Goal: Task Accomplishment & Management: Complete application form

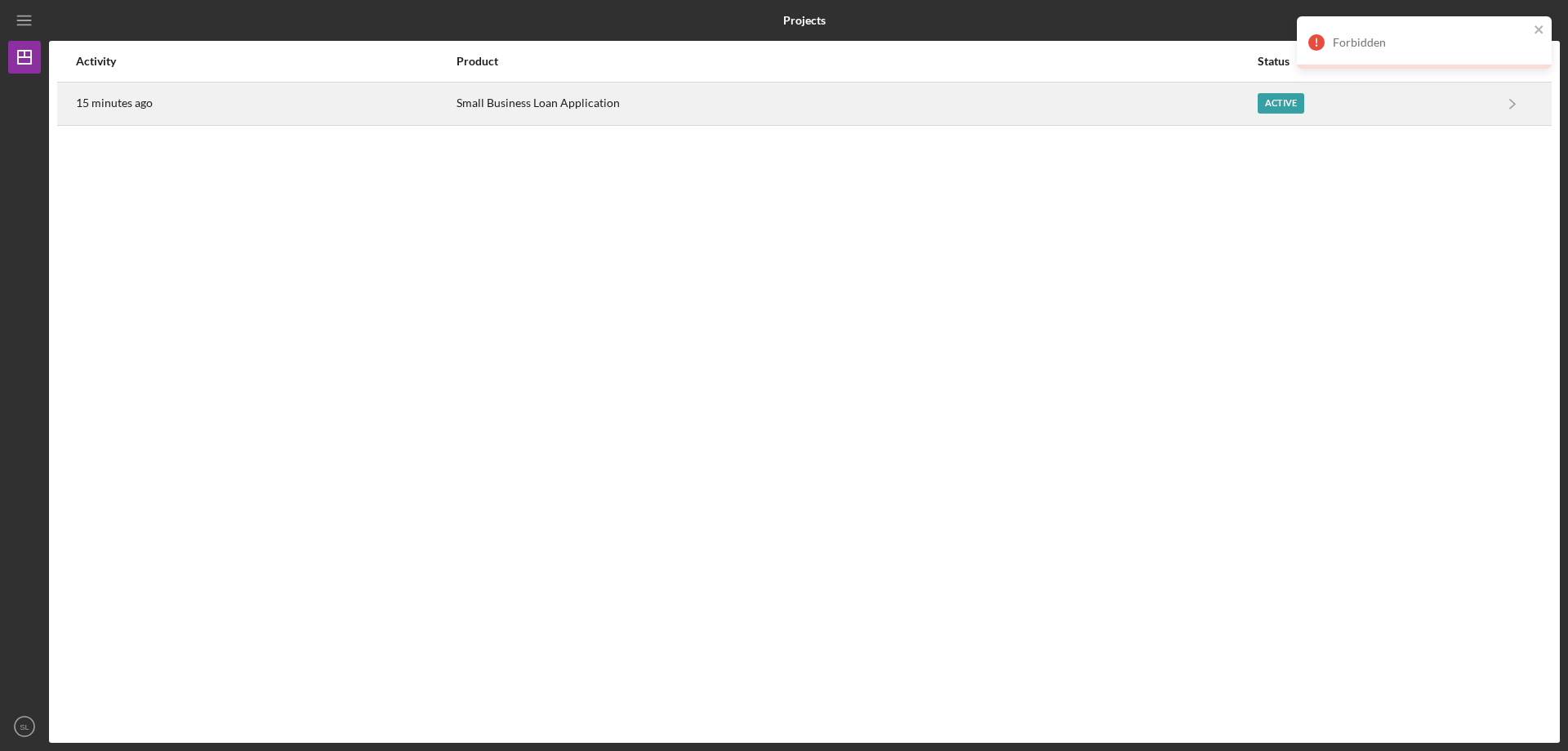
click at [1269, 95] on div "Active" at bounding box center [1281, 102] width 46 height 20
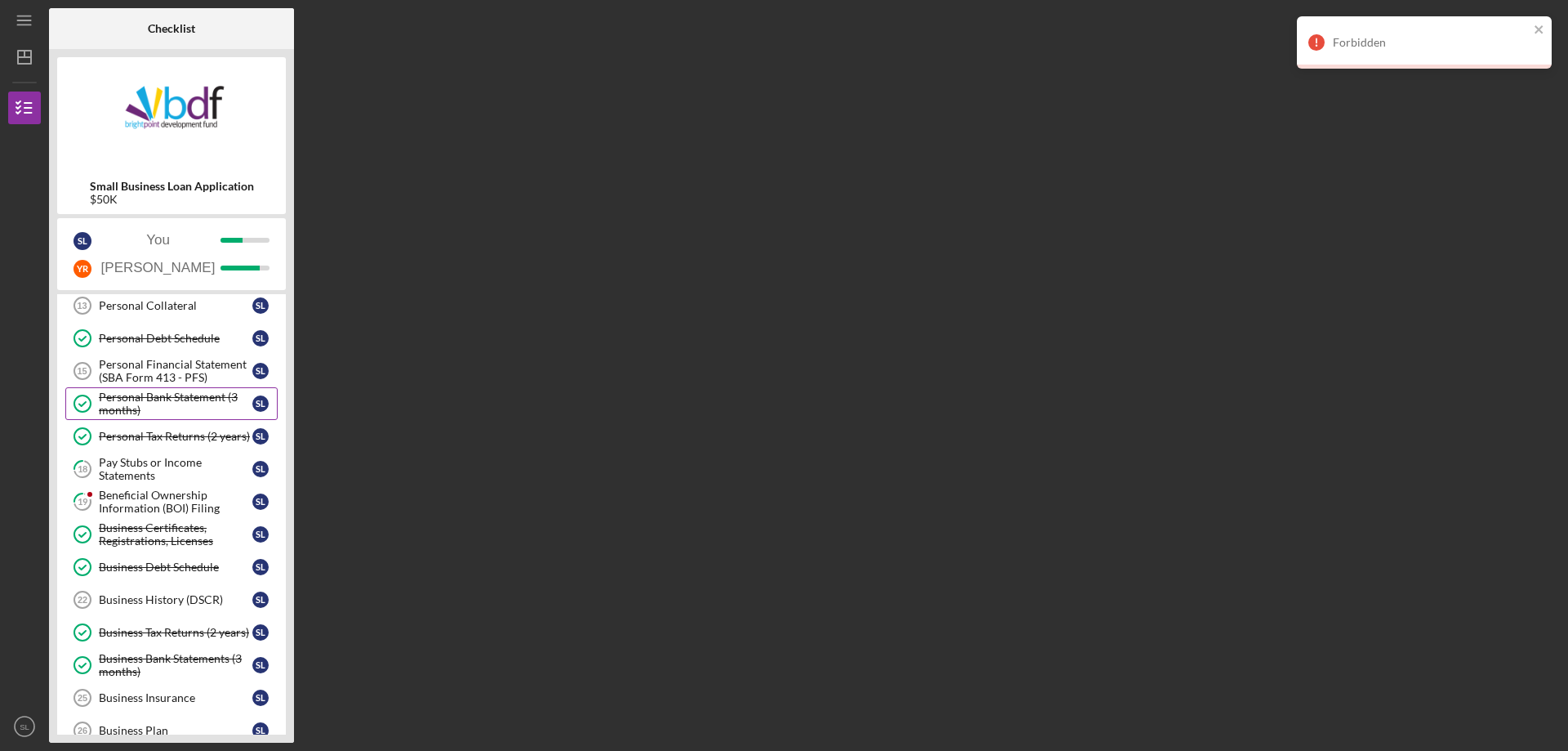
scroll to position [82, 0]
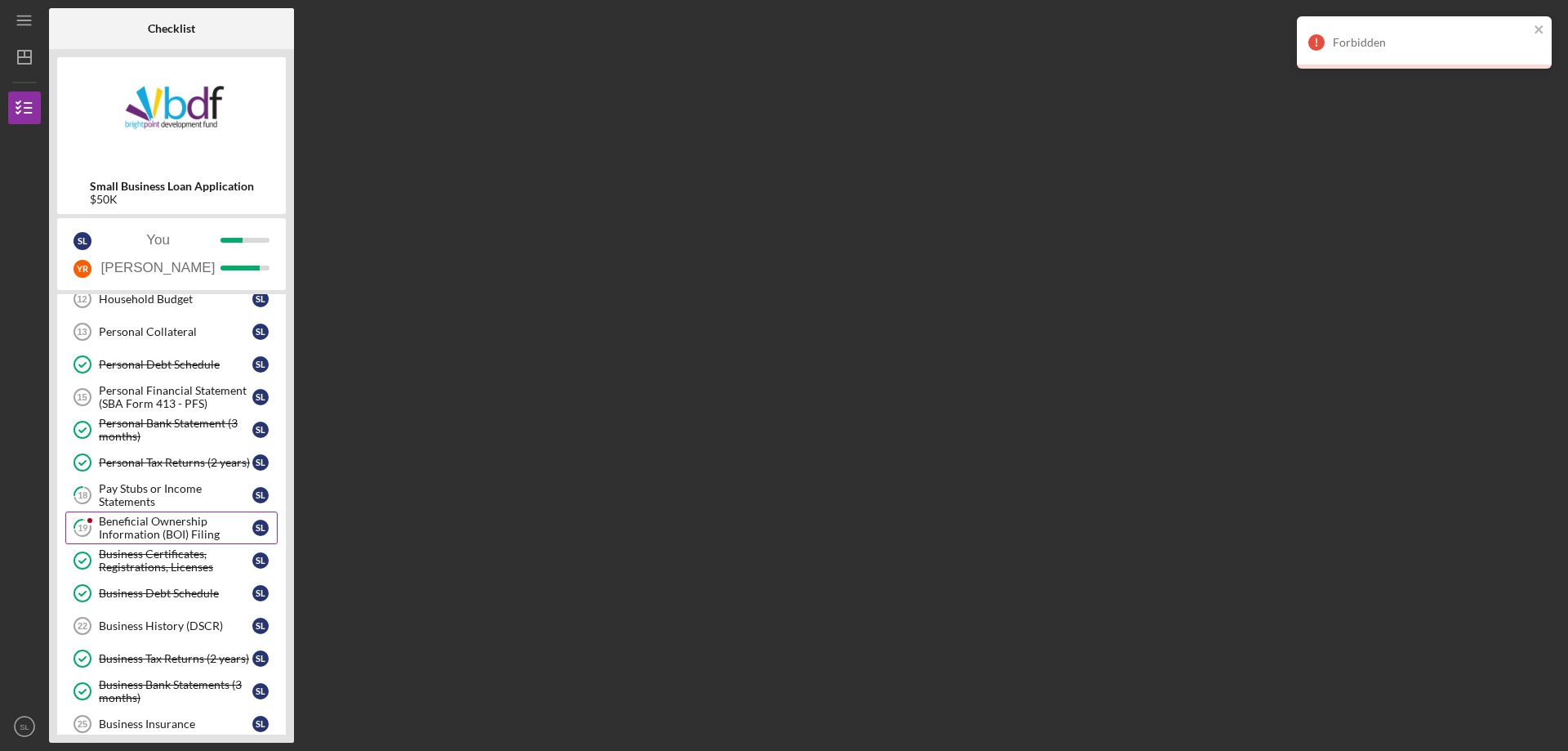
click at [129, 526] on div "Beneficial Ownership Information (BOI) Filing" at bounding box center [175, 528] width 154 height 26
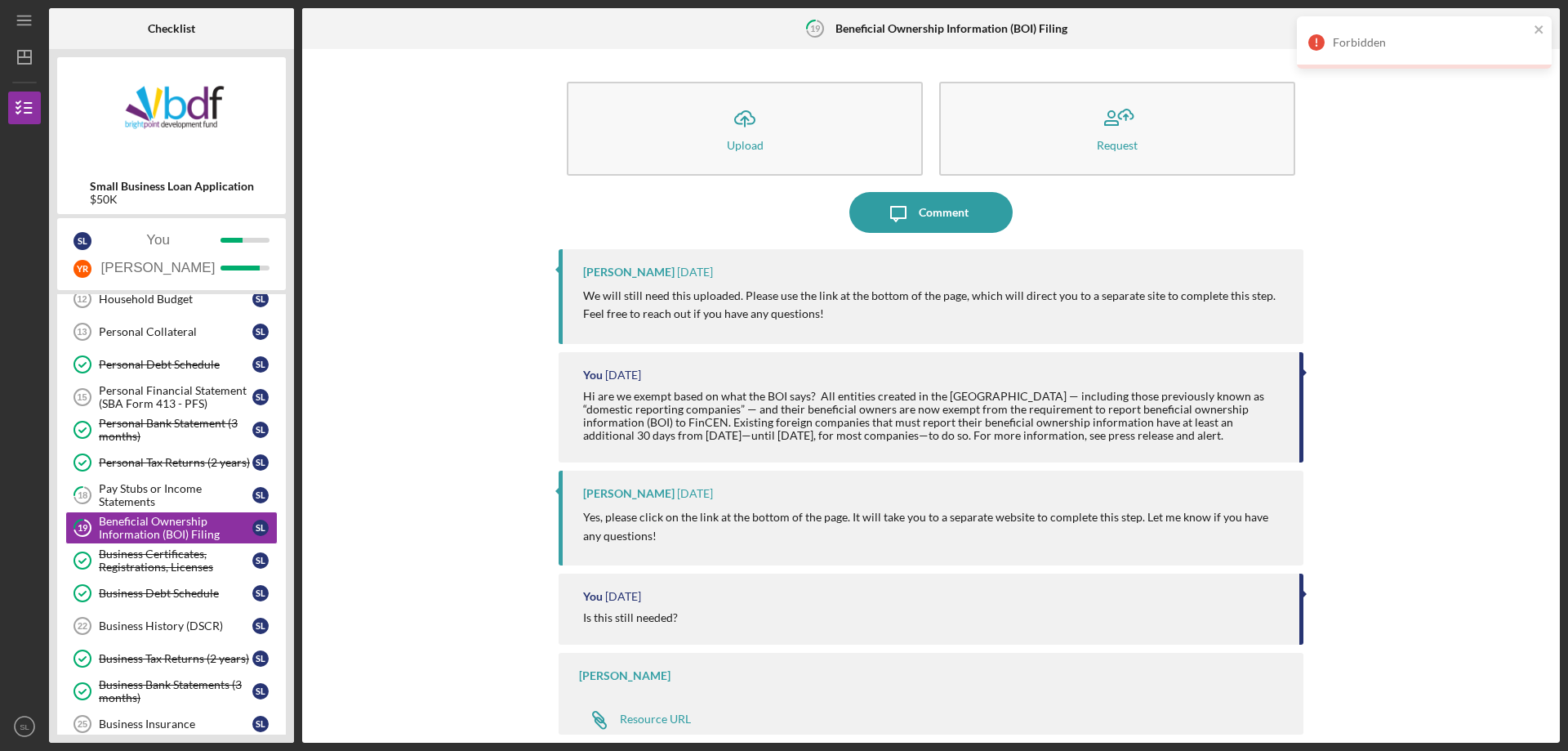
click at [1285, 219] on div "Icon/Message Comment" at bounding box center [930, 213] width 745 height 41
click at [1529, 31] on div "Forbidden" at bounding box center [1418, 42] width 230 height 26
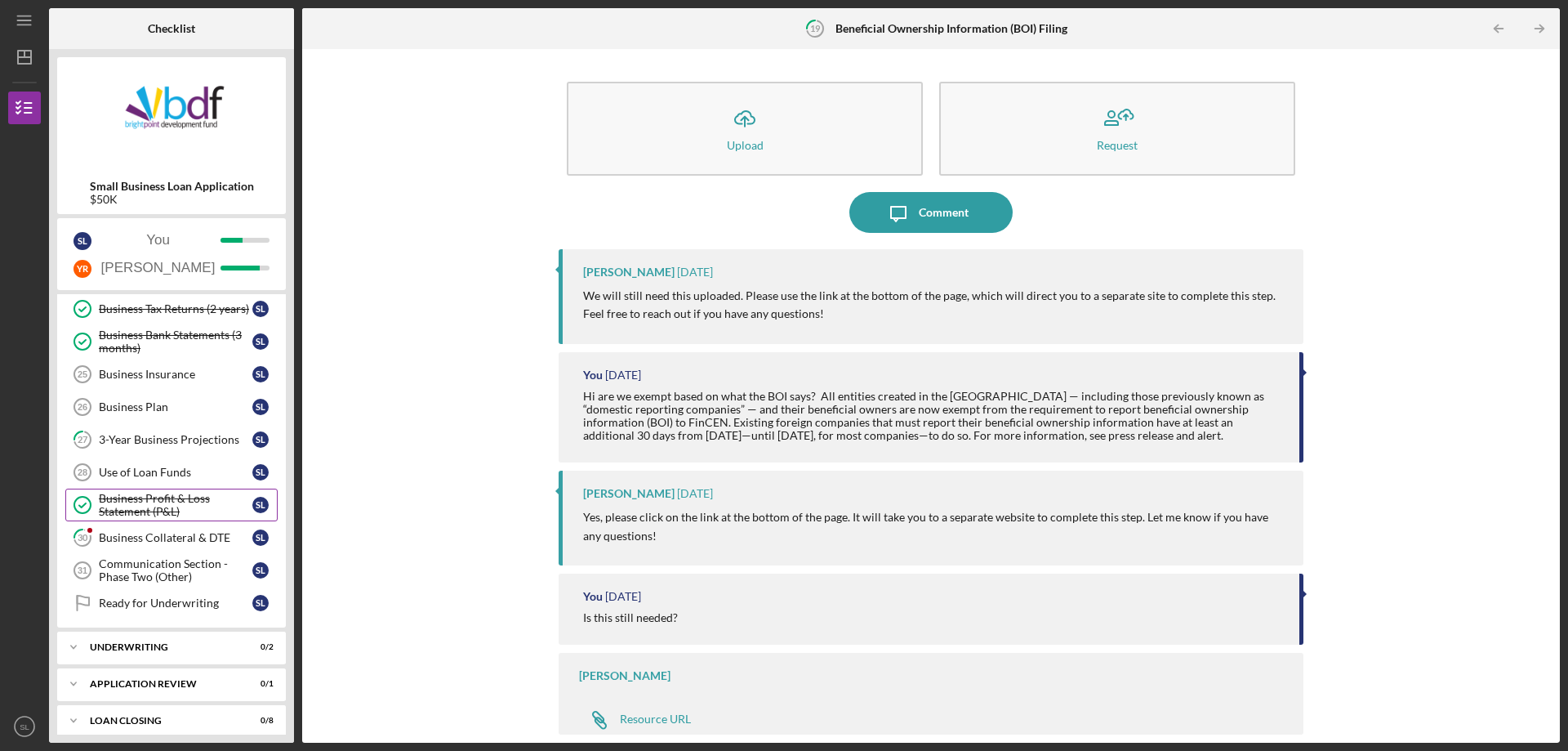
scroll to position [443, 0]
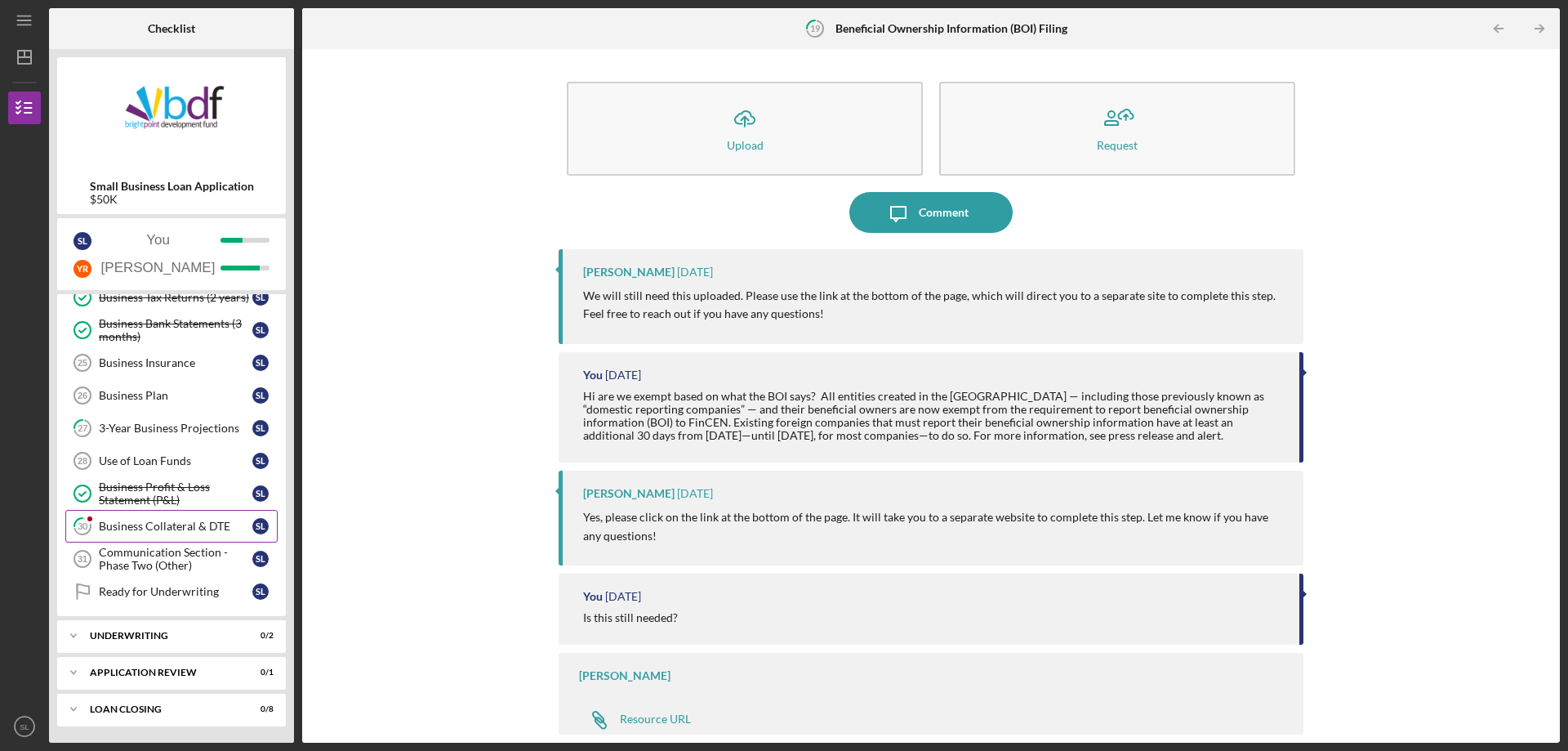
click at [166, 531] on div "Business Collateral & DTE" at bounding box center [175, 527] width 154 height 14
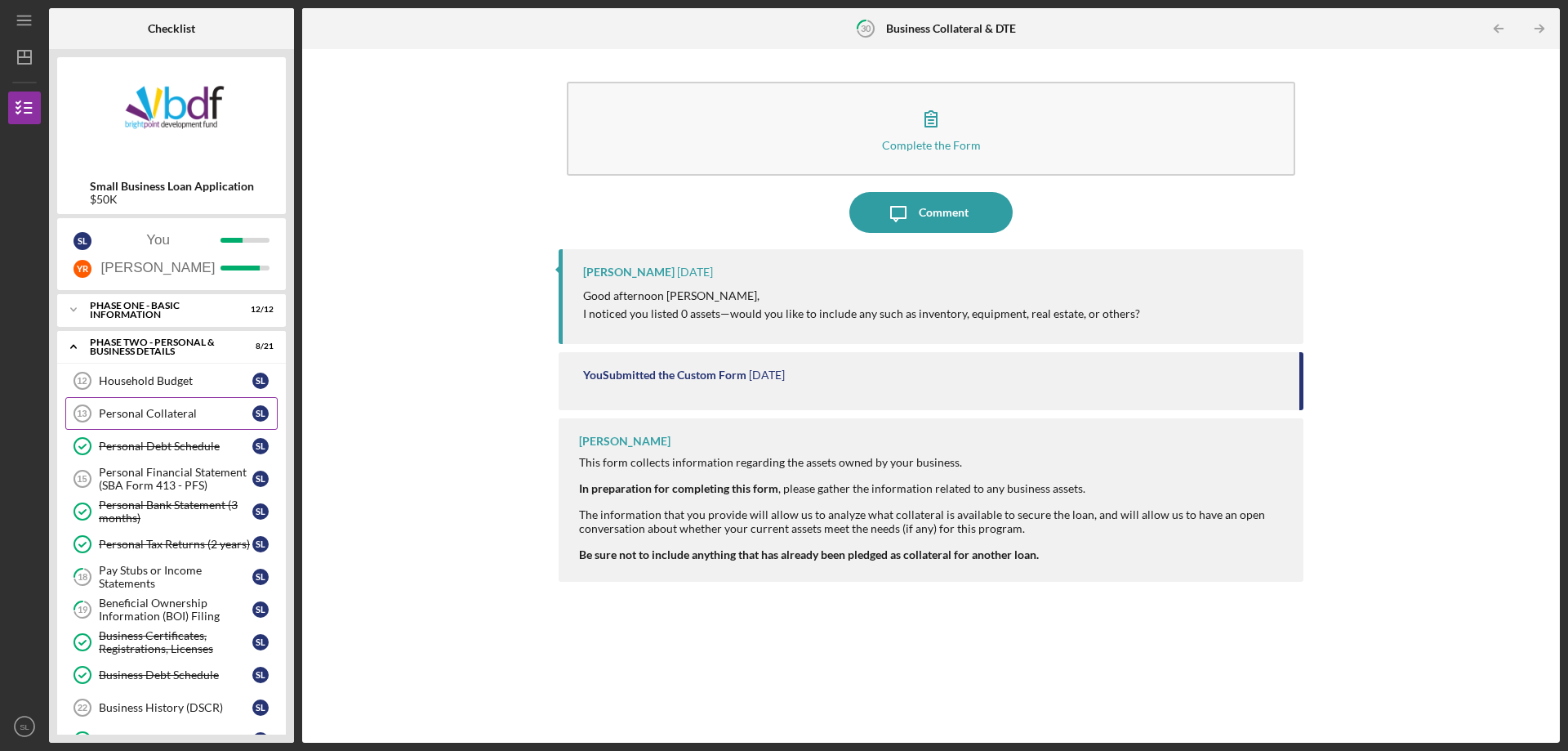
click at [194, 415] on div "Personal Collateral" at bounding box center [175, 414] width 154 height 14
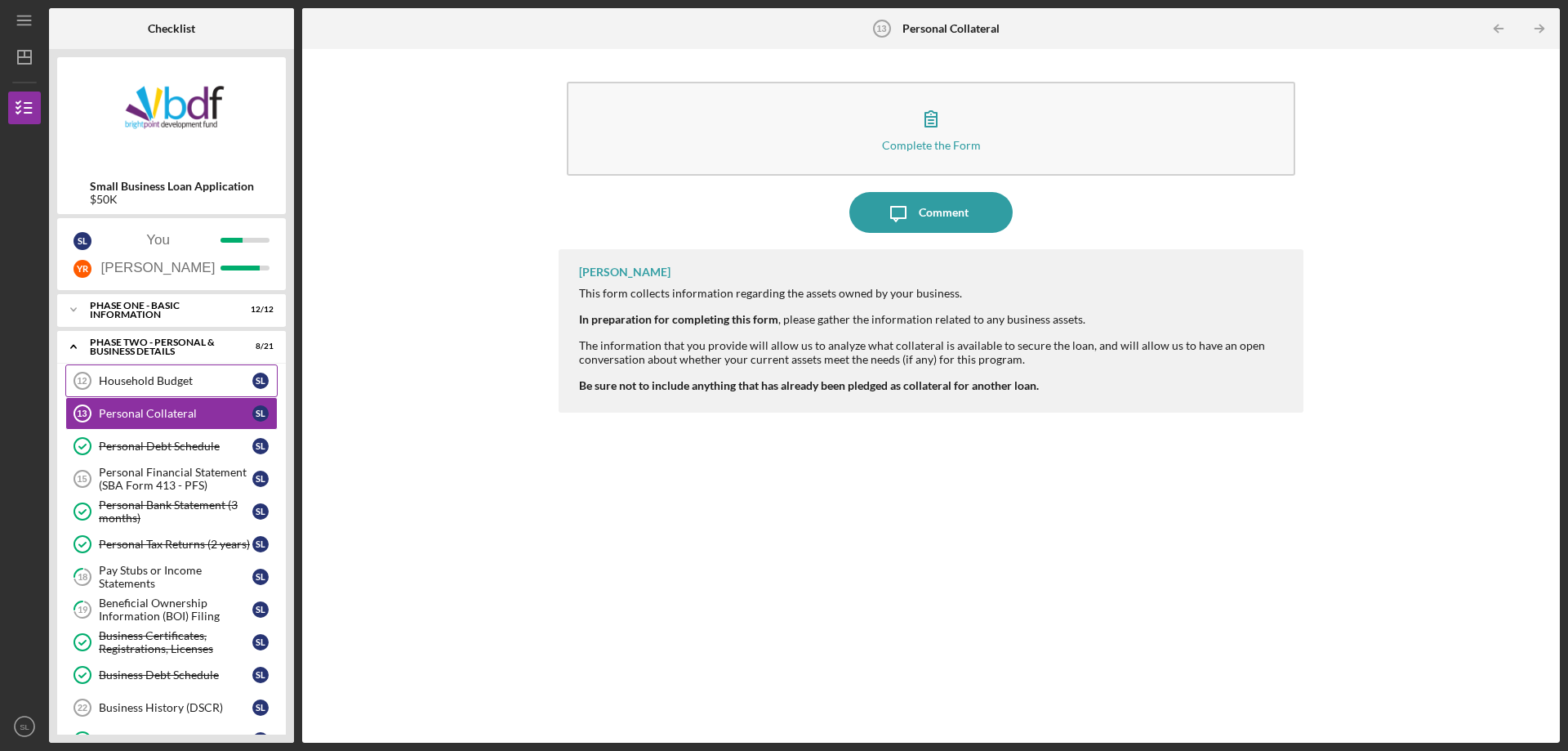
click at [198, 389] on link "Household Budget 12 Household Budget S L" at bounding box center [172, 381] width 213 height 33
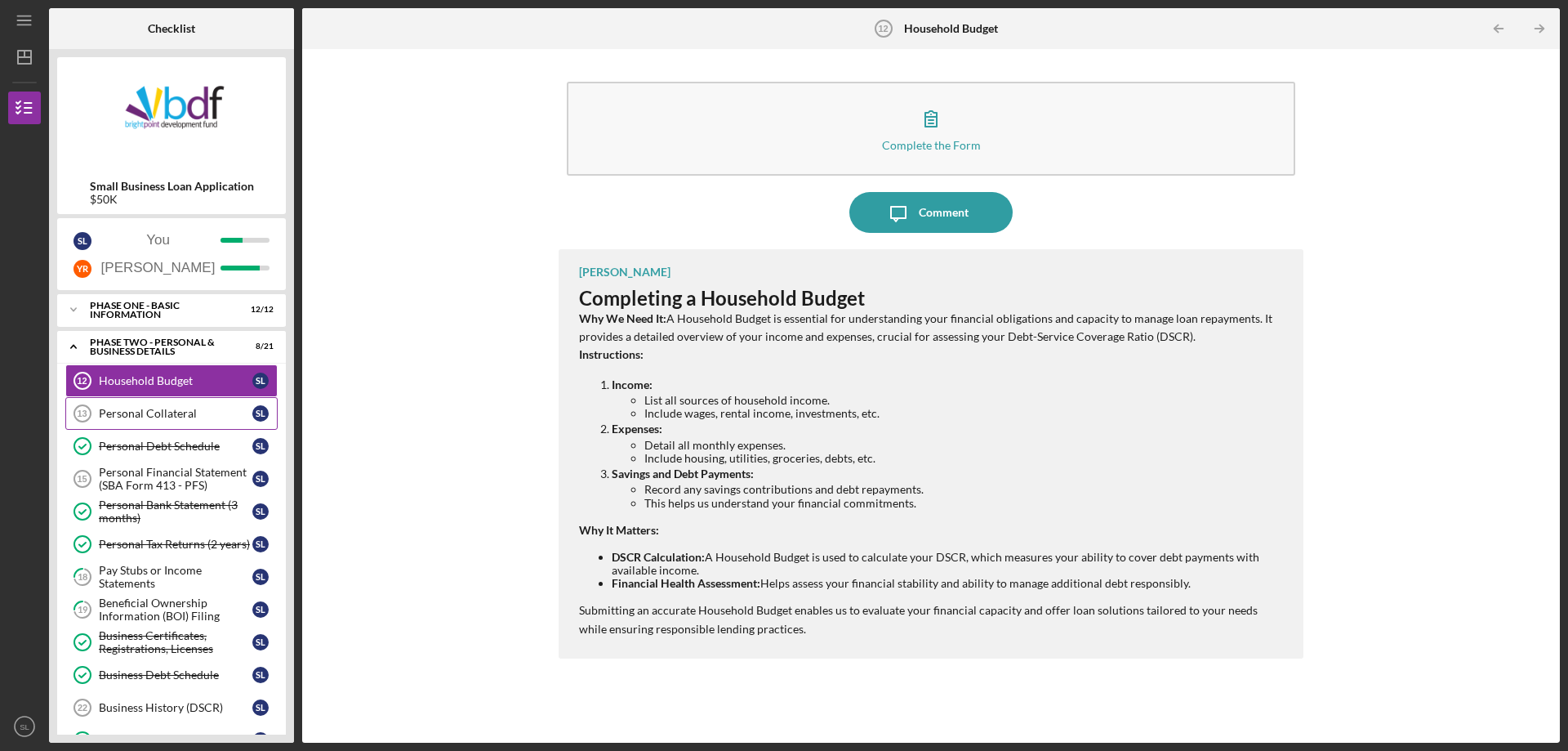
click at [193, 410] on div "Personal Collateral" at bounding box center [175, 414] width 154 height 14
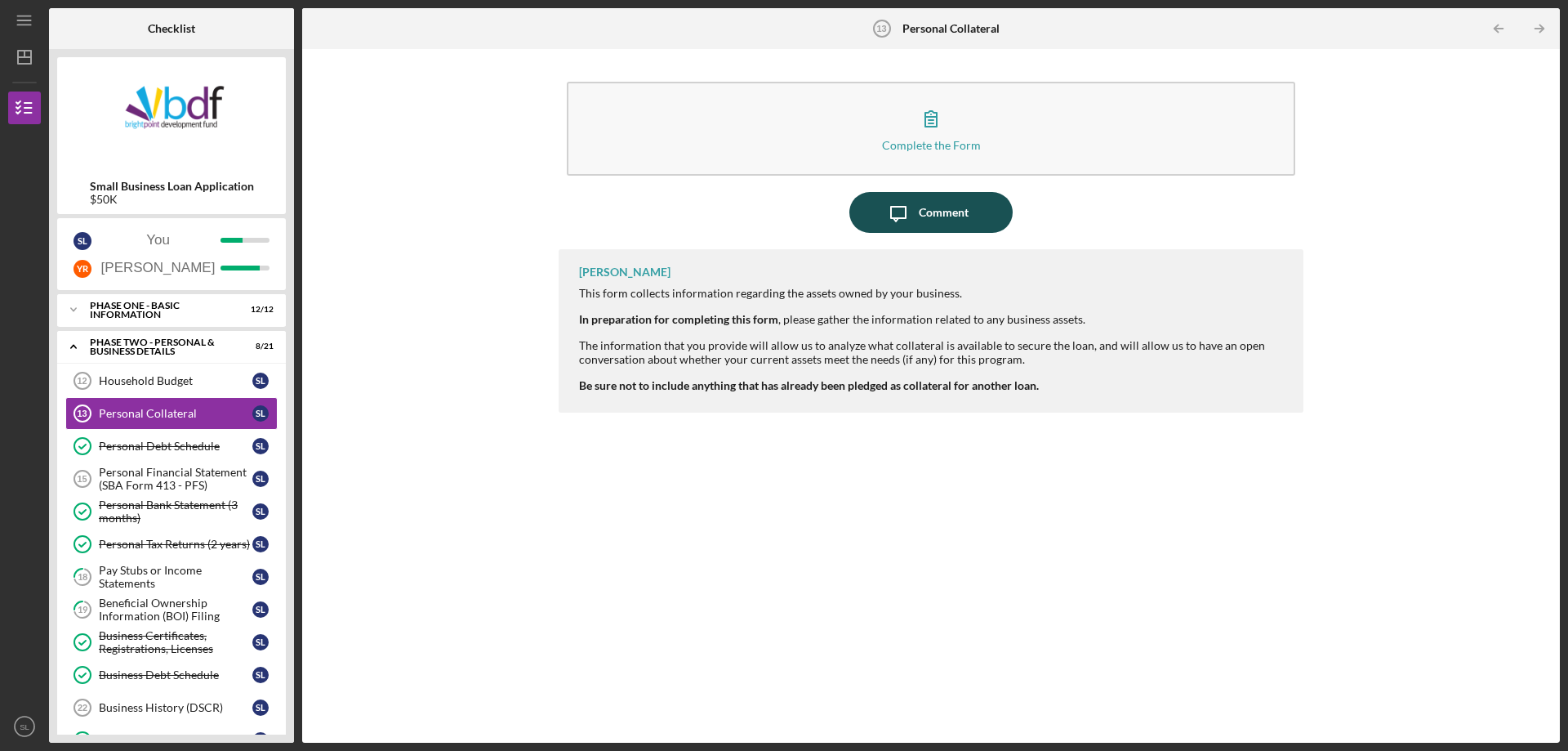
click at [928, 219] on div "Comment" at bounding box center [944, 213] width 50 height 41
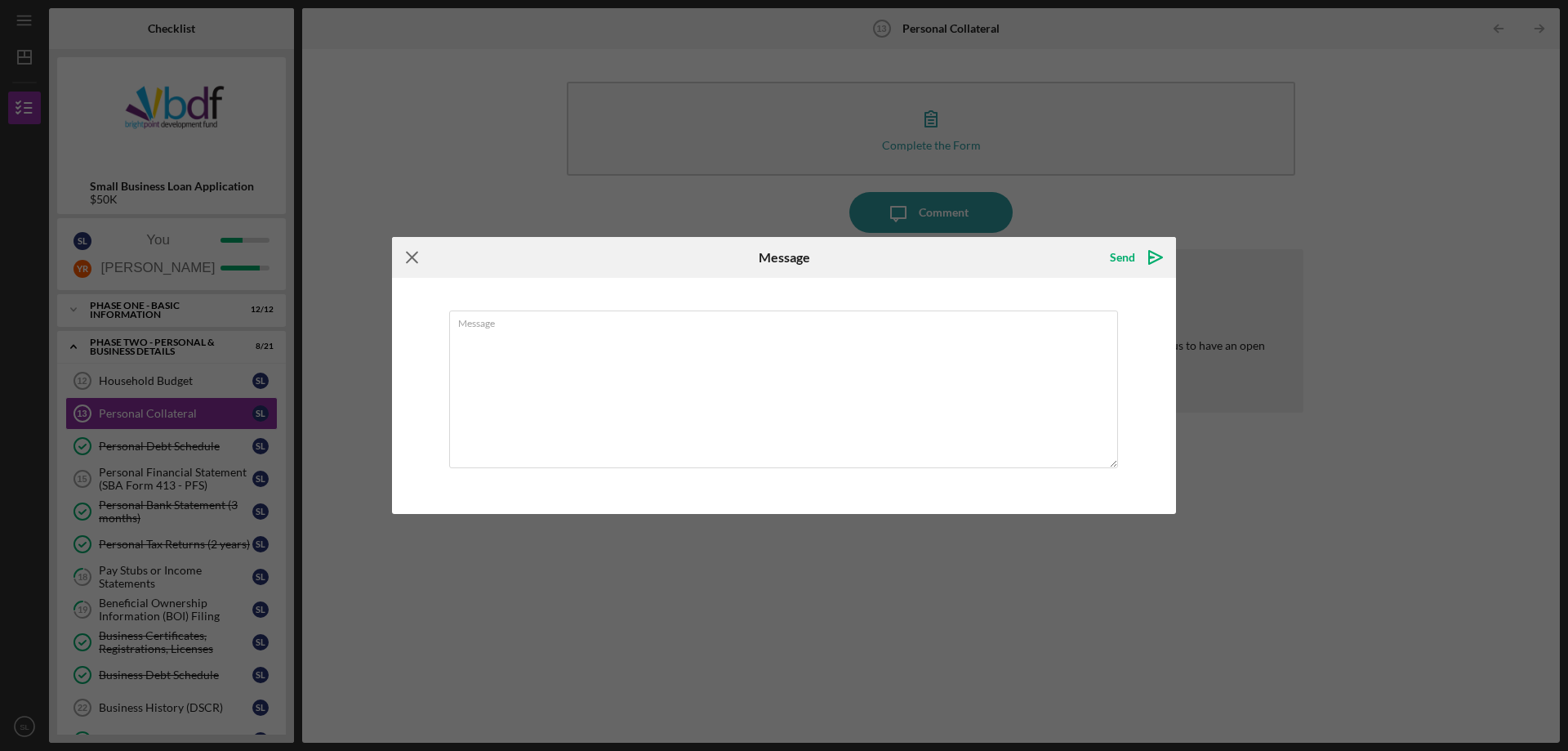
click at [410, 255] on g at bounding box center [412, 257] width 11 height 11
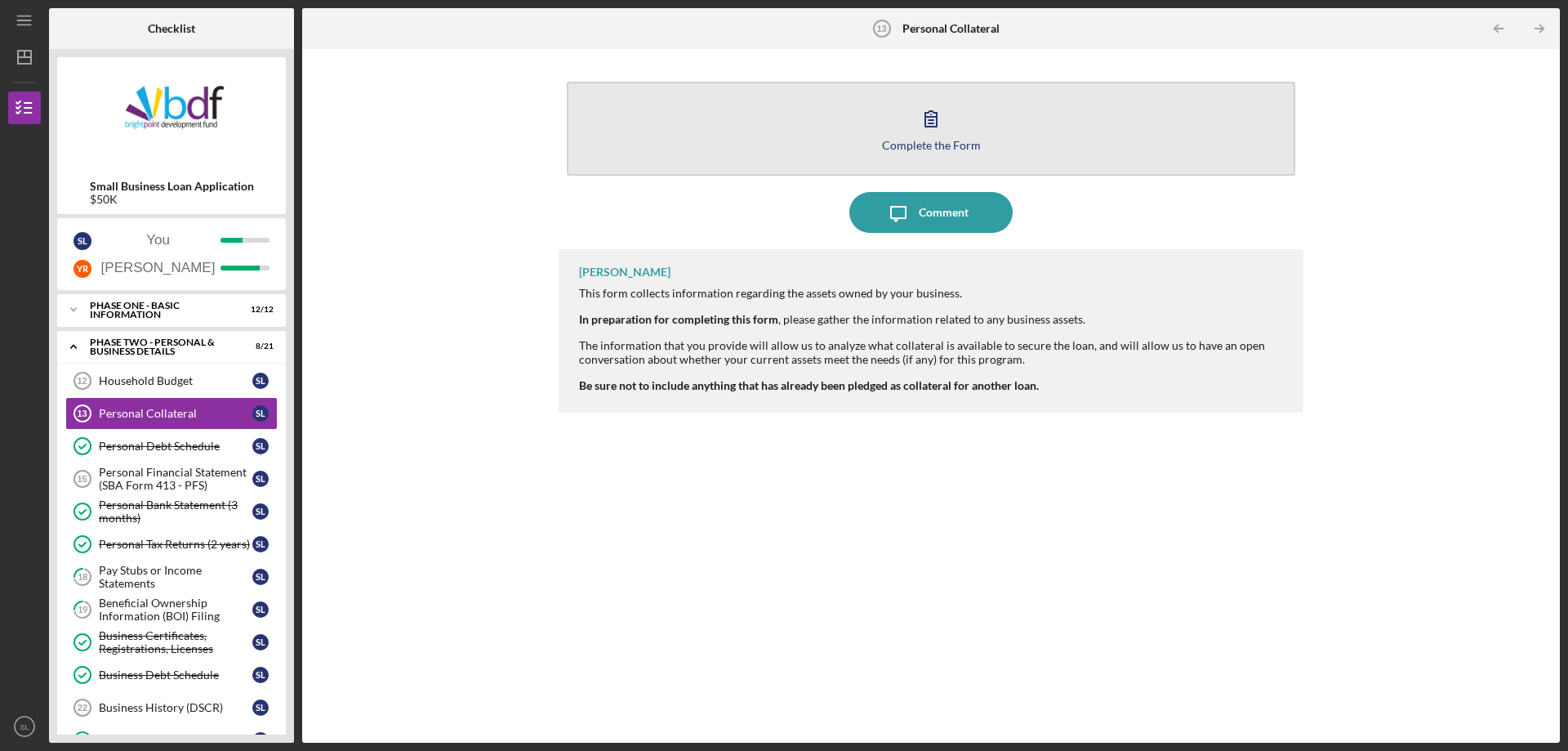
click at [832, 127] on button "Complete the Form Form" at bounding box center [931, 129] width 728 height 94
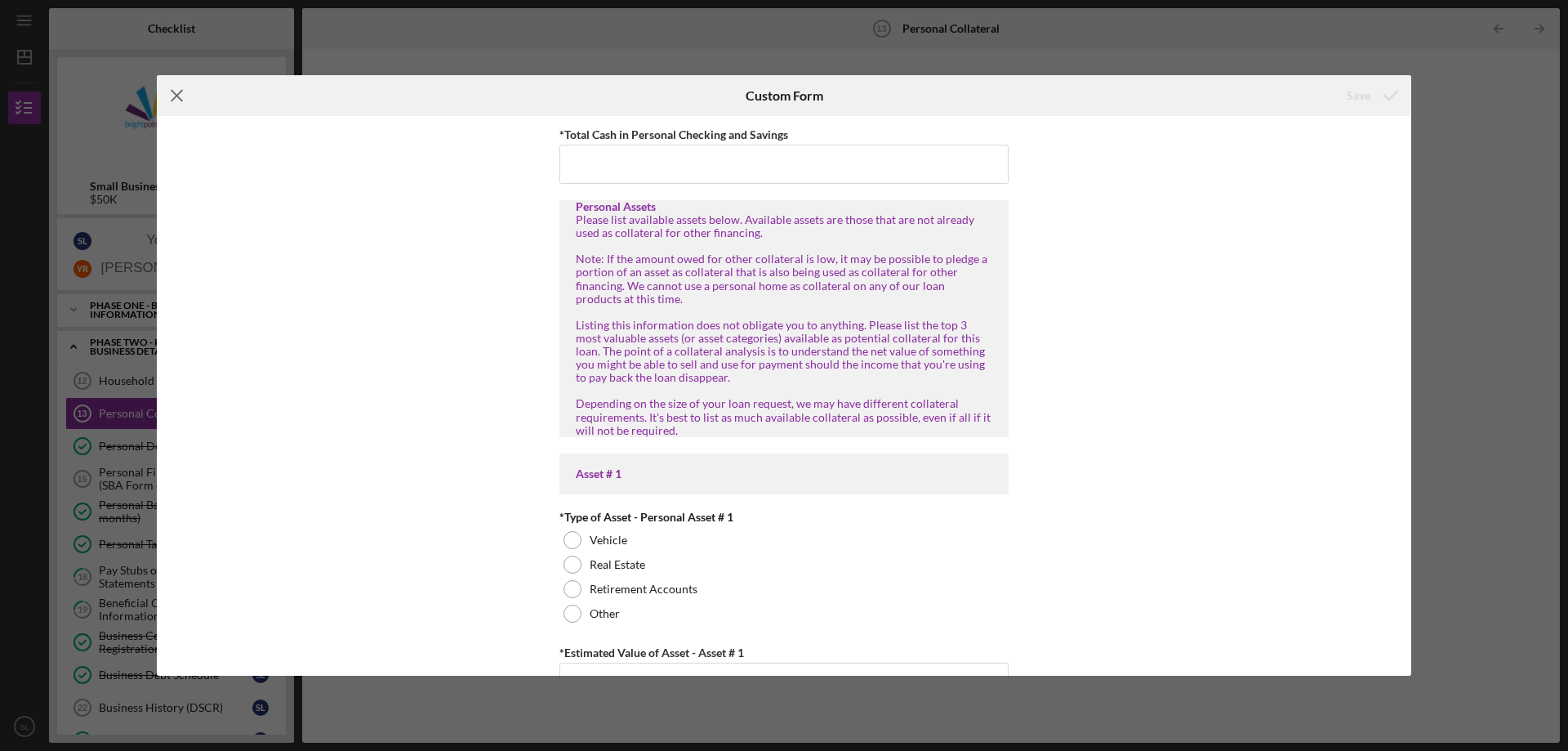
click at [180, 85] on icon "Icon/Menu Close" at bounding box center [177, 96] width 41 height 41
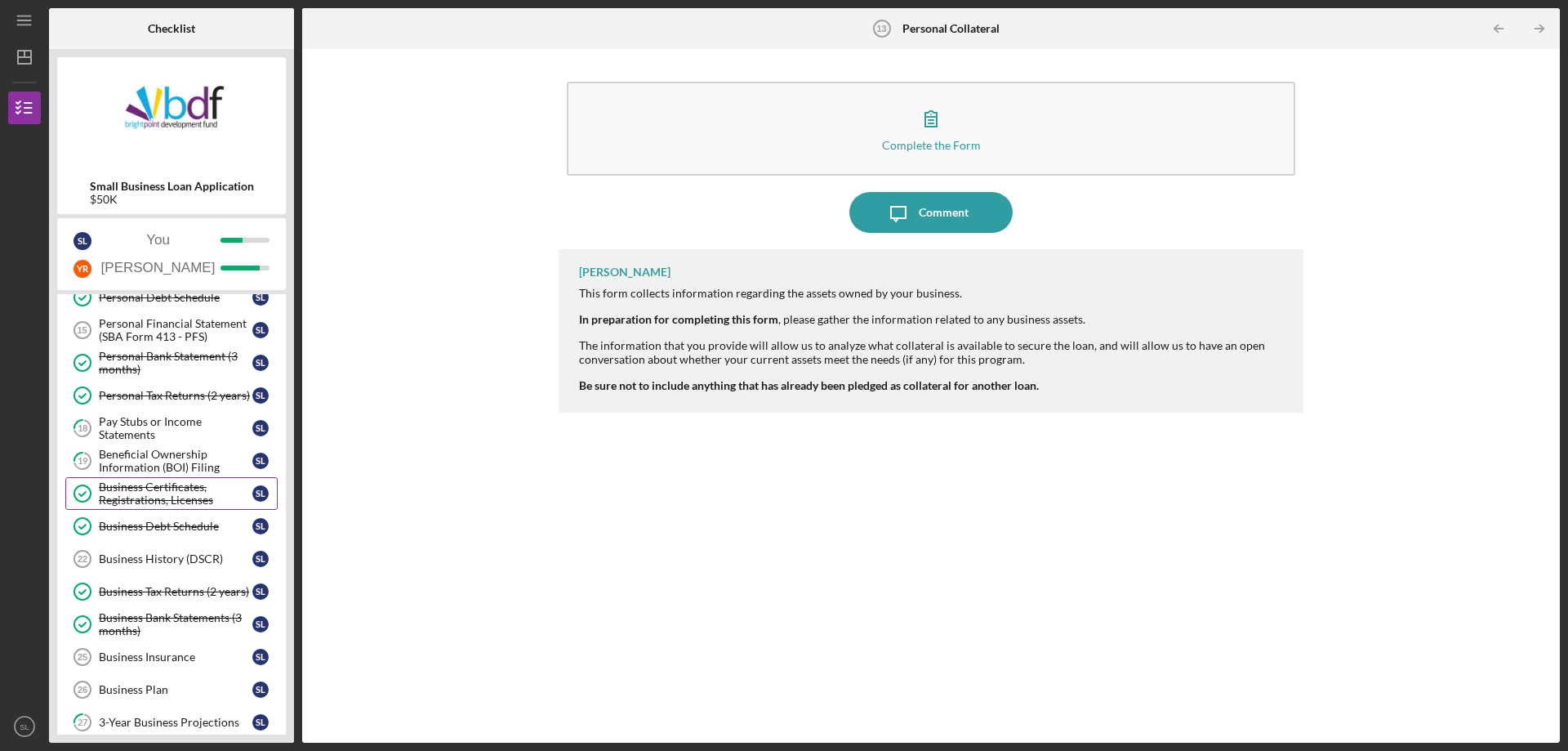
scroll to position [163, 0]
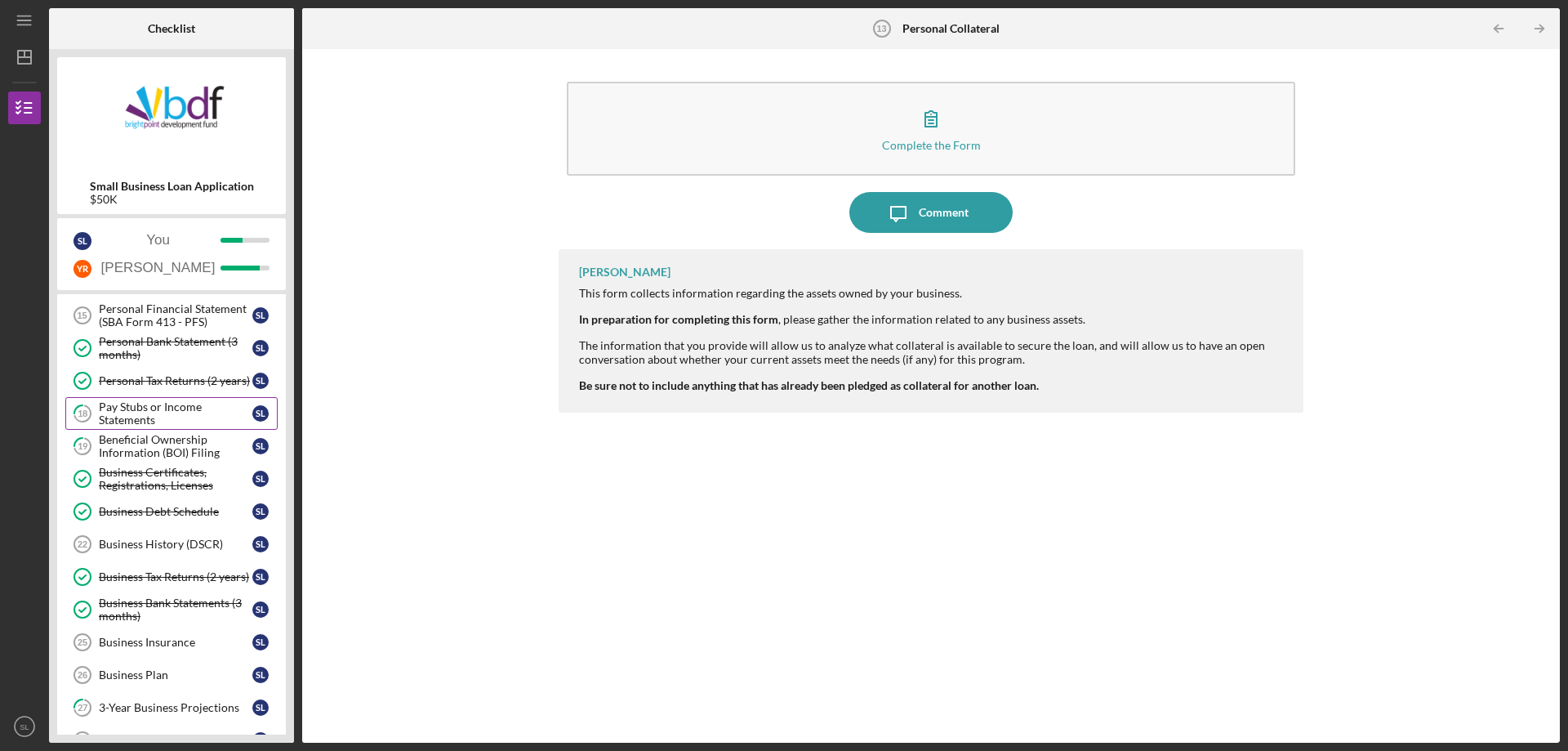
click at [182, 420] on div "Pay Stubs or Income Statements" at bounding box center [175, 413] width 154 height 26
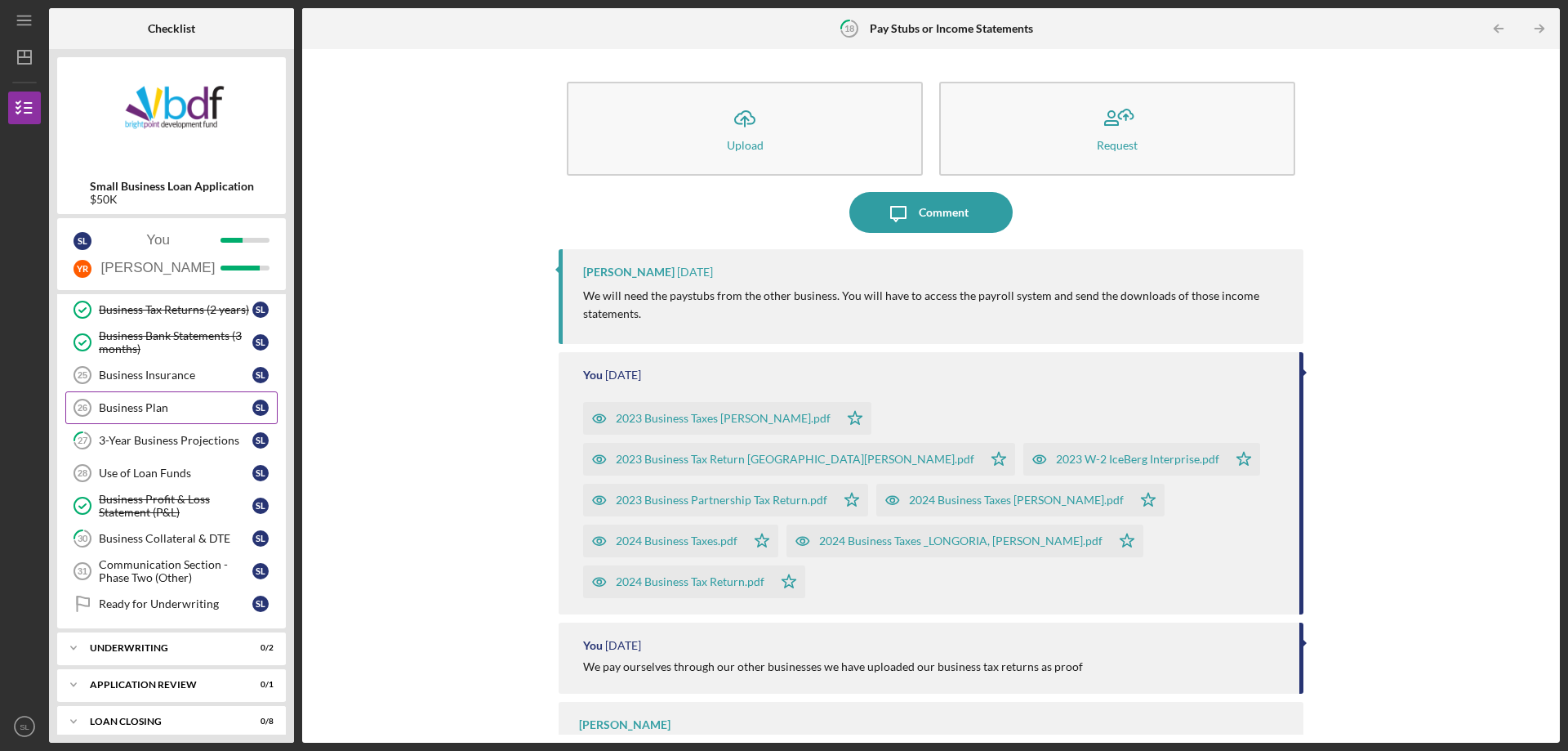
scroll to position [443, 0]
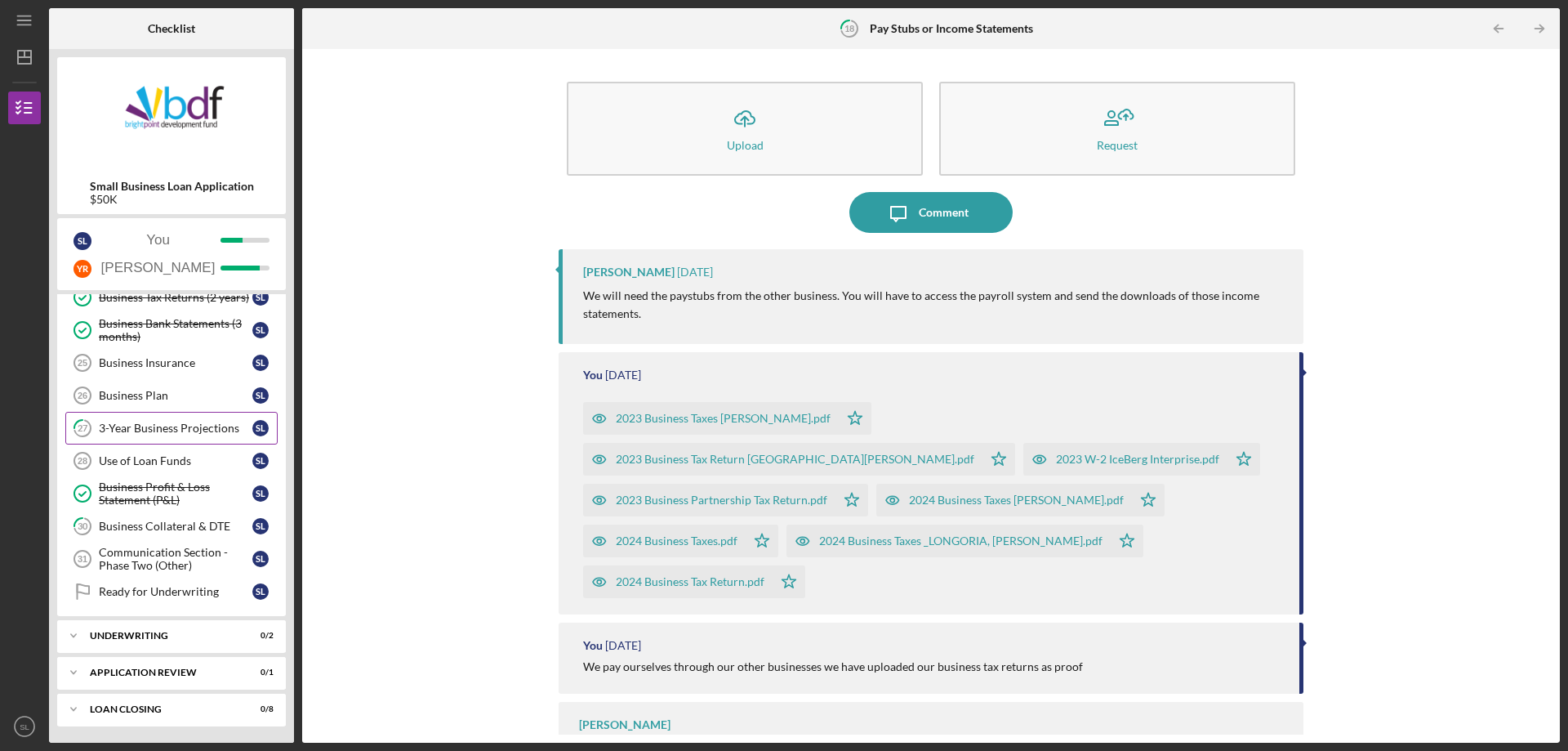
click at [145, 425] on div "3-Year Business Projections" at bounding box center [175, 428] width 154 height 14
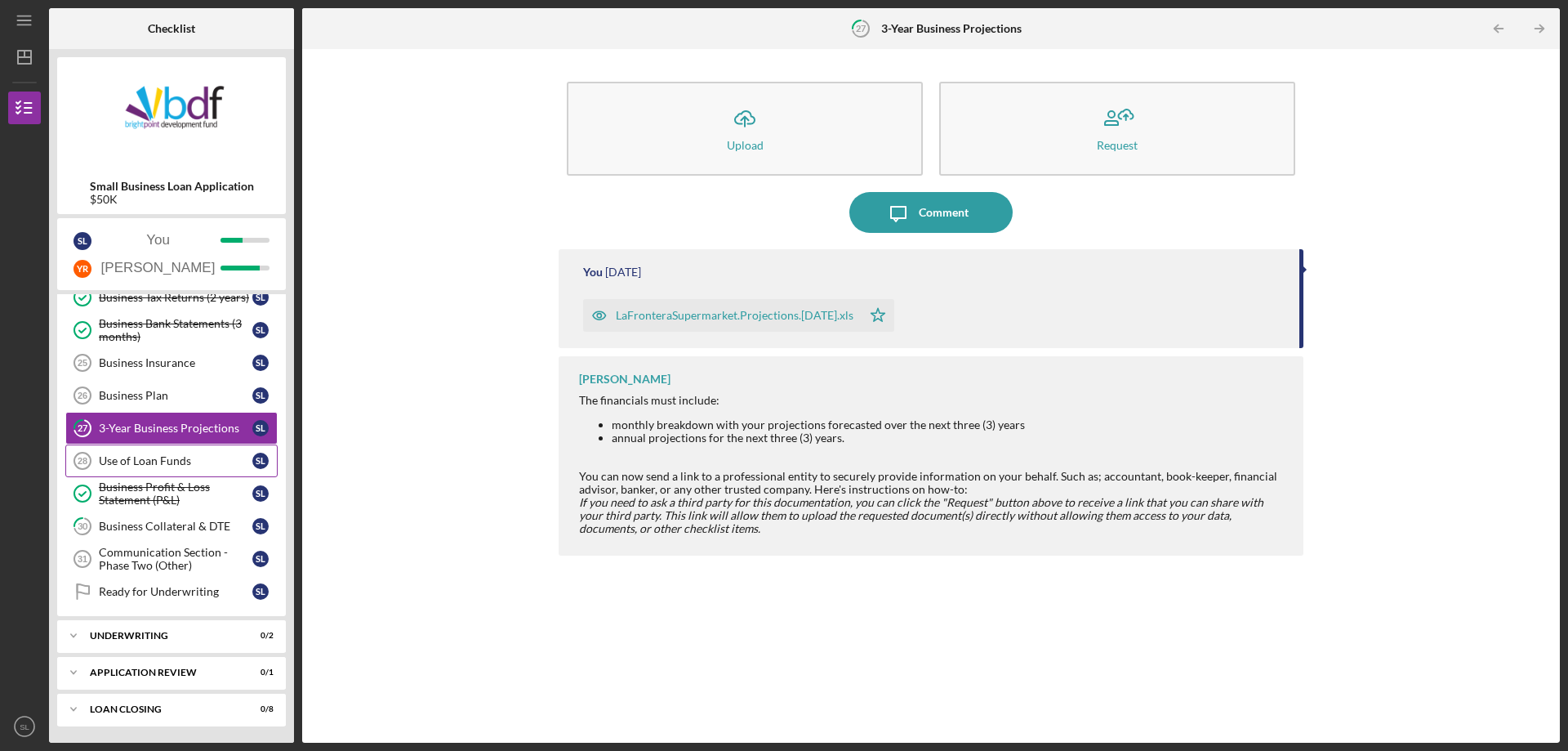
click at [154, 452] on link "Use of Loan Funds 28 Use of Loan Funds S L" at bounding box center [172, 461] width 213 height 33
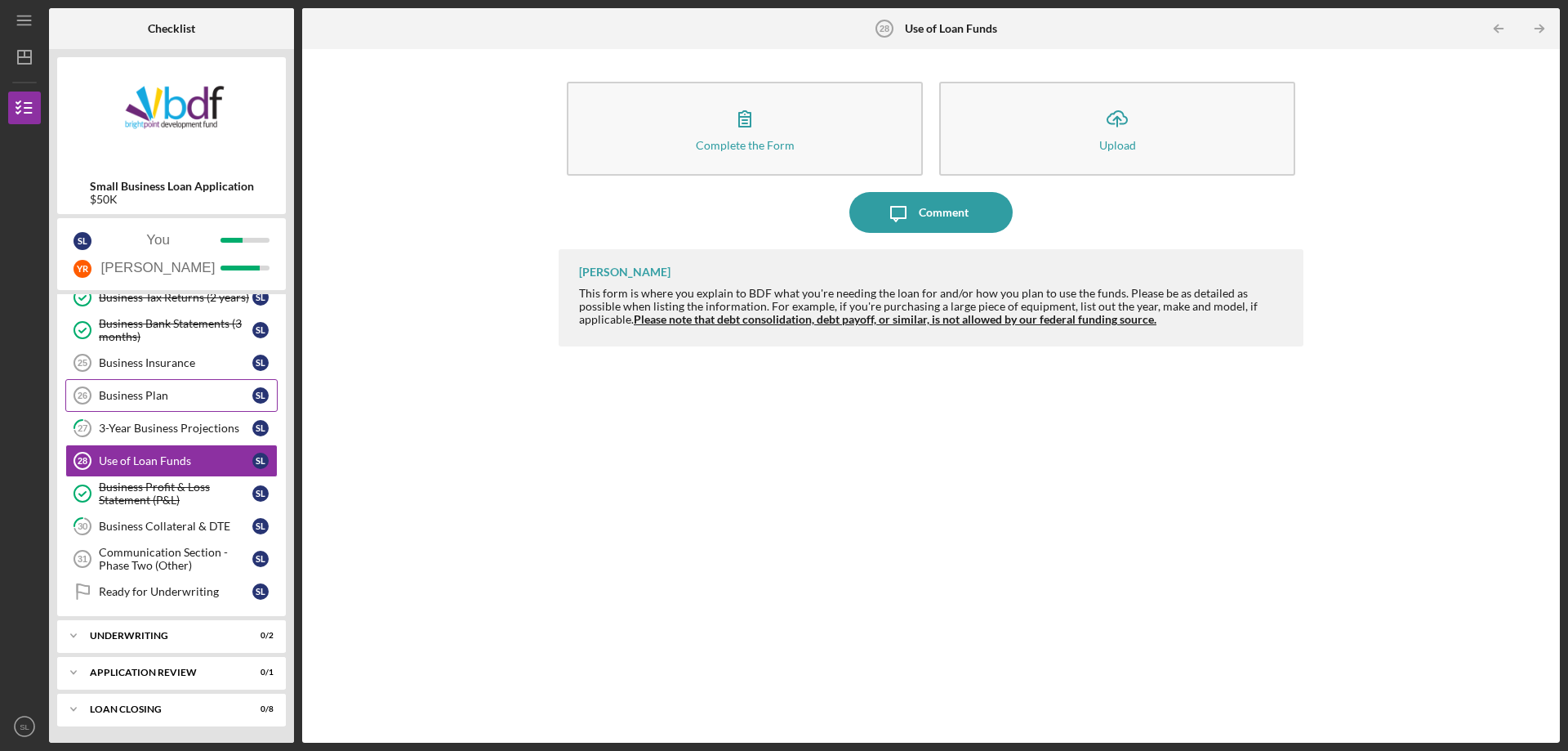
click at [161, 404] on link "Business Plan 26 Business Plan S L" at bounding box center [172, 395] width 213 height 33
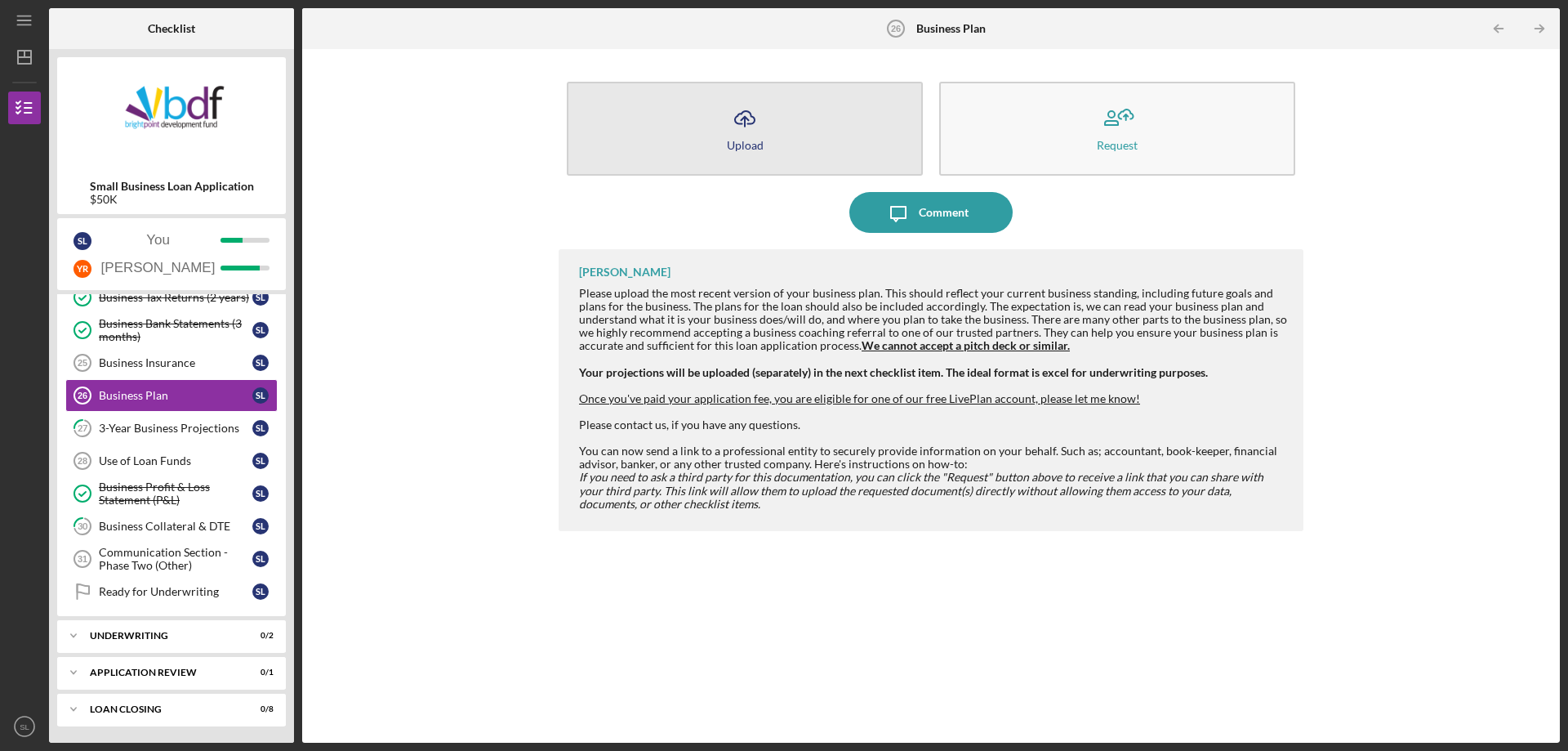
click at [783, 130] on button "Icon/Upload Upload" at bounding box center [745, 129] width 356 height 94
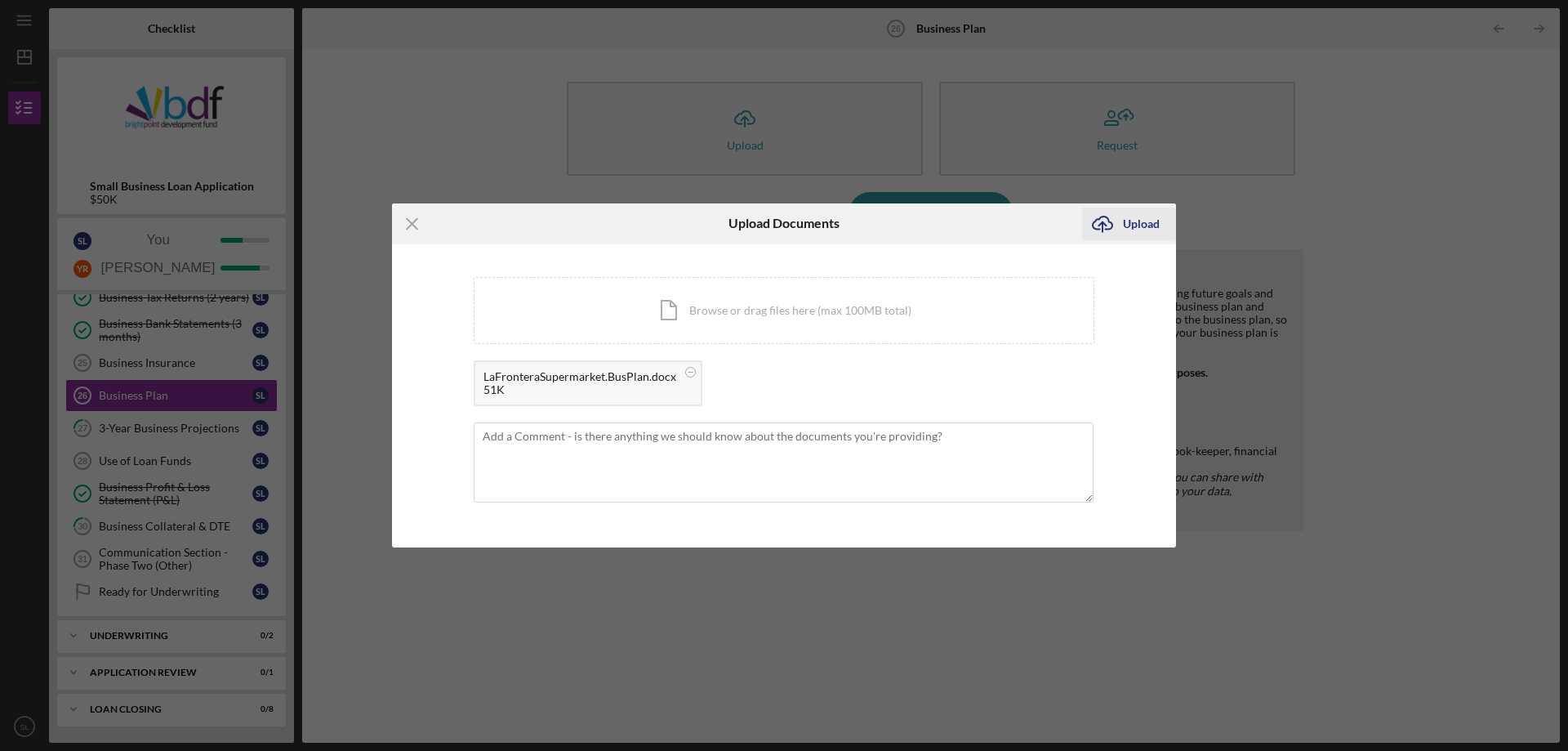
click at [1145, 217] on div "Upload" at bounding box center [1141, 224] width 37 height 33
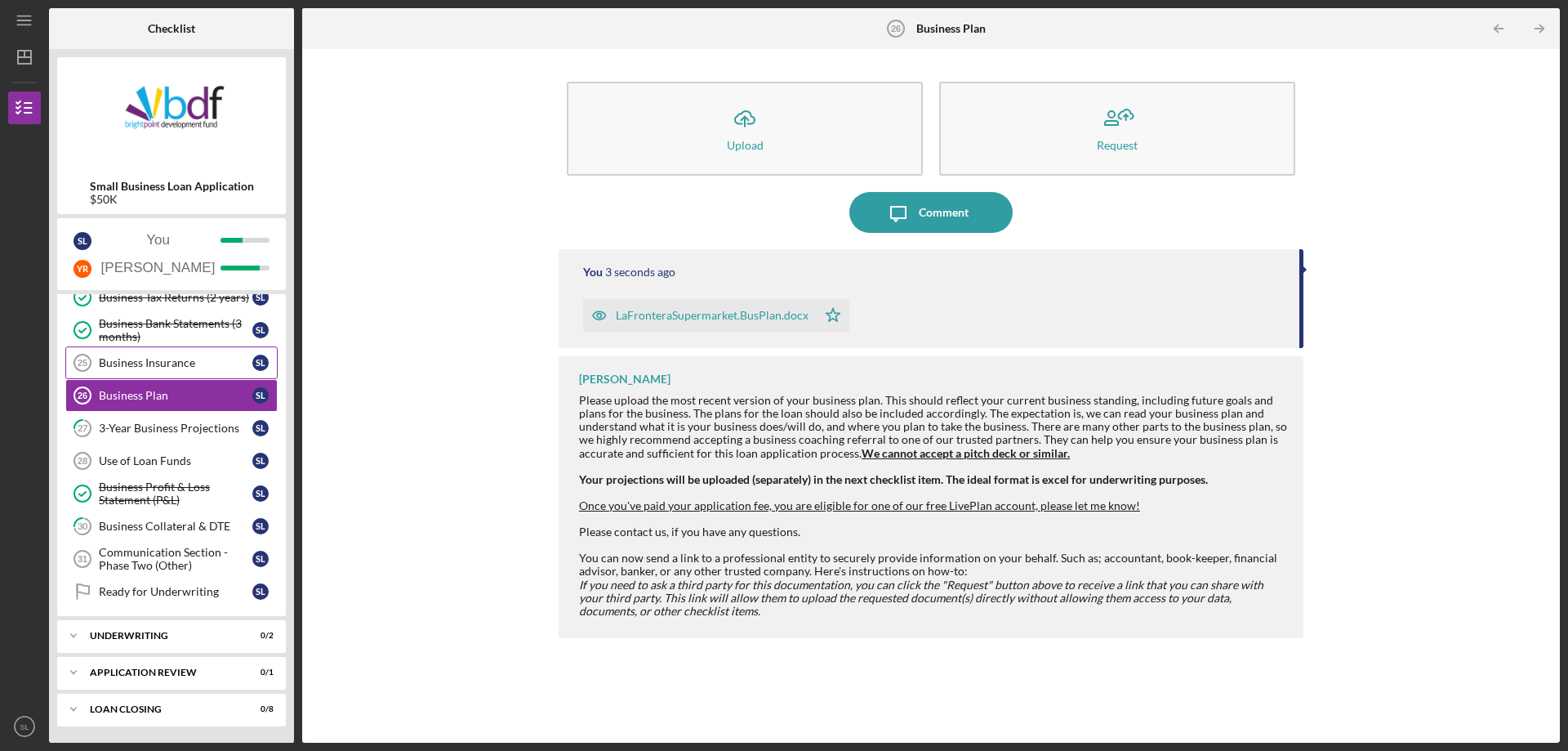
click at [184, 377] on link "Business Insurance 25 Business Insurance S L" at bounding box center [172, 362] width 213 height 33
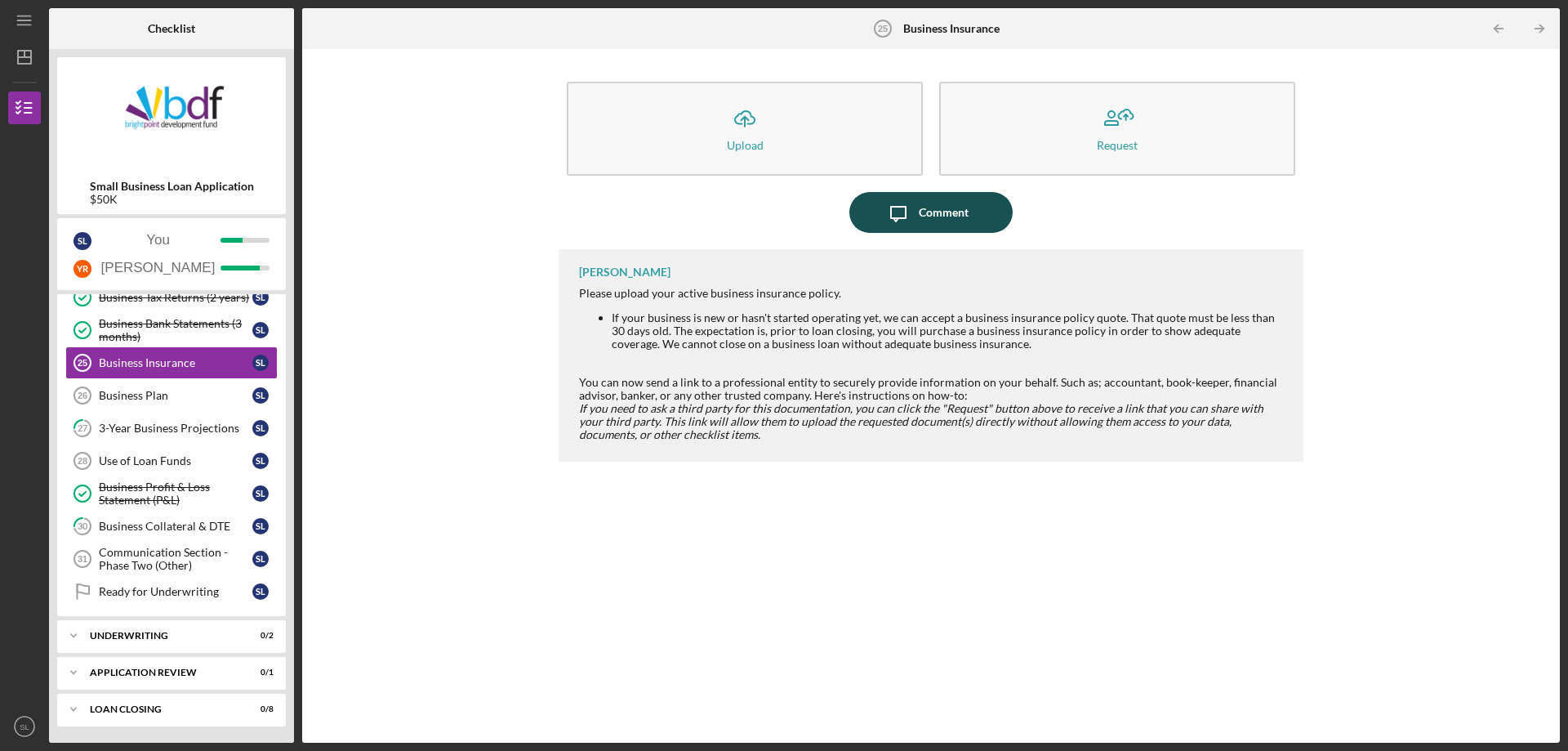
click at [895, 200] on icon "Icon/Message" at bounding box center [898, 213] width 41 height 41
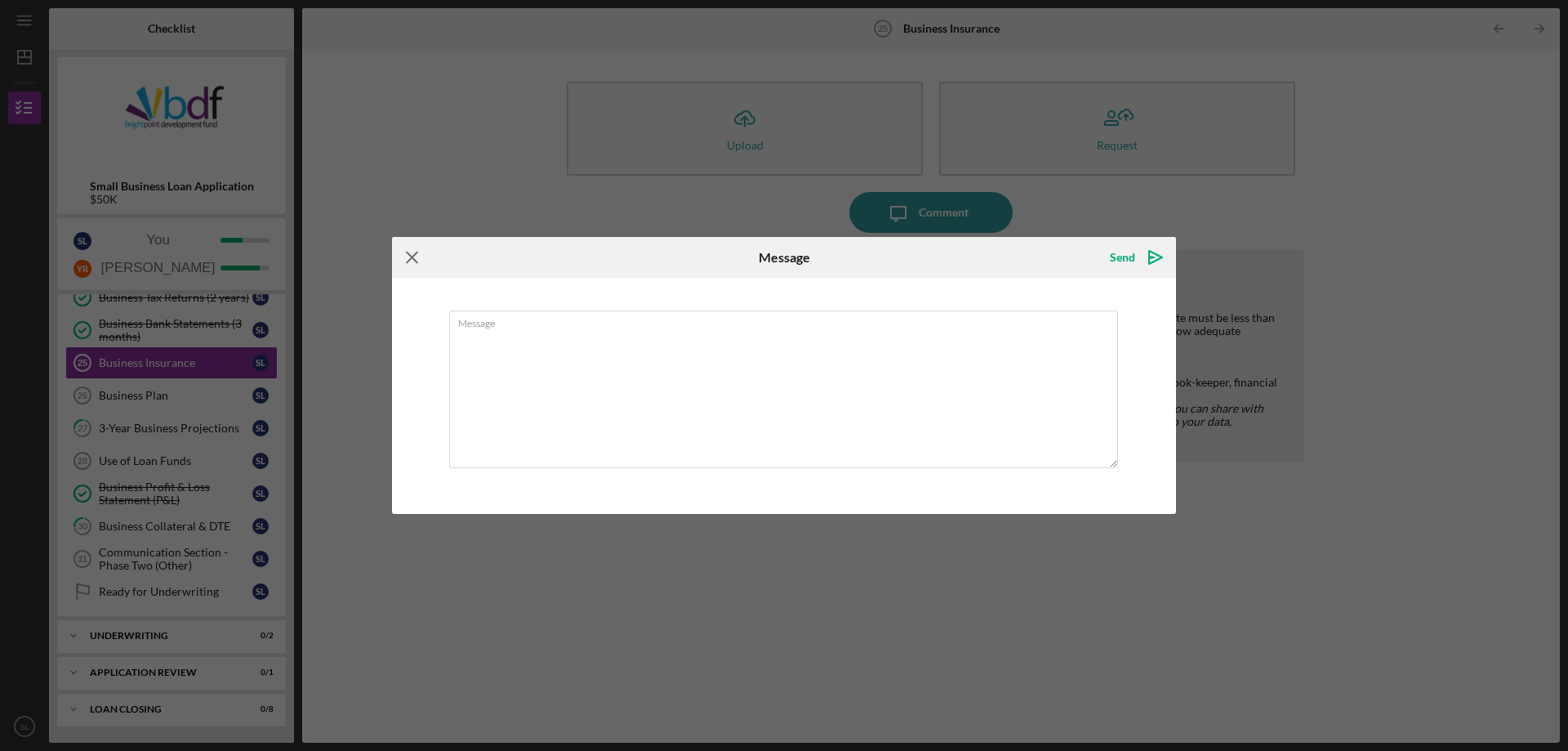
click at [406, 250] on icon "Icon/Menu Close" at bounding box center [413, 257] width 41 height 41
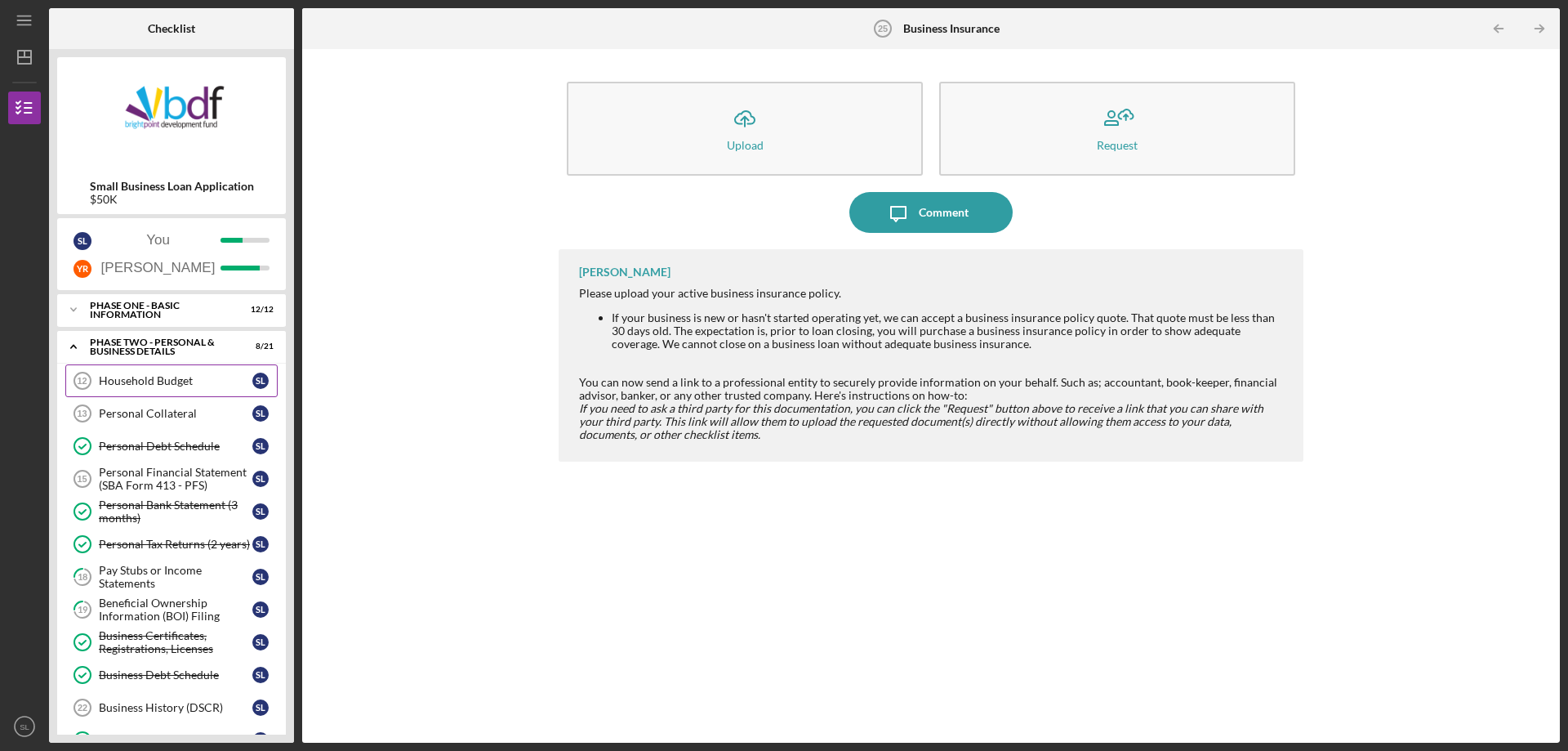
click at [168, 388] on link "Household Budget 12 Household Budget S L" at bounding box center [172, 381] width 213 height 33
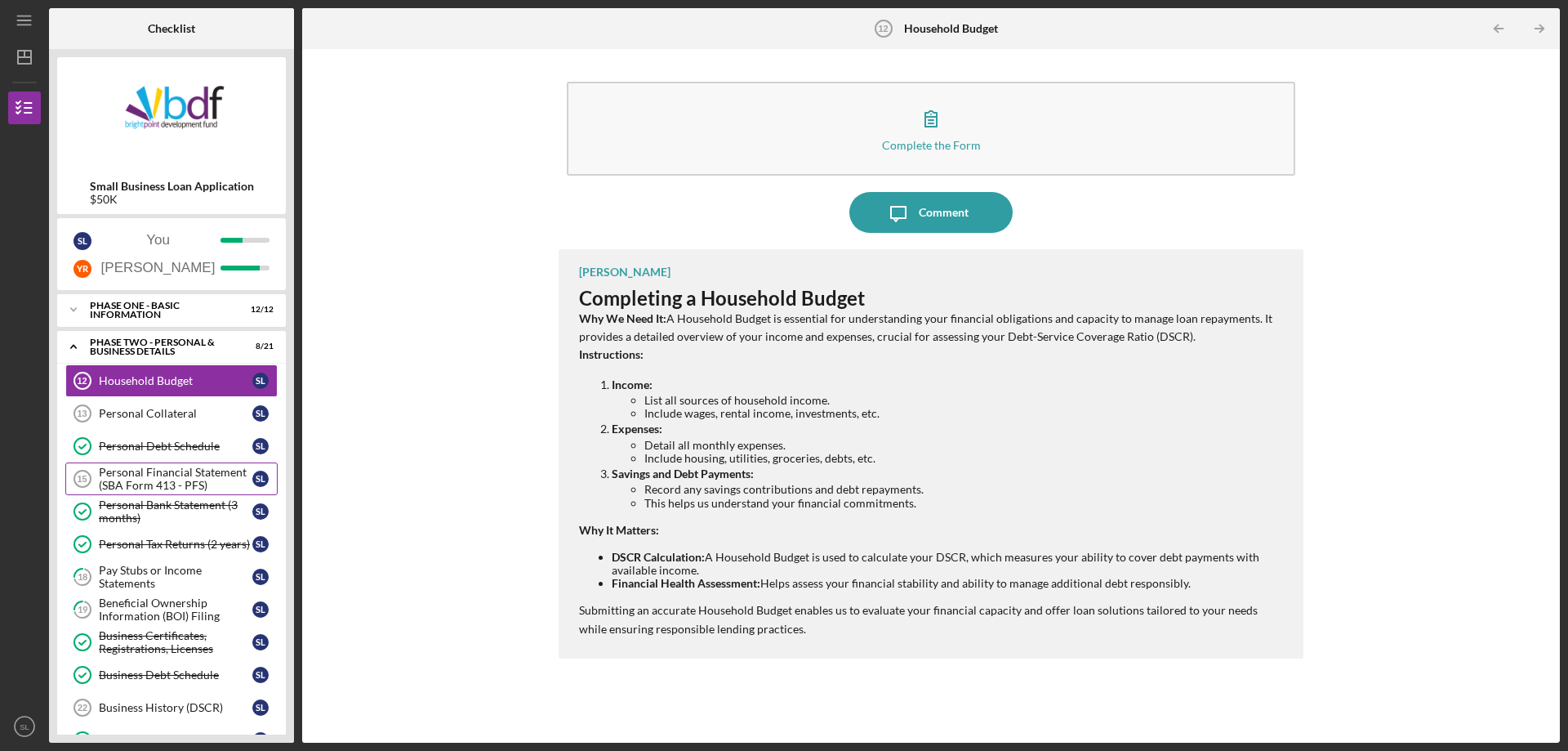
click at [192, 474] on div "Personal Financial Statement (SBA Form 413 - PFS)" at bounding box center [175, 478] width 154 height 26
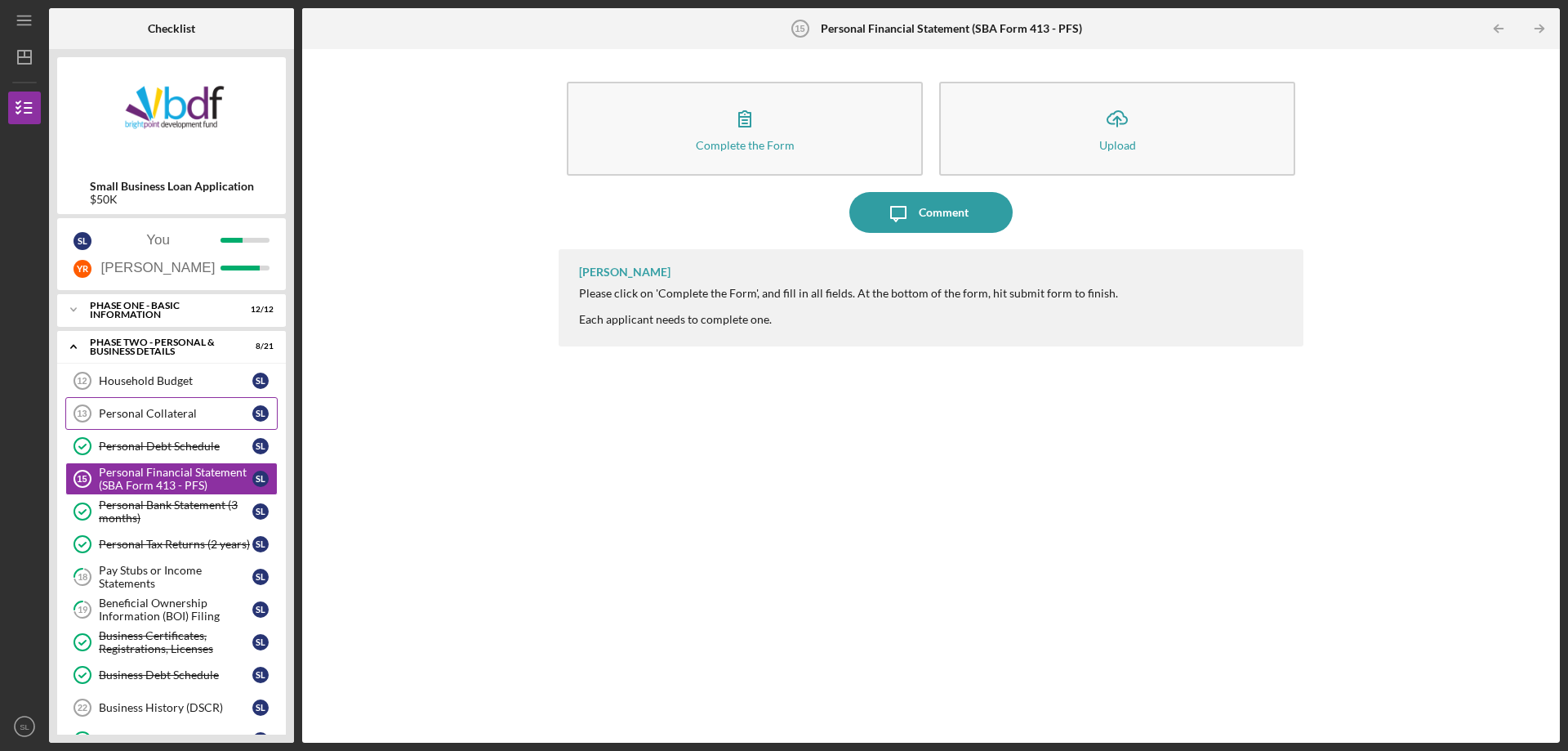
click at [191, 413] on div "Personal Collateral" at bounding box center [175, 414] width 154 height 14
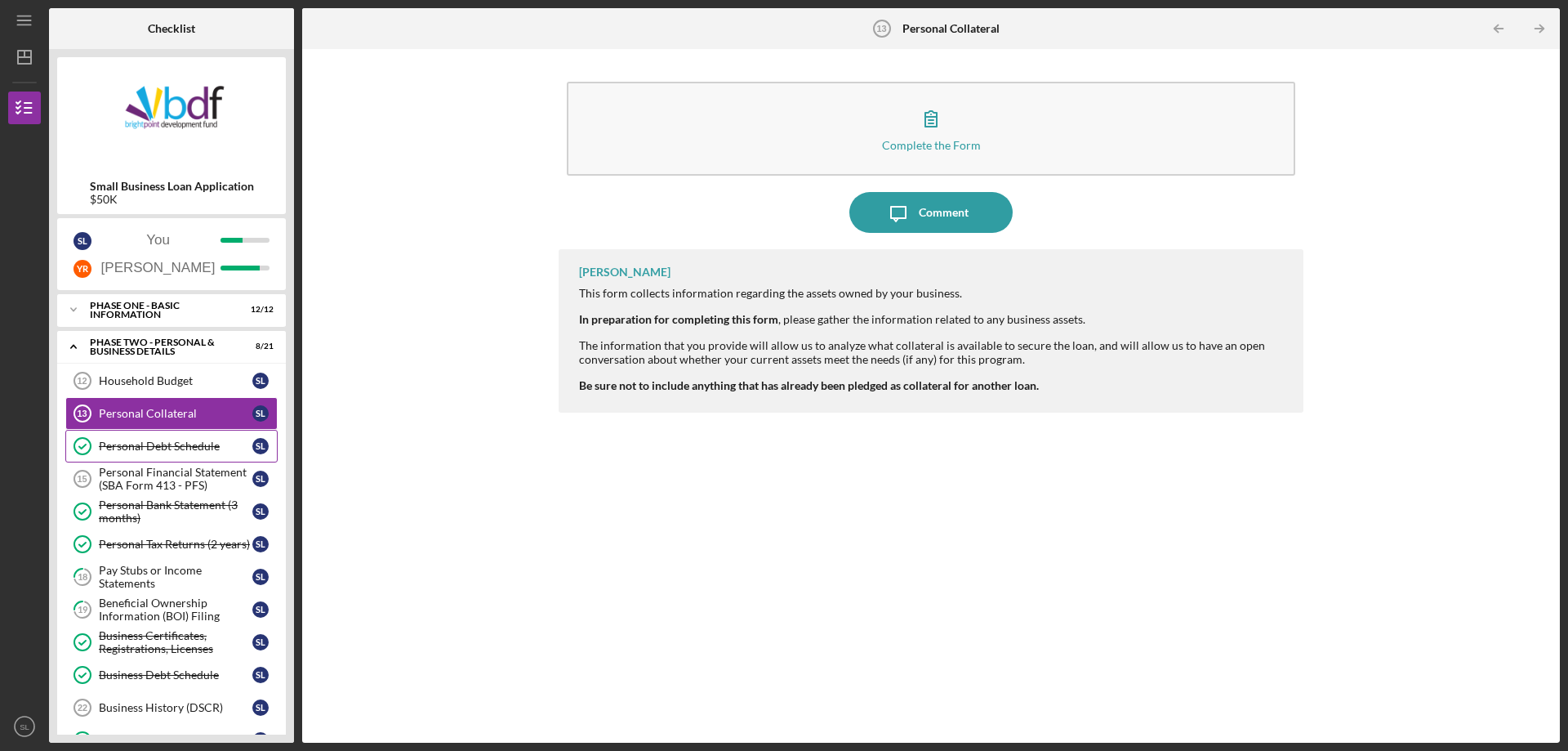
click at [192, 443] on div "Personal Debt Schedule" at bounding box center [175, 447] width 154 height 14
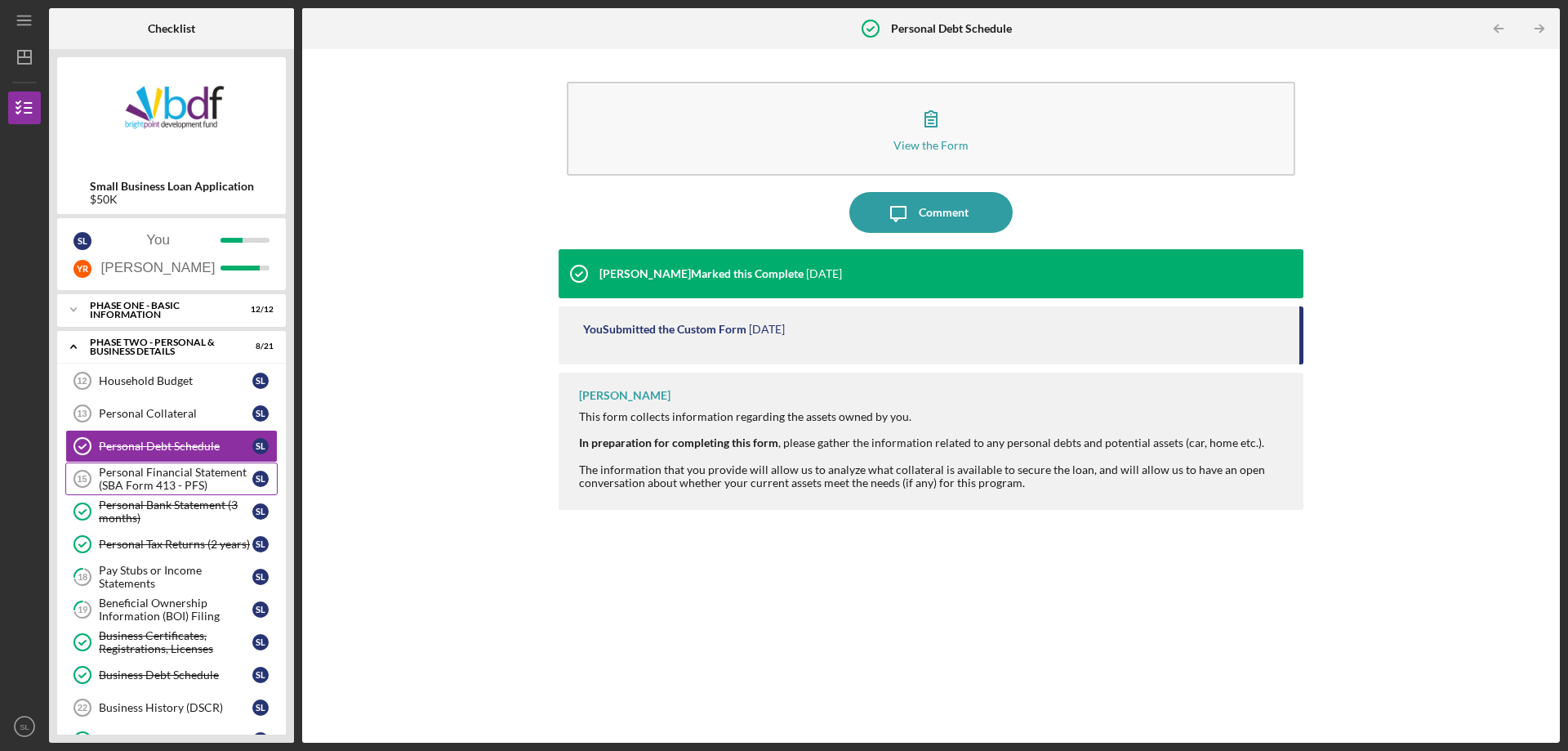
click at [192, 477] on div "Personal Financial Statement (SBA Form 413 - PFS)" at bounding box center [175, 478] width 154 height 26
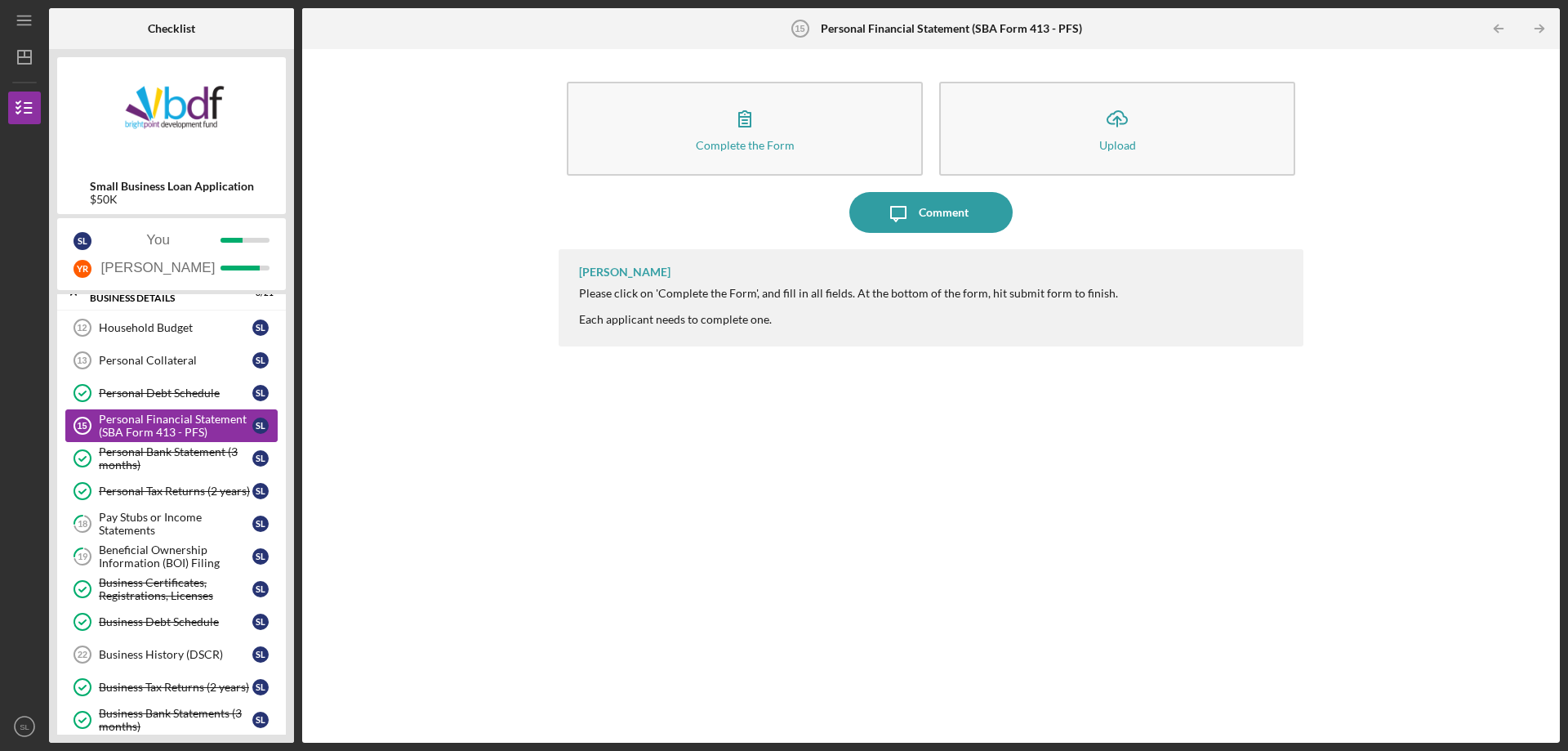
scroll to position [82, 0]
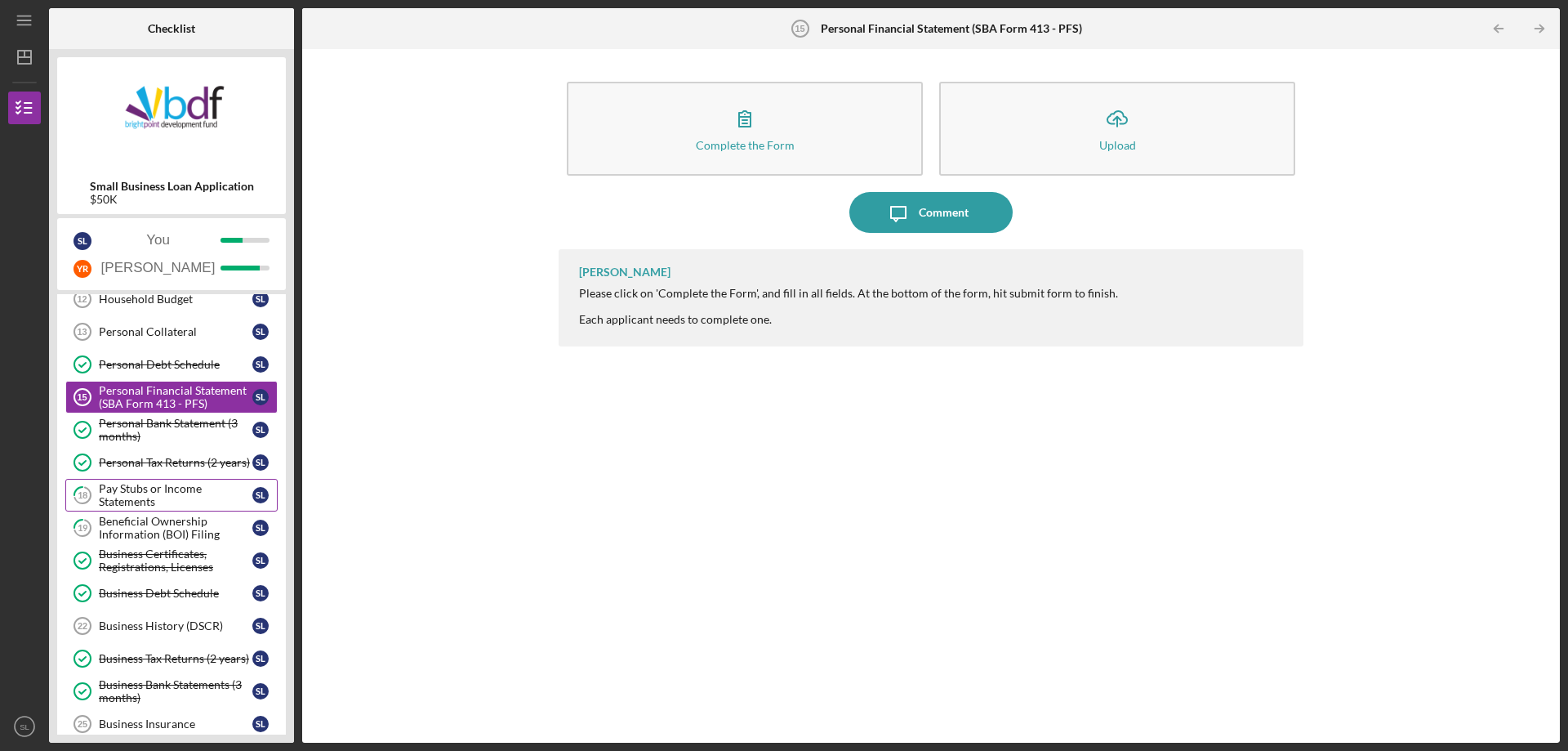
click at [197, 492] on div "Pay Stubs or Income Statements" at bounding box center [175, 495] width 154 height 26
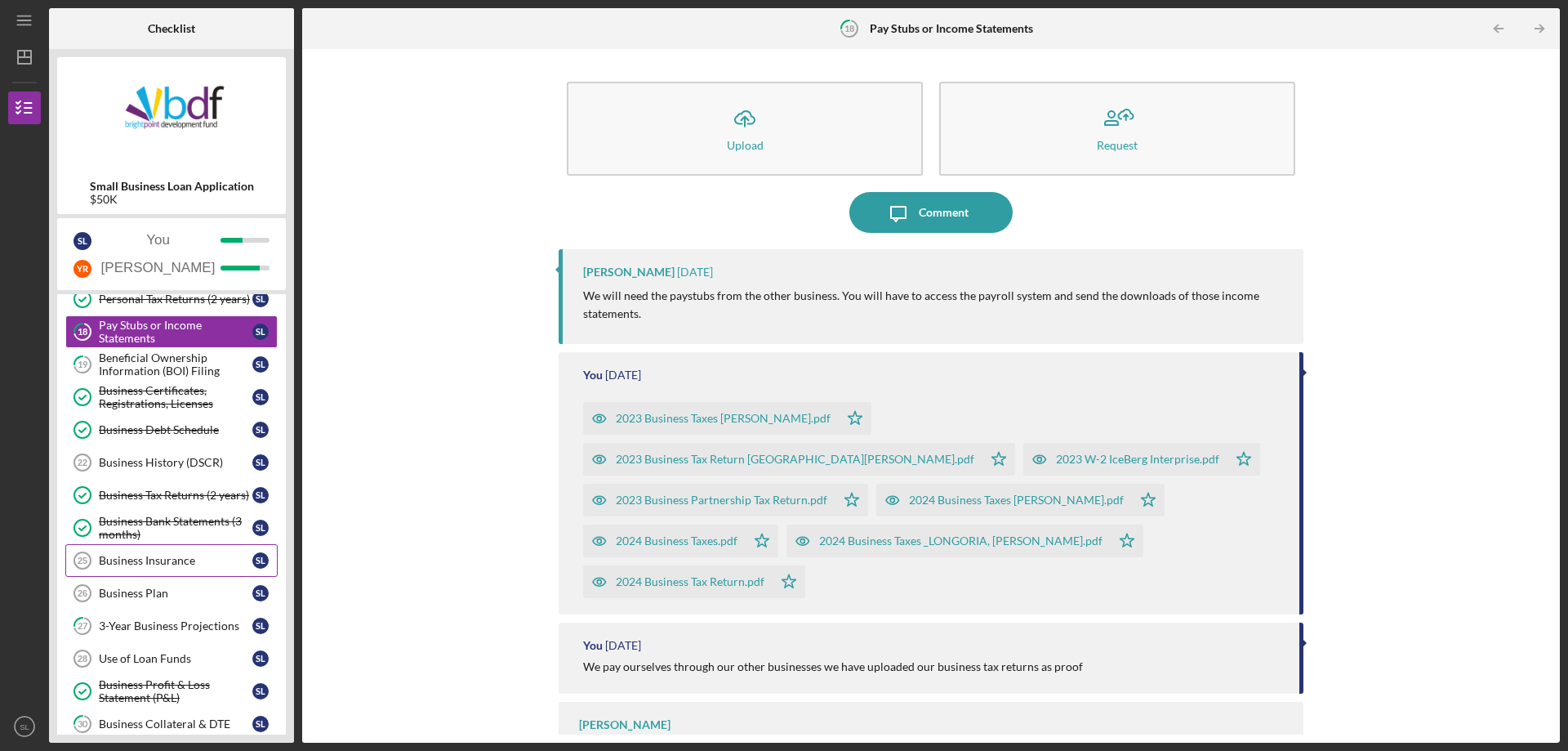
scroll to position [409, 0]
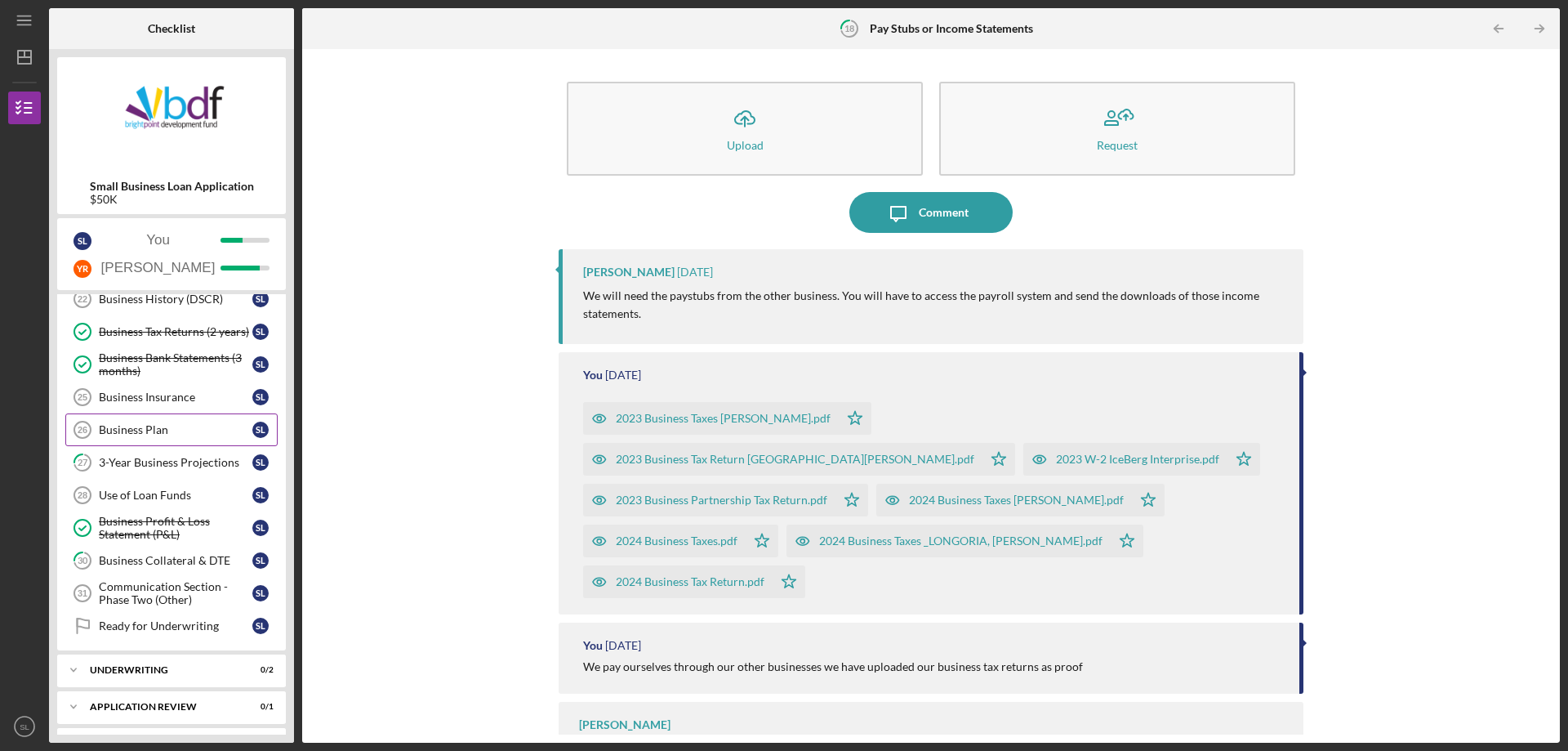
click at [183, 436] on div "Business Plan" at bounding box center [175, 430] width 154 height 14
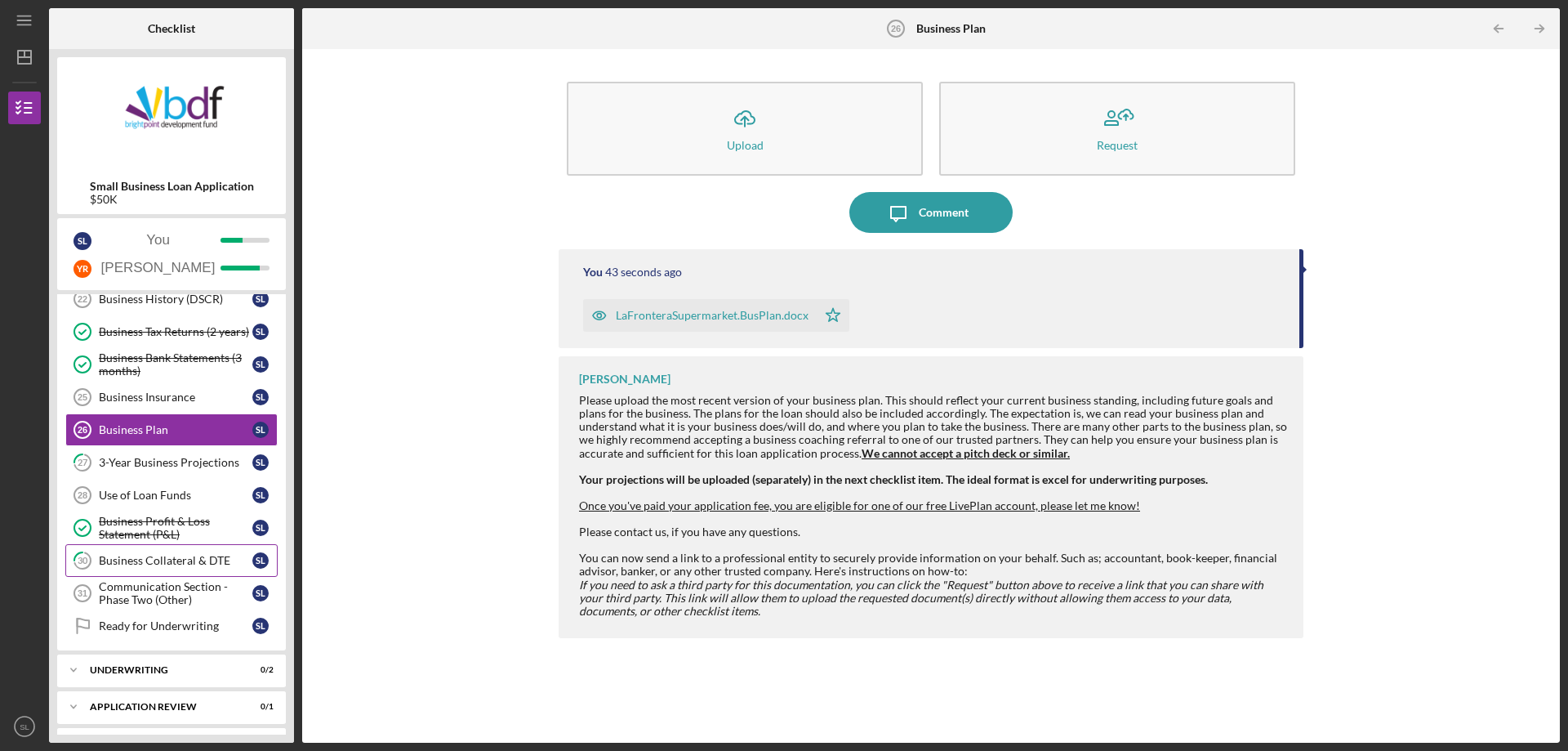
click at [209, 564] on div "Business Collateral & DTE" at bounding box center [175, 561] width 154 height 14
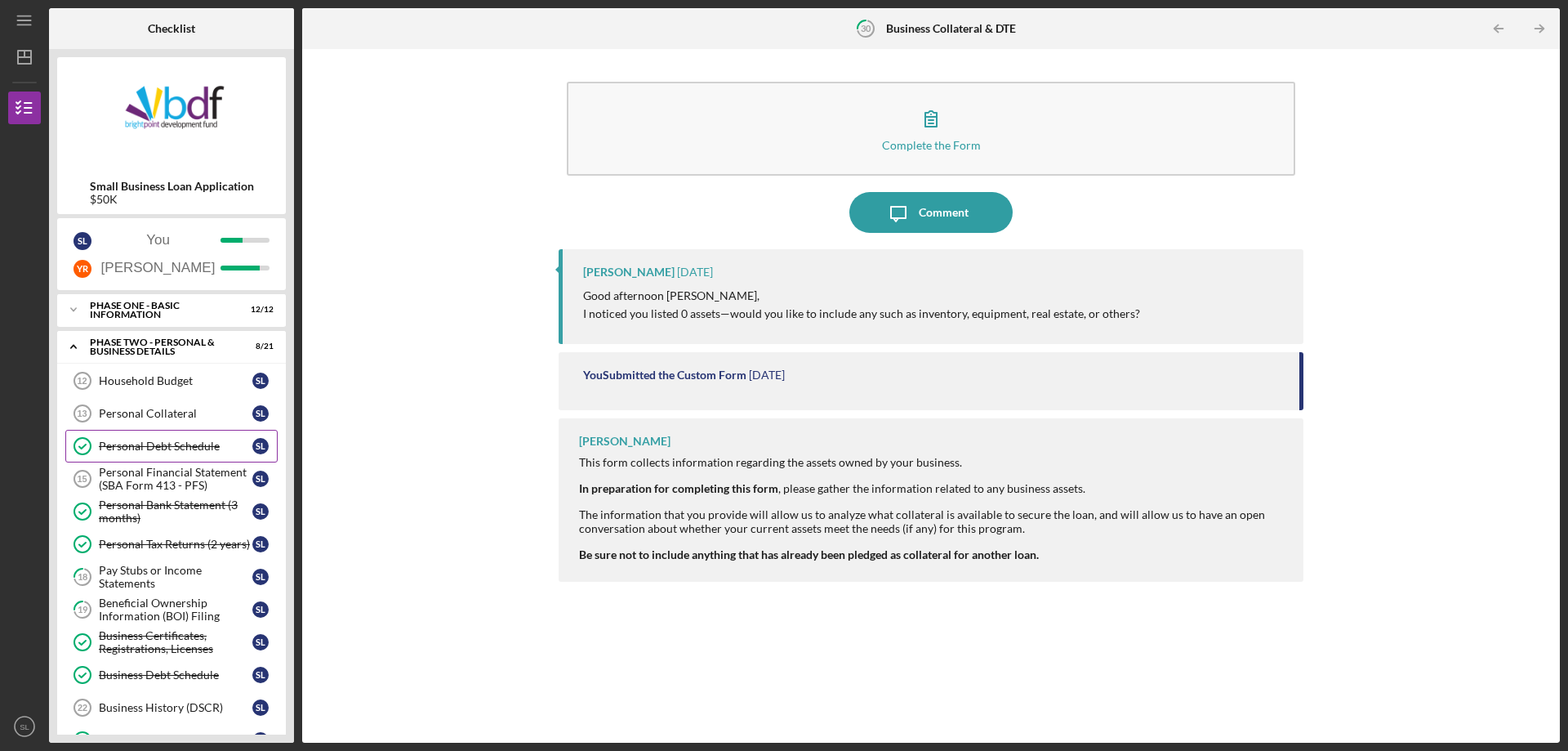
scroll to position [163, 0]
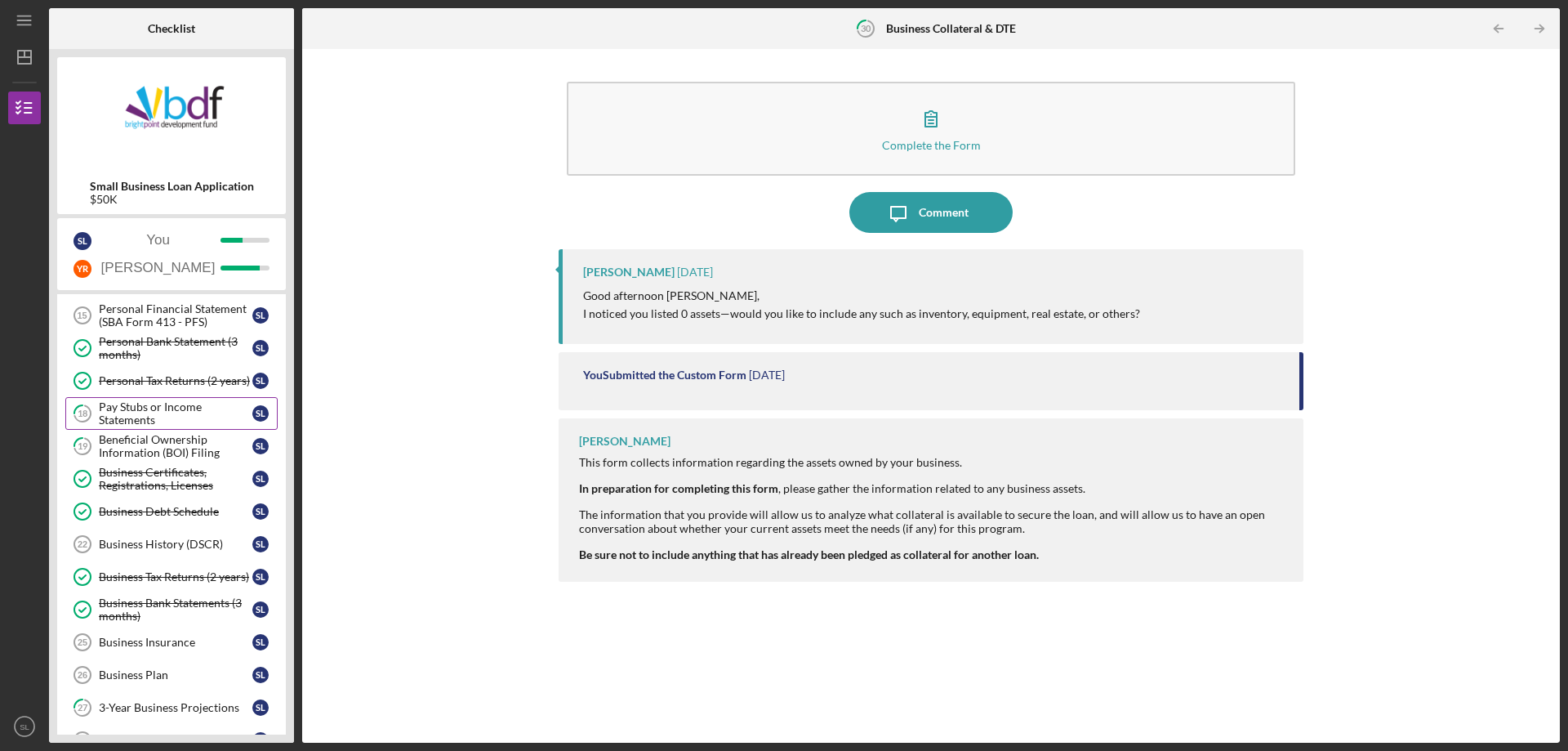
click at [167, 412] on div "Pay Stubs or Income Statements" at bounding box center [175, 413] width 154 height 26
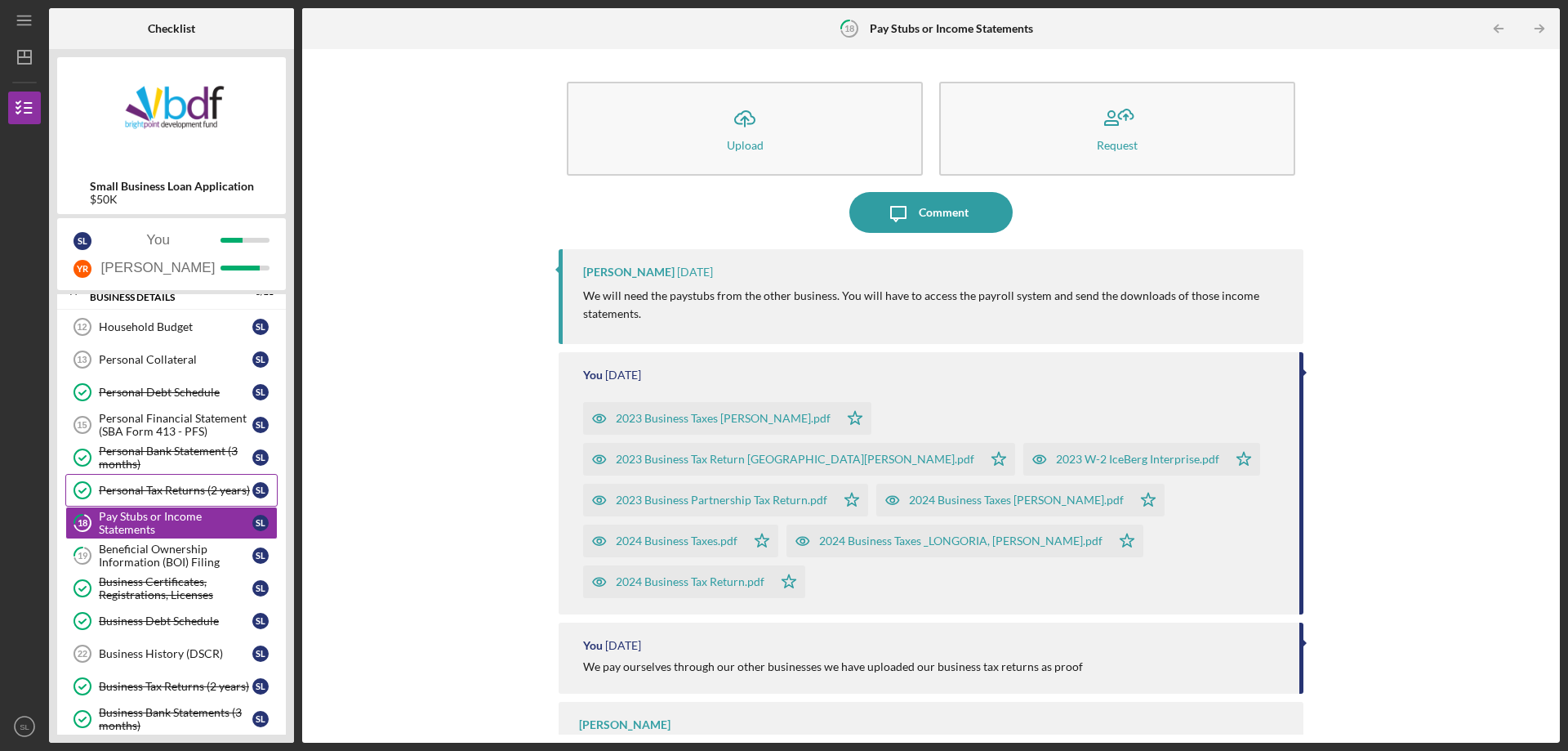
scroll to position [82, 0]
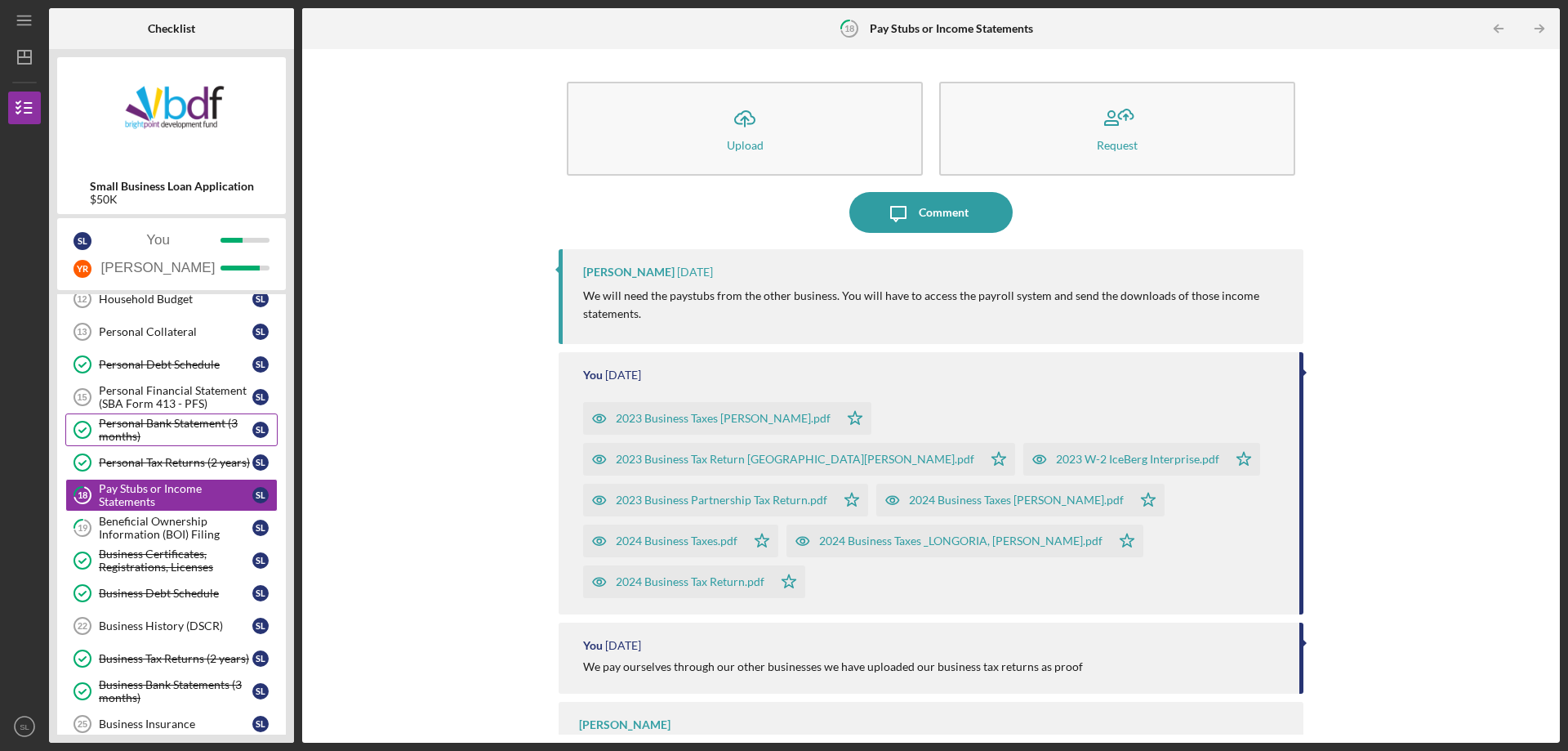
click at [185, 422] on div "Personal Bank Statement (3 months)" at bounding box center [175, 429] width 154 height 26
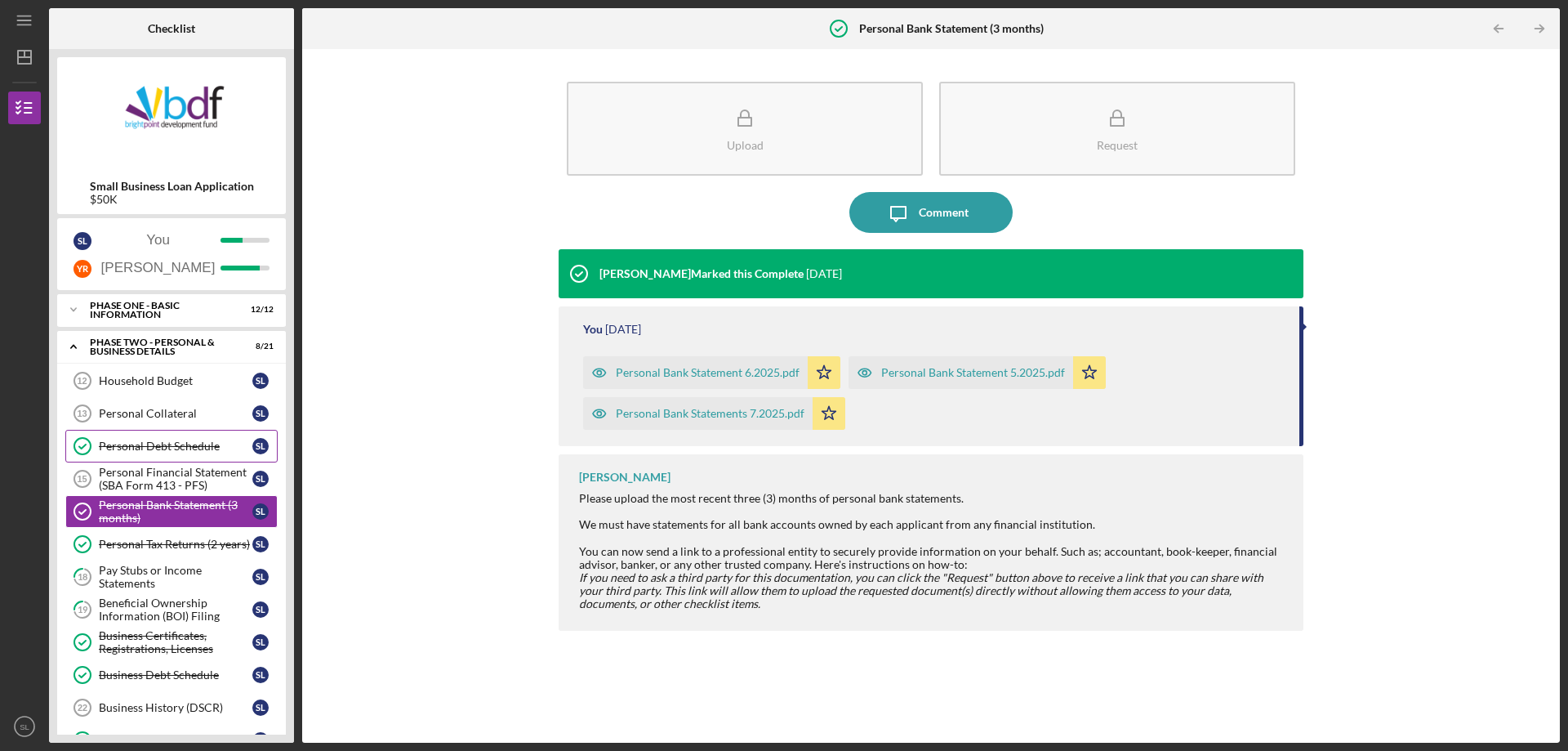
click at [188, 443] on div "Personal Debt Schedule" at bounding box center [175, 447] width 154 height 14
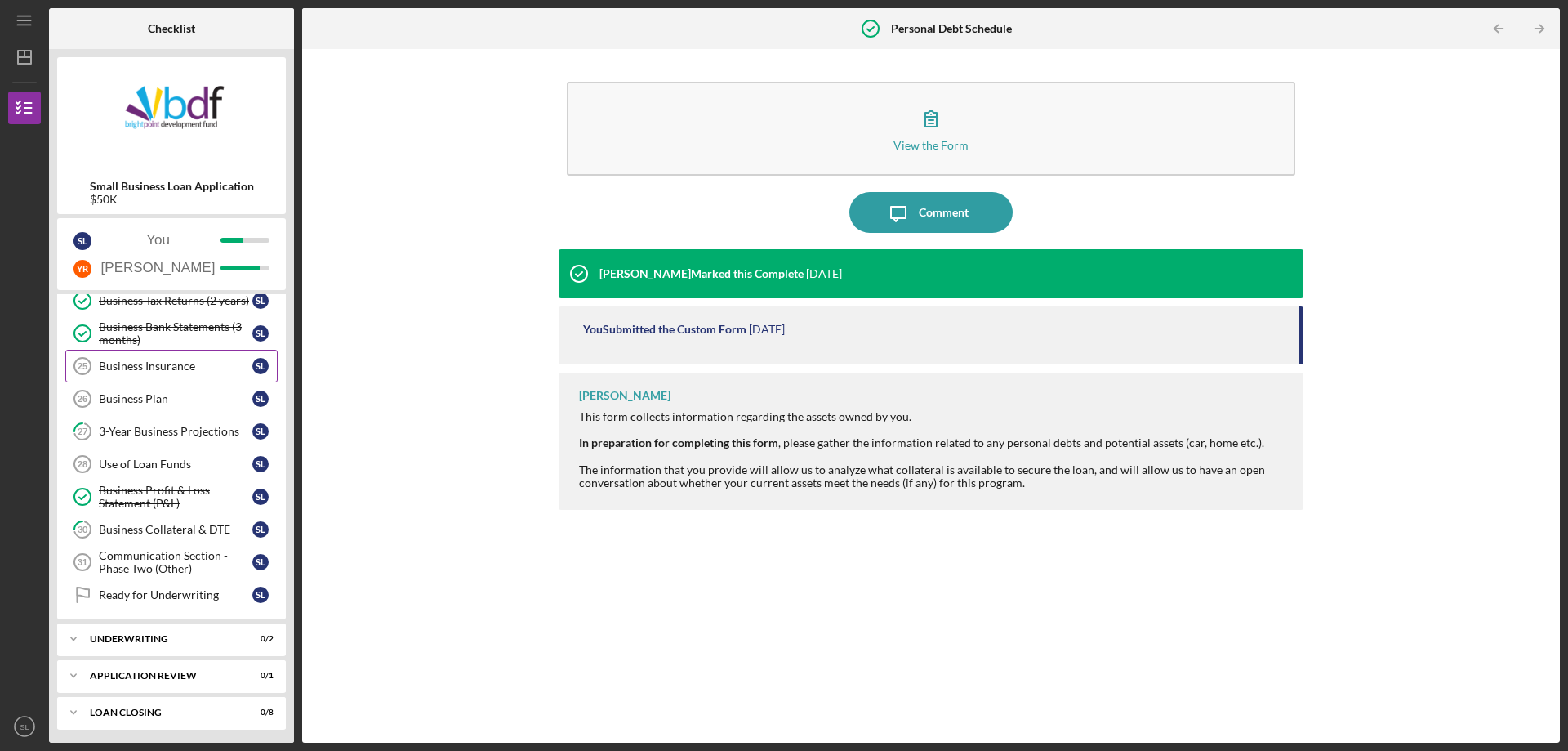
scroll to position [443, 0]
click at [177, 497] on div "Business Profit & Loss Statement (P&L)" at bounding box center [175, 493] width 154 height 26
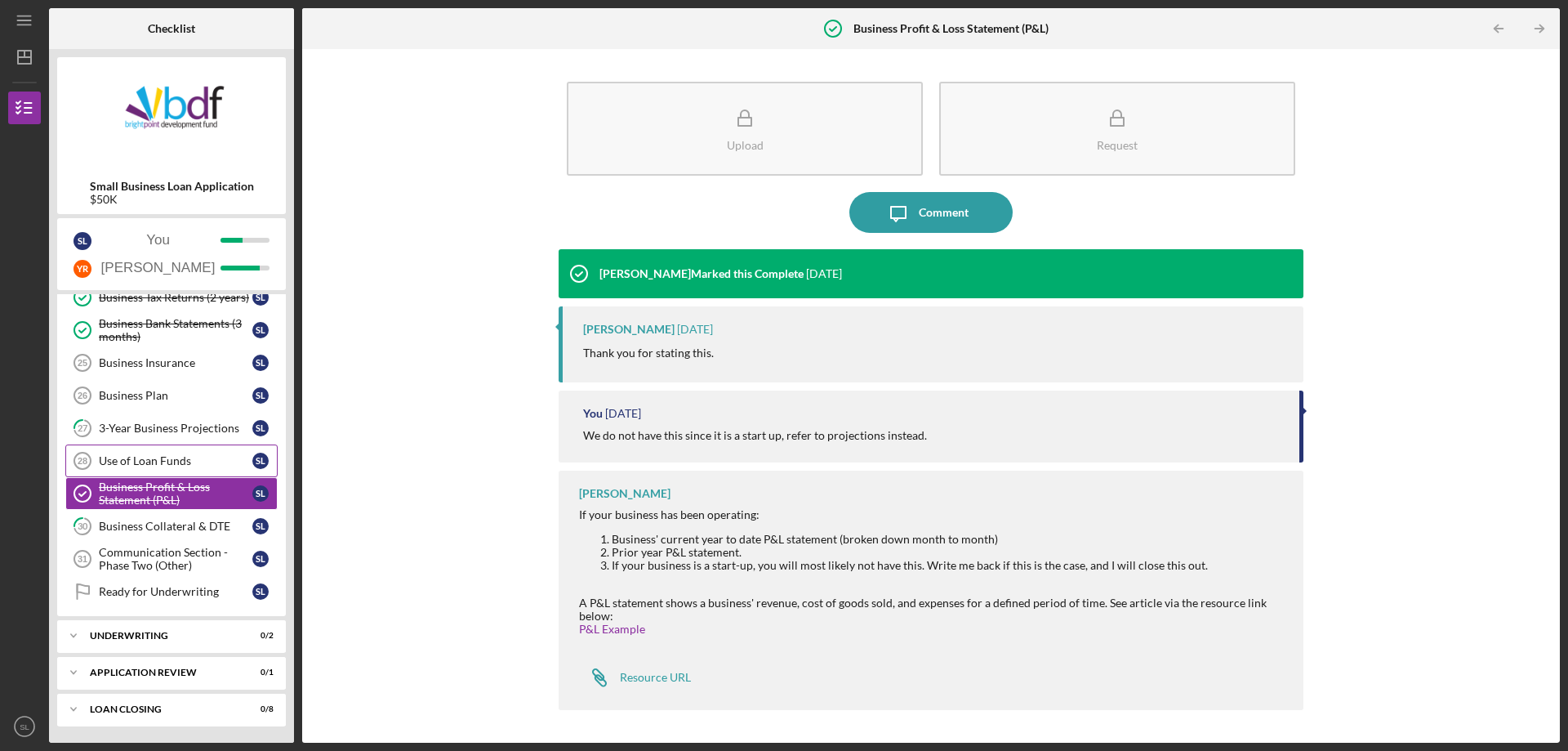
click at [177, 457] on div "Use of Loan Funds" at bounding box center [175, 461] width 154 height 14
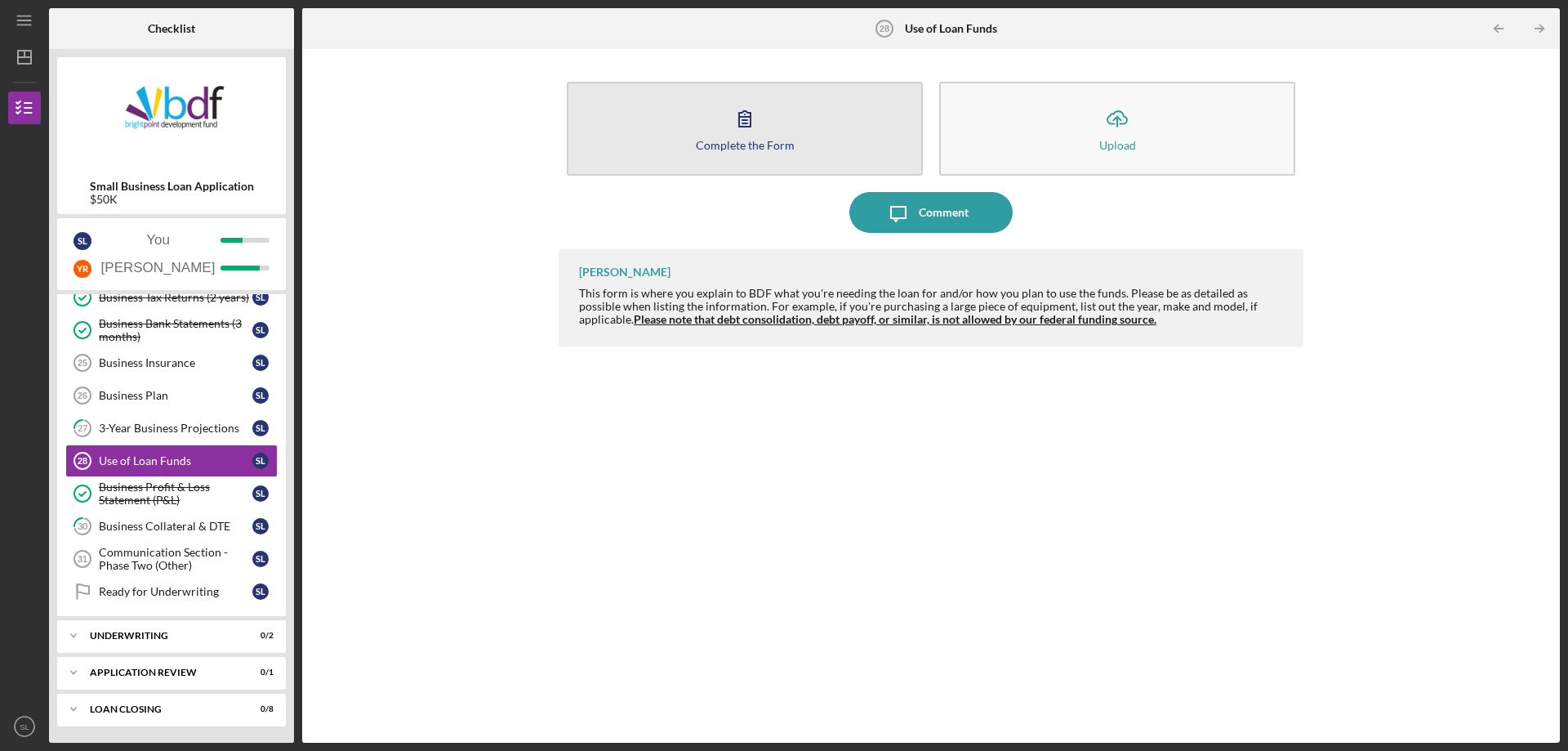
click at [776, 140] on div "Complete the Form" at bounding box center [745, 145] width 99 height 13
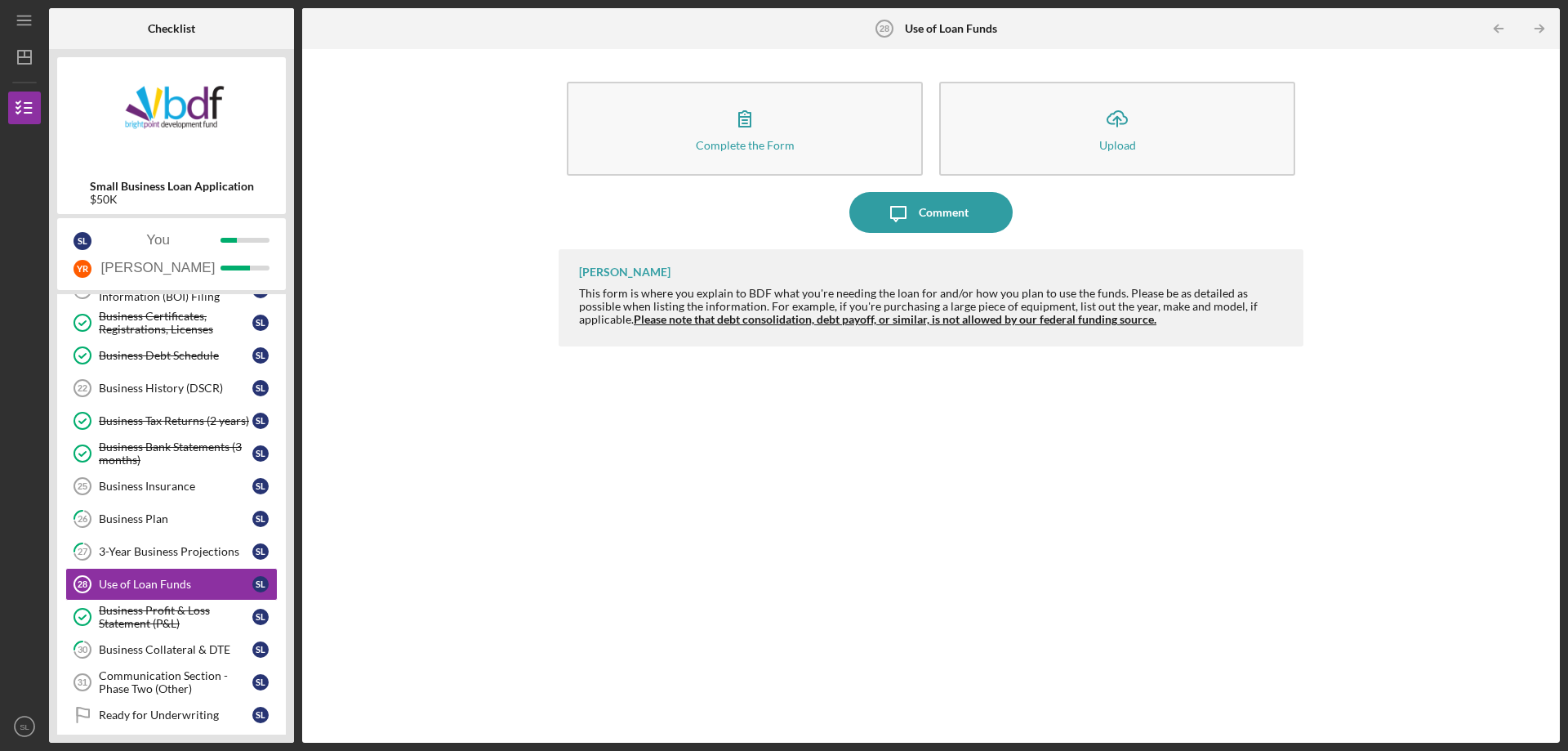
scroll to position [361, 0]
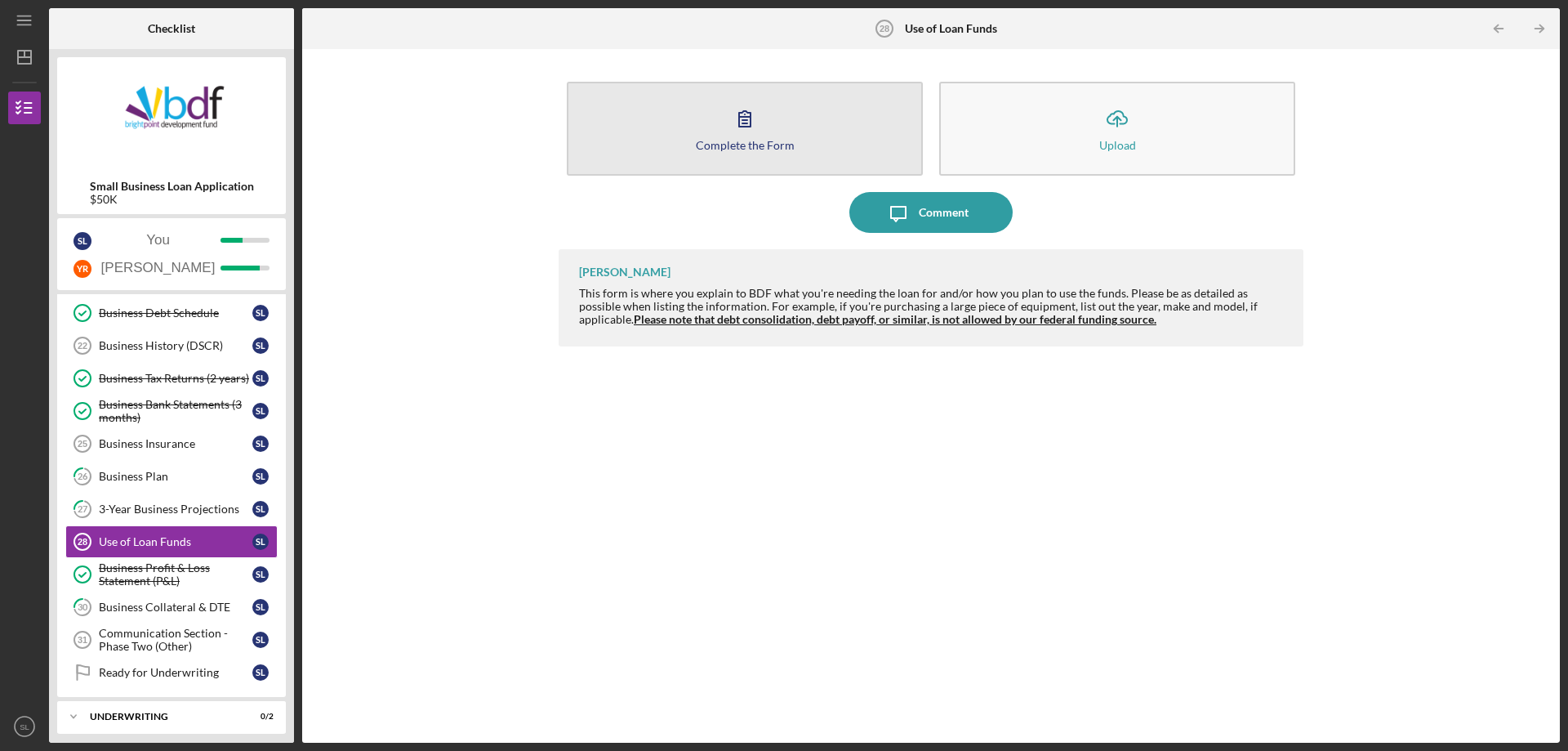
click at [789, 158] on button "Complete the Form Form" at bounding box center [745, 129] width 356 height 94
click at [826, 134] on button "Complete the Form Form" at bounding box center [745, 129] width 356 height 94
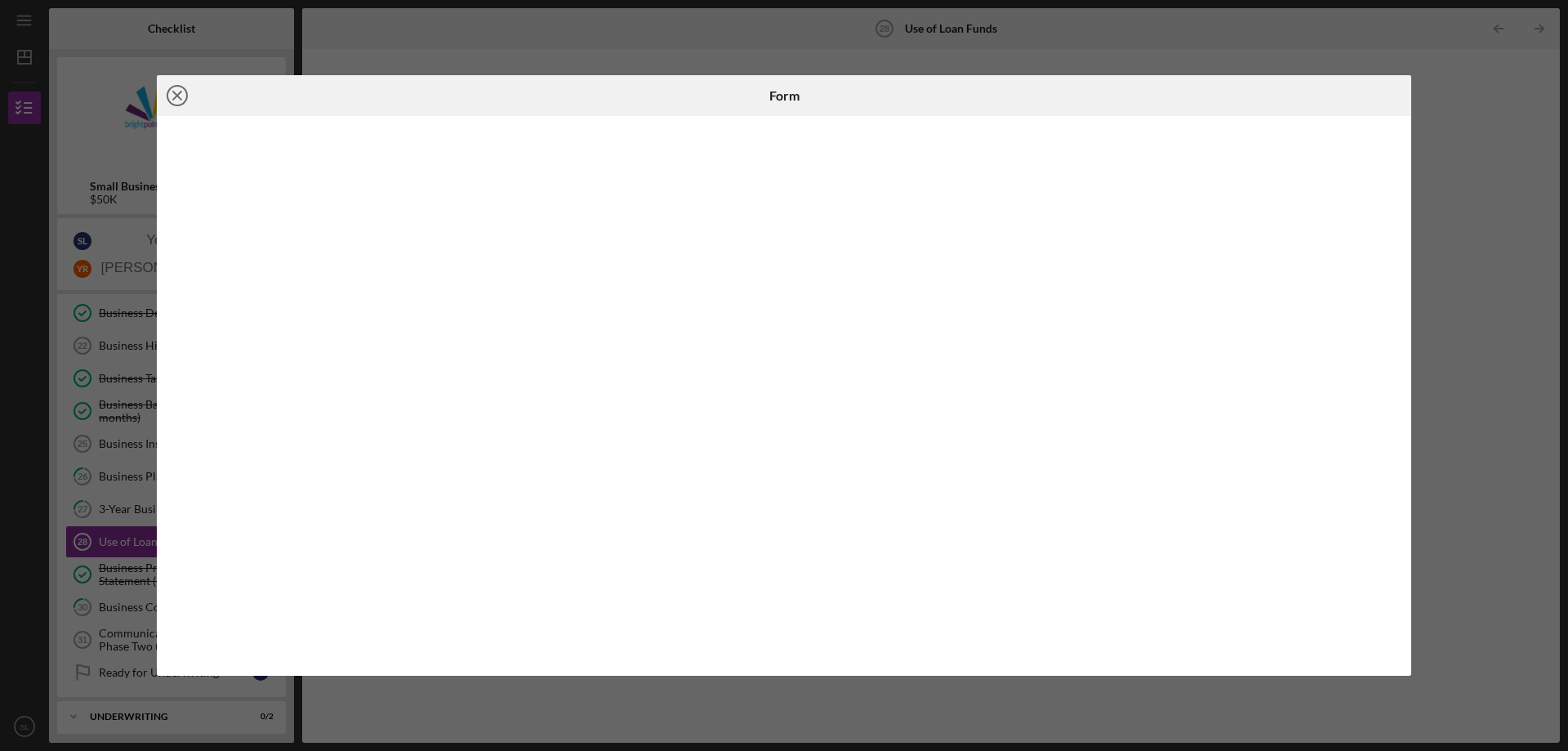
click at [167, 91] on icon "Icon/Close" at bounding box center [177, 96] width 41 height 41
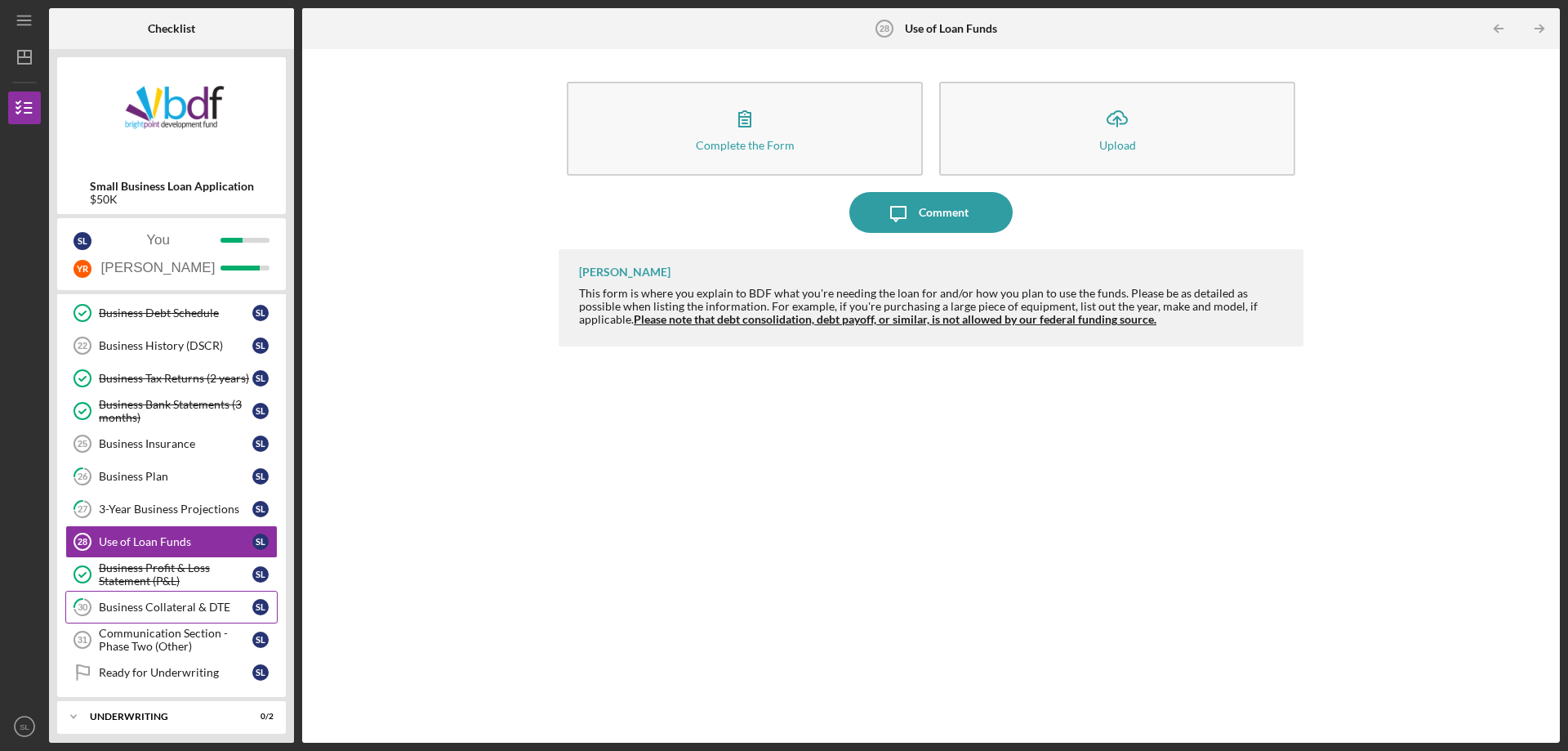
click at [209, 601] on div "Business Collateral & DTE" at bounding box center [175, 607] width 154 height 14
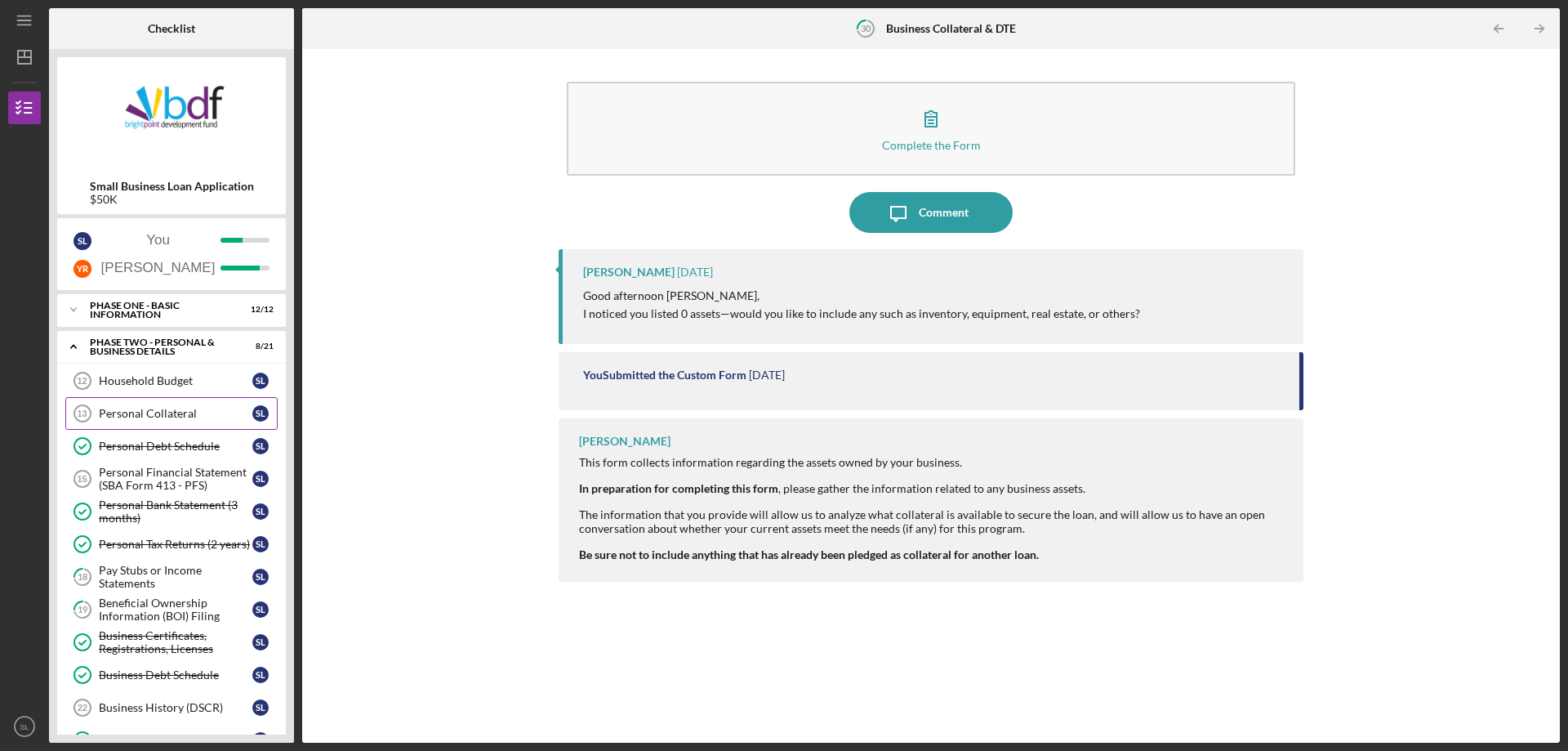
click at [187, 427] on link "Personal Collateral 13 Personal Collateral S L" at bounding box center [172, 414] width 213 height 33
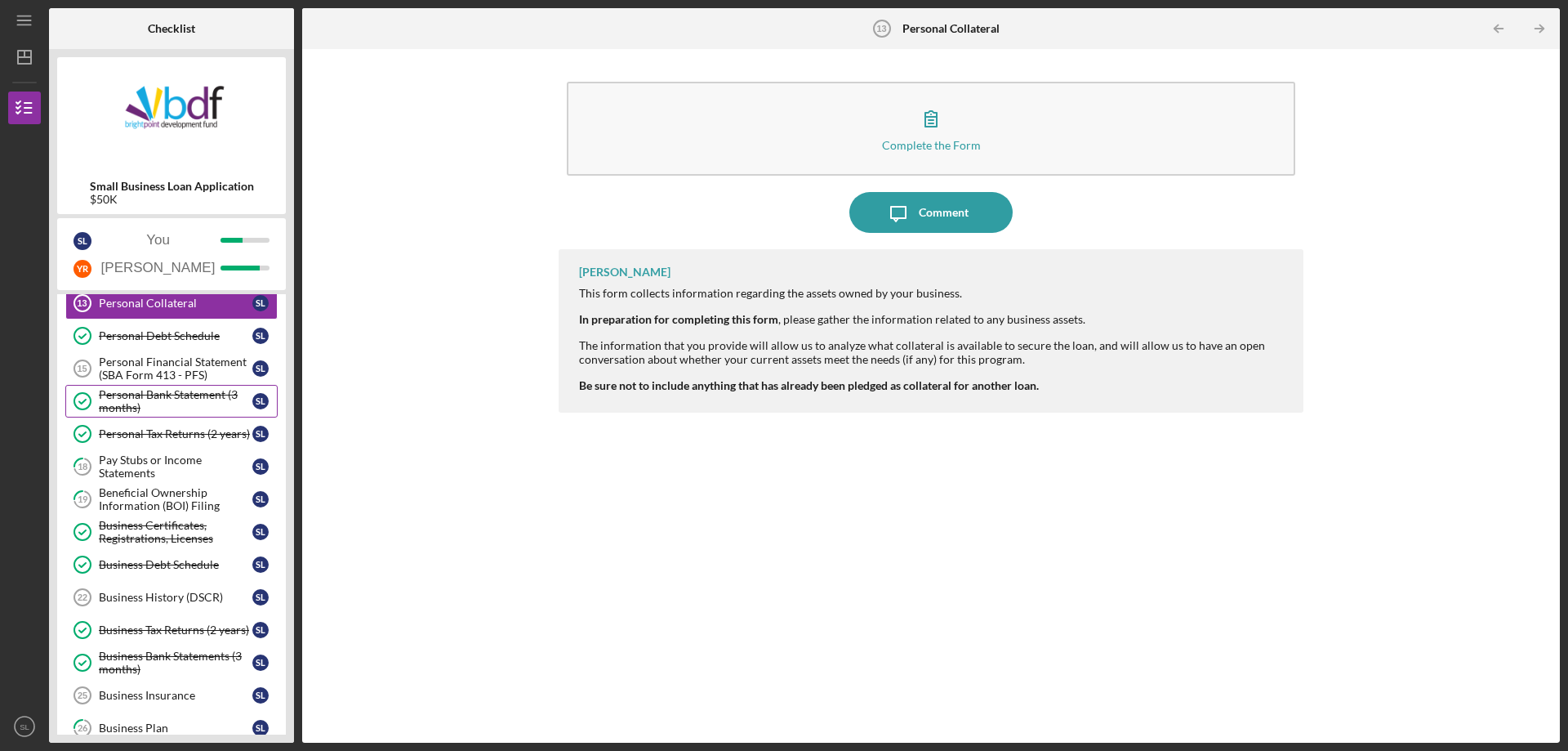
scroll to position [82, 0]
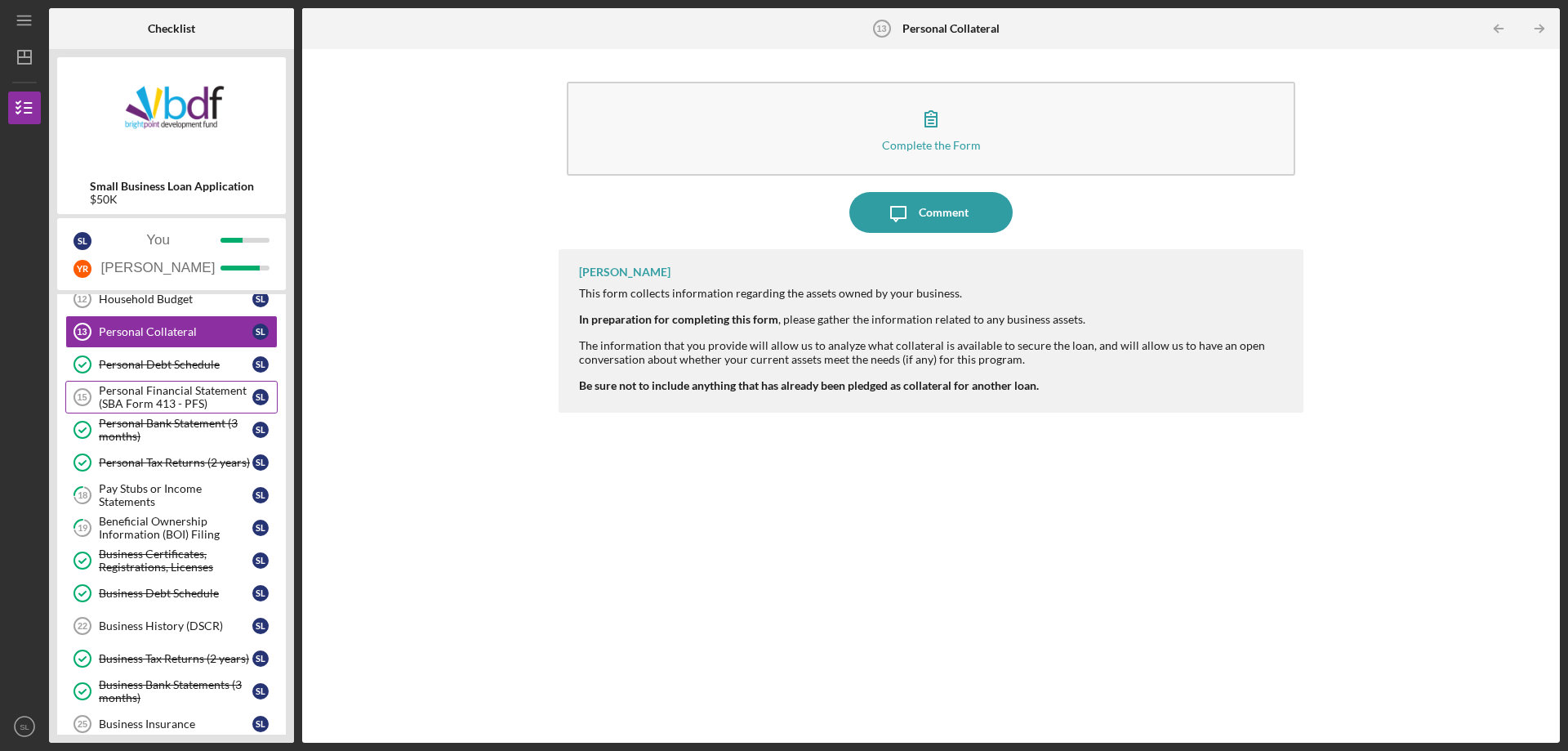
click at [172, 395] on div "Personal Financial Statement (SBA Form 413 - PFS)" at bounding box center [175, 396] width 154 height 26
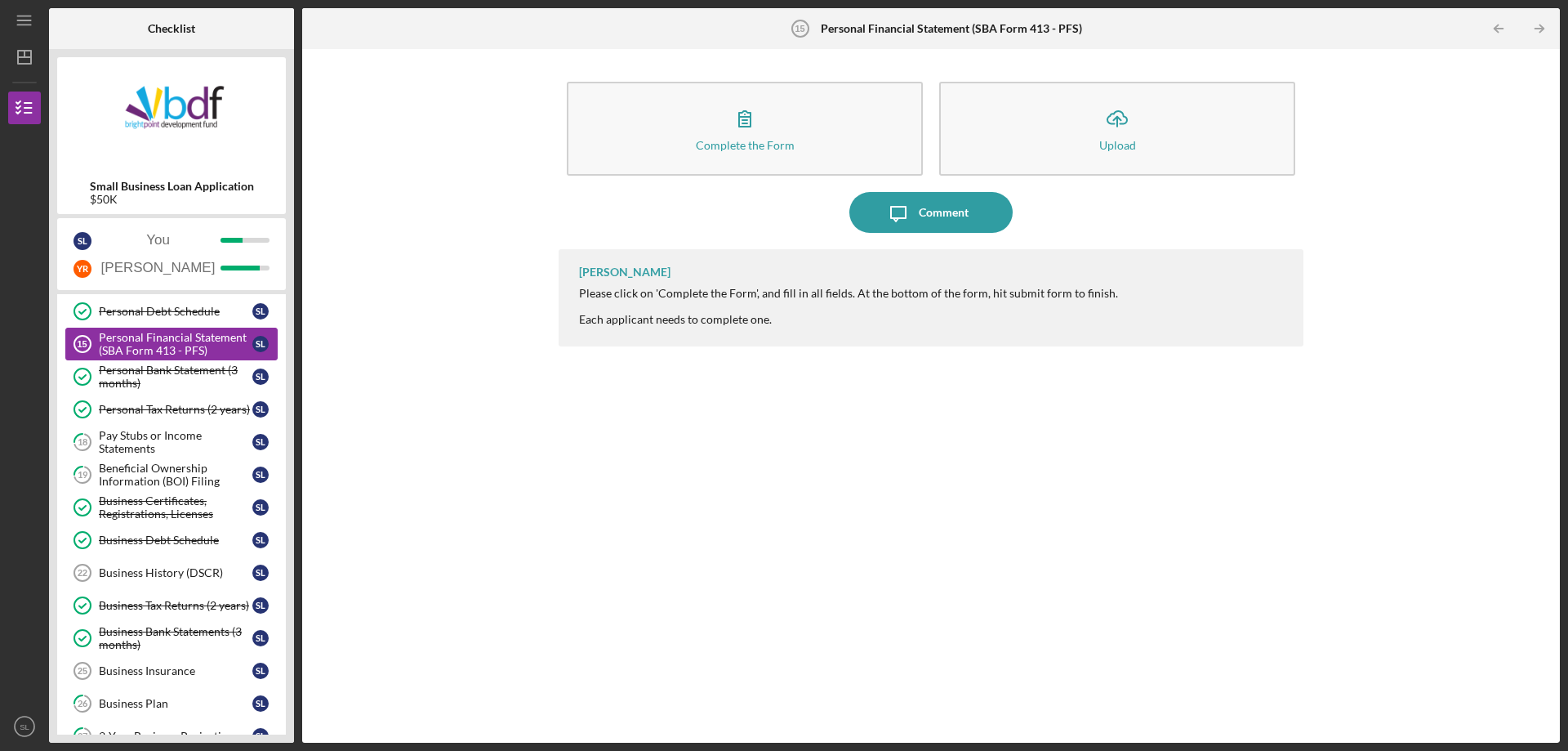
scroll to position [163, 0]
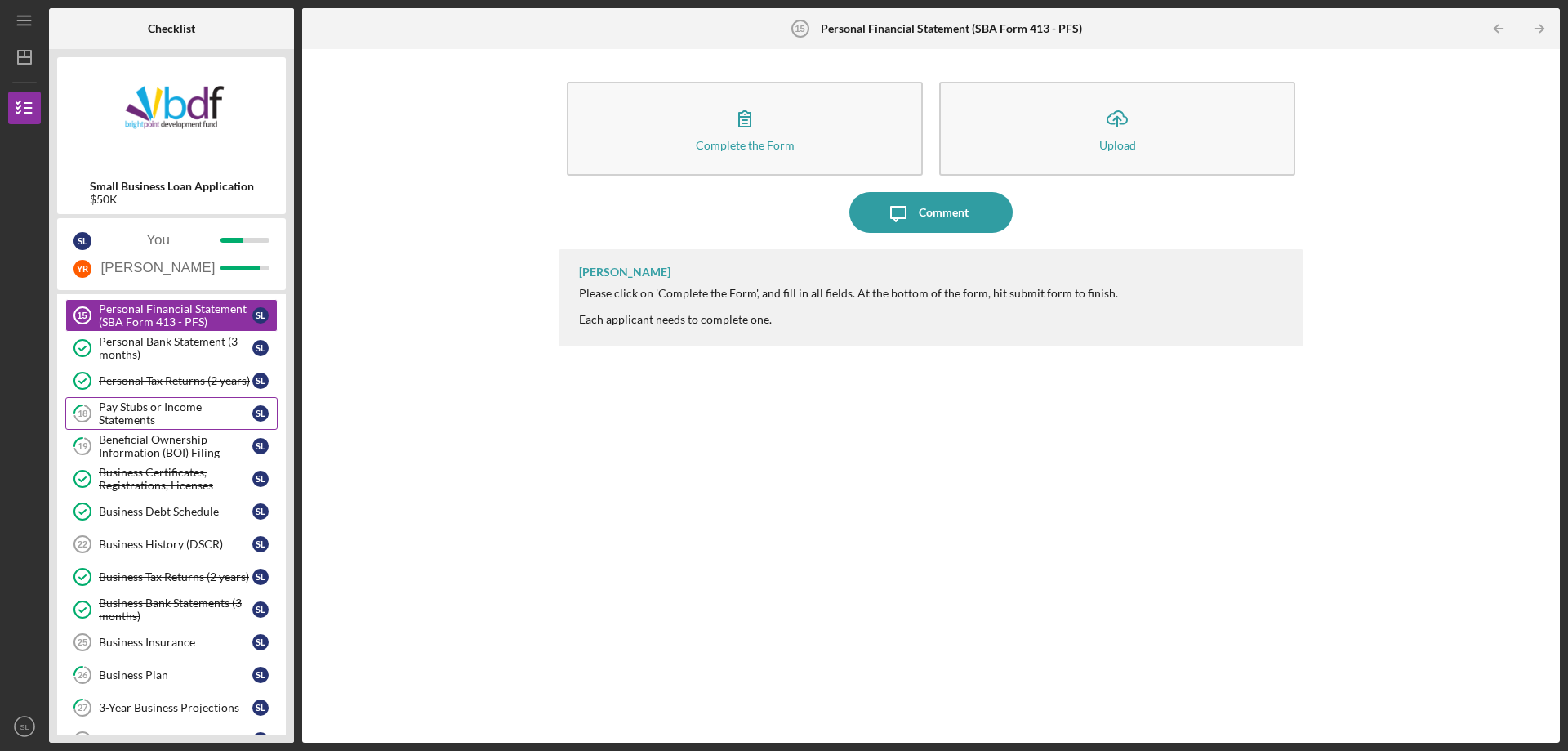
click at [172, 410] on div "Pay Stubs or Income Statements" at bounding box center [175, 413] width 154 height 26
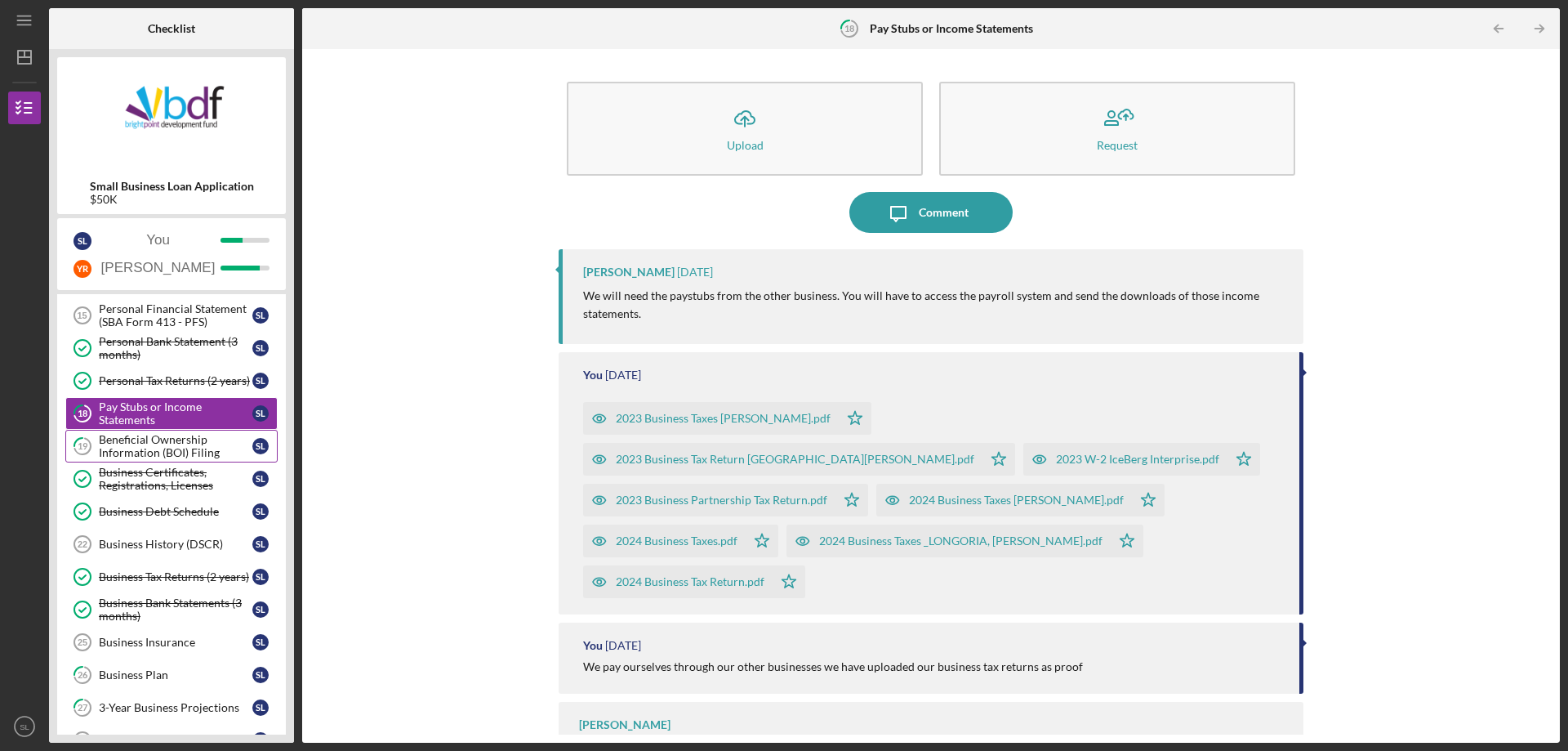
click at [203, 441] on div "Beneficial Ownership Information (BOI) Filing" at bounding box center [175, 446] width 154 height 26
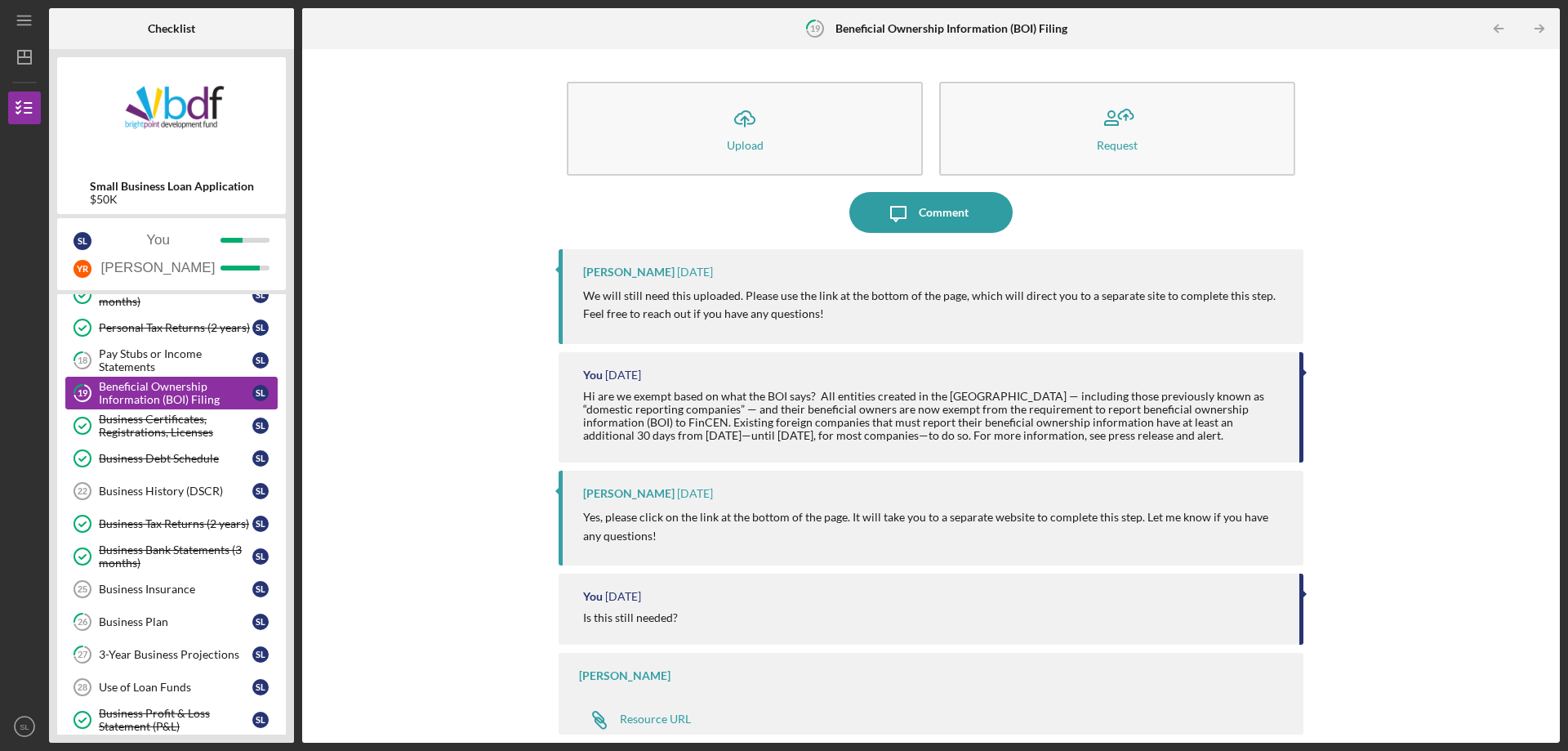
scroll to position [246, 0]
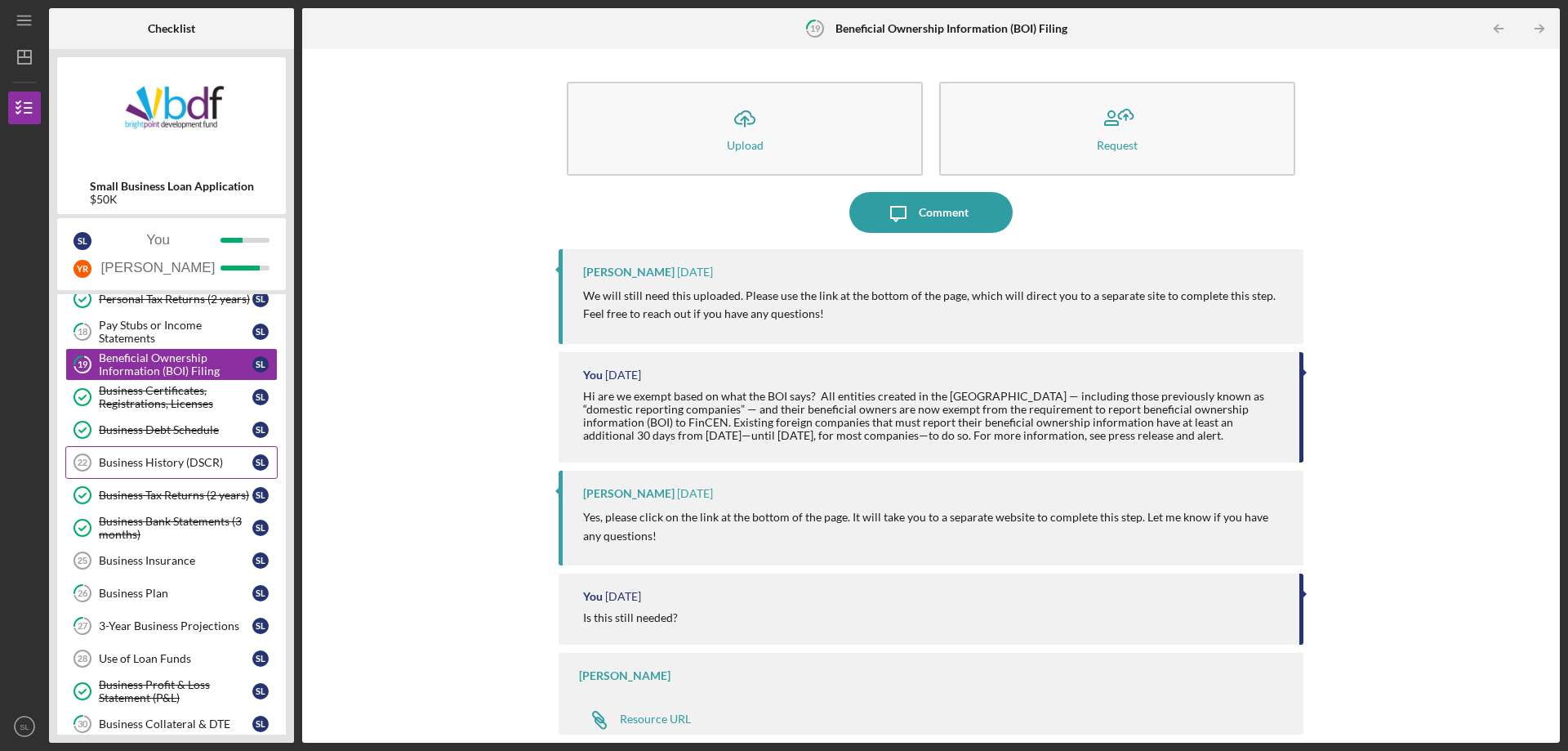
click at [174, 459] on div "Business History (DSCR)" at bounding box center [175, 463] width 154 height 14
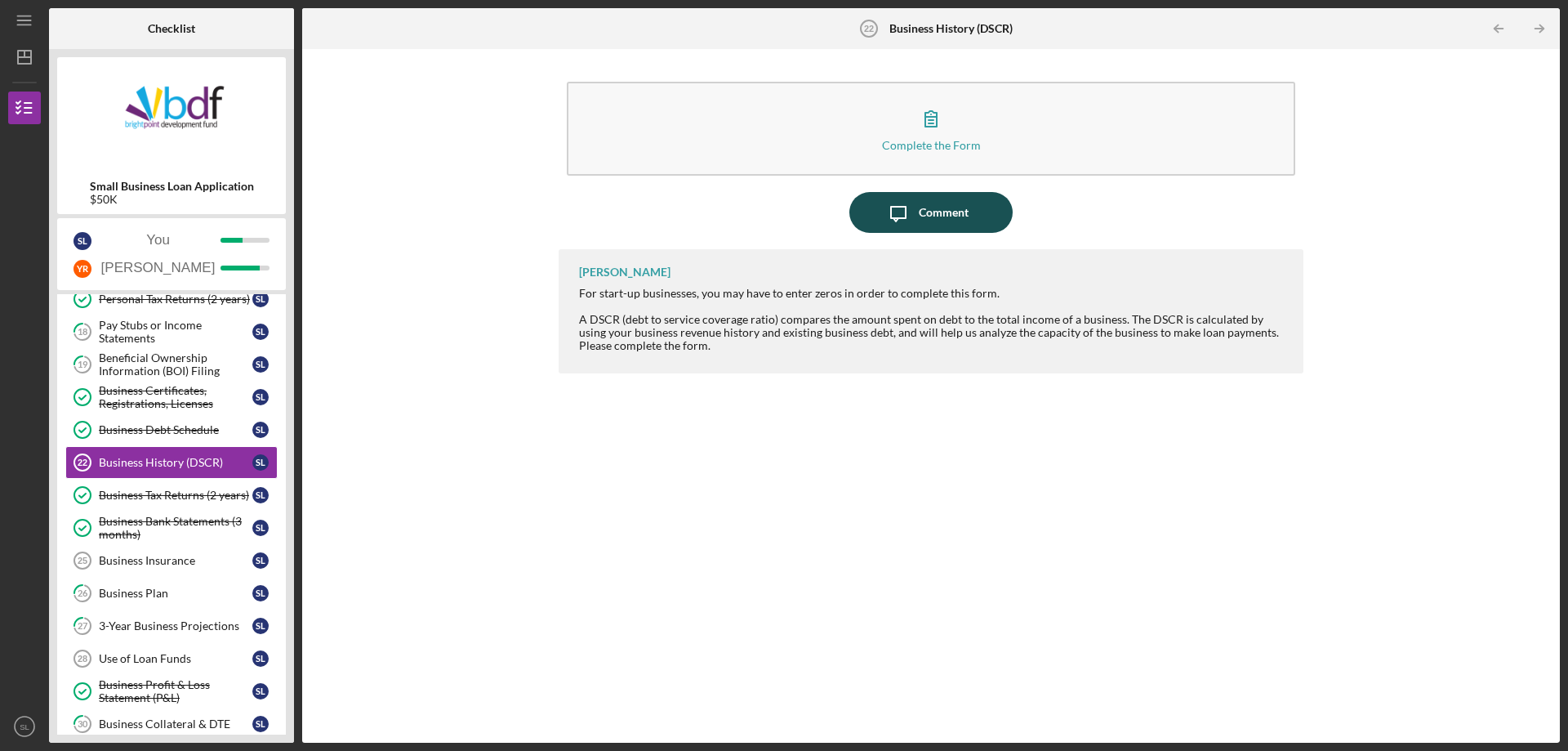
click at [973, 202] on button "Icon/Message Comment" at bounding box center [930, 213] width 163 height 41
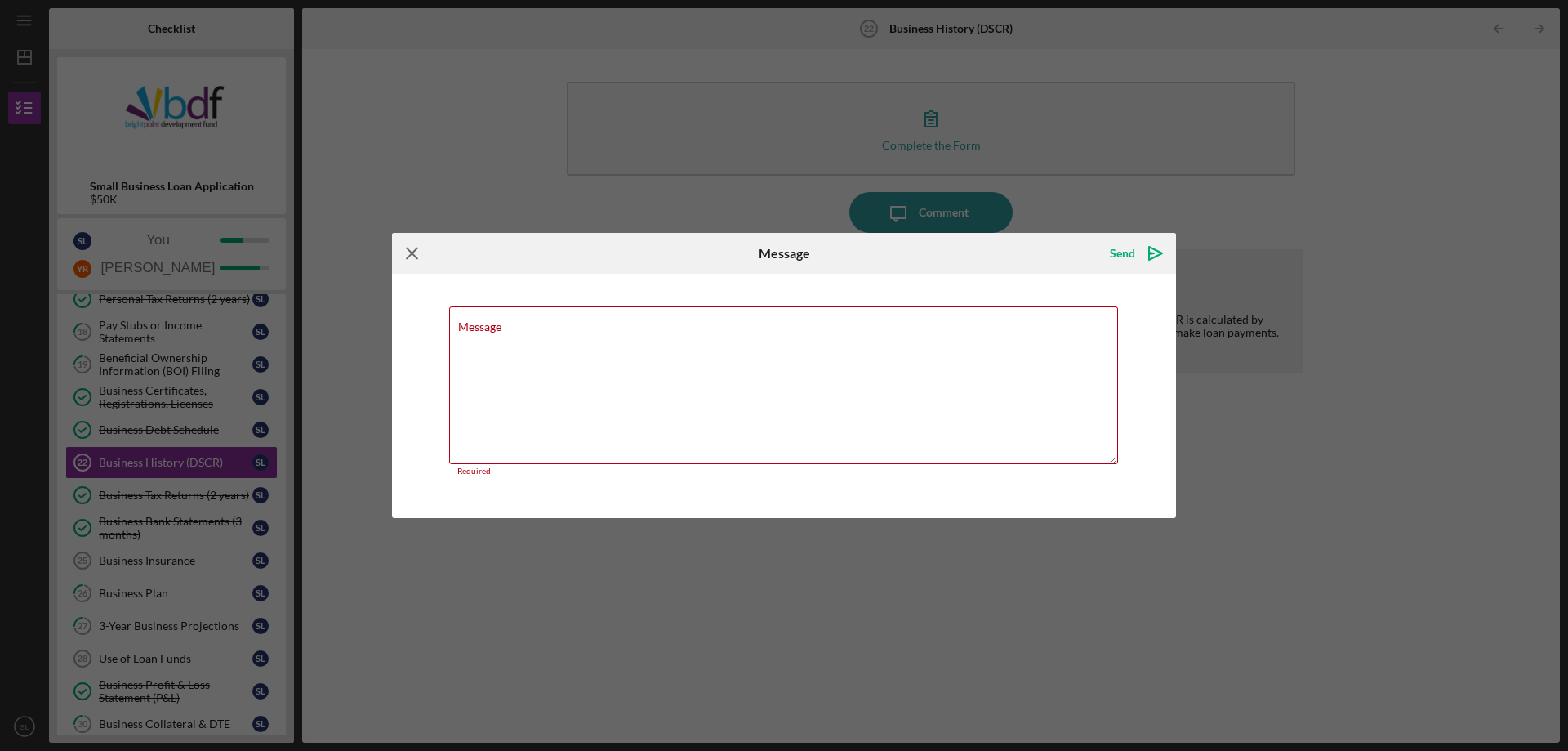
click at [415, 254] on icon "Icon/Menu Close" at bounding box center [413, 253] width 41 height 41
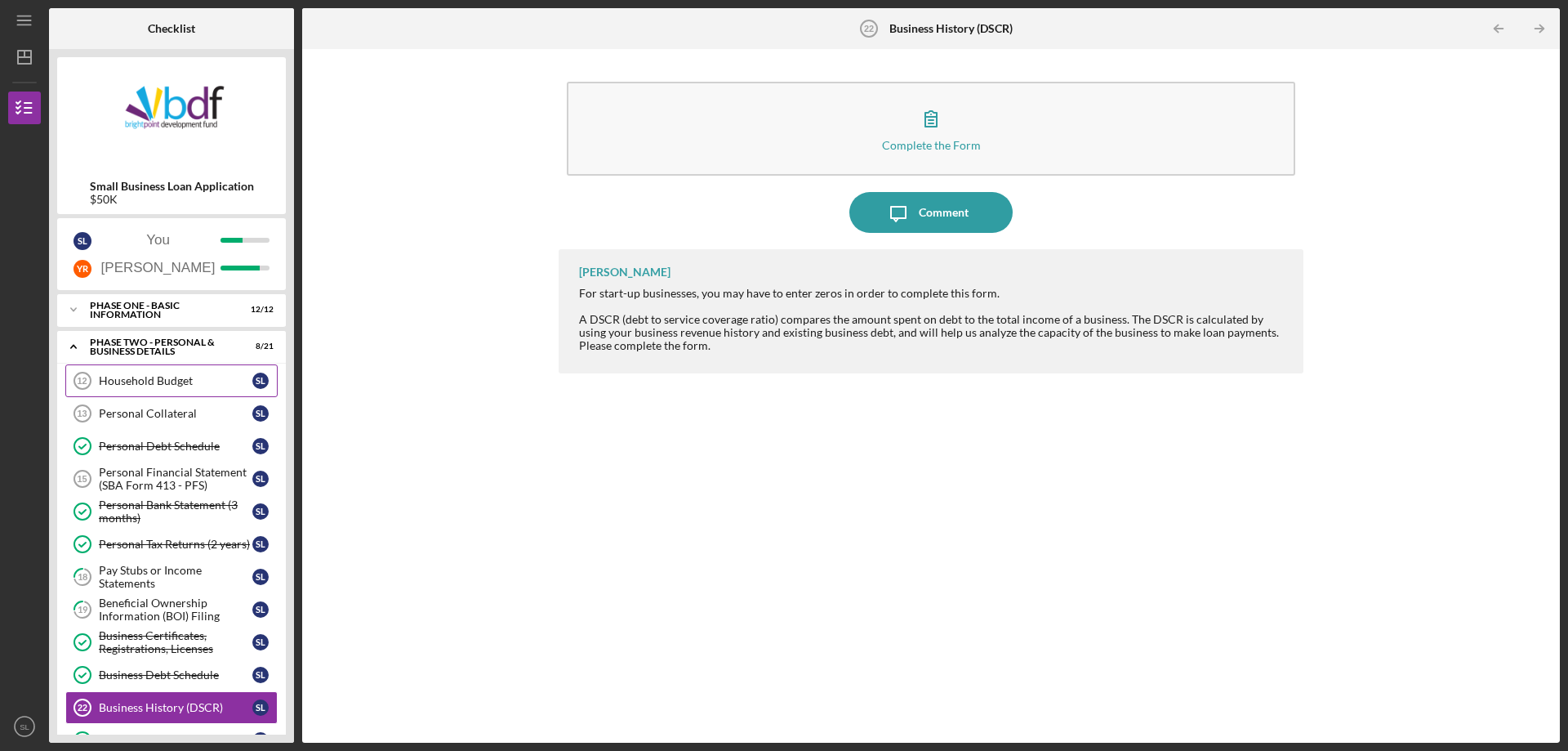
click at [183, 378] on div "Household Budget" at bounding box center [175, 381] width 154 height 14
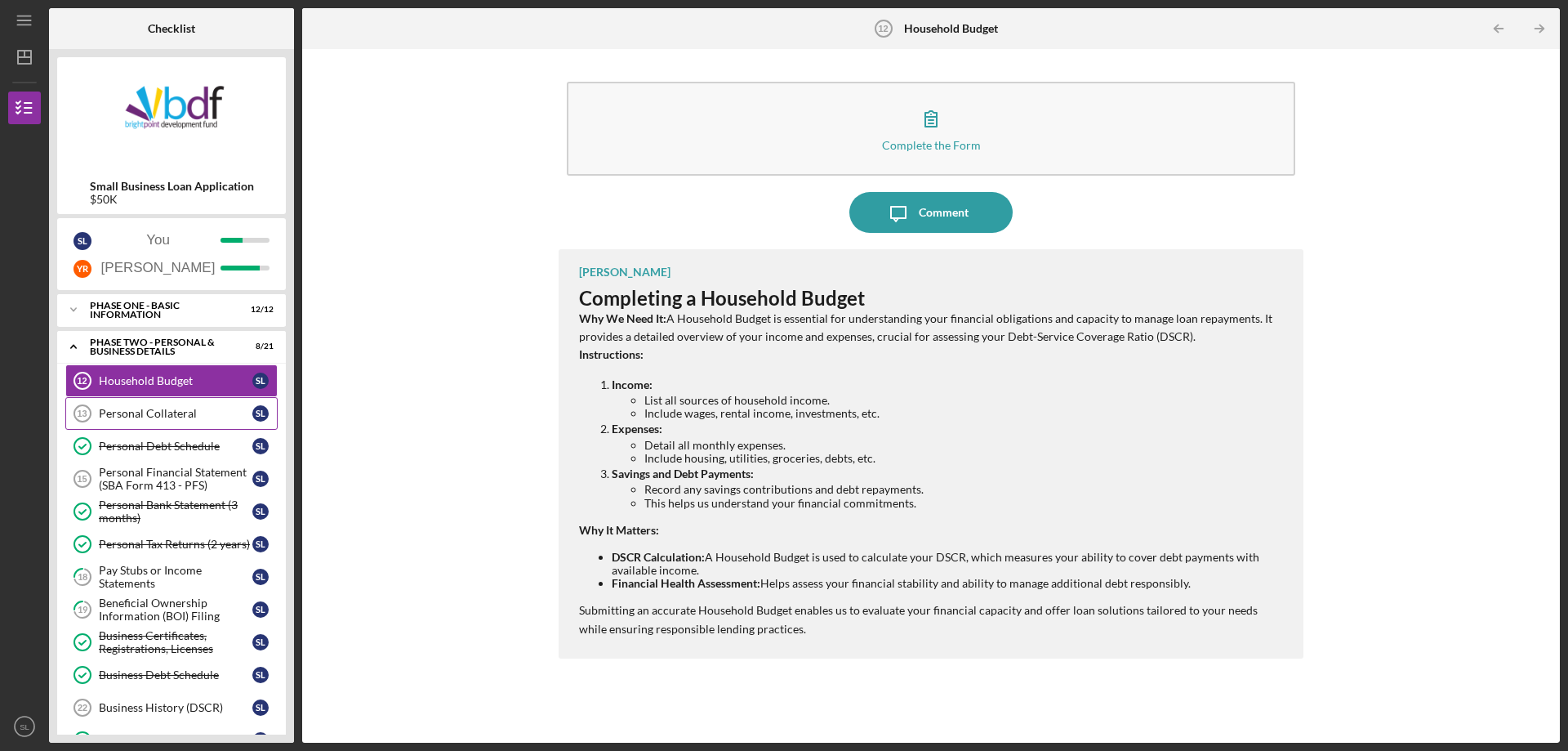
click at [172, 414] on div "Personal Collateral" at bounding box center [175, 414] width 154 height 14
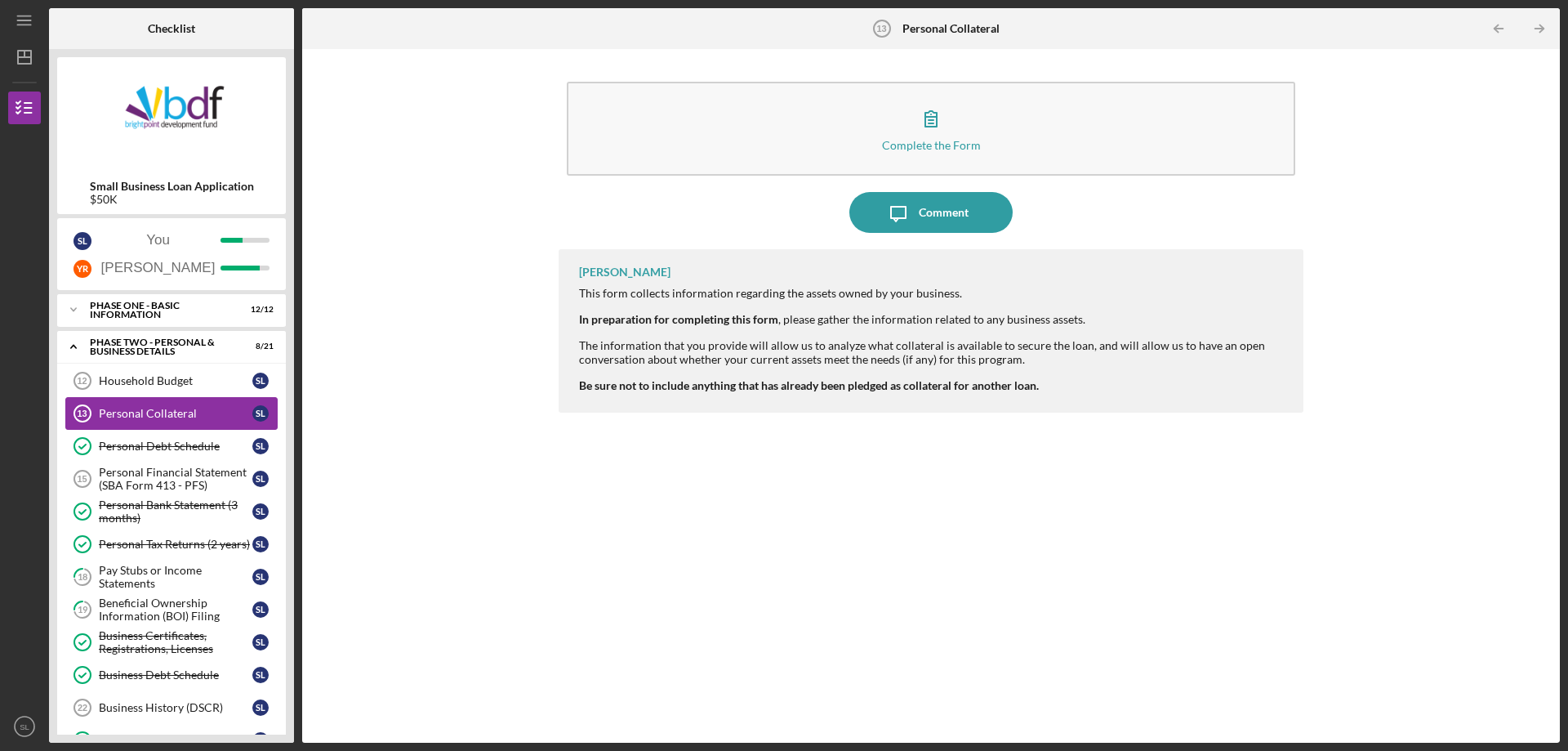
scroll to position [82, 0]
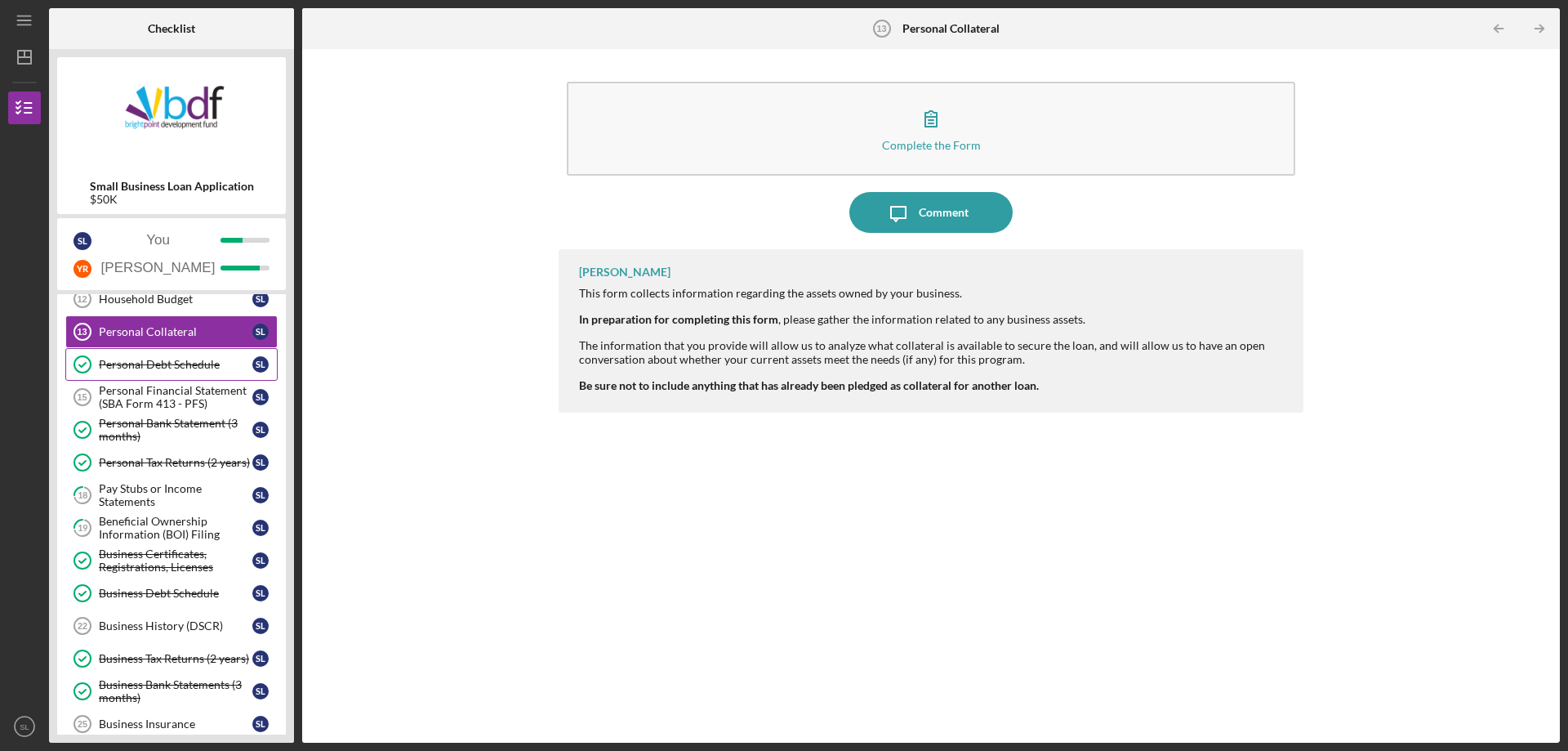
click at [194, 371] on div "Personal Debt Schedule" at bounding box center [175, 364] width 154 height 14
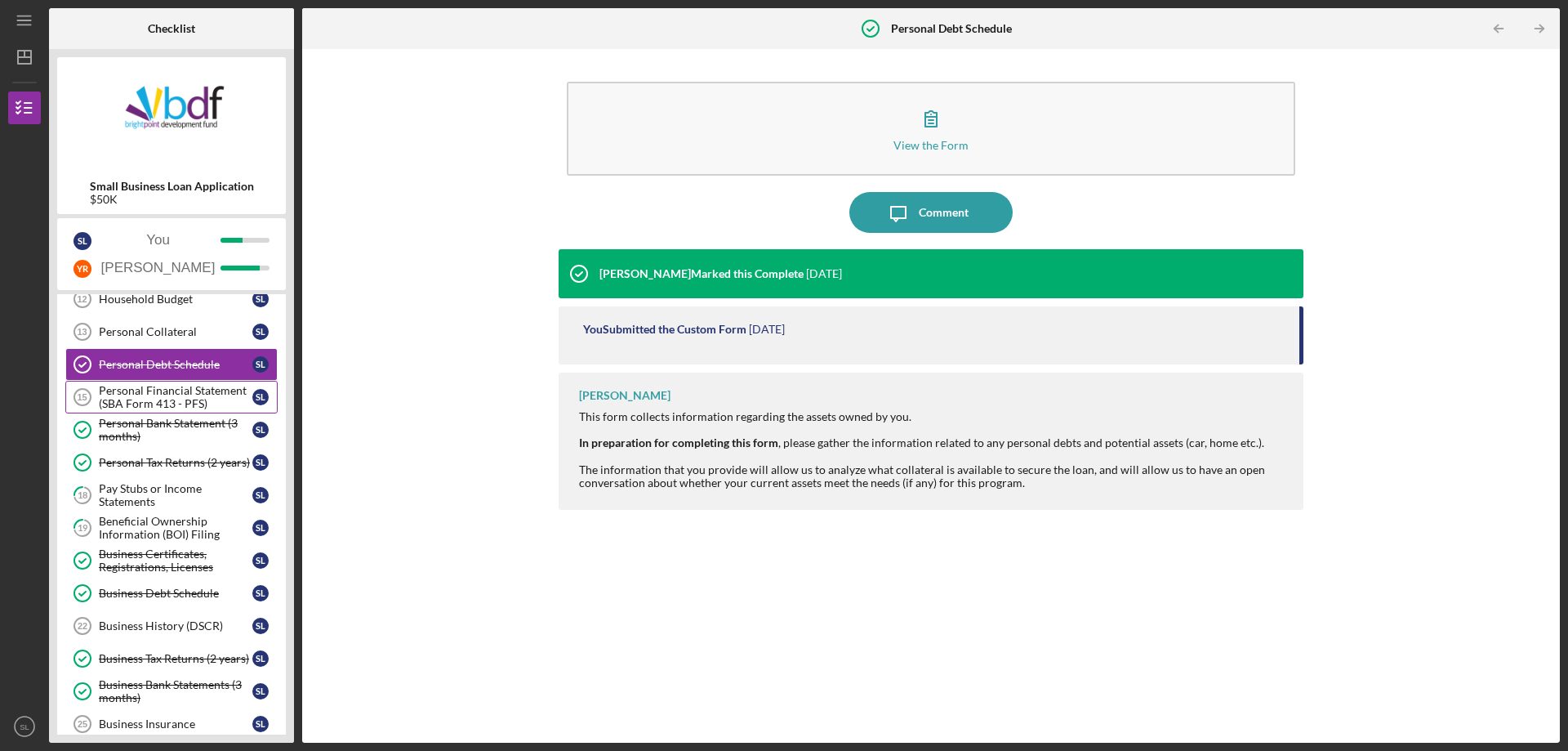
click at [203, 393] on div "Personal Financial Statement (SBA Form 413 - PFS)" at bounding box center [175, 396] width 154 height 26
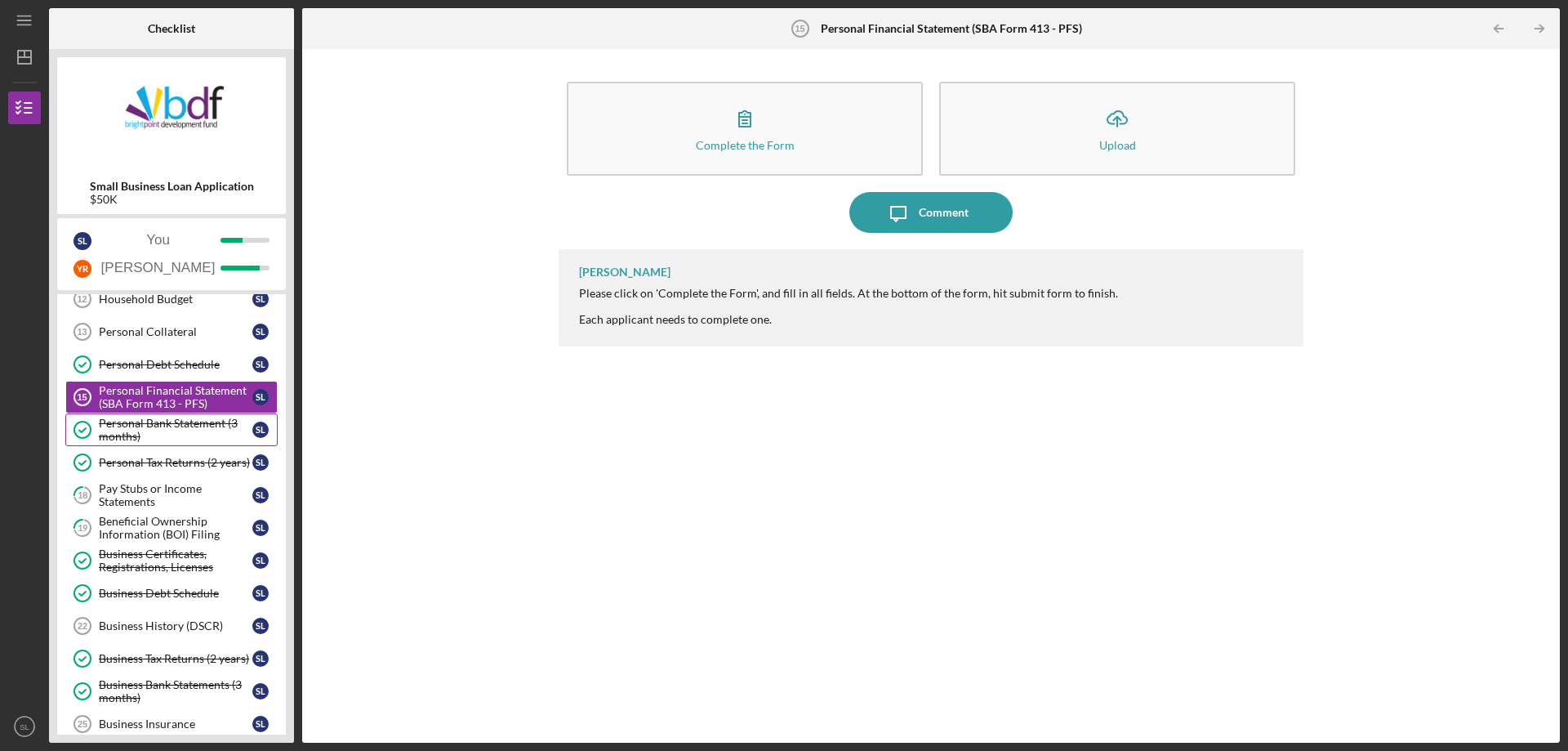
click at [198, 424] on div "Personal Bank Statement (3 months)" at bounding box center [175, 429] width 154 height 26
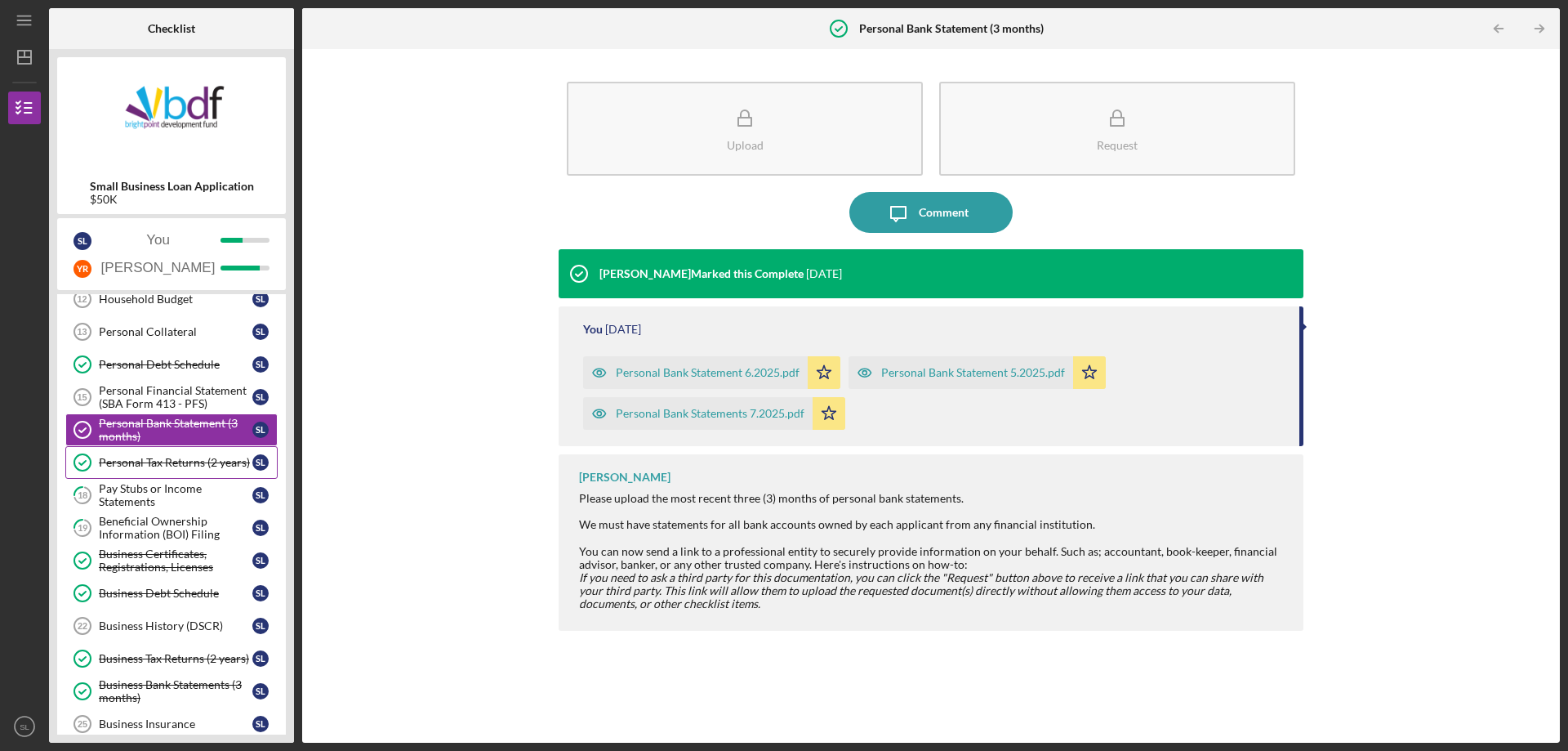
click at [197, 448] on link "Personal Tax Returns (2 years) Personal Tax Returns (2 years) S L" at bounding box center [172, 463] width 213 height 33
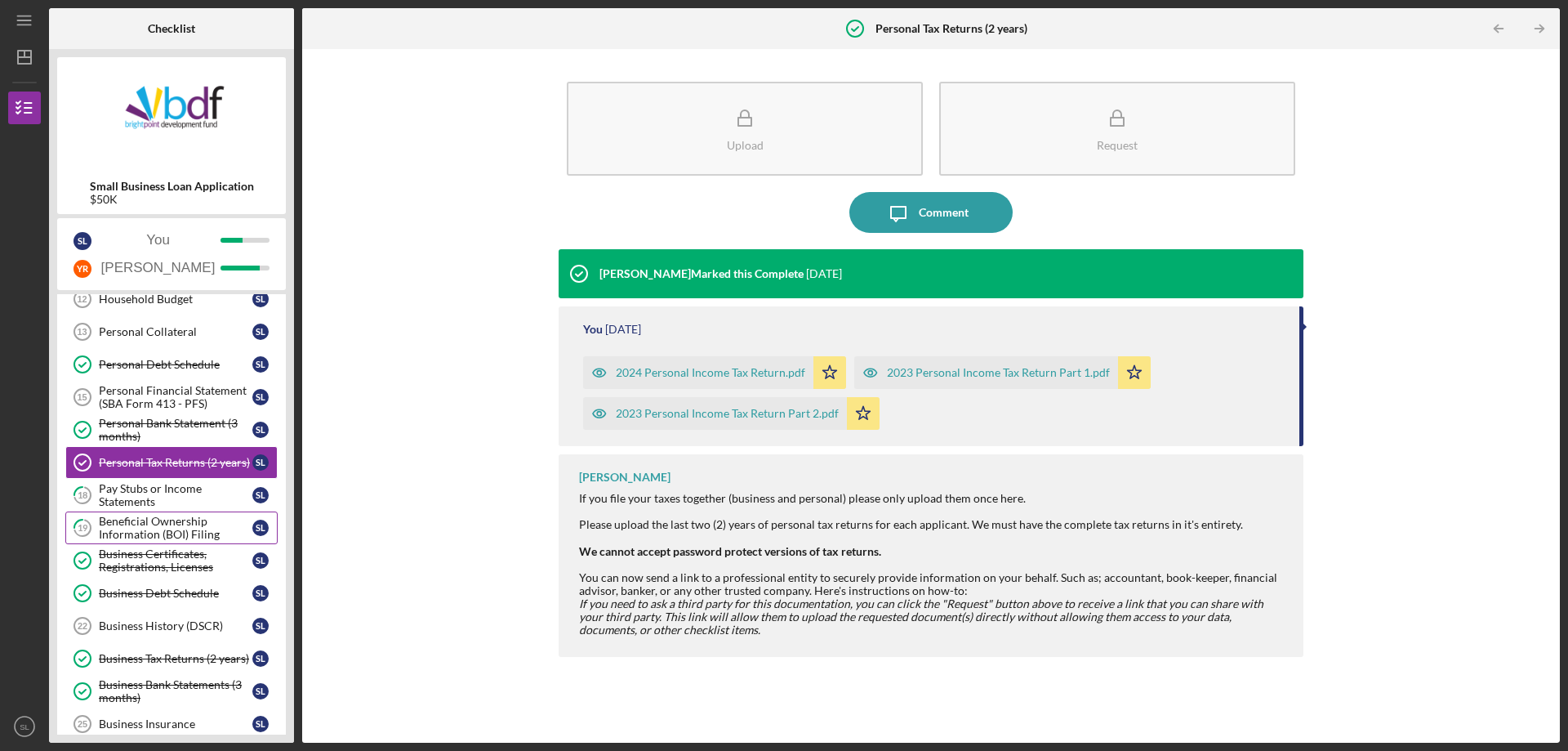
scroll to position [163, 0]
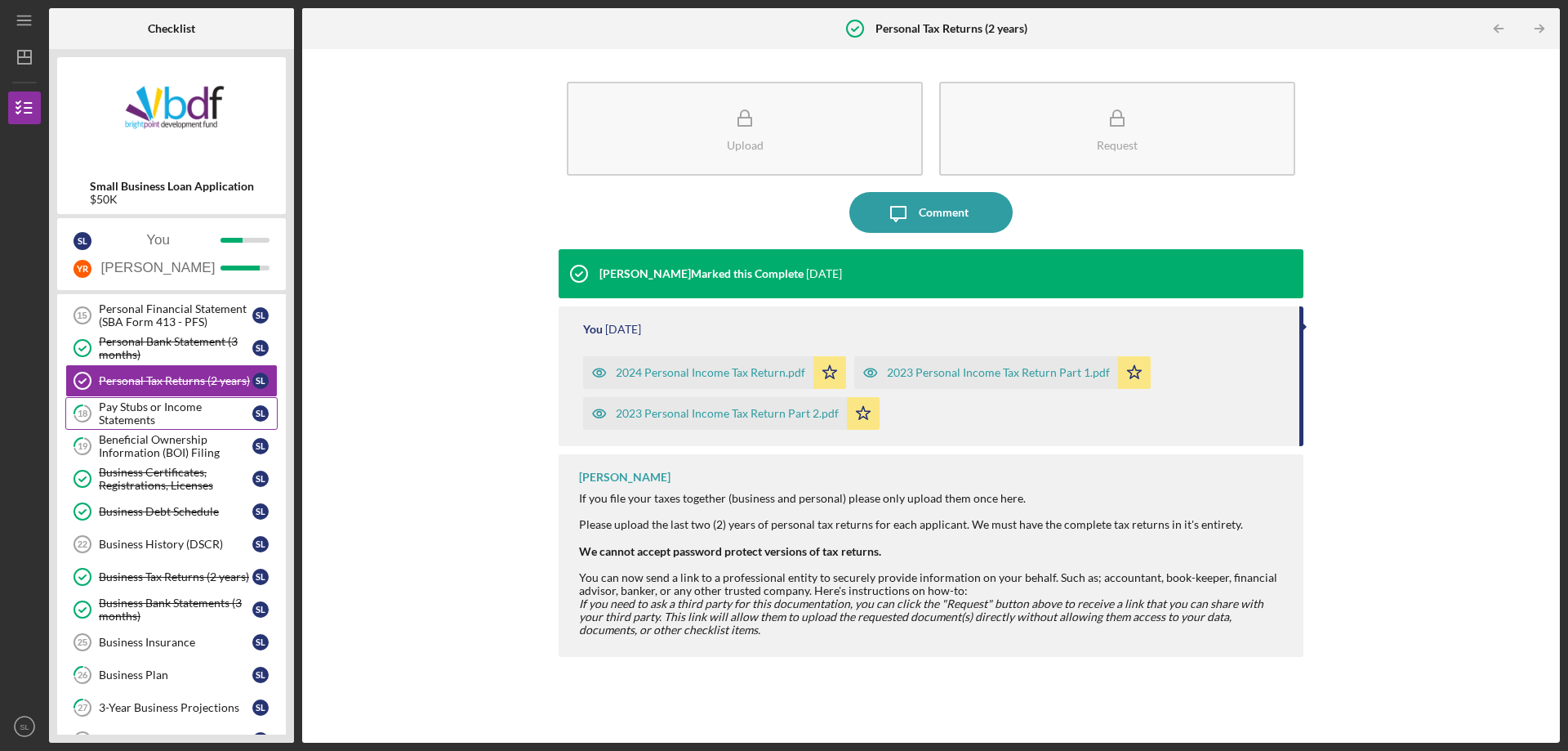
click at [197, 423] on div "Pay Stubs or Income Statements" at bounding box center [175, 413] width 154 height 26
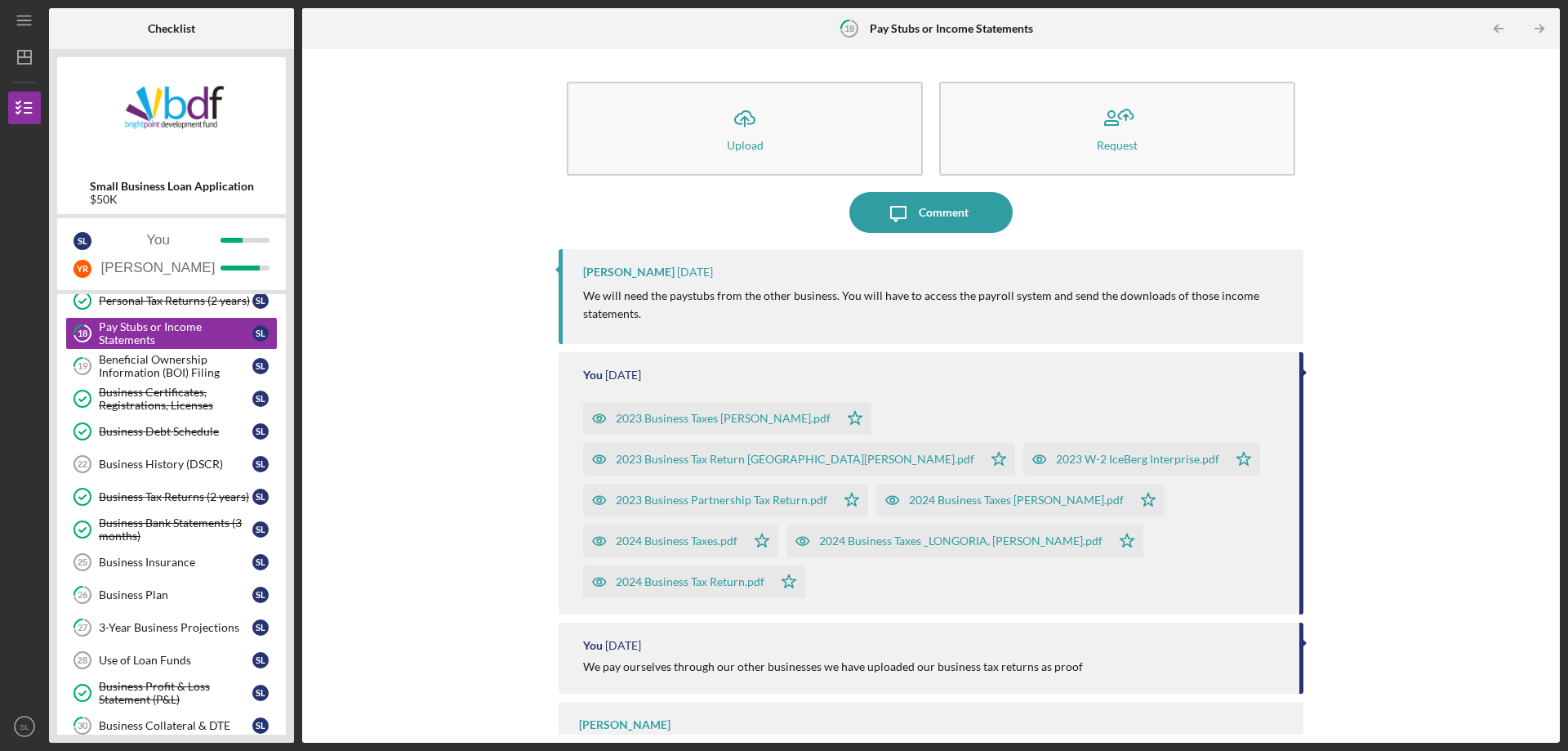
scroll to position [246, 0]
click at [169, 418] on link "Business Debt Schedule Business Debt Schedule S L" at bounding box center [172, 430] width 213 height 33
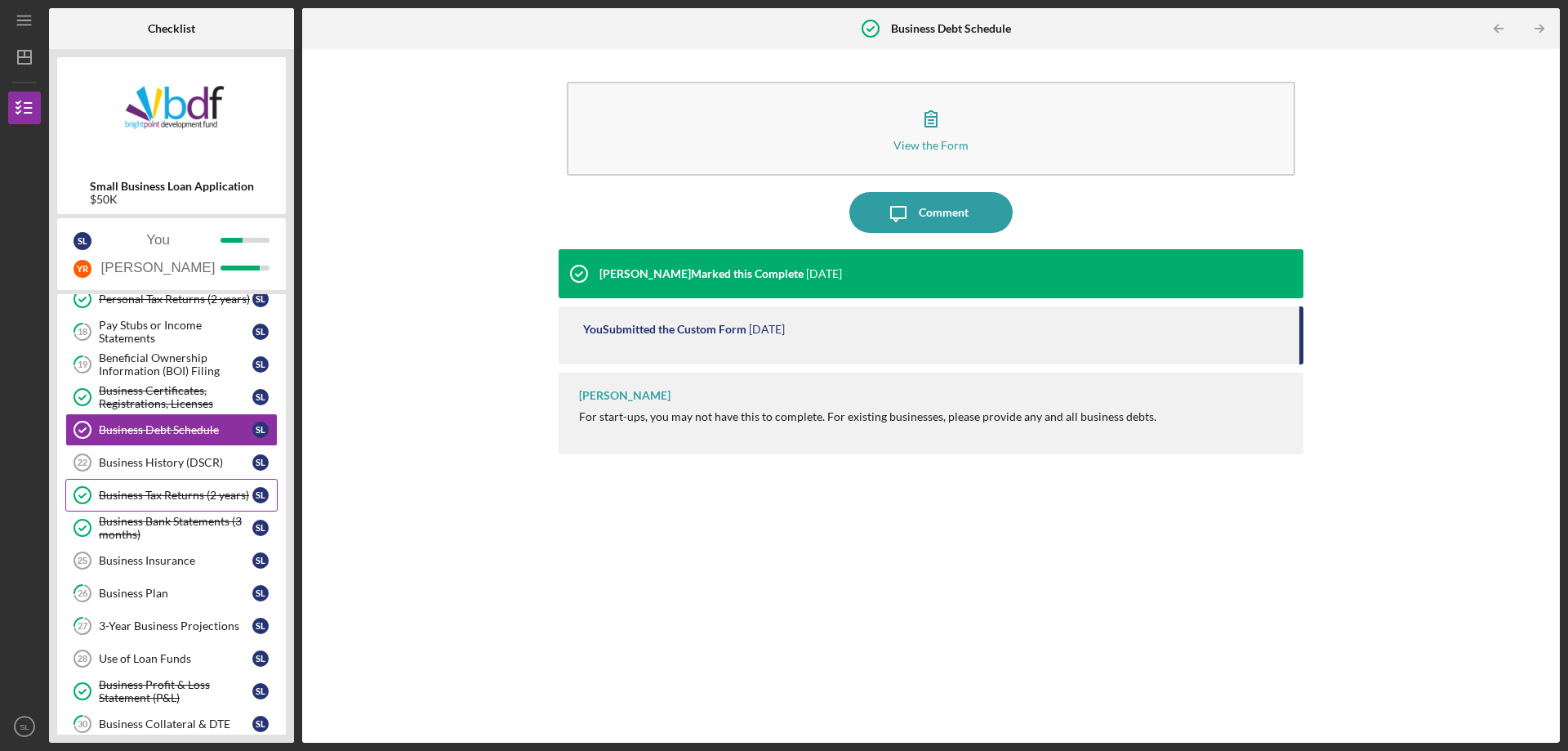
click at [164, 489] on div "Business Tax Returns (2 years)" at bounding box center [175, 496] width 154 height 14
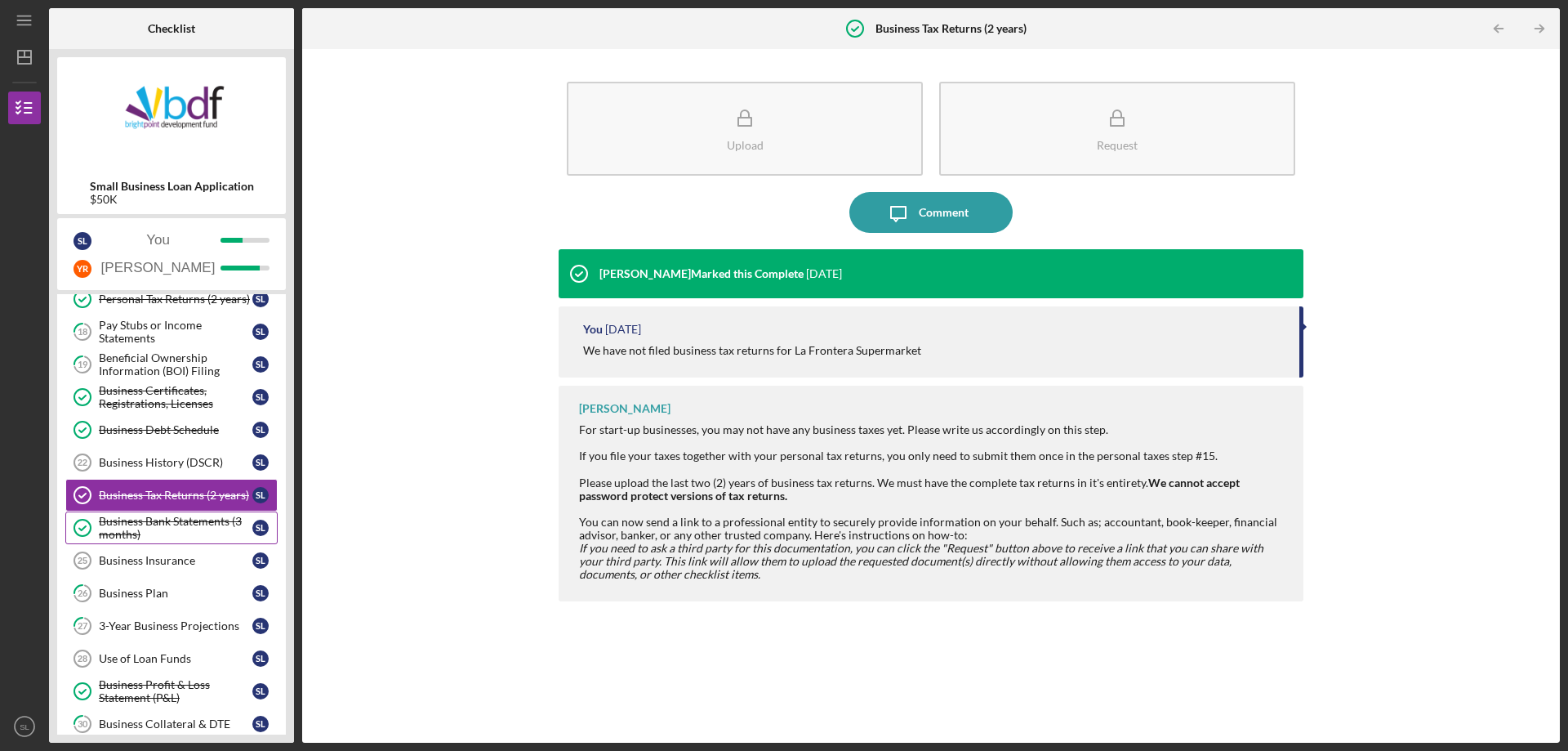
click at [164, 520] on div "Business Bank Statements (3 months)" at bounding box center [175, 528] width 154 height 26
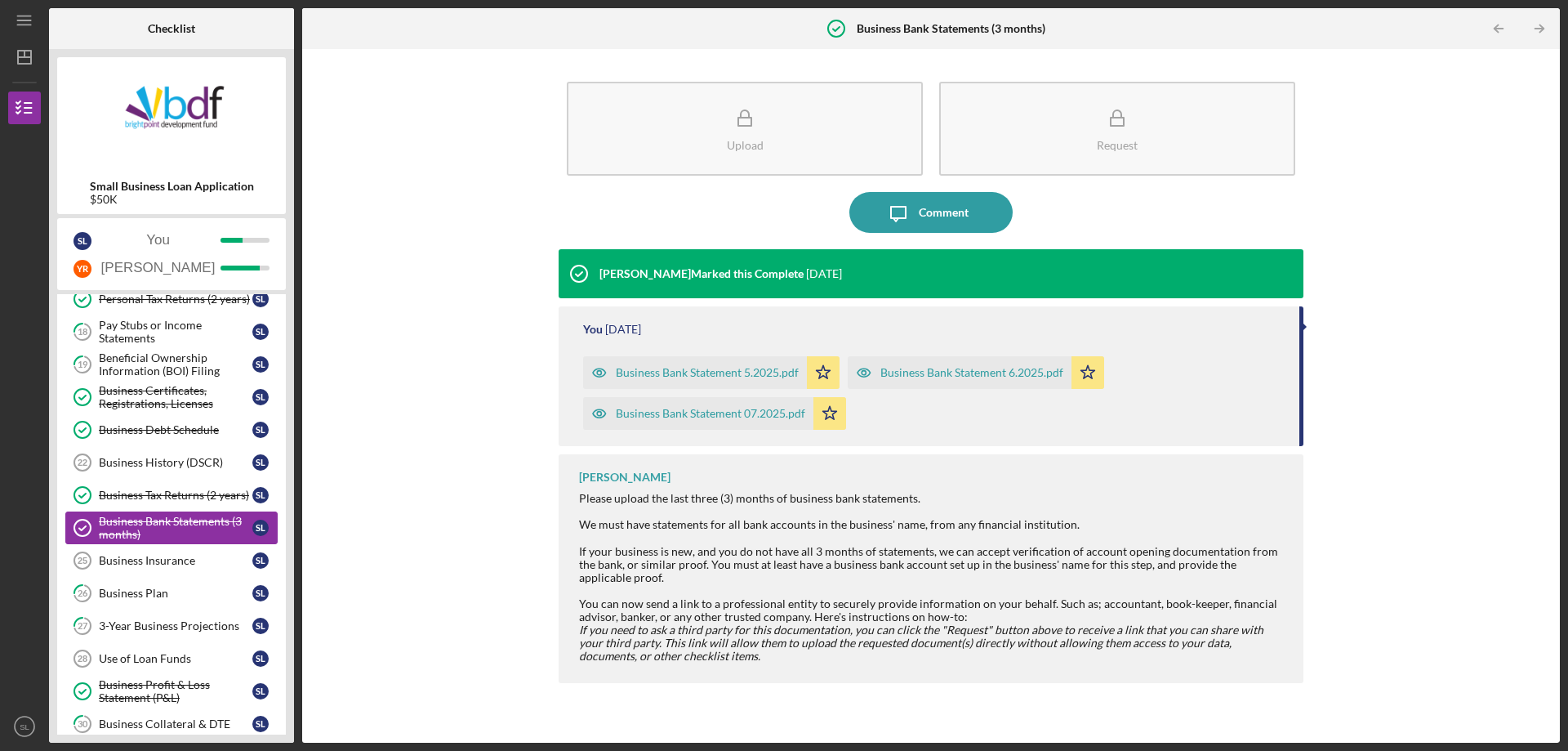
scroll to position [327, 0]
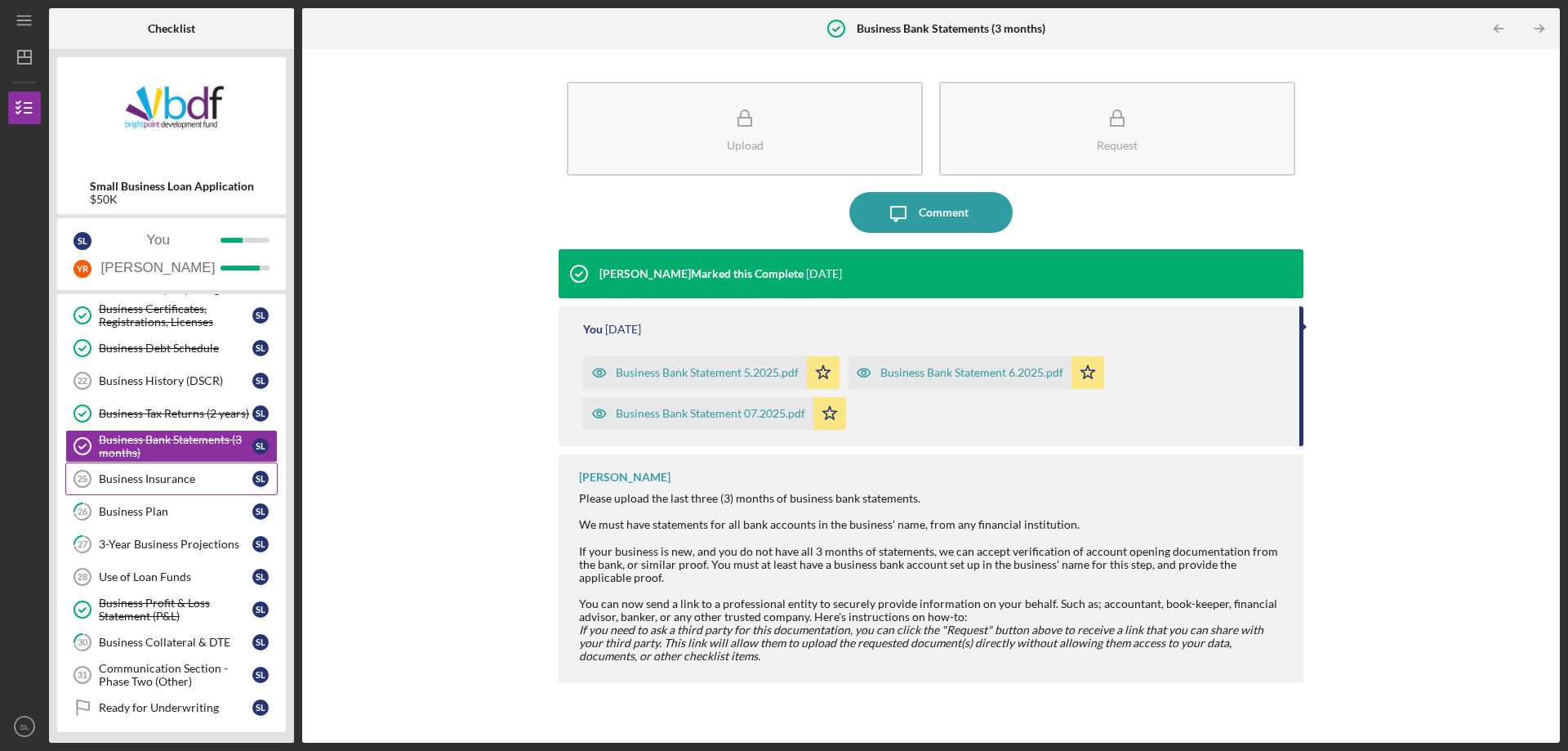
click at [186, 477] on div "Business Insurance" at bounding box center [175, 479] width 154 height 14
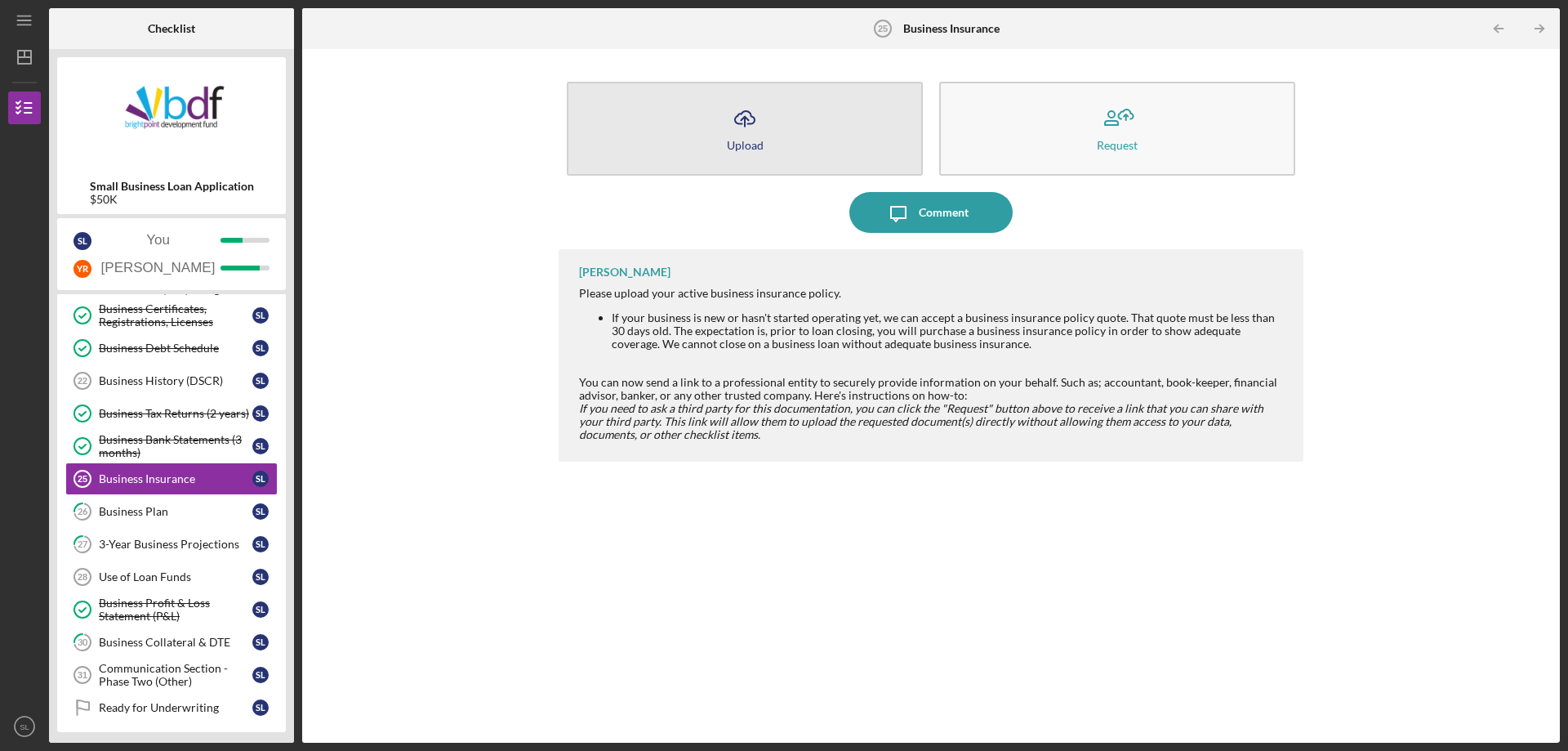
click at [774, 135] on button "Icon/Upload Upload" at bounding box center [745, 129] width 356 height 94
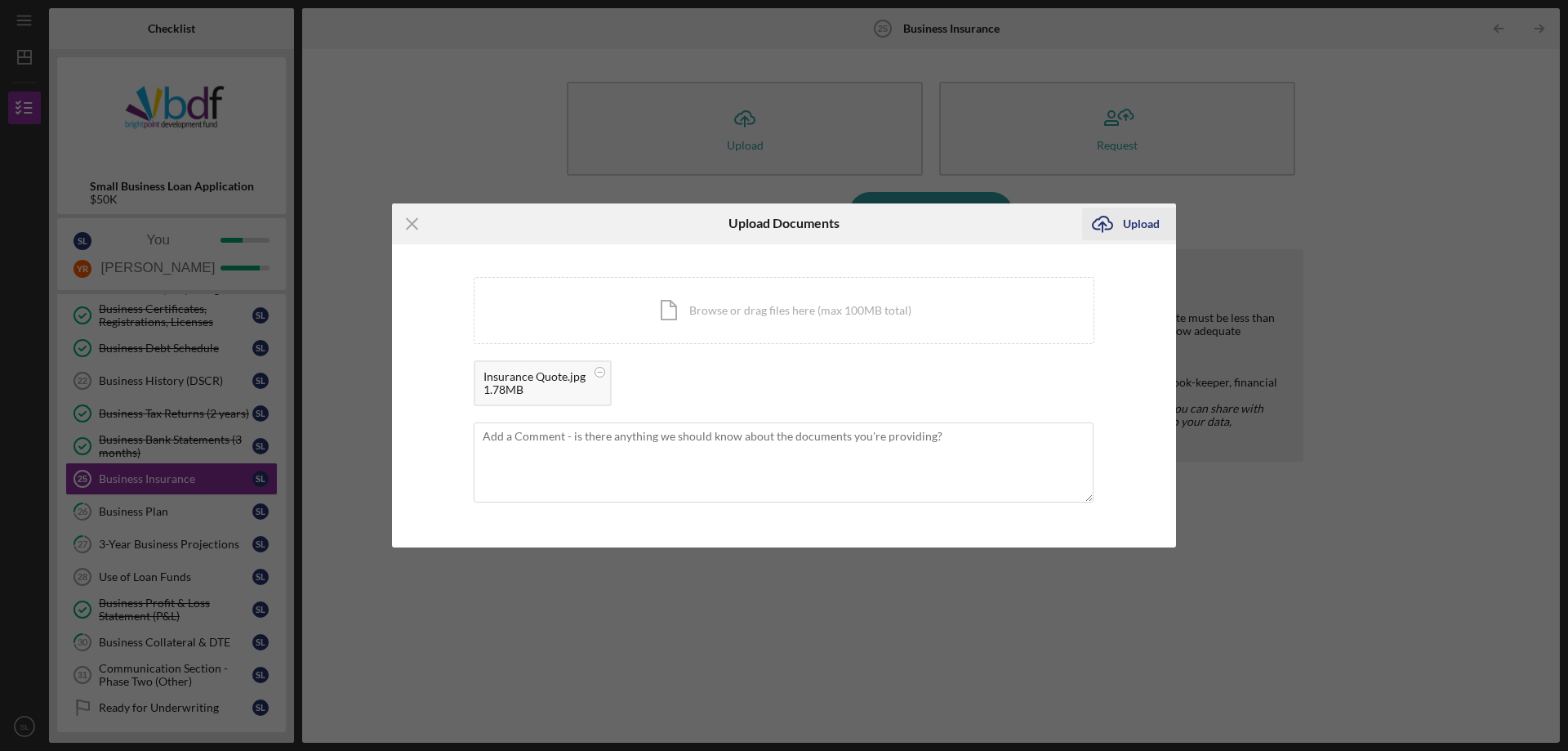
click at [1150, 234] on div "Upload" at bounding box center [1141, 224] width 37 height 33
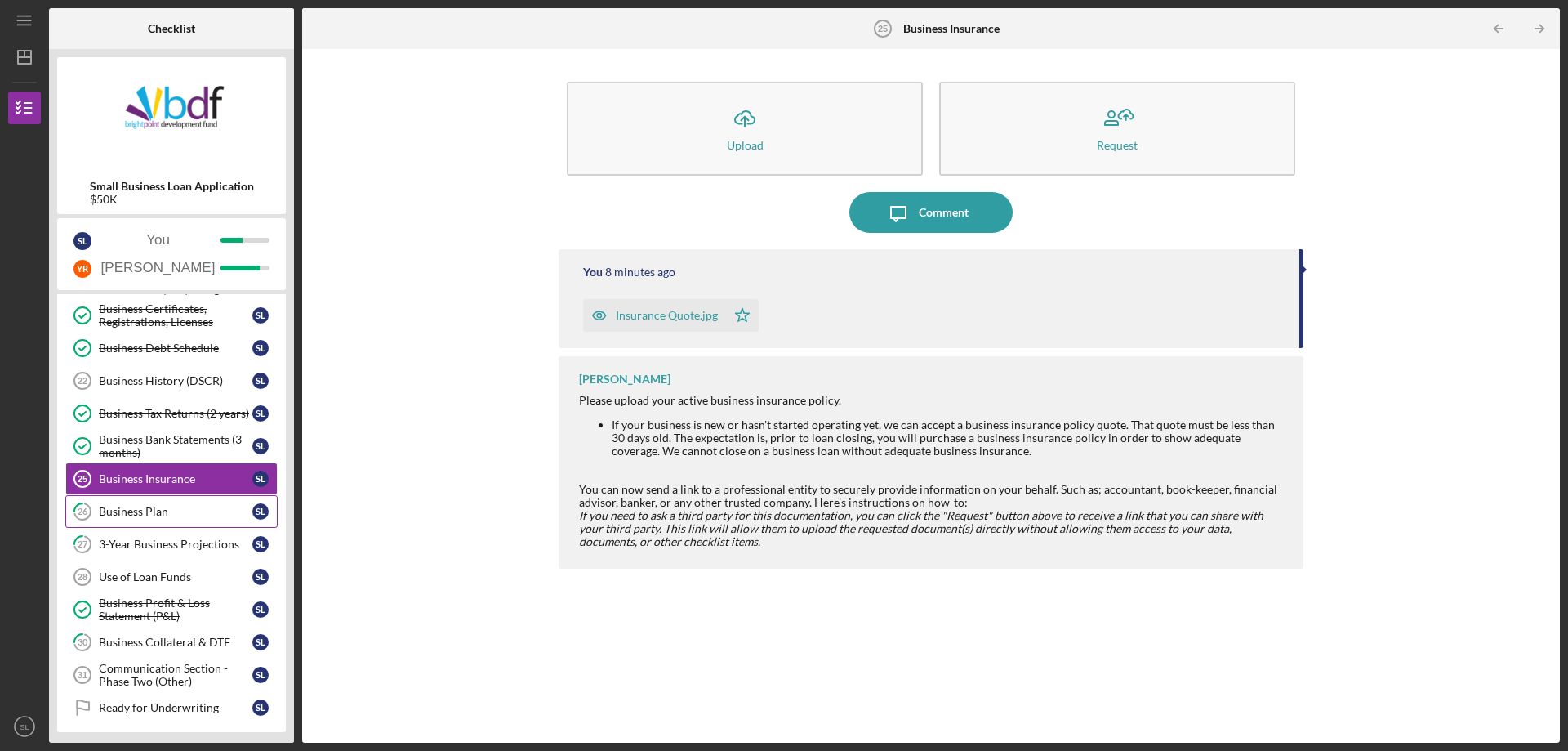
click at [128, 515] on div "Business Plan" at bounding box center [175, 511] width 154 height 14
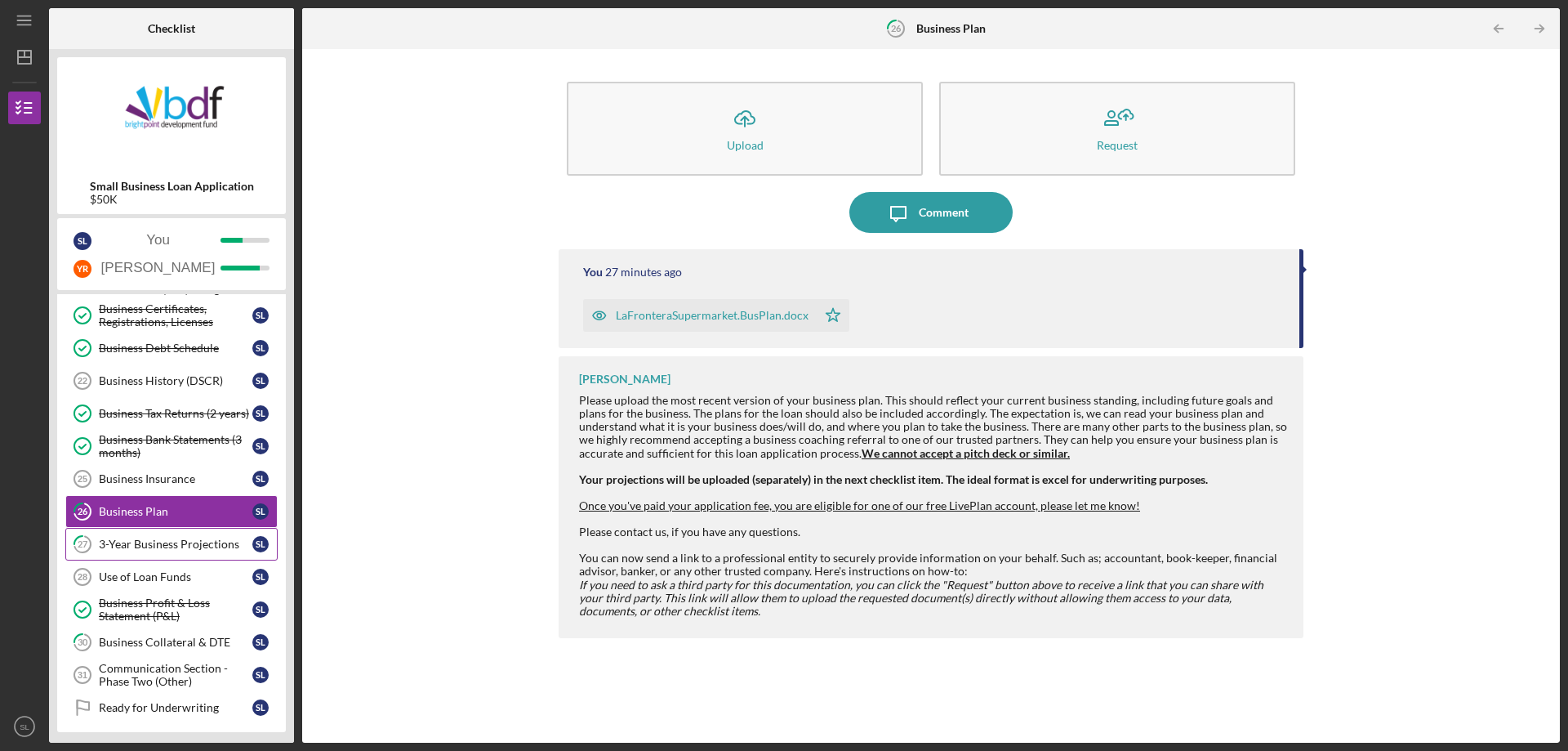
click at [140, 548] on div "3-Year Business Projections" at bounding box center [175, 544] width 154 height 14
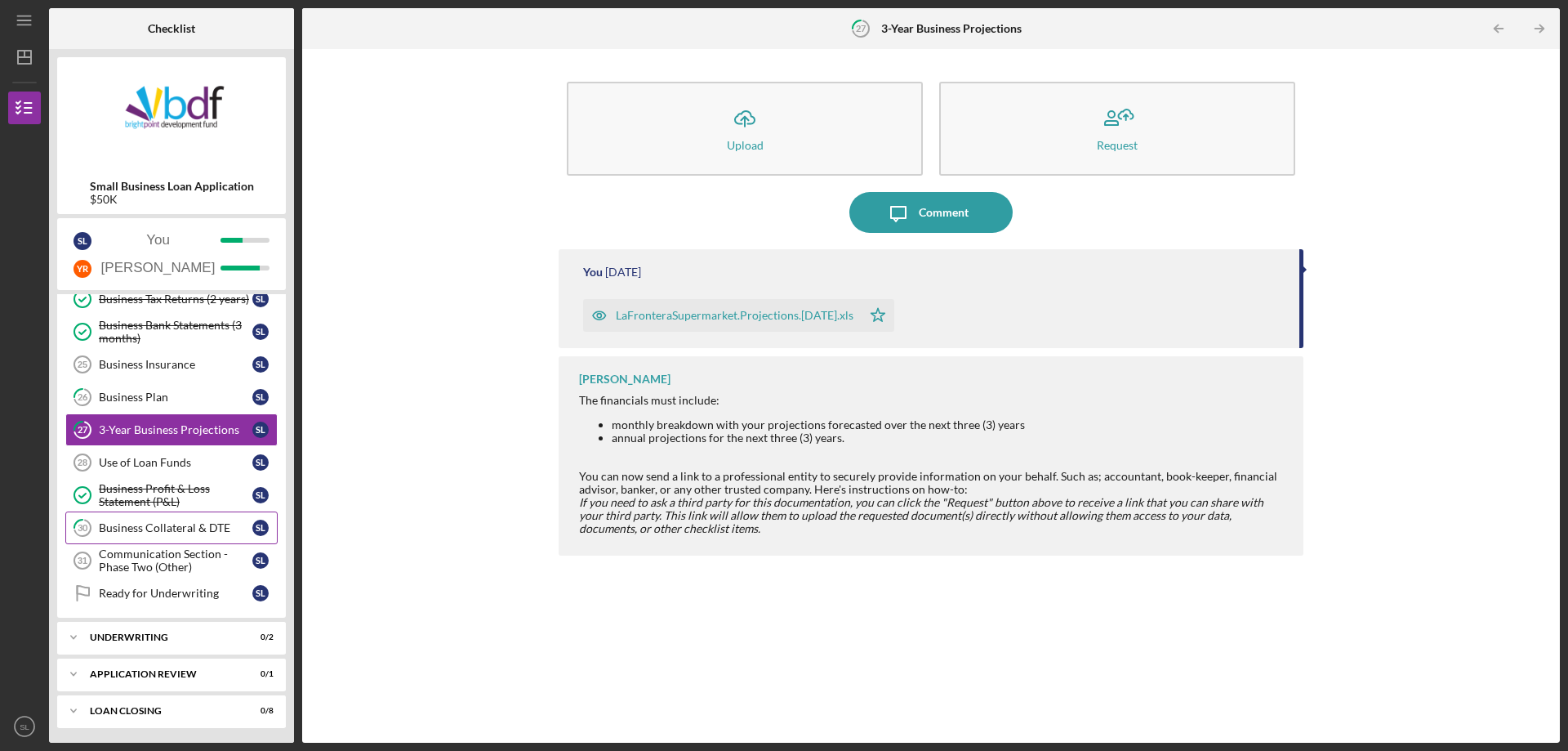
scroll to position [443, 0]
click at [186, 447] on link "Use of Loan Funds 28 Use of Loan Funds S L" at bounding box center [172, 461] width 213 height 33
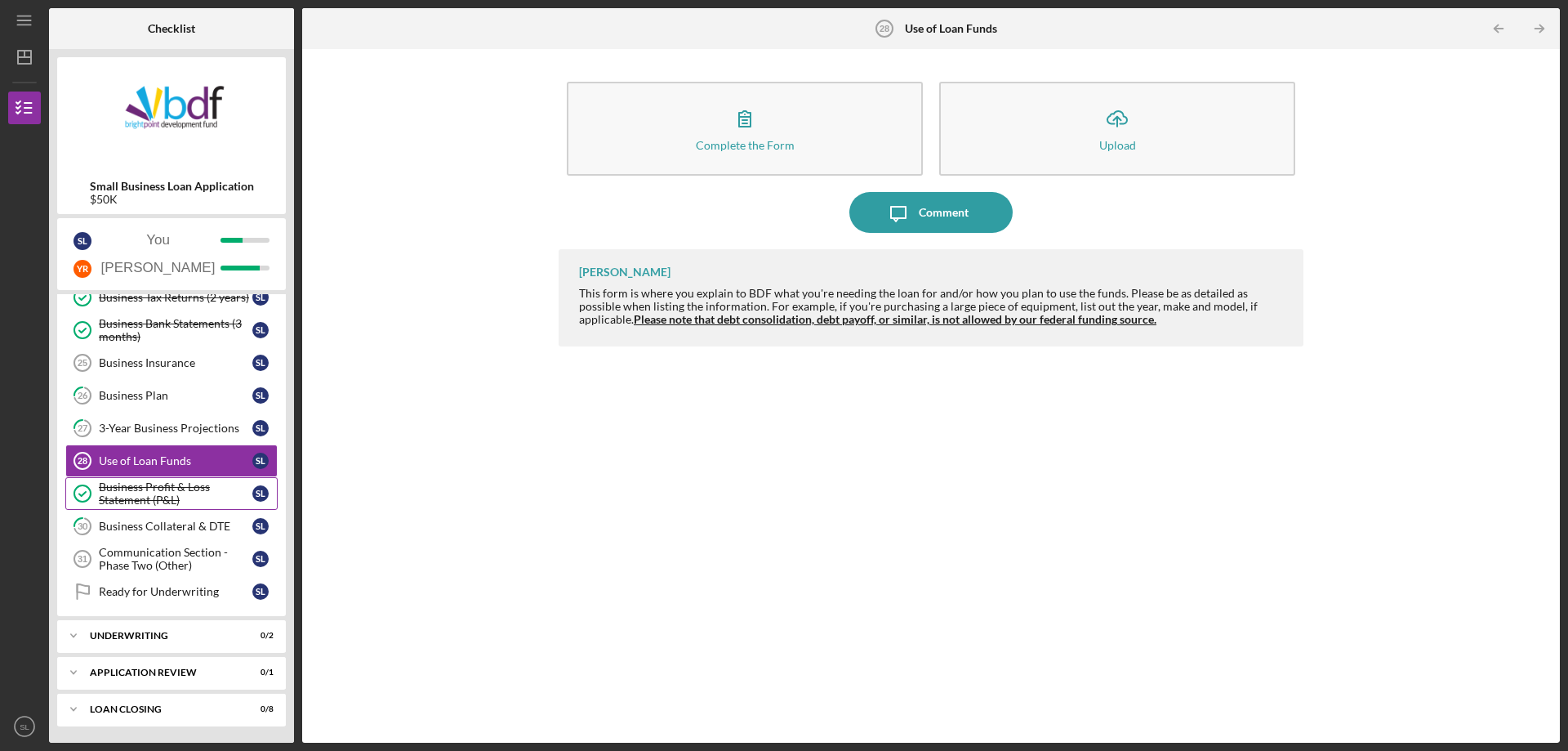
click at [186, 496] on div "Business Profit & Loss Statement (P&L)" at bounding box center [175, 493] width 154 height 26
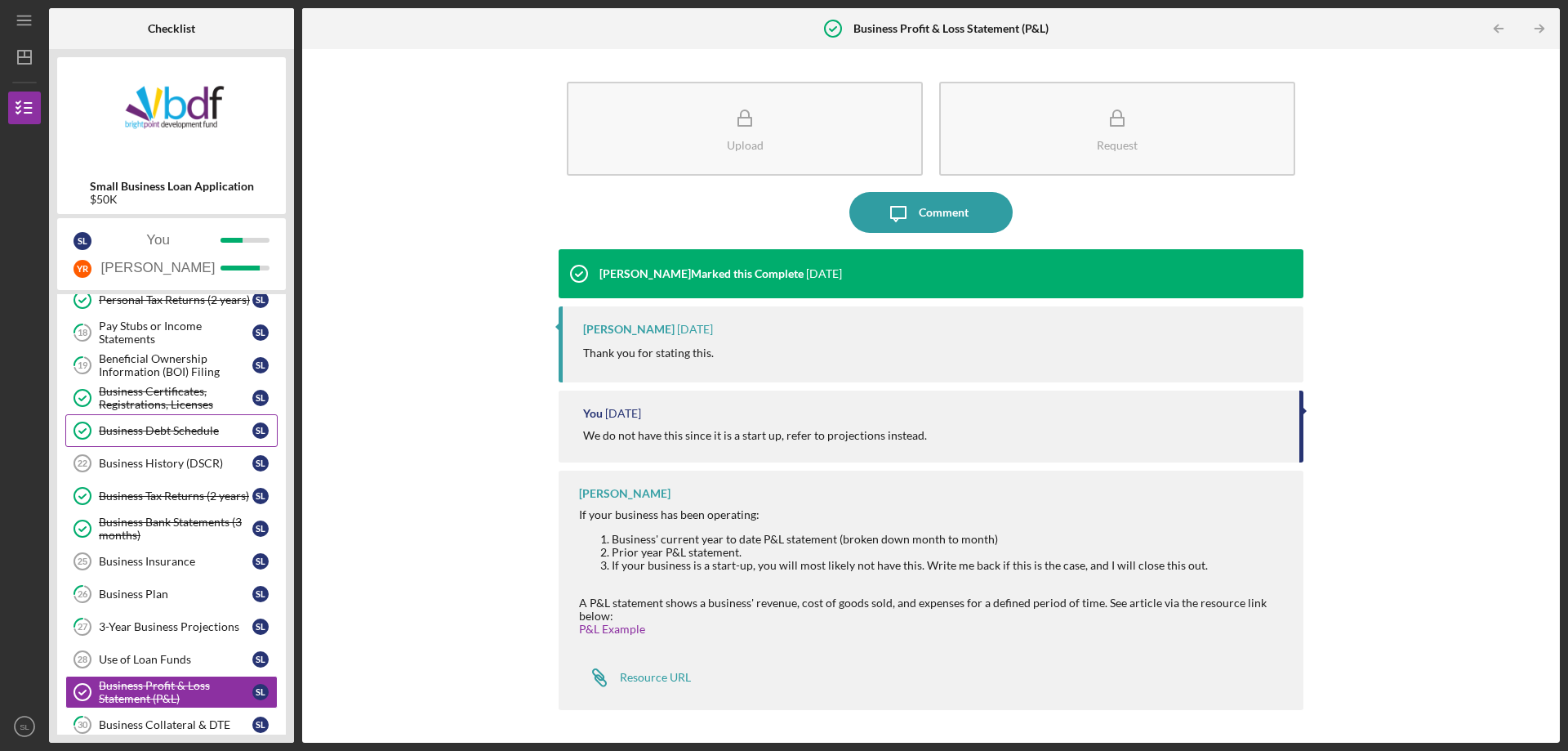
scroll to position [246, 0]
click at [208, 462] on div "Business History (DSCR)" at bounding box center [175, 463] width 154 height 14
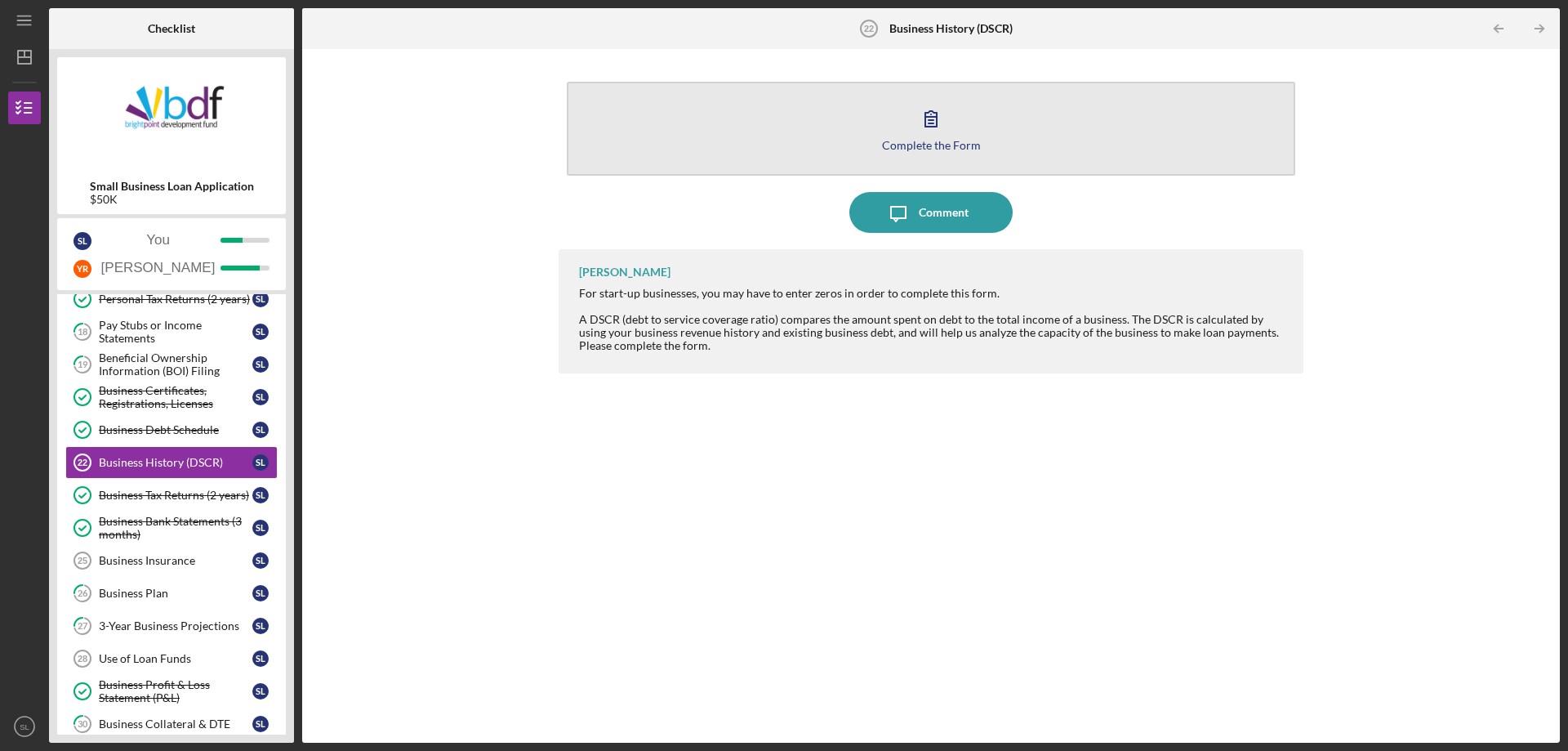
click at [922, 139] on div "Complete the Form" at bounding box center [931, 145] width 99 height 13
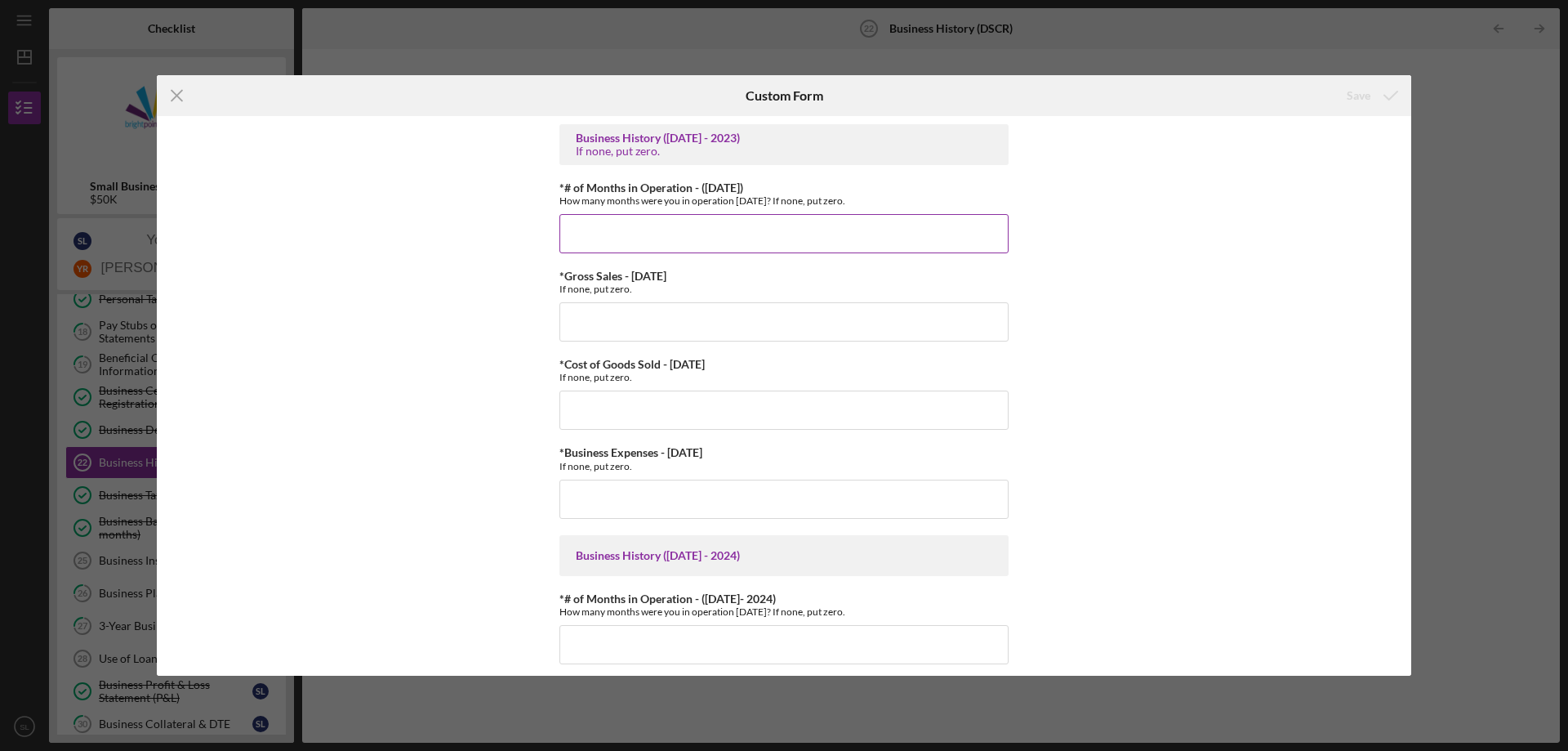
click at [749, 240] on input "*# of Months in Operation - ([DATE])" at bounding box center [784, 233] width 449 height 40
type input "0"
click at [695, 325] on input "*Gross Sales - [DATE]" at bounding box center [784, 322] width 449 height 40
type input "$0"
click at [663, 407] on input "*Cost of Goods Sold - [DATE]" at bounding box center [784, 410] width 449 height 40
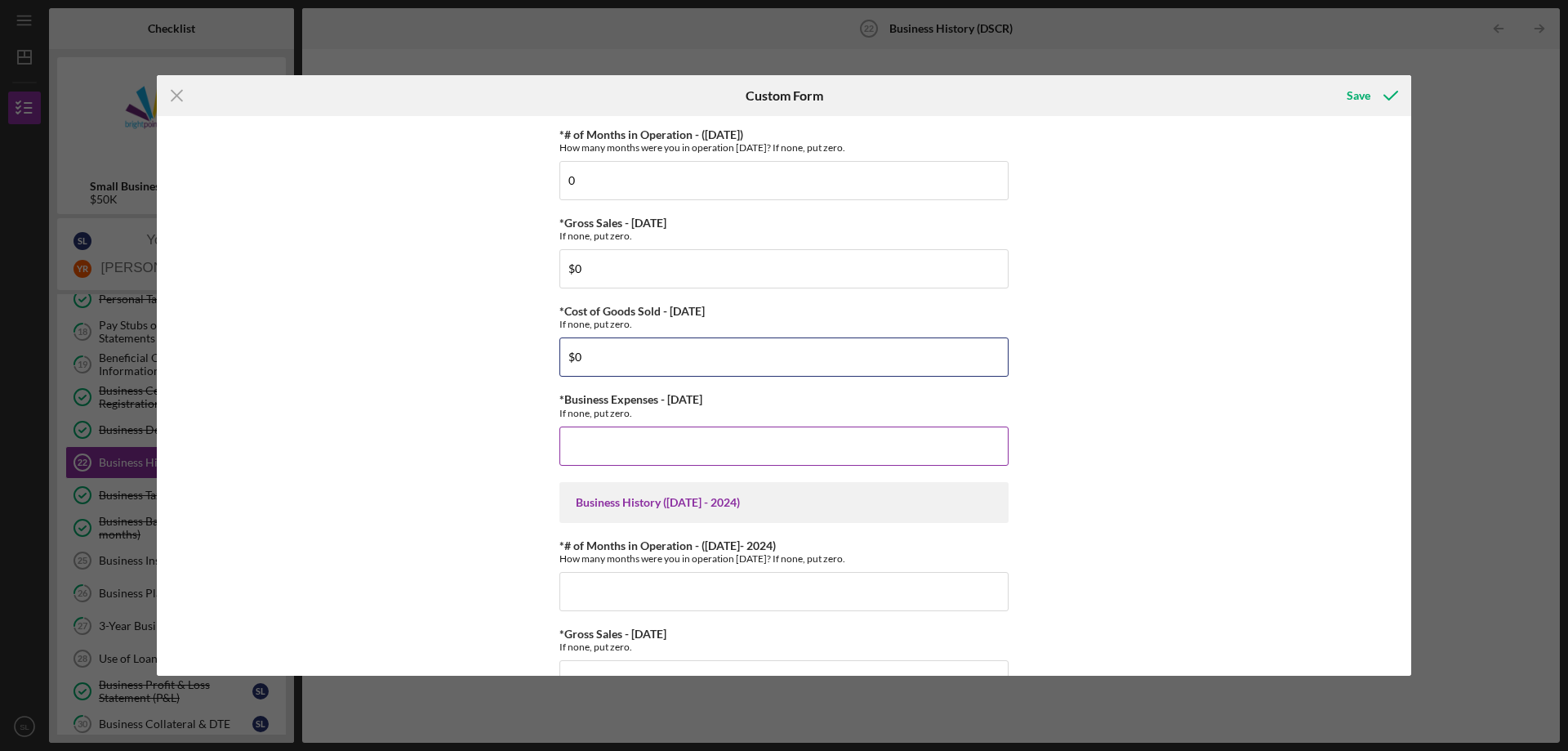
scroll to position [82, 0]
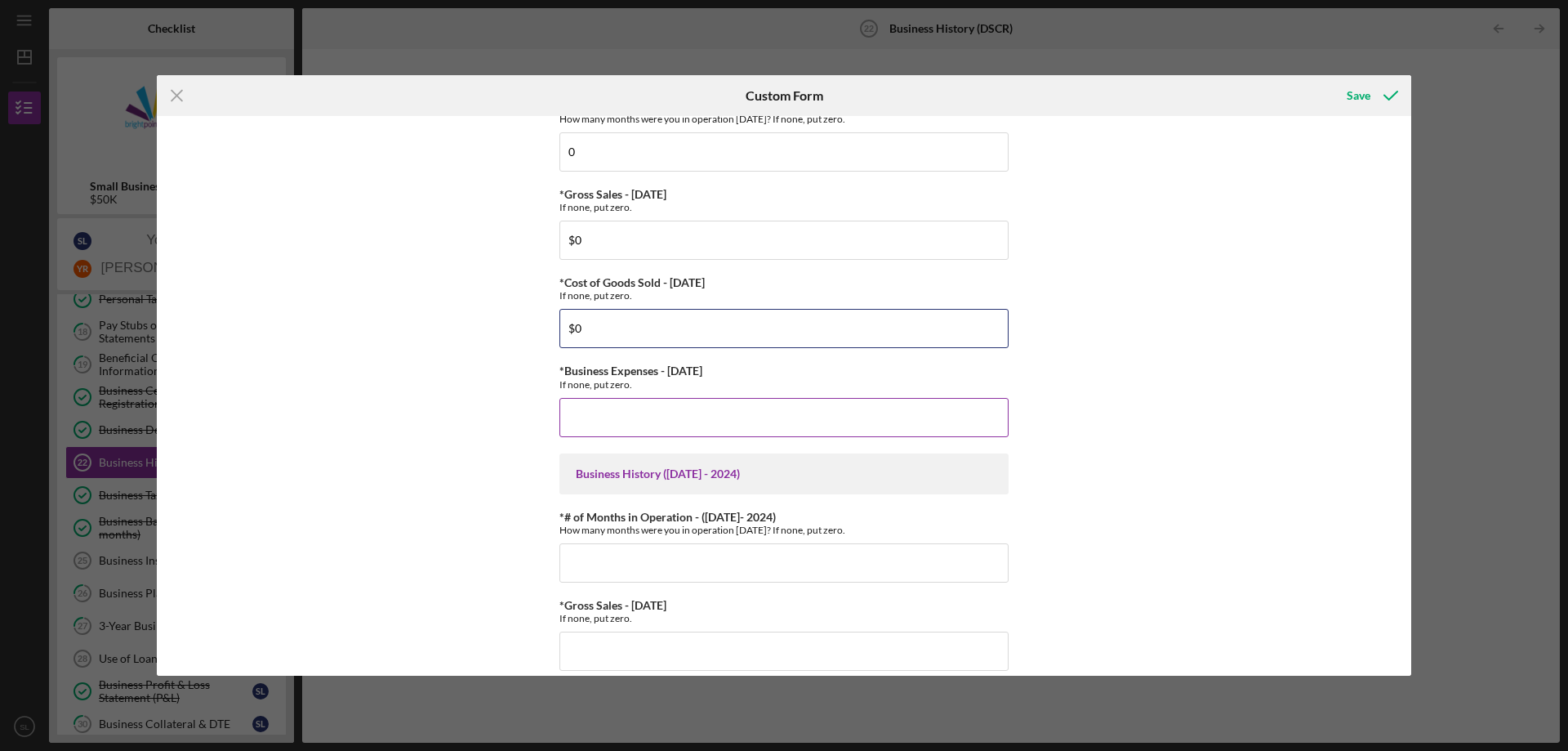
type input "$0"
click at [659, 419] on input "*Business Expenses - [DATE]" at bounding box center [784, 418] width 449 height 40
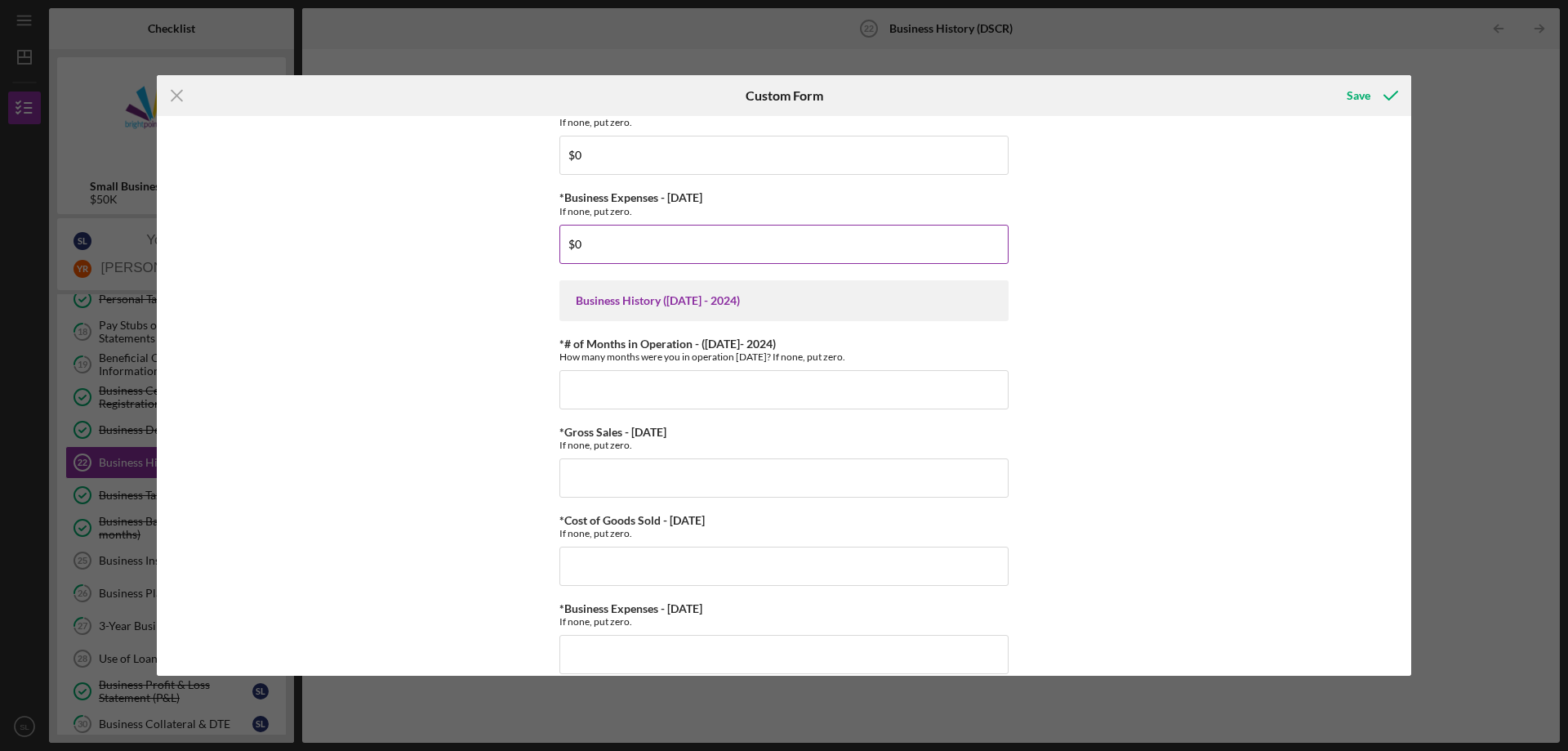
scroll to position [327, 0]
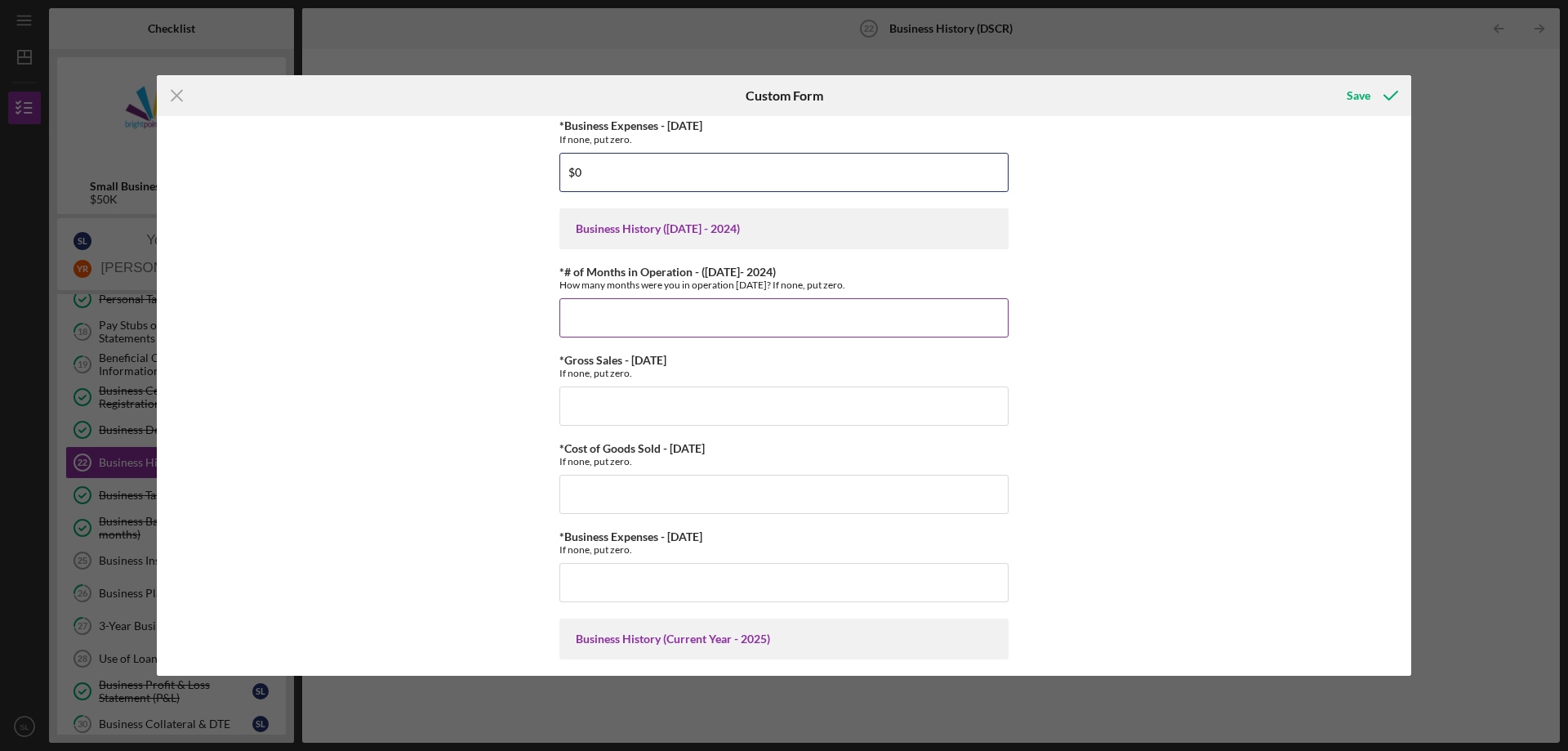
type input "$0"
click at [705, 324] on input "*# of Months in Operation - ([DATE]- 2024)" at bounding box center [784, 318] width 449 height 40
type input "0"
click at [678, 399] on input "*Gross Sales - [DATE]" at bounding box center [784, 406] width 449 height 40
type input "$0"
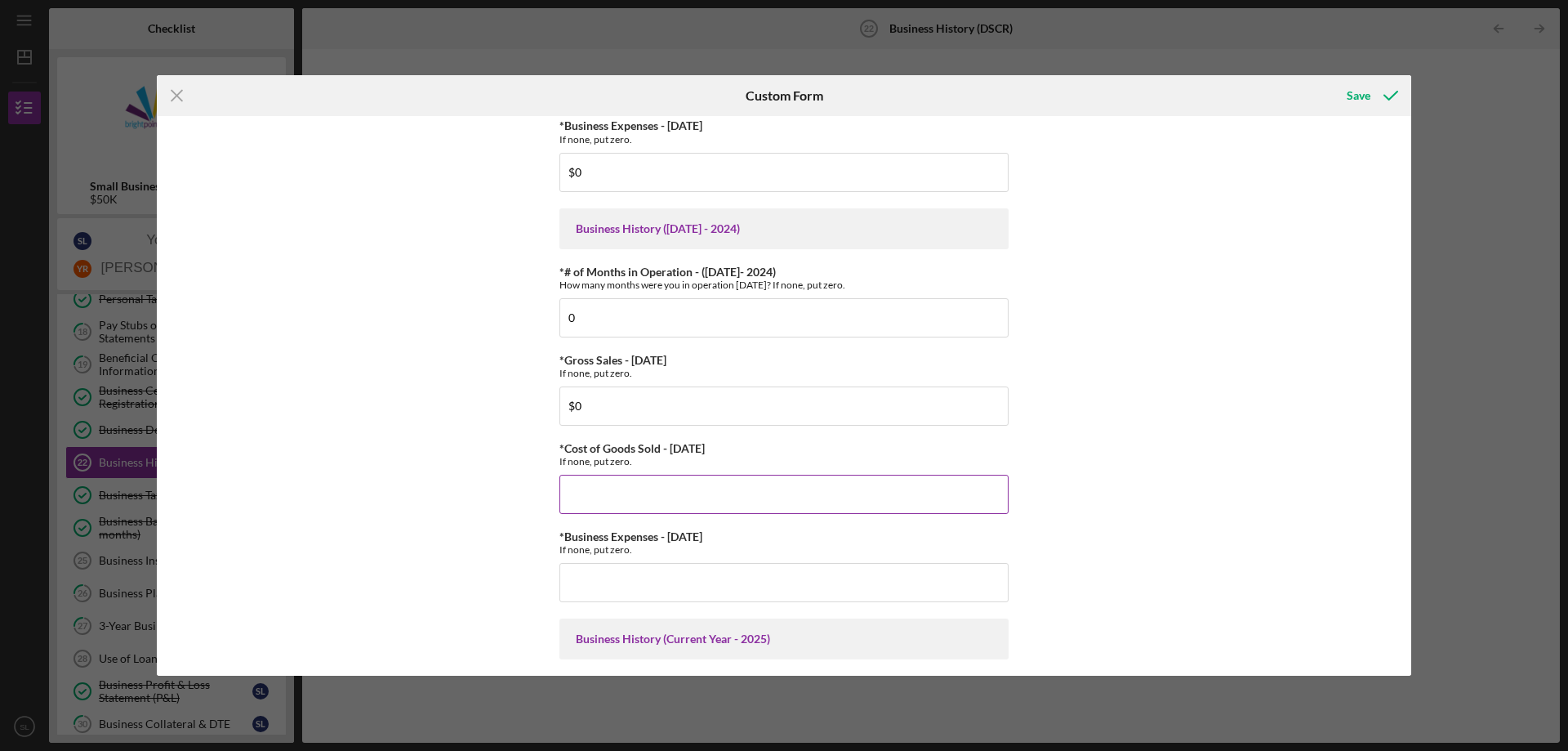
click at [684, 503] on input "*Cost of Goods Sold - [DATE]" at bounding box center [784, 494] width 449 height 40
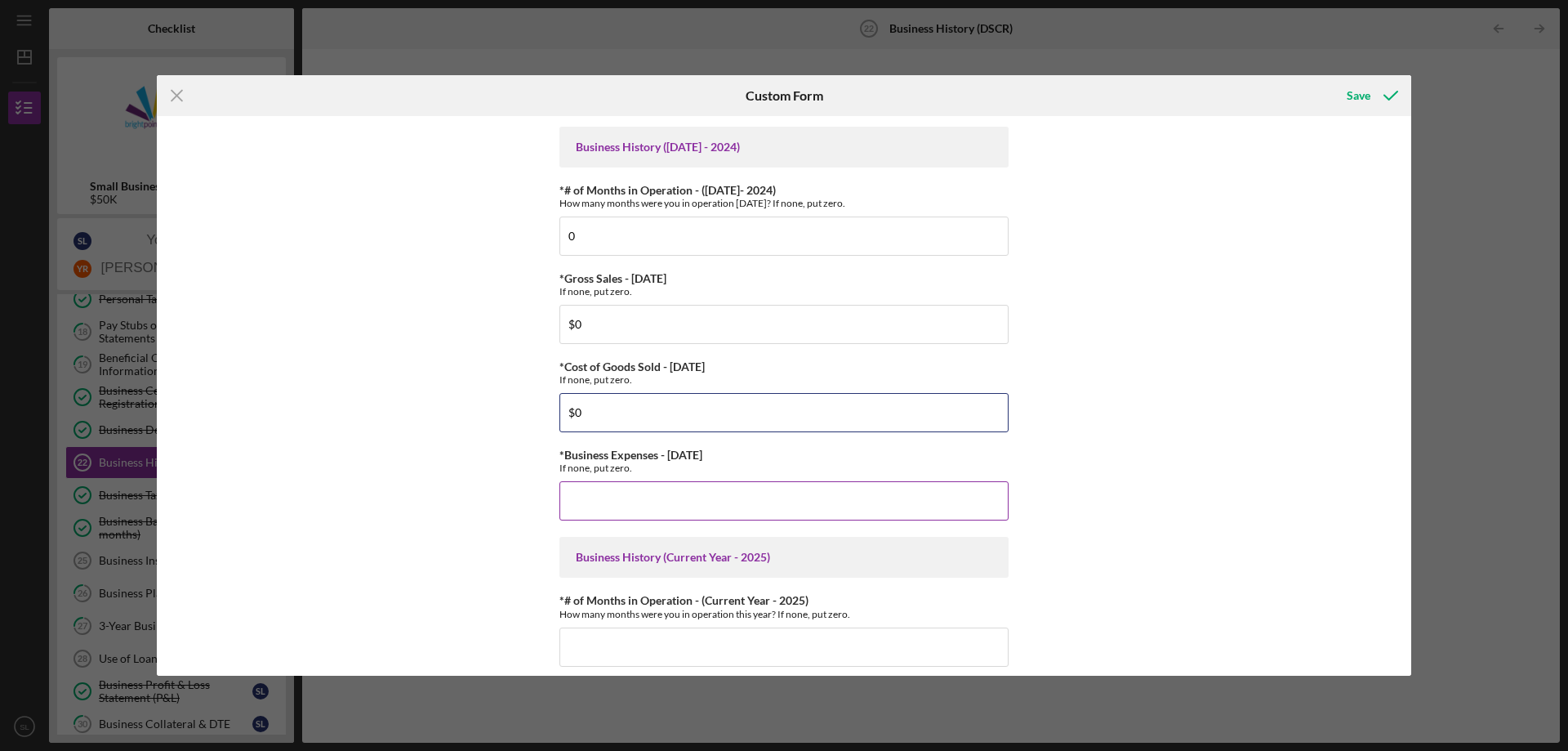
type input "$0"
click at [683, 503] on input "*Business Expenses - [DATE]" at bounding box center [784, 501] width 449 height 40
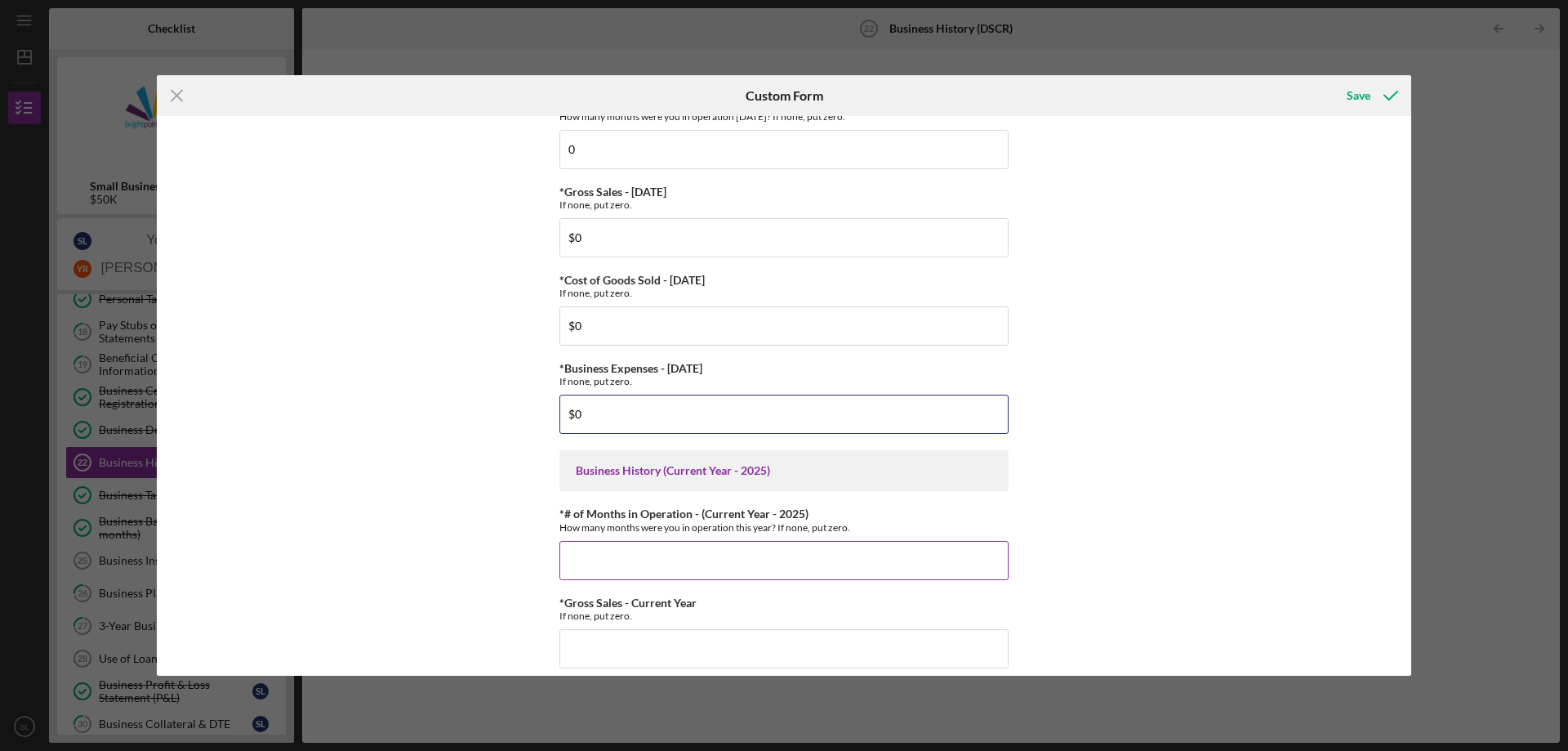
scroll to position [572, 0]
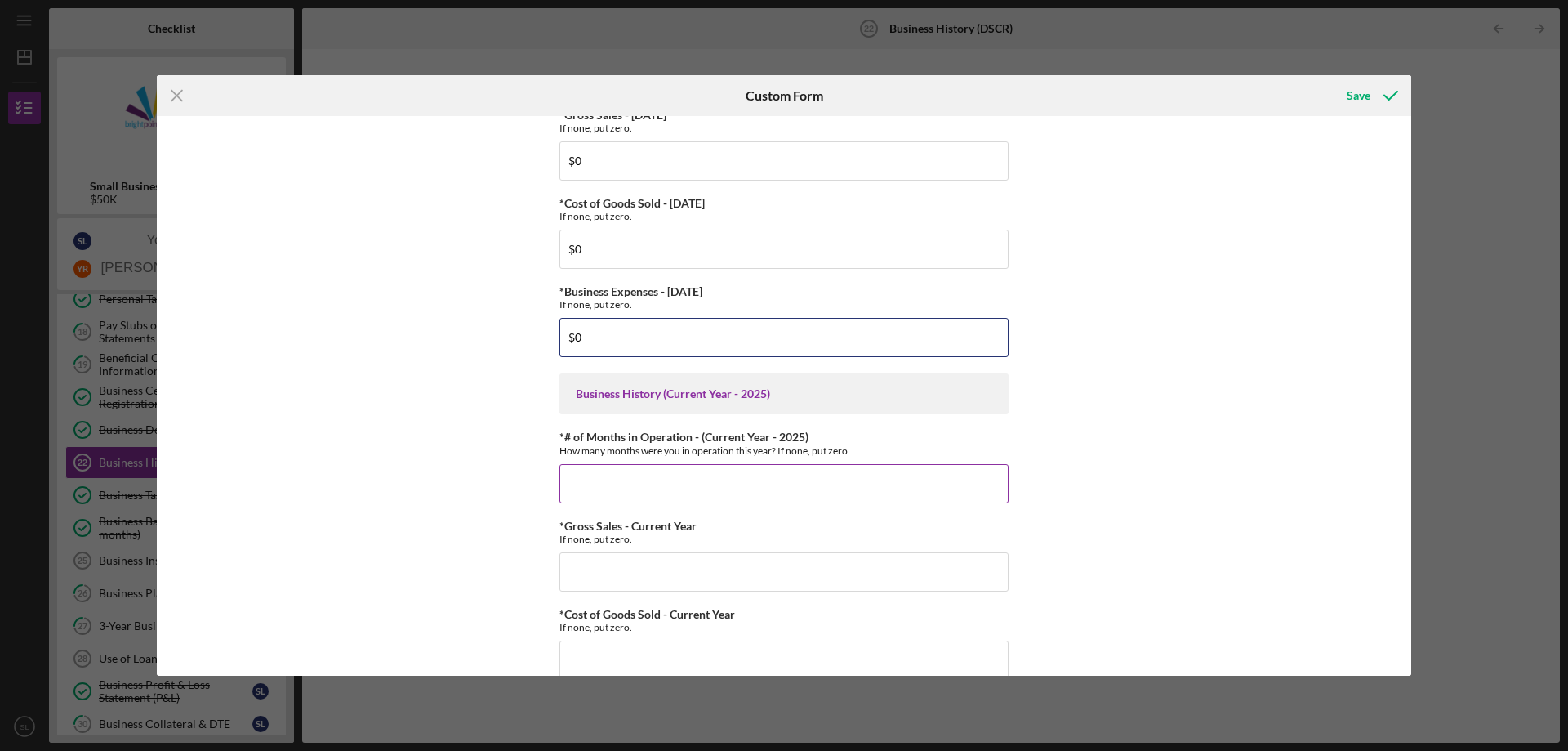
type input "$0"
click at [694, 473] on input "*# of Months in Operation - (Current Year - 2025)" at bounding box center [784, 483] width 449 height 40
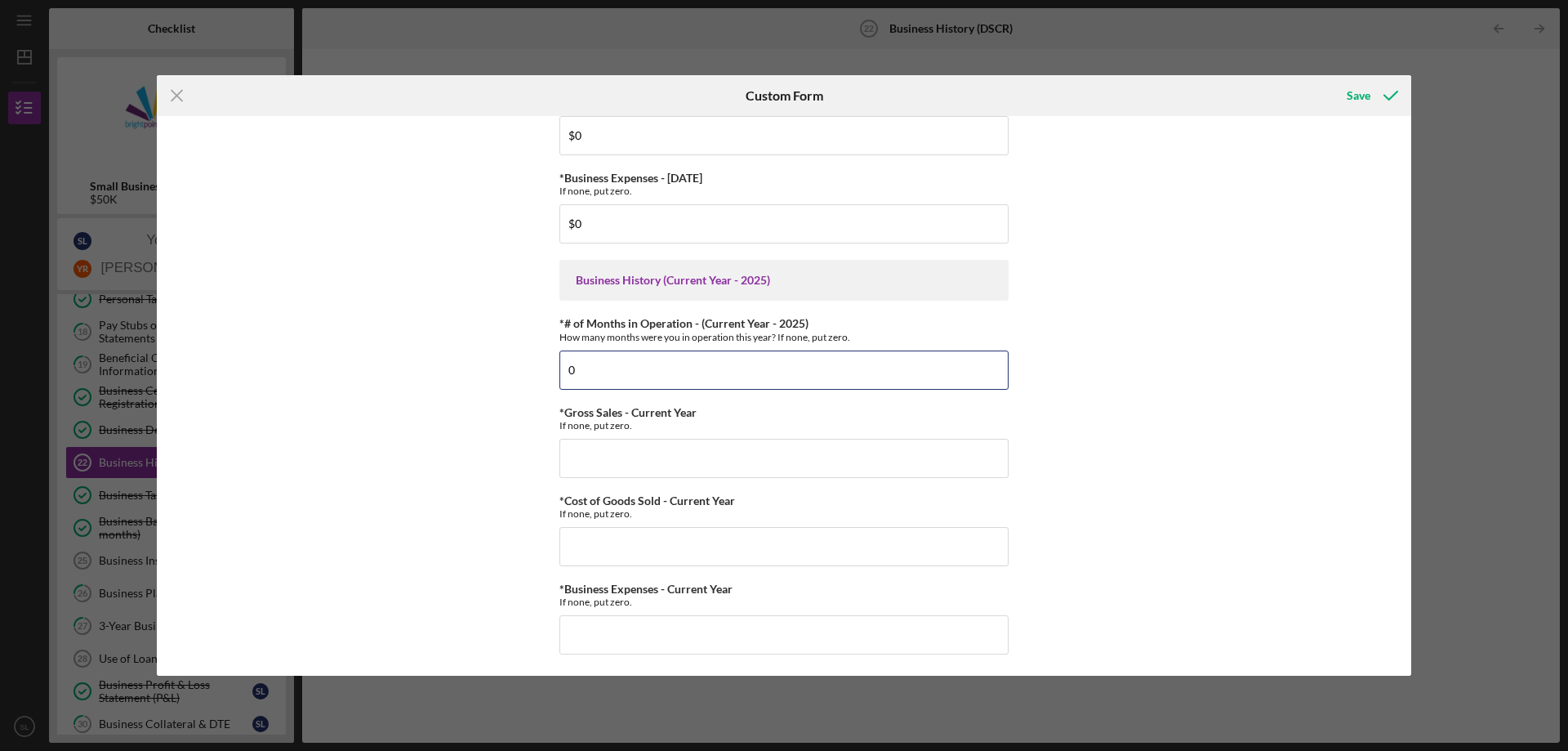
scroll to position [689, 0]
type input "0"
click at [694, 460] on input "*Gross Sales - Current Year" at bounding box center [784, 455] width 449 height 40
type input "$0"
click at [668, 531] on input "*Cost of Goods Sold - Current Year" at bounding box center [784, 543] width 449 height 40
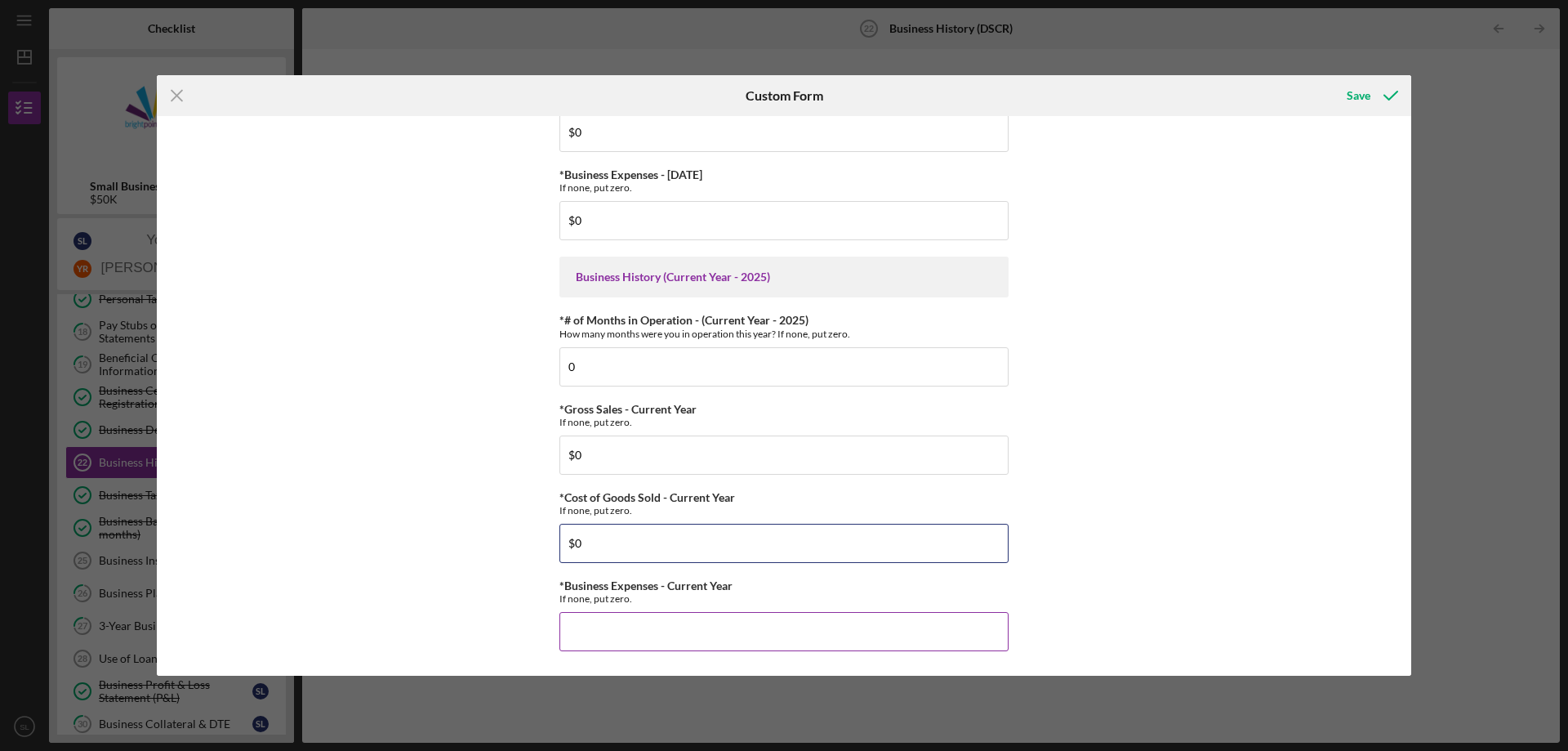
type input "$0"
click at [628, 621] on input "*Business Expenses - Current Year" at bounding box center [784, 631] width 449 height 40
type input "$0"
click at [1349, 89] on div "Save" at bounding box center [1358, 96] width 24 height 33
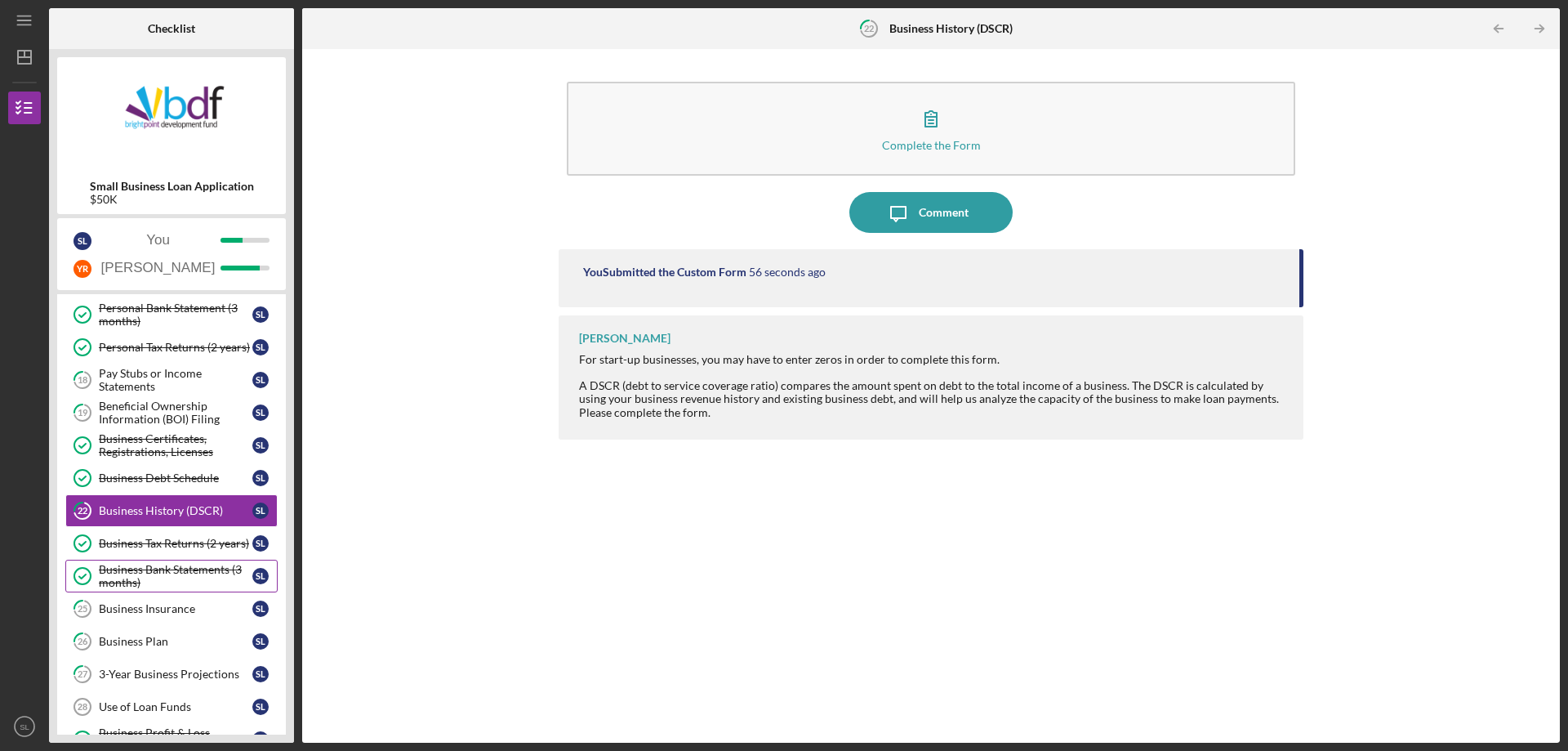
scroll to position [246, 0]
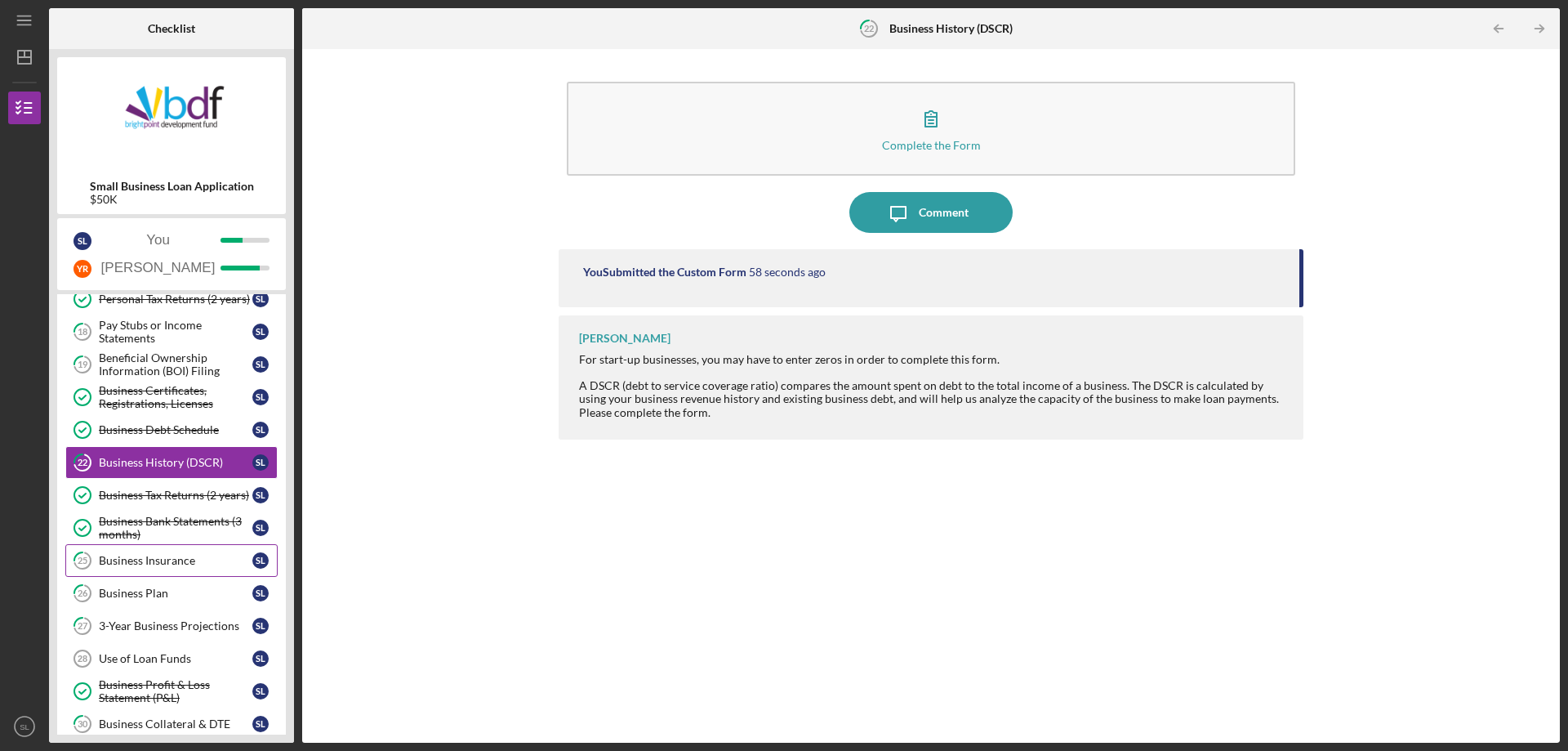
click at [156, 554] on link "25 Business Insurance S L" at bounding box center [172, 561] width 213 height 33
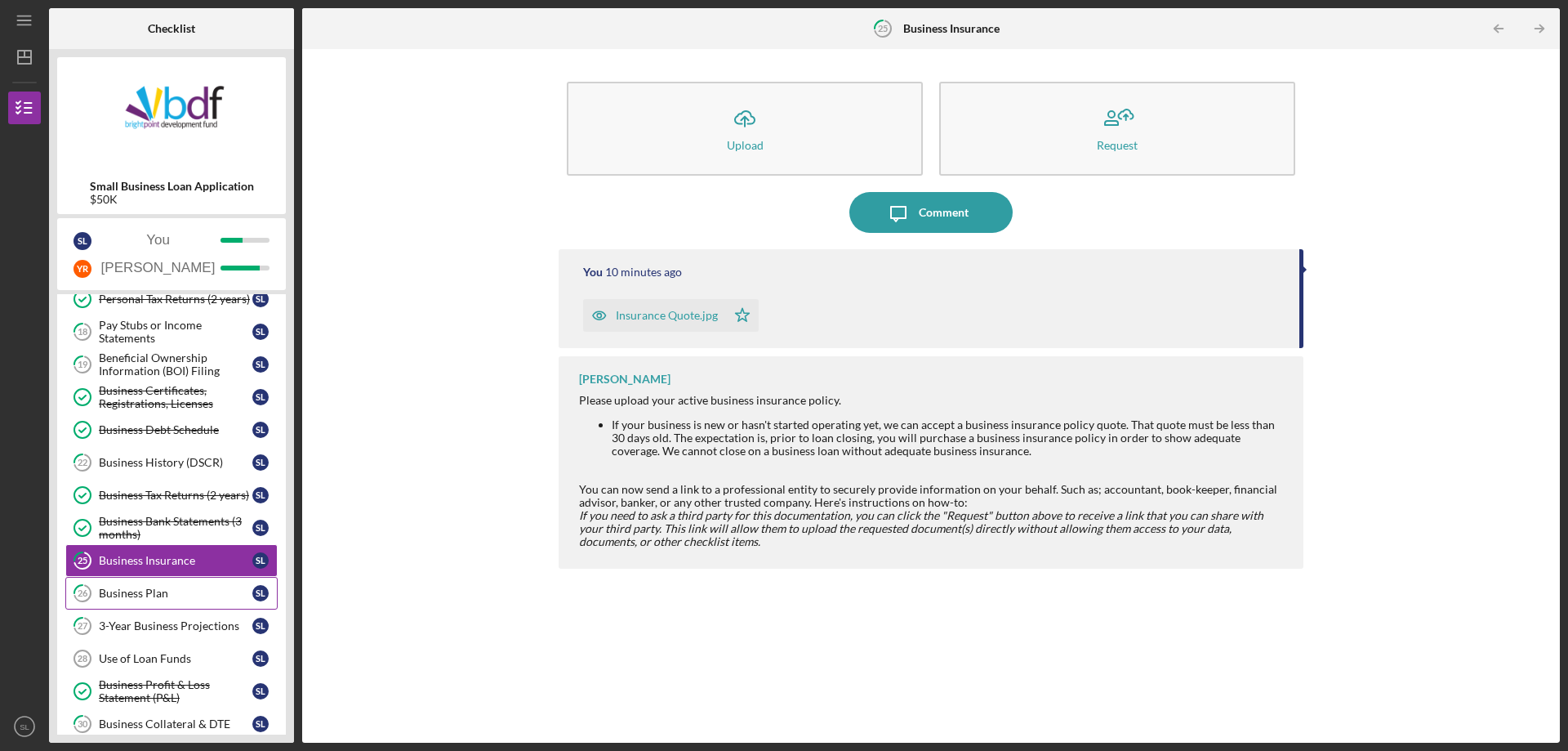
click at [190, 593] on div "Business Plan" at bounding box center [175, 593] width 154 height 14
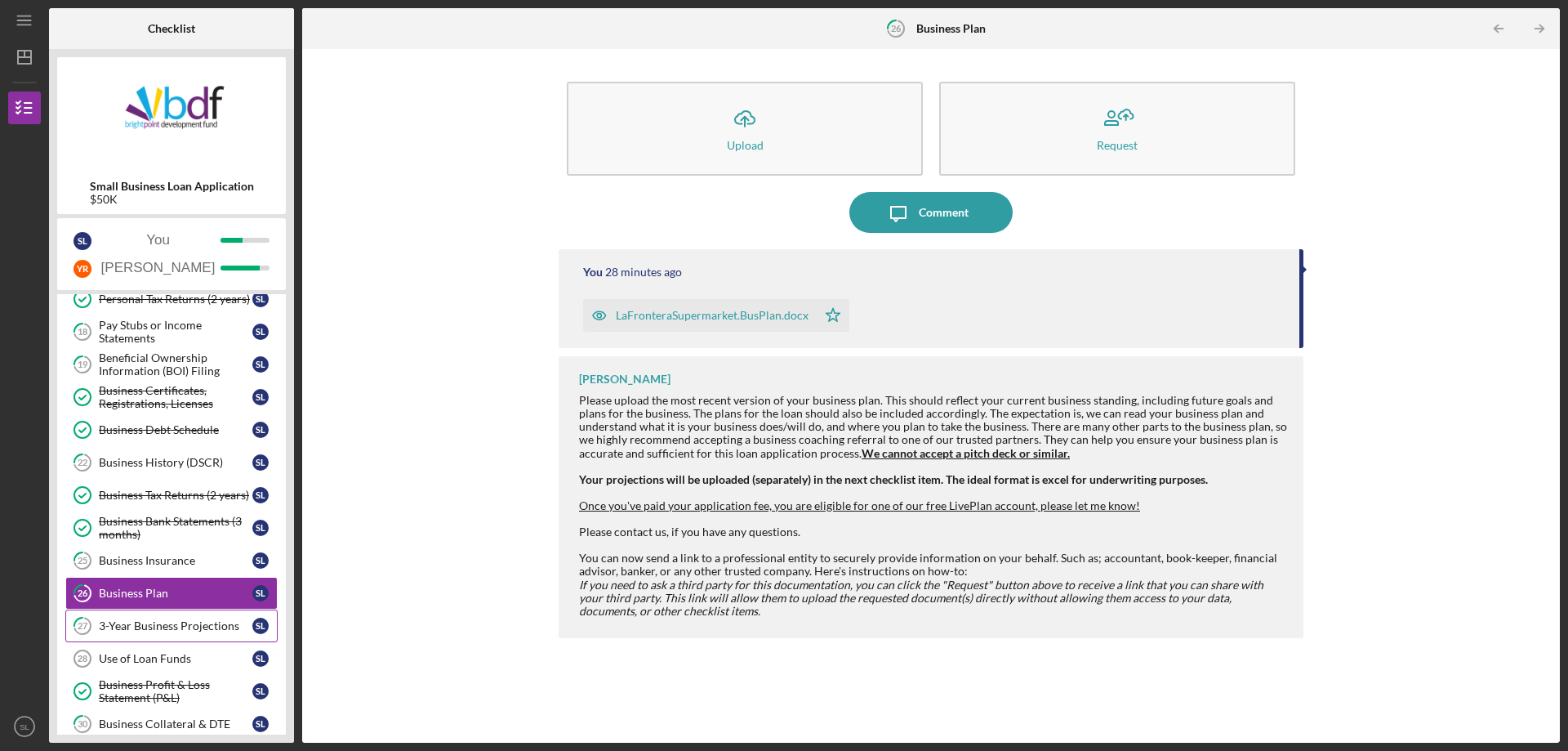
click at [177, 621] on div "3-Year Business Projections" at bounding box center [175, 626] width 154 height 14
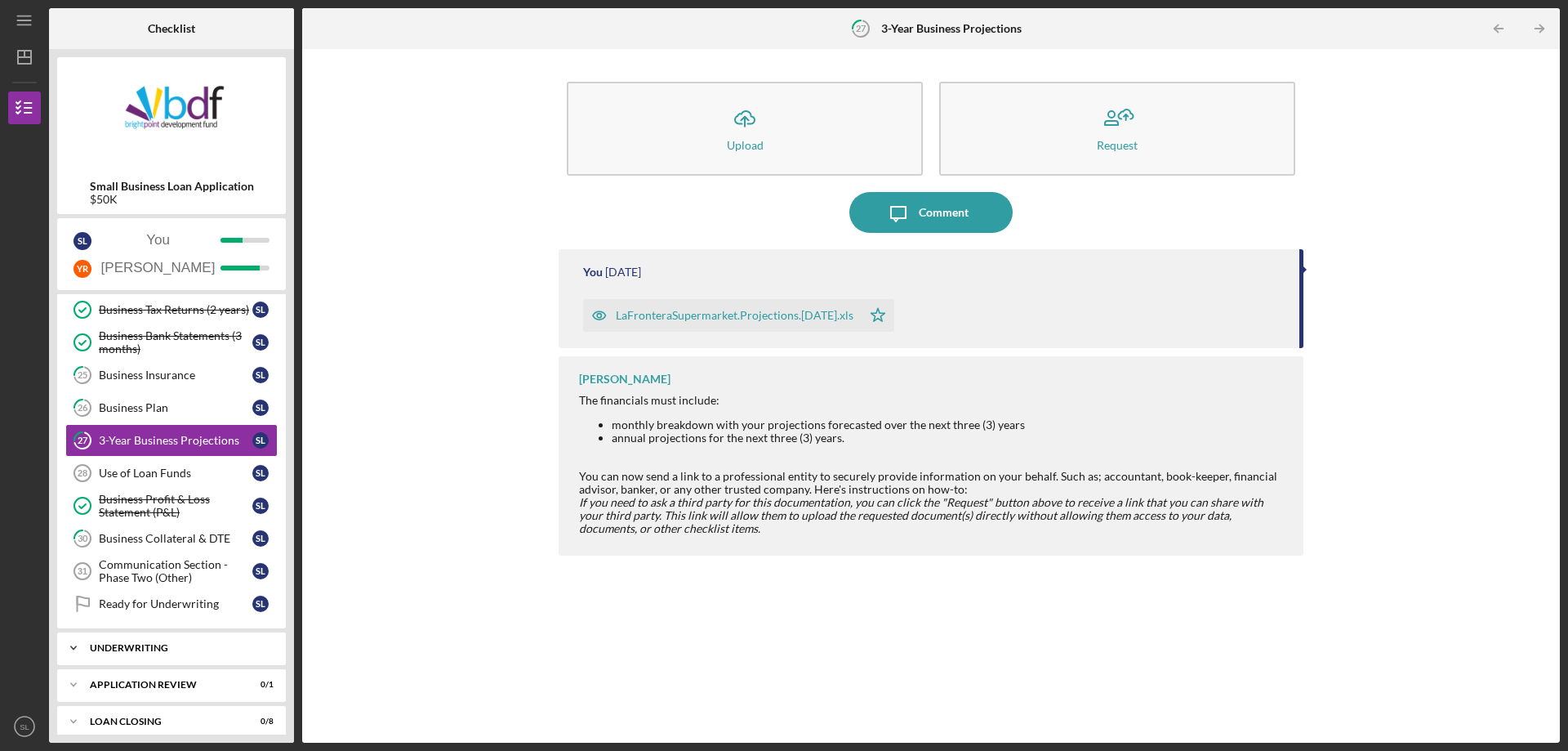
scroll to position [443, 0]
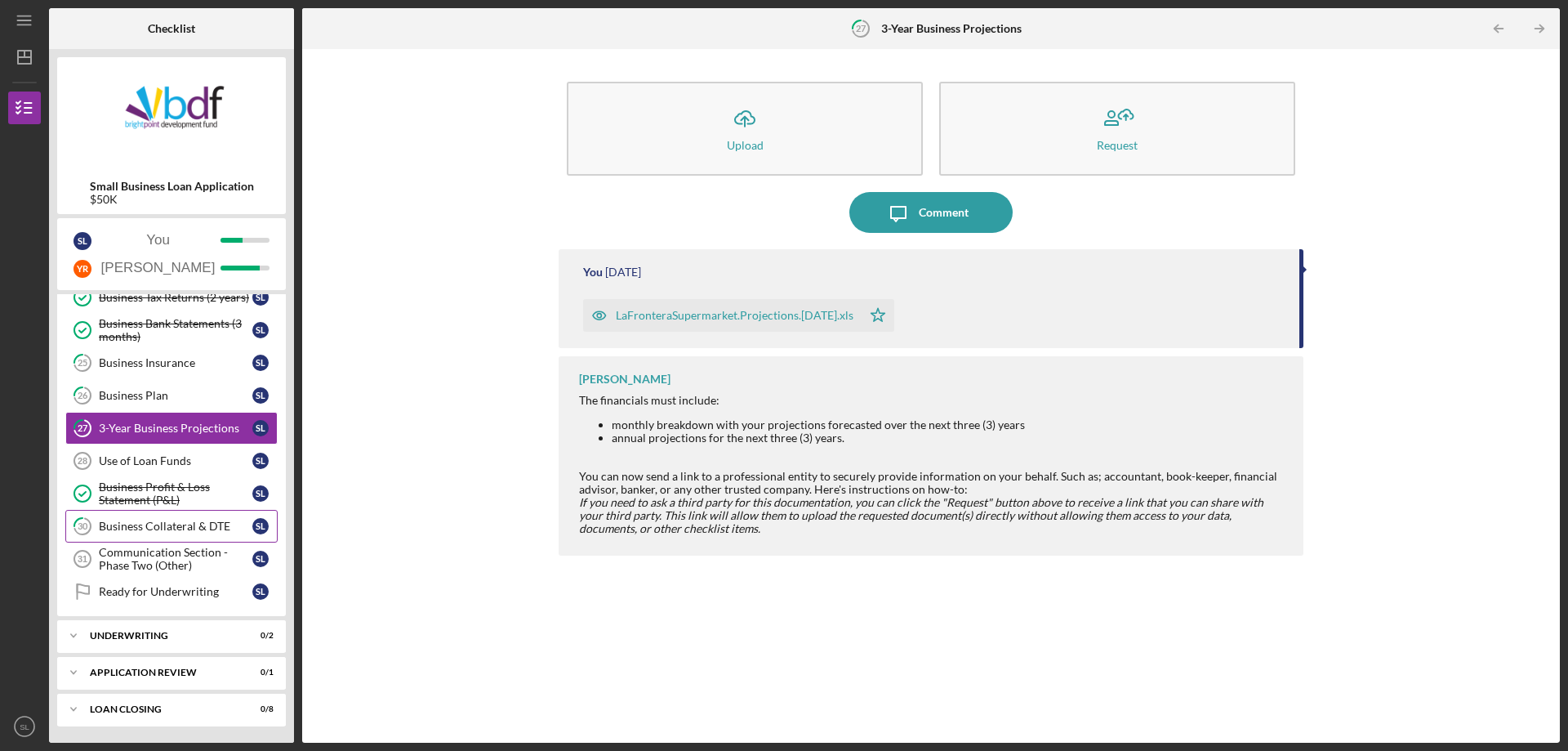
click at [189, 541] on link "30 Business Collateral & DTE S L" at bounding box center [172, 526] width 213 height 33
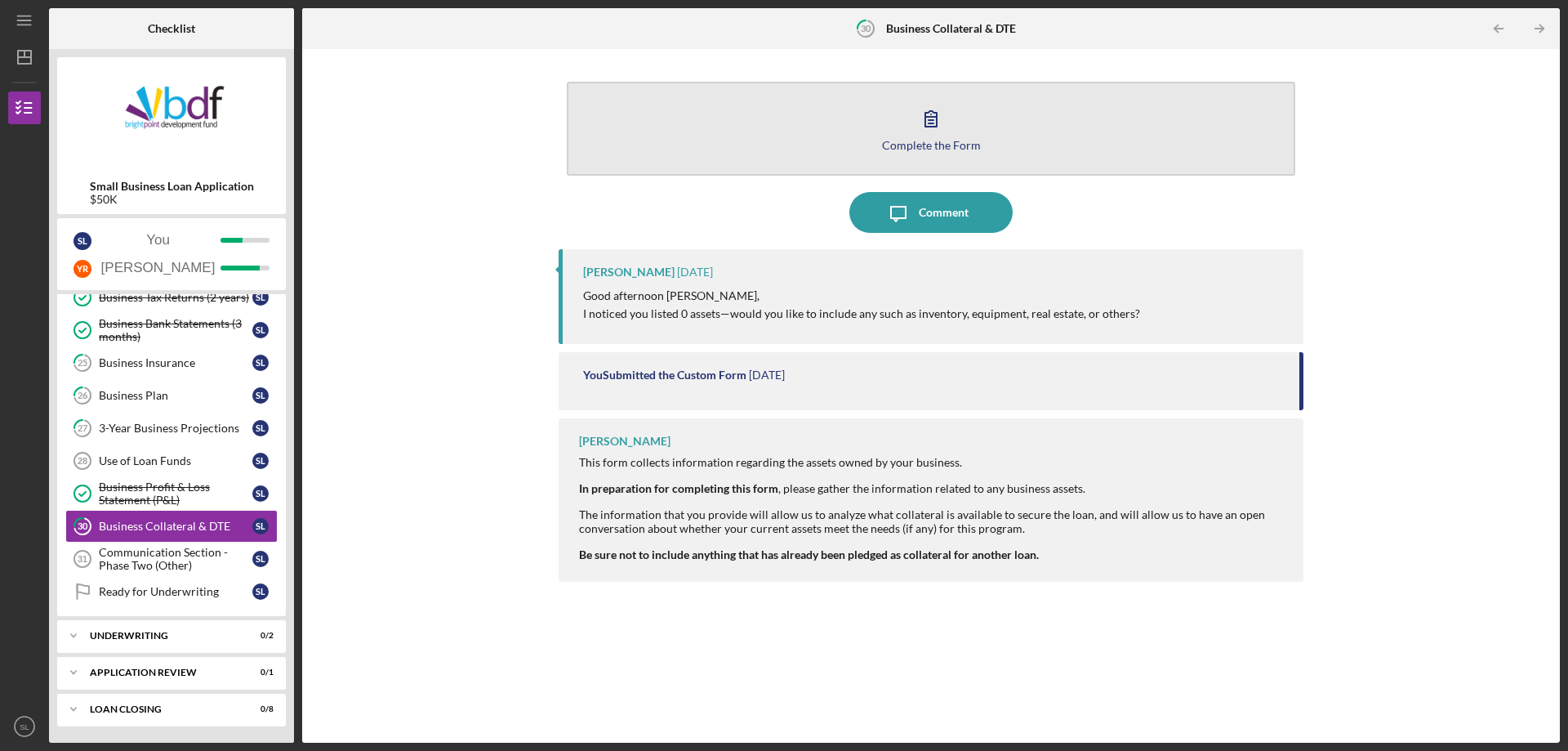
click at [1050, 134] on button "Complete the Form Form" at bounding box center [931, 129] width 728 height 94
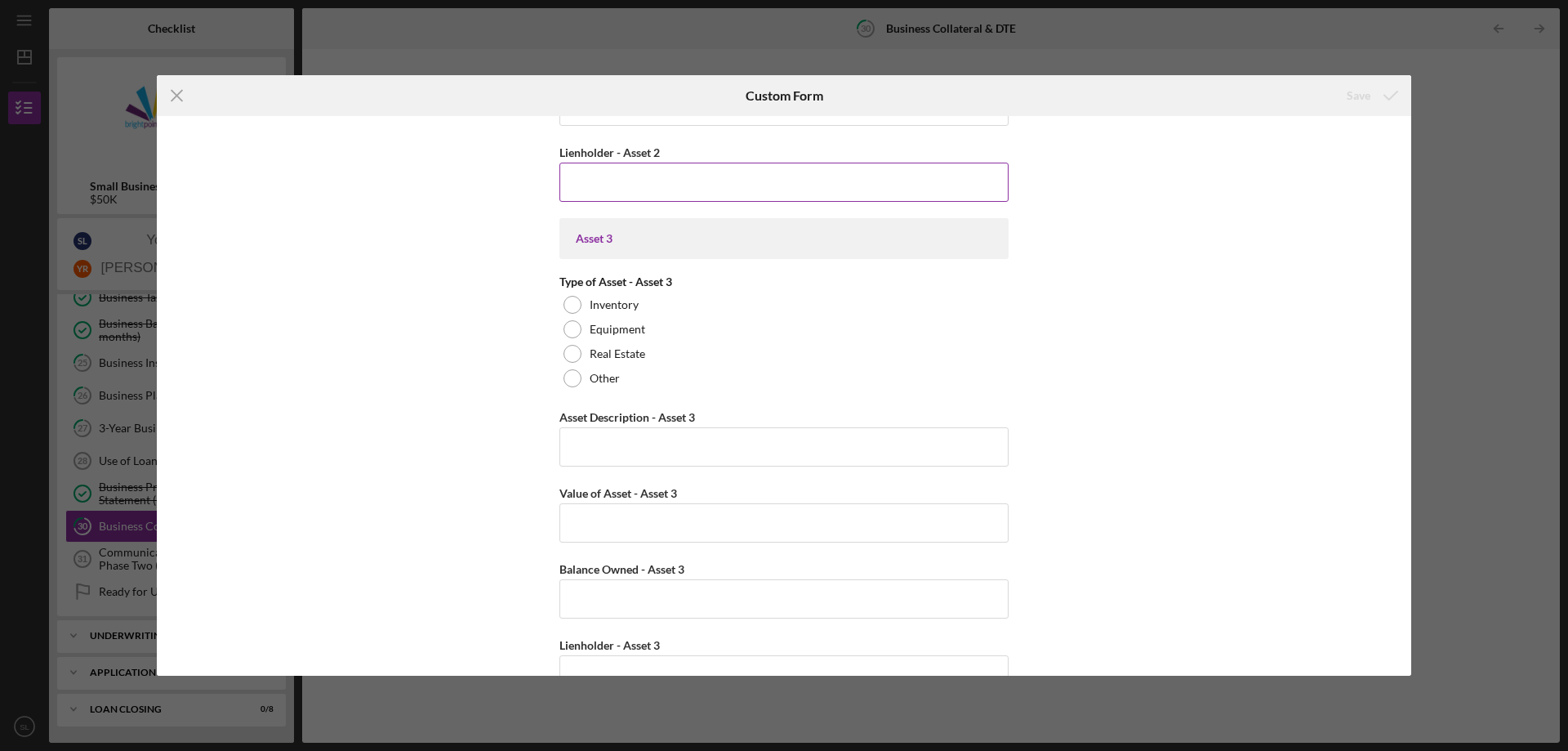
scroll to position [1399, 0]
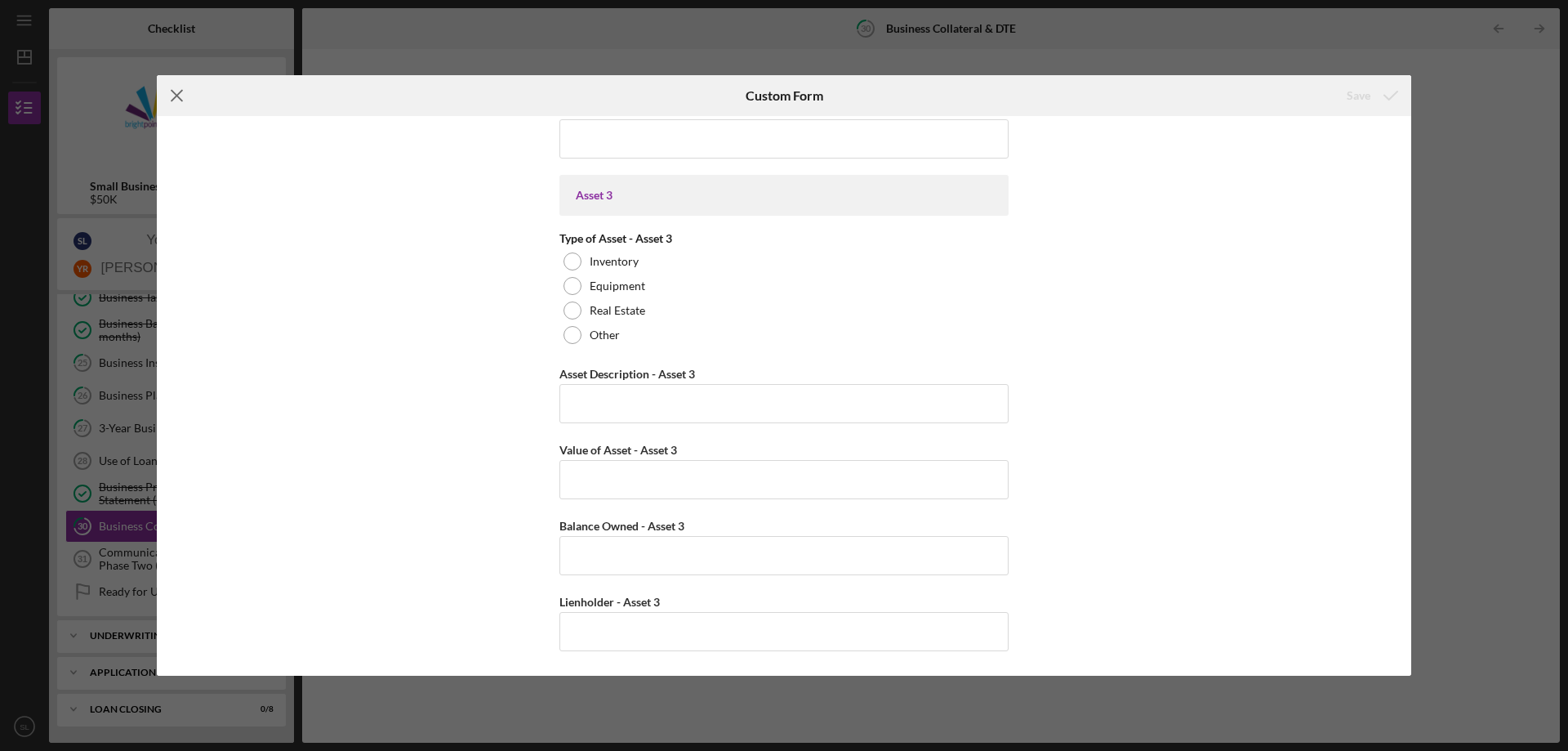
click at [181, 105] on icon "Icon/Menu Close" at bounding box center [177, 96] width 41 height 41
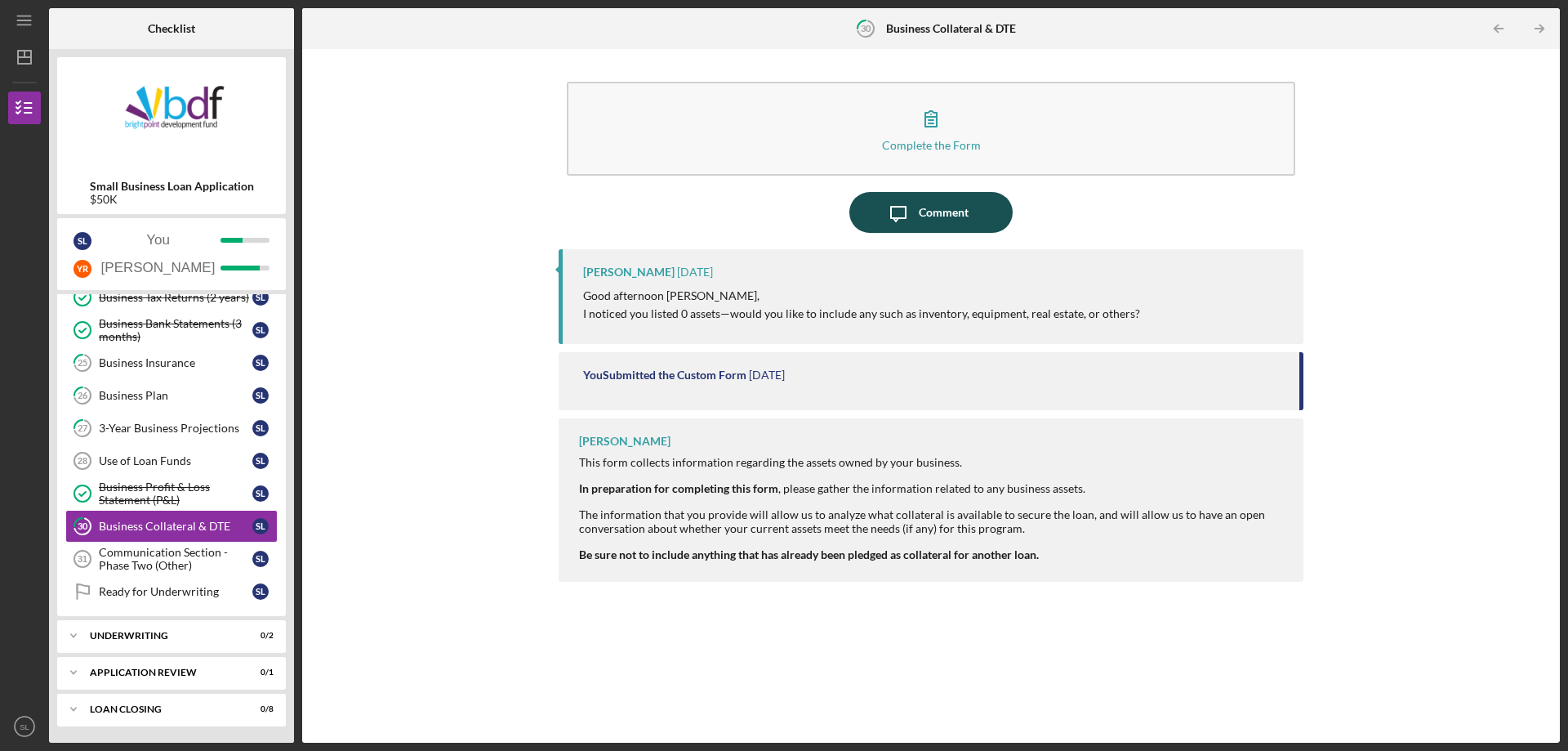
click at [930, 219] on div "Comment" at bounding box center [944, 213] width 50 height 41
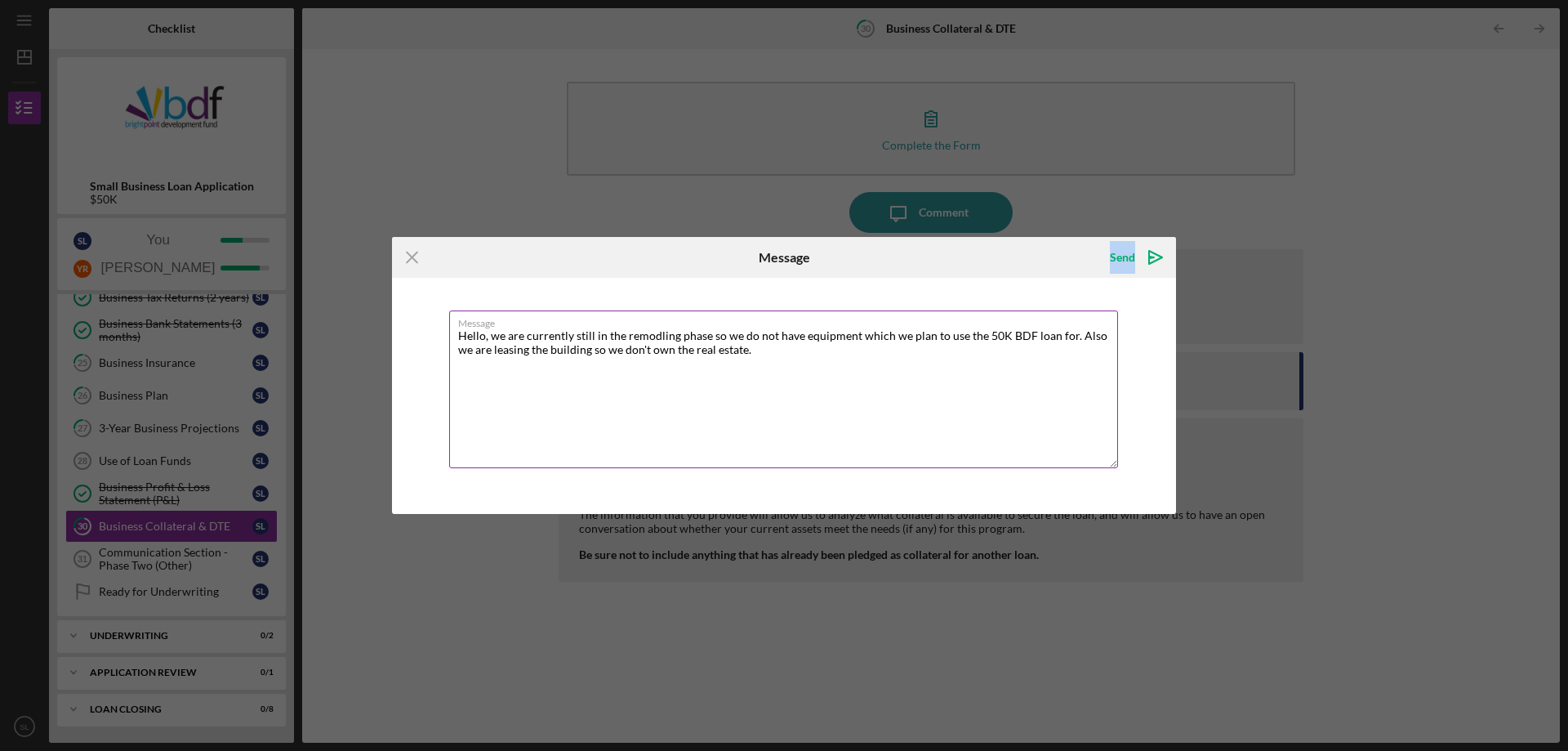
drag, startPoint x: 876, startPoint y: 250, endPoint x: 932, endPoint y: 332, distance: 99.3
click at [878, 433] on form "Icon/Menu Close Message Send Icon/icon-invite-send Message Hello, we are curren…" at bounding box center [784, 375] width 784 height 276
click at [768, 355] on textarea "Hello, we are currently still in the remodling phase so we do not have equipmen…" at bounding box center [784, 389] width 669 height 158
drag, startPoint x: 678, startPoint y: 336, endPoint x: 650, endPoint y: 335, distance: 28.0
click at [650, 335] on textarea "Hello, we are currently still in the remolding phase so we do not have equipmen…" at bounding box center [784, 389] width 669 height 158
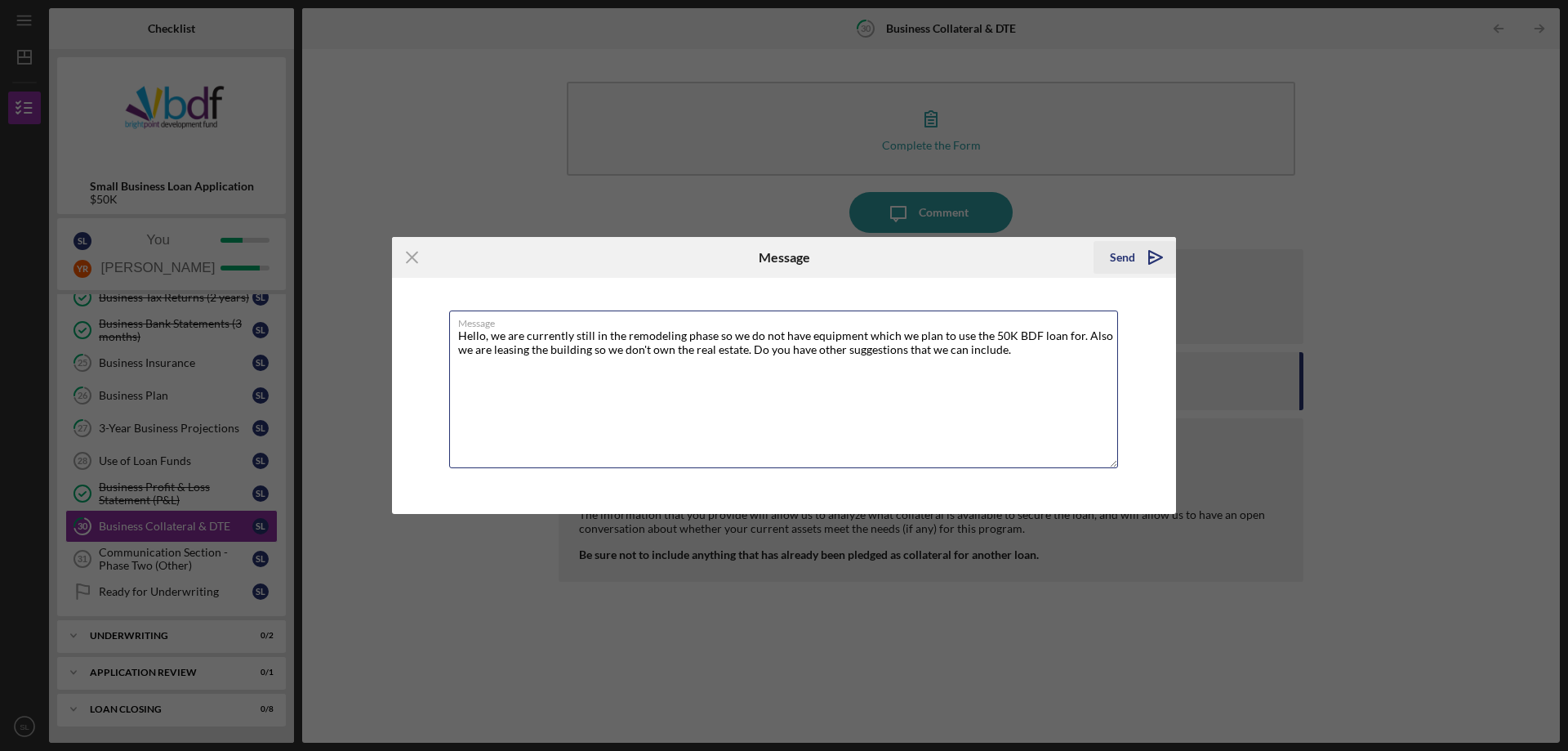
type textarea "Hello, we are currently still in the remodeling phase so we do not have equipme…"
click at [1153, 246] on icon "Icon/icon-invite-send" at bounding box center [1155, 257] width 41 height 41
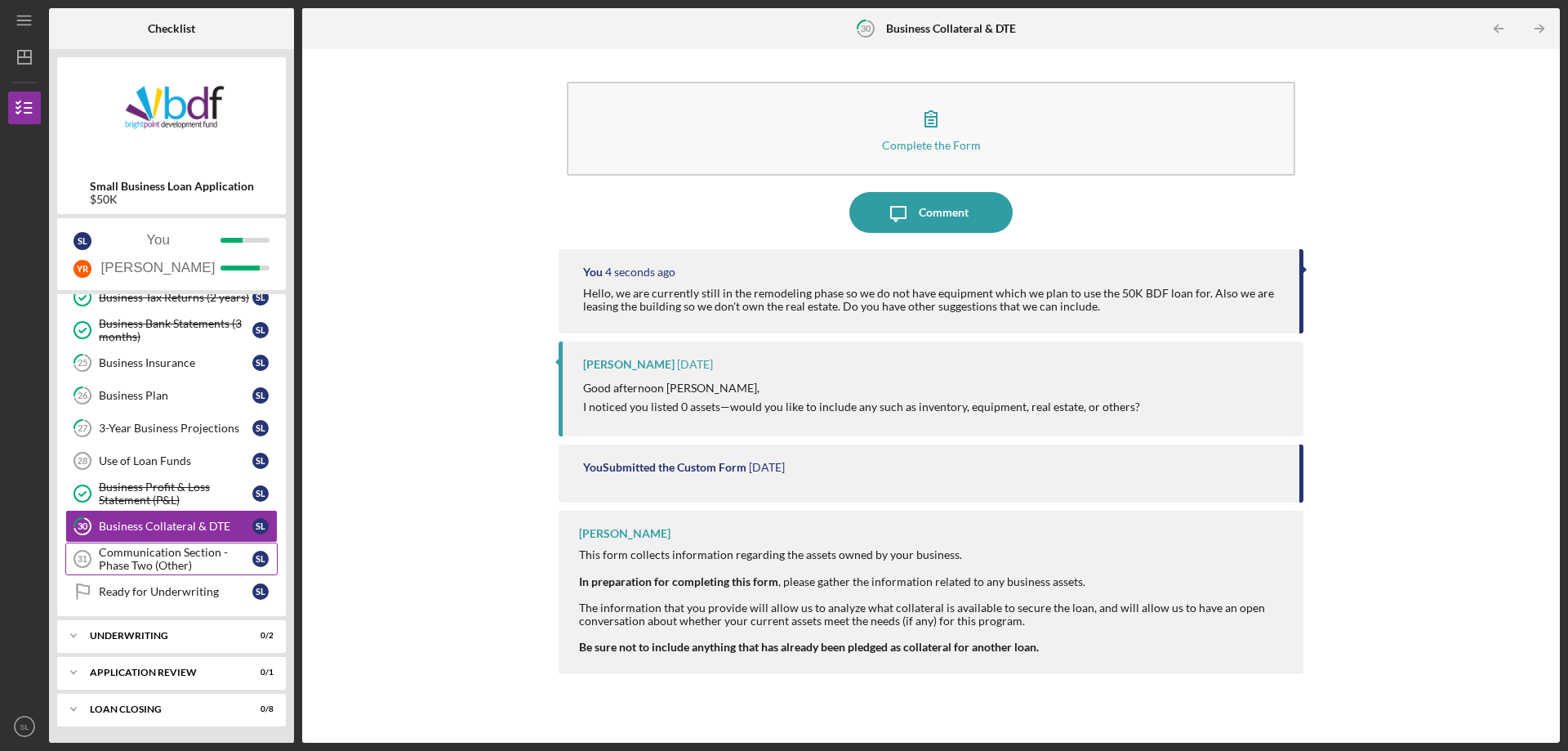
click at [219, 549] on div "Communication Section - Phase Two (Other)" at bounding box center [175, 559] width 154 height 26
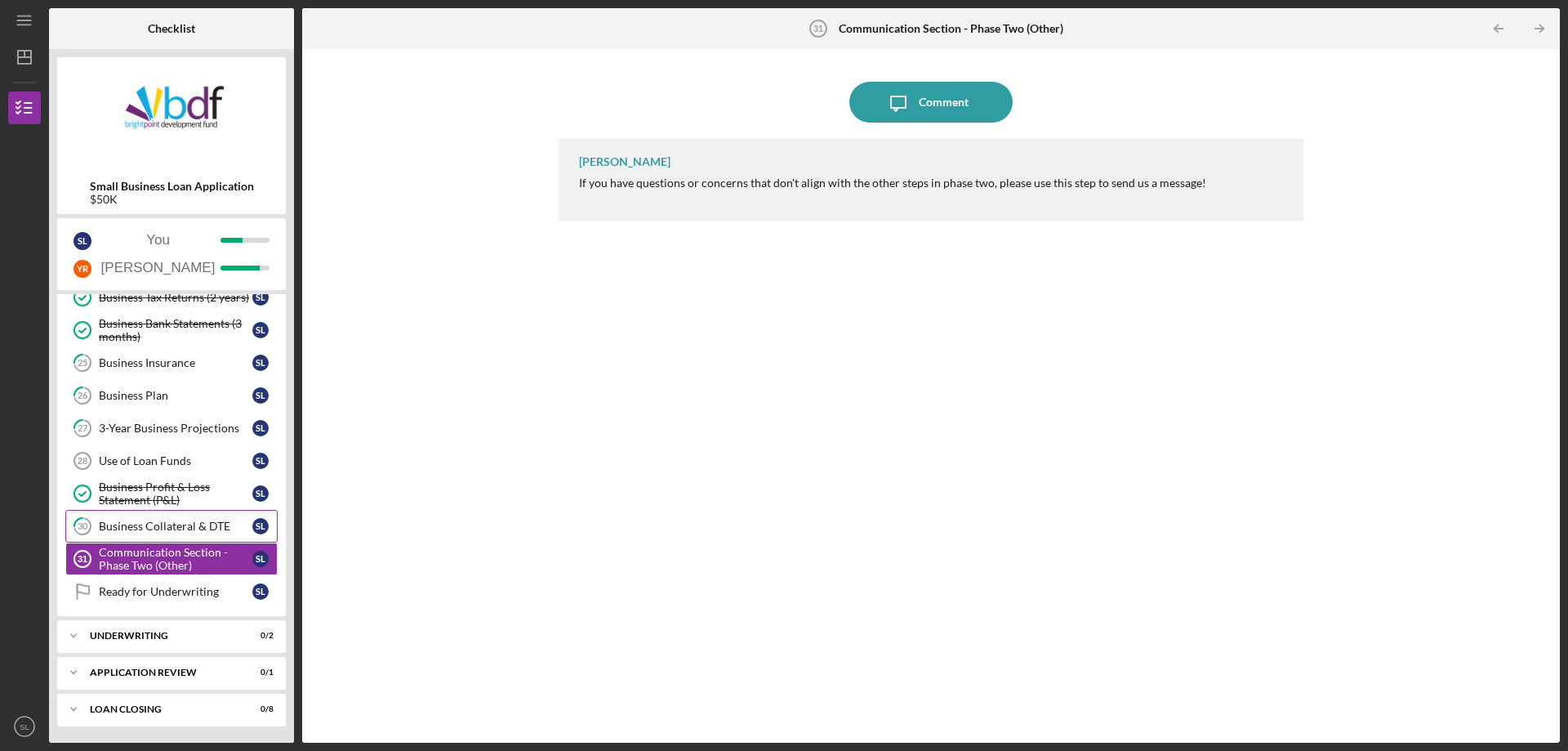
click at [199, 526] on div "Business Collateral & DTE" at bounding box center [175, 527] width 154 height 14
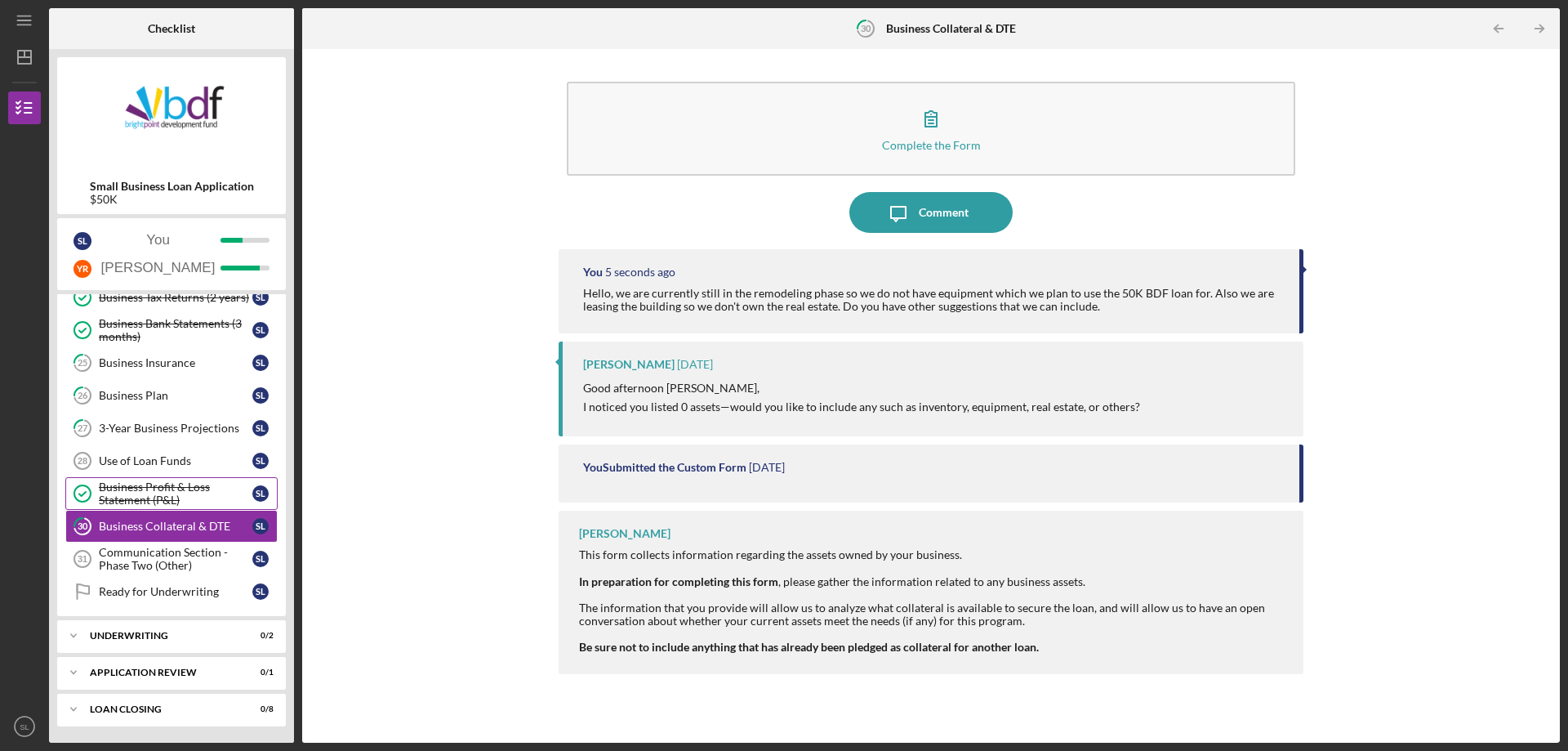
click at [184, 501] on div "Business Profit & Loss Statement (P&L)" at bounding box center [175, 493] width 154 height 26
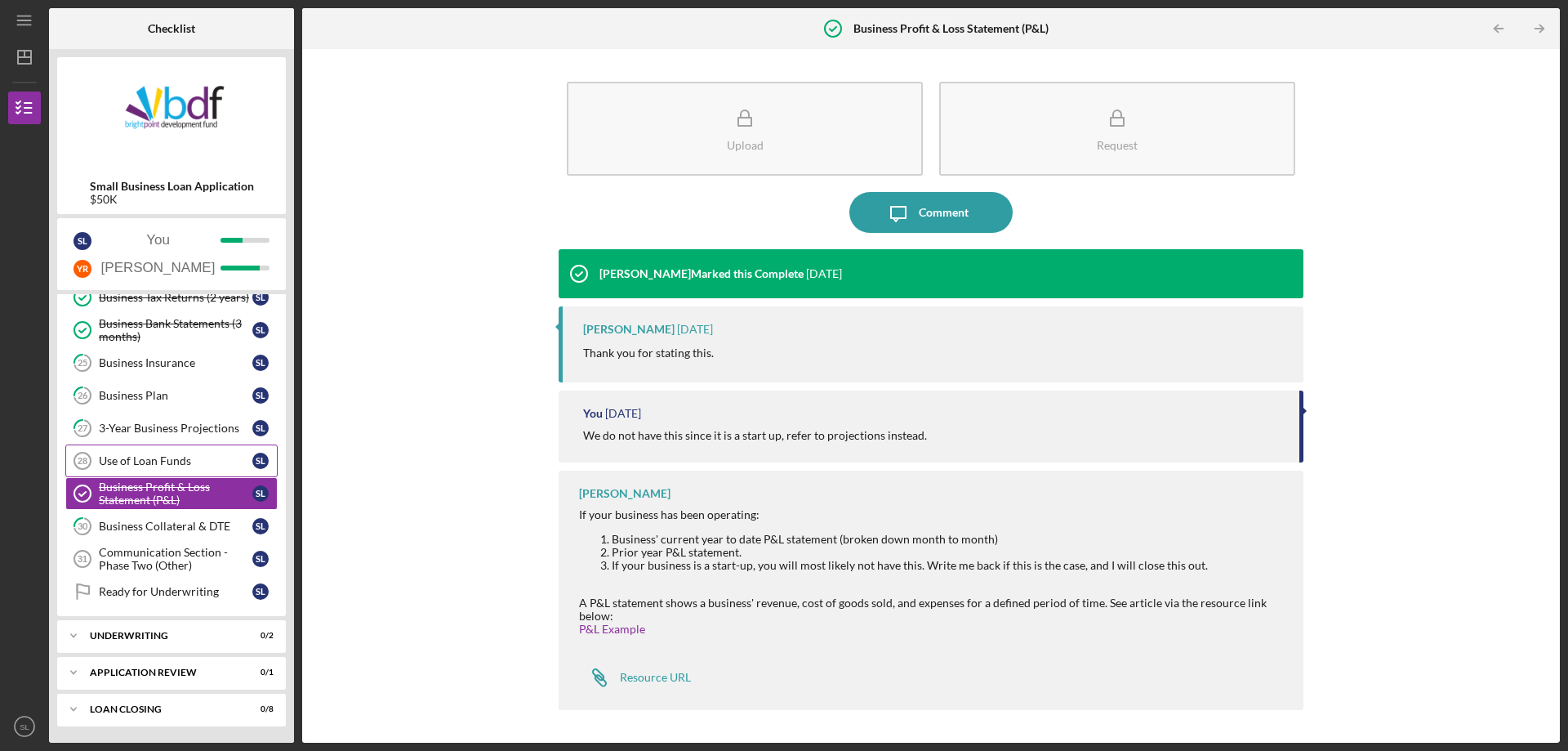
click at [183, 464] on div "Use of Loan Funds" at bounding box center [175, 461] width 154 height 14
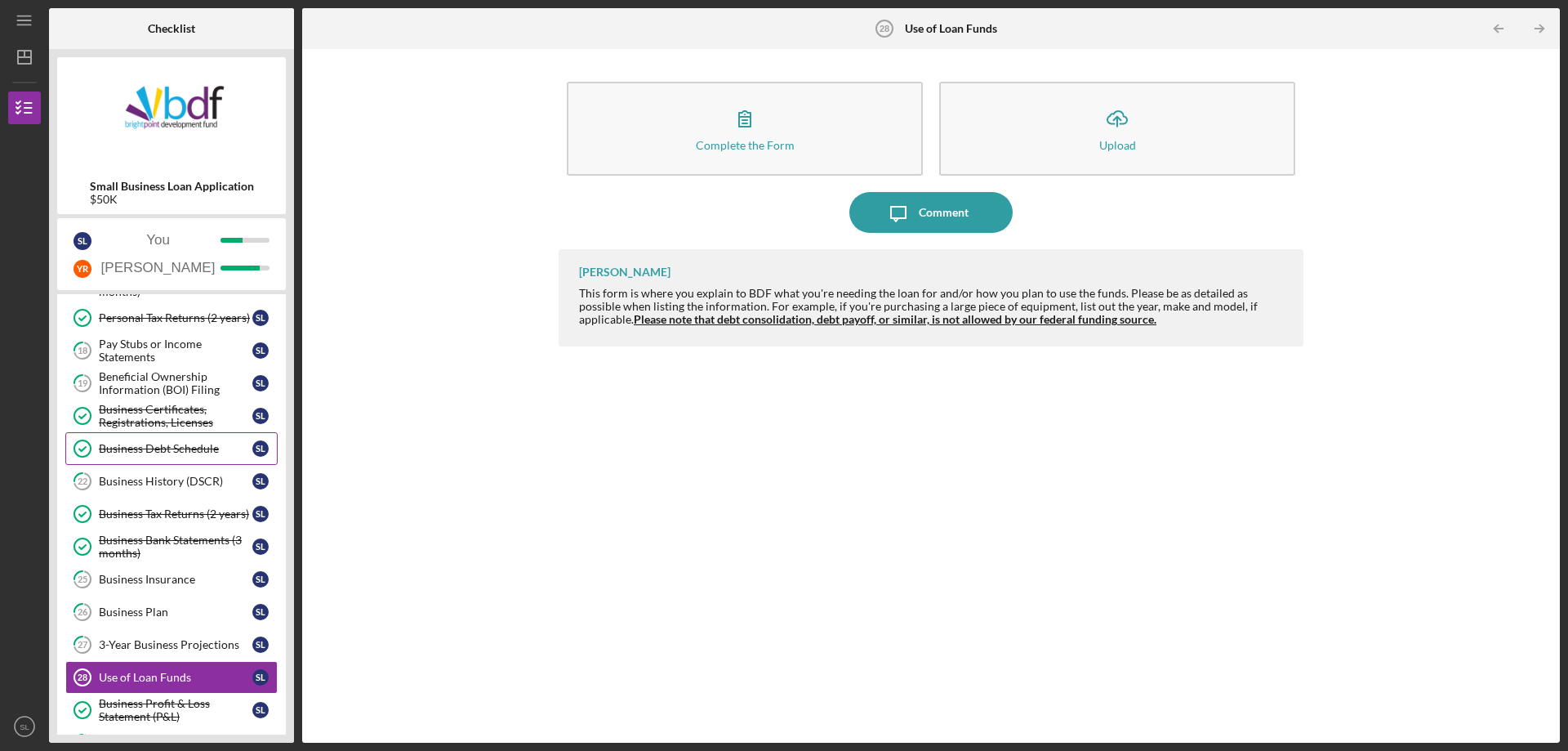
scroll to position [198, 0]
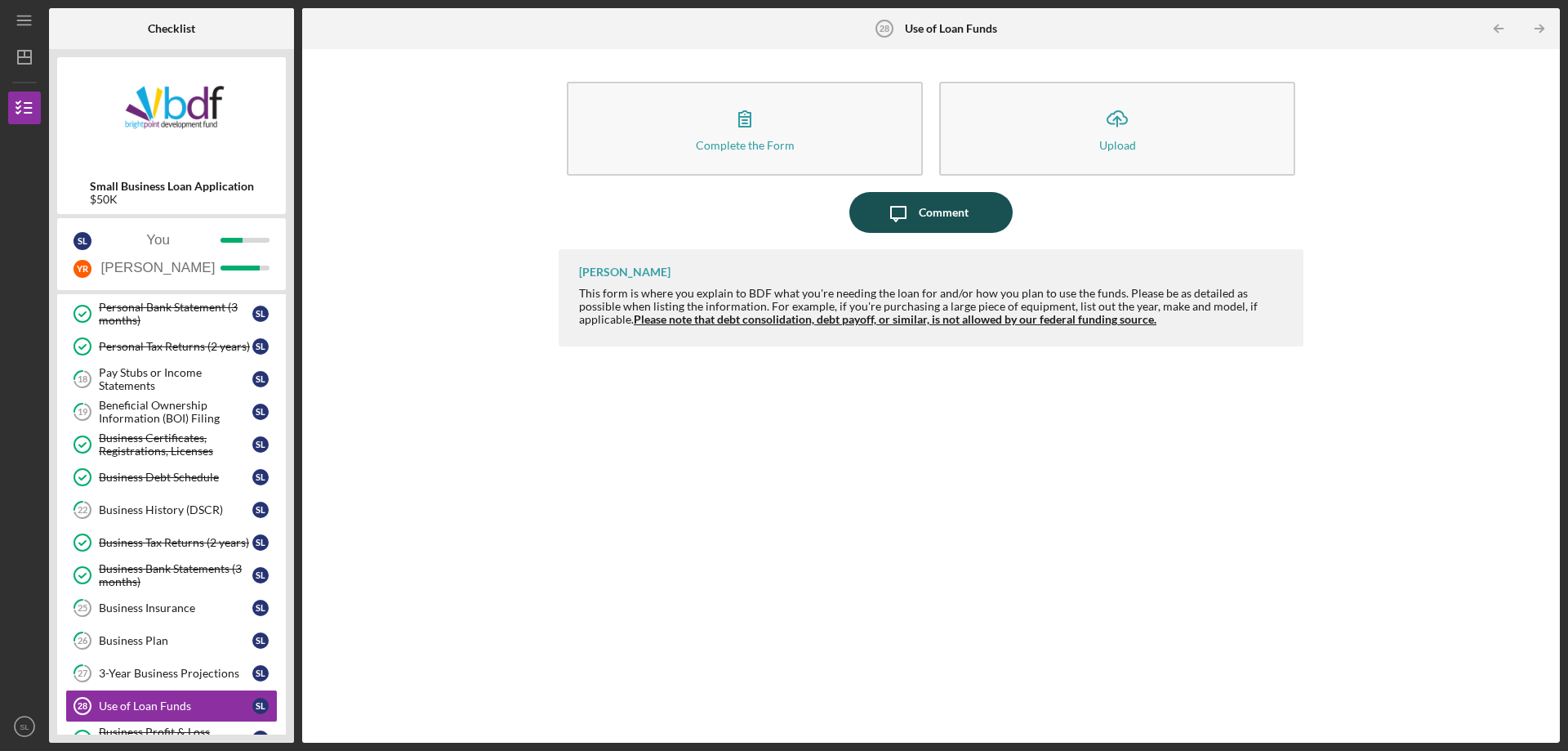
click at [951, 209] on div "Comment" at bounding box center [944, 213] width 50 height 41
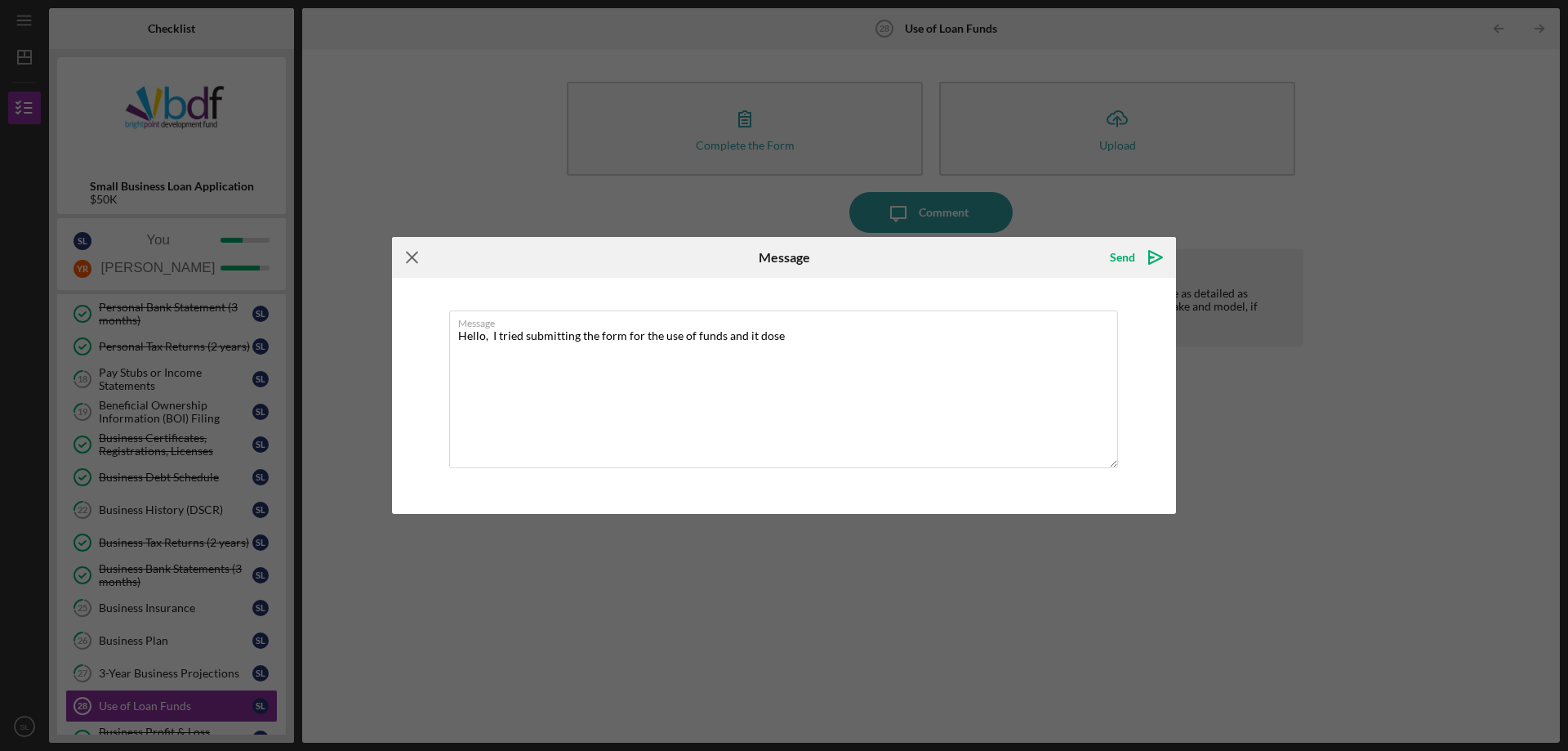
type textarea "Hello, I tried submitting the form for the use of funds and it dose"
click at [406, 260] on icon "Icon/Menu Close" at bounding box center [413, 257] width 41 height 41
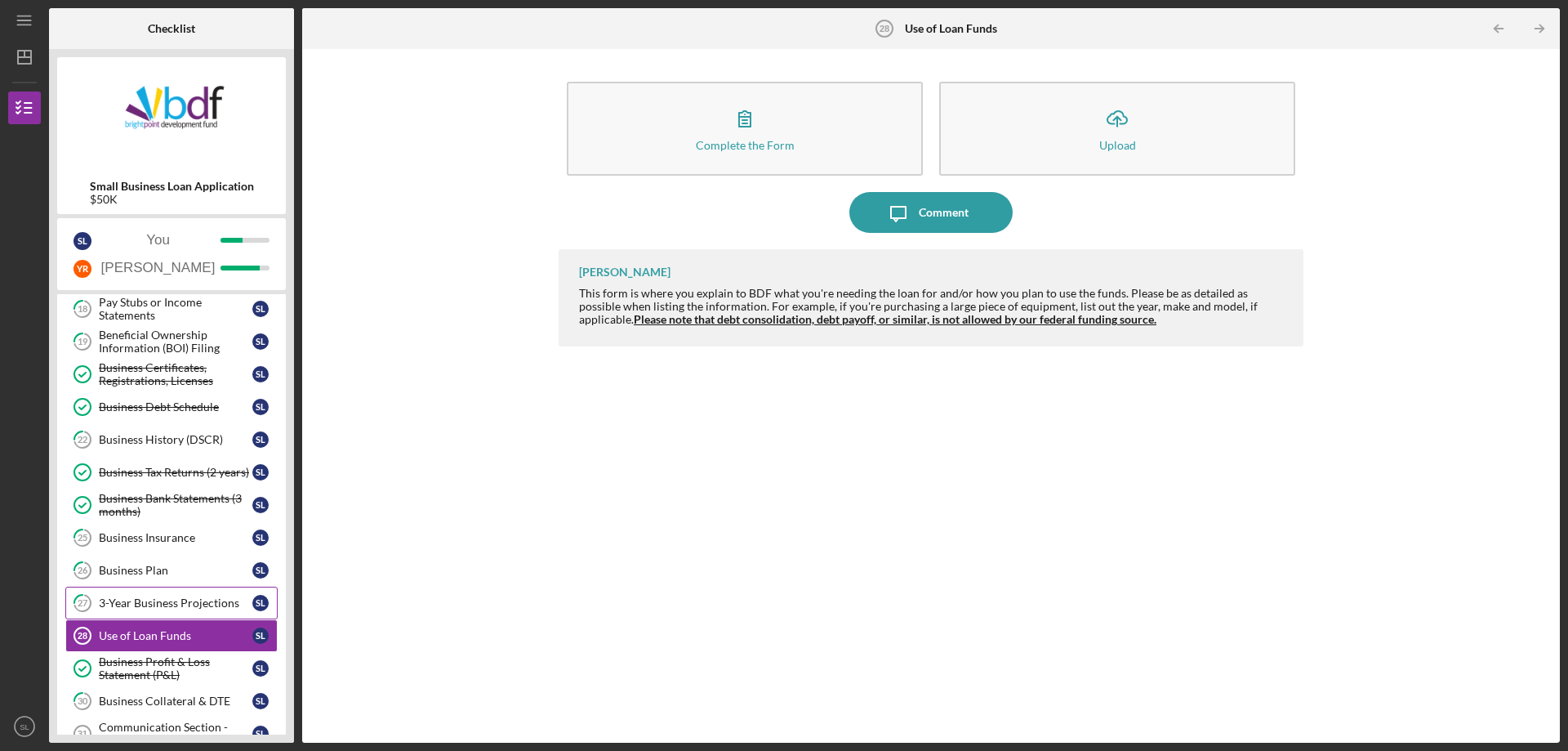
scroll to position [361, 0]
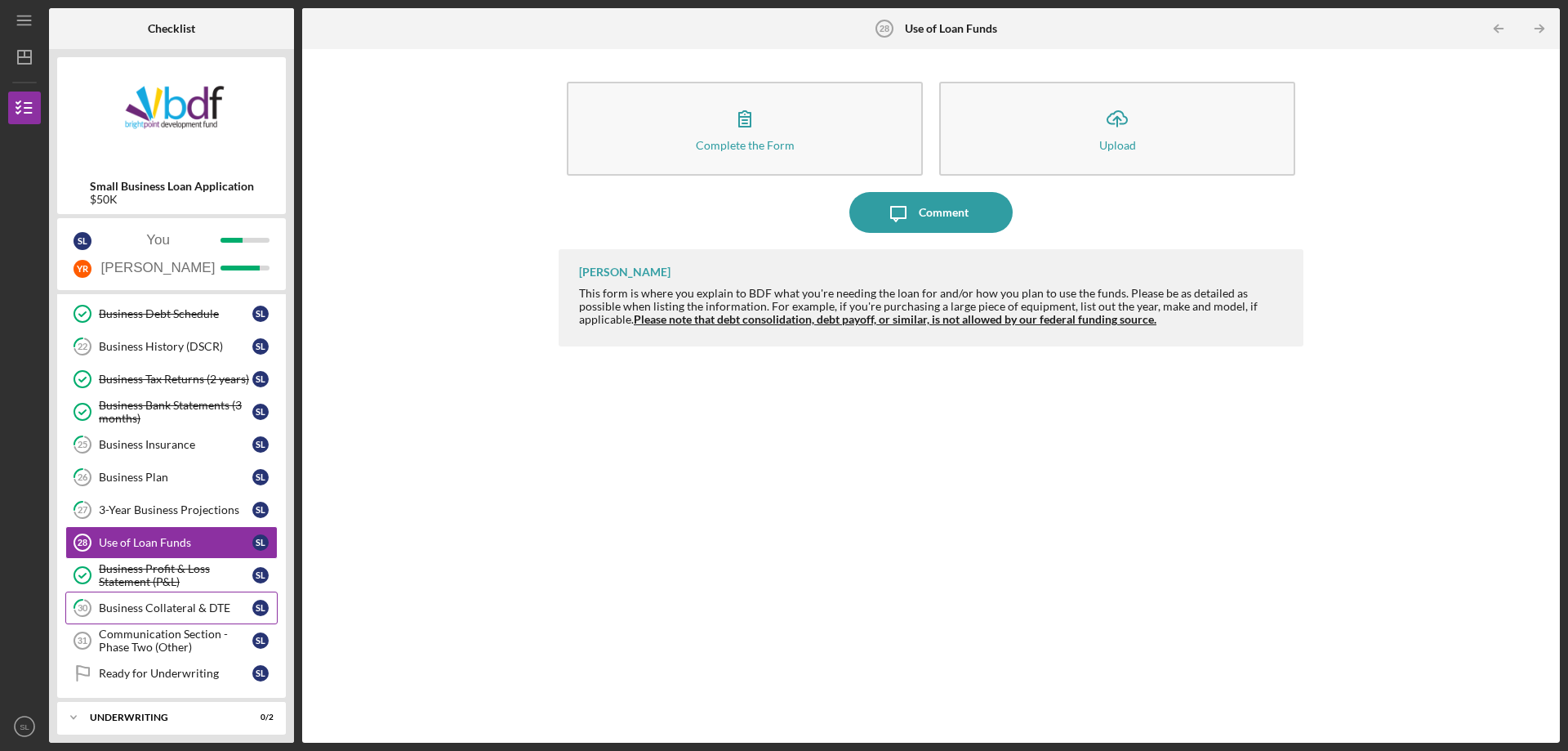
click at [136, 616] on link "30 Business Collateral & DTE S L" at bounding box center [172, 608] width 213 height 33
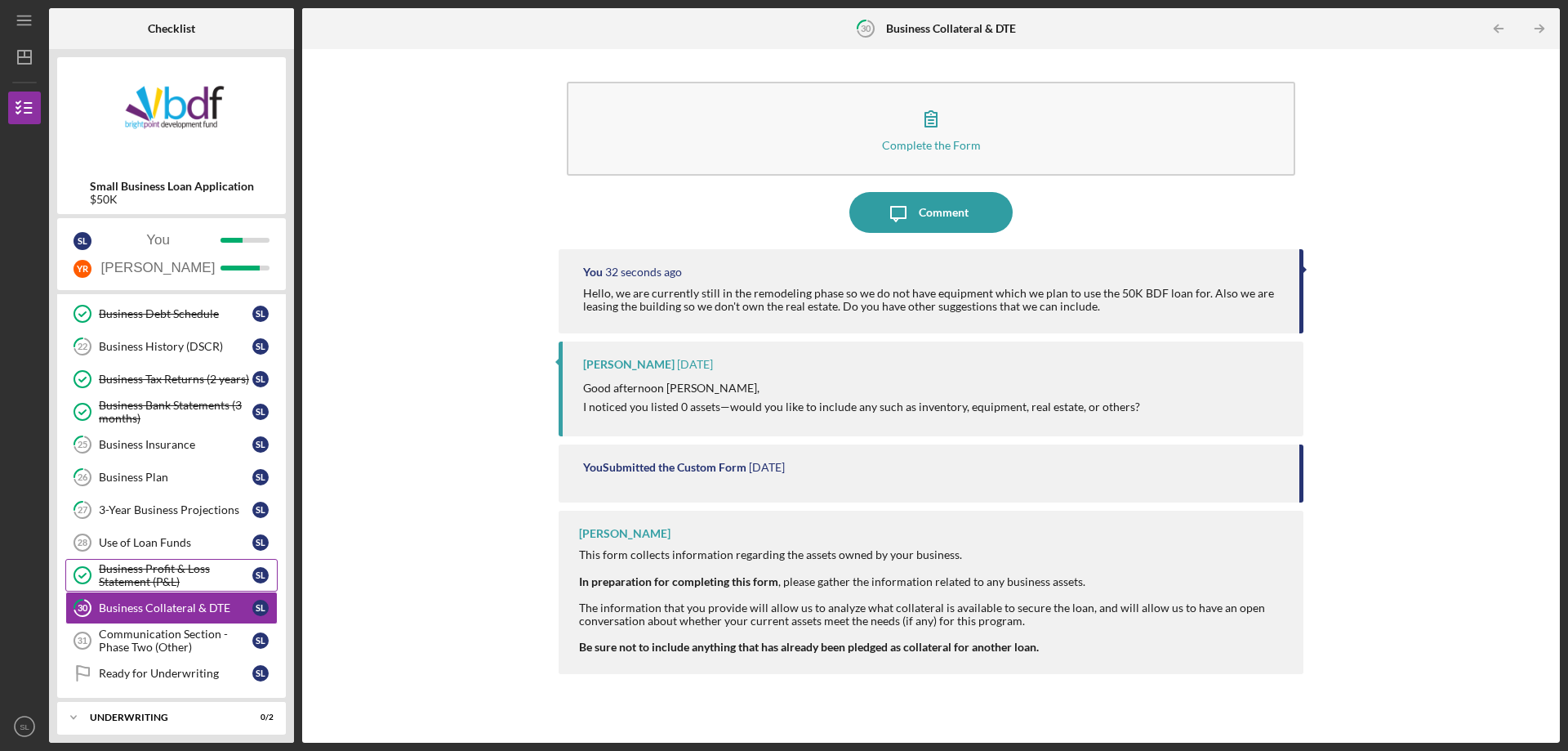
click at [140, 569] on div "Business Profit & Loss Statement (P&L)" at bounding box center [175, 575] width 154 height 26
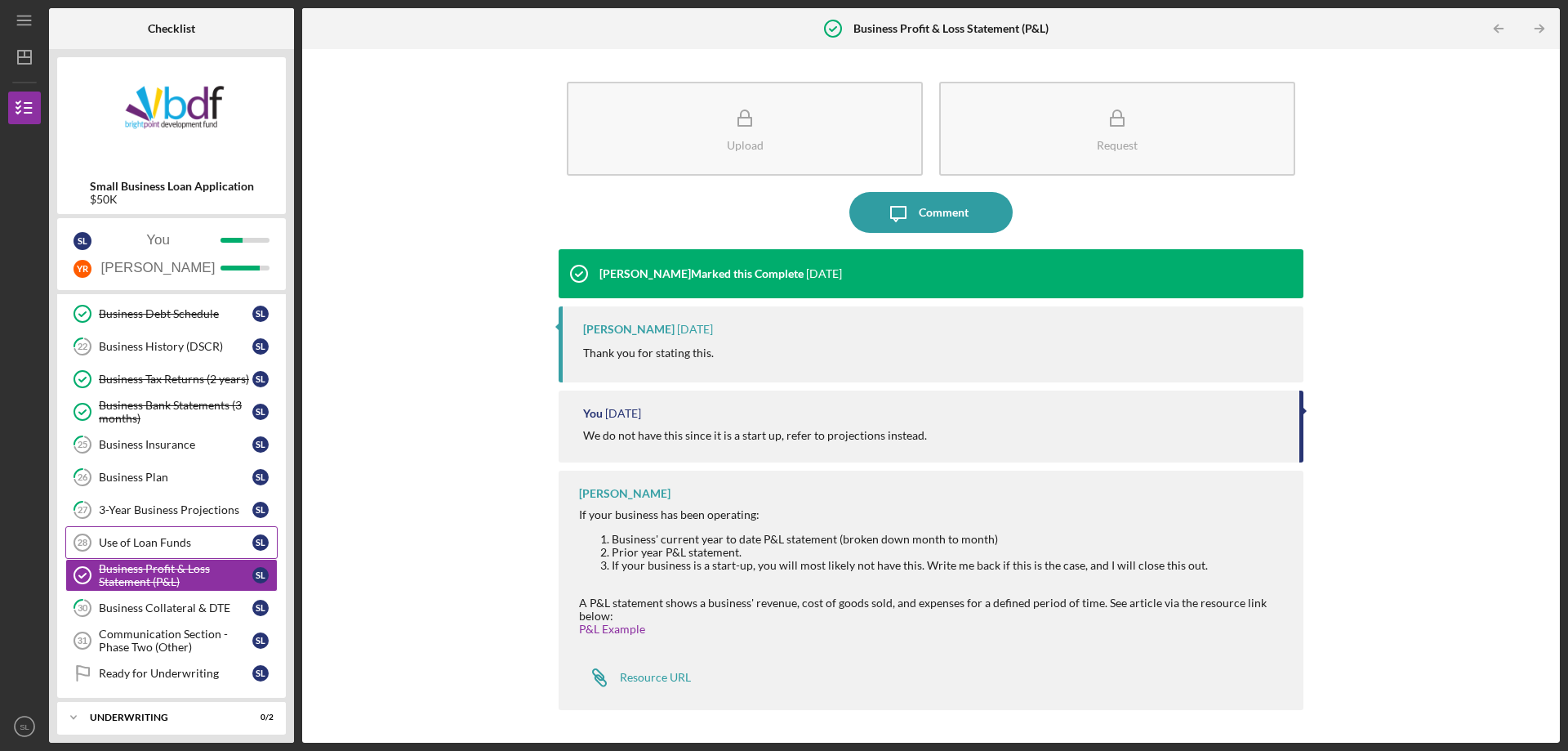
click at [132, 543] on div "Use of Loan Funds" at bounding box center [175, 543] width 154 height 14
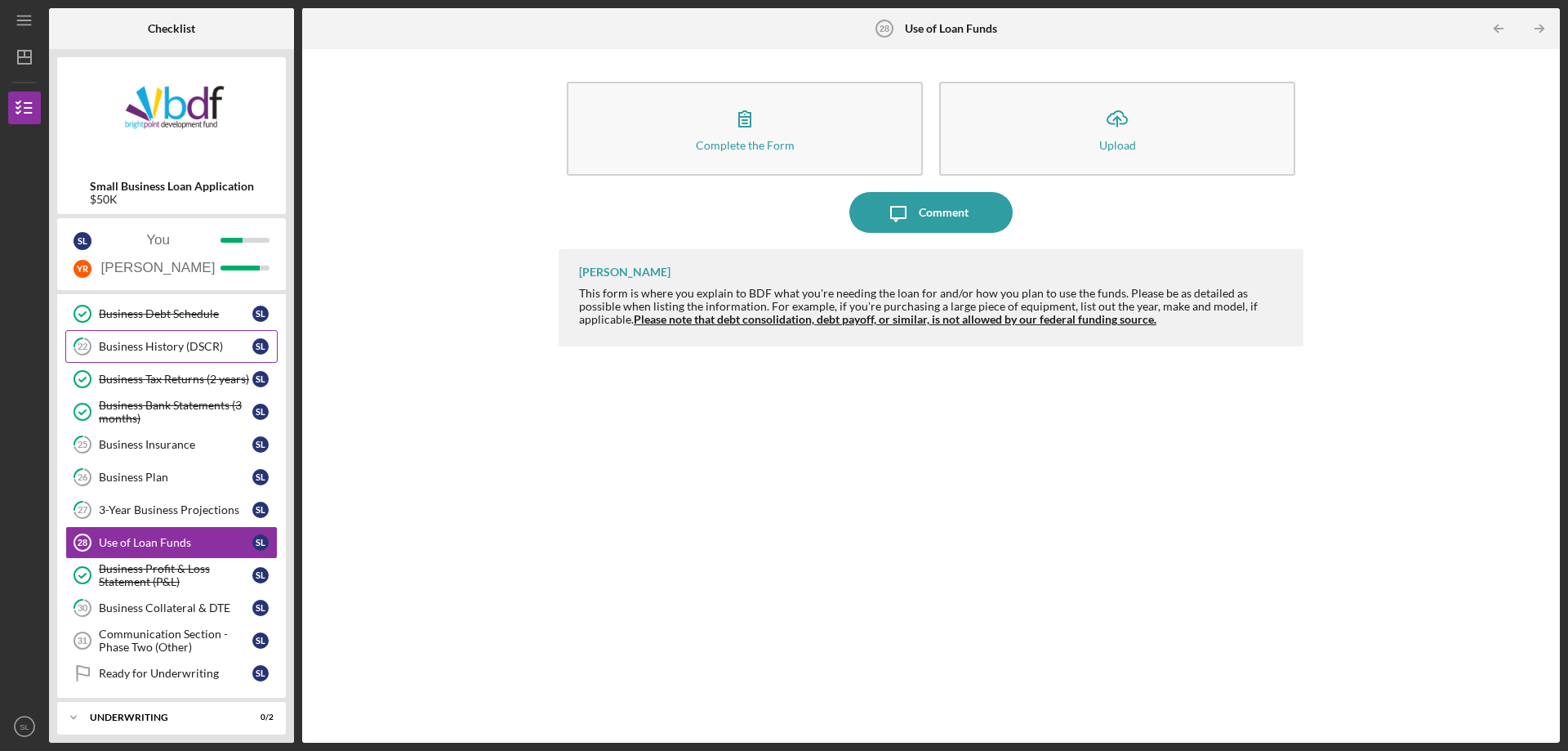
click at [188, 346] on div "Business History (DSCR)" at bounding box center [175, 347] width 154 height 14
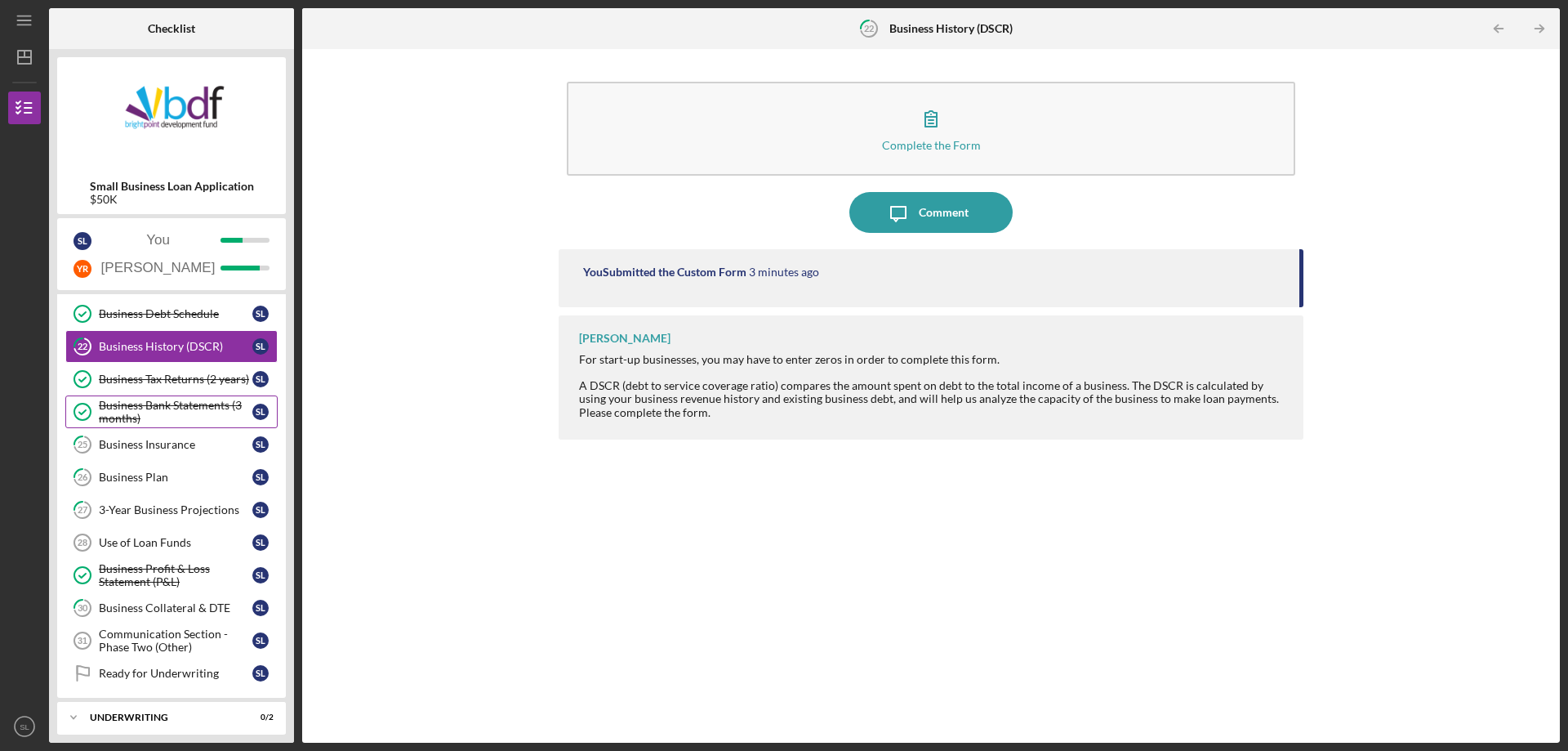
click at [148, 404] on div "Business Bank Statements (3 months)" at bounding box center [175, 412] width 154 height 26
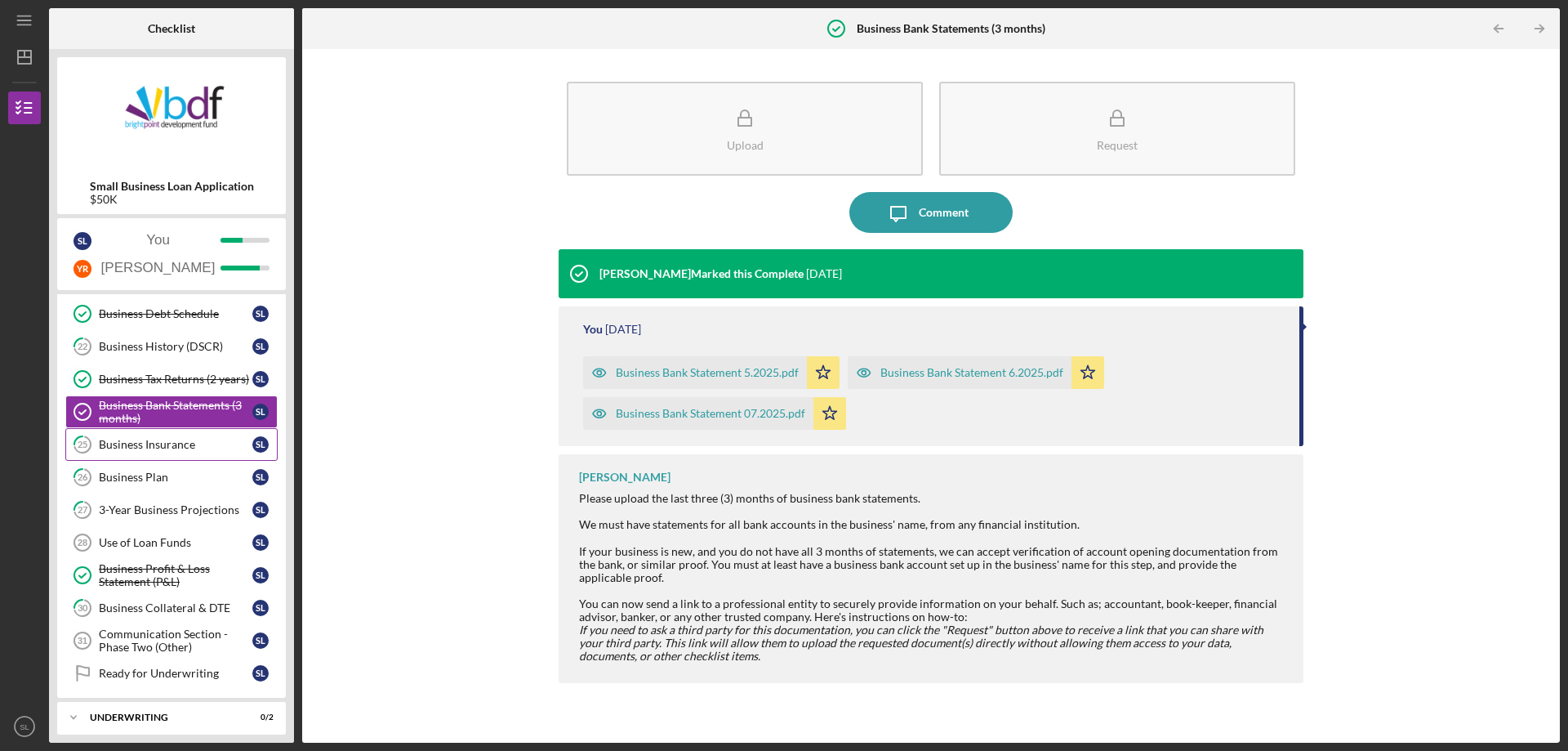
click at [127, 447] on div "Business Insurance" at bounding box center [175, 445] width 154 height 14
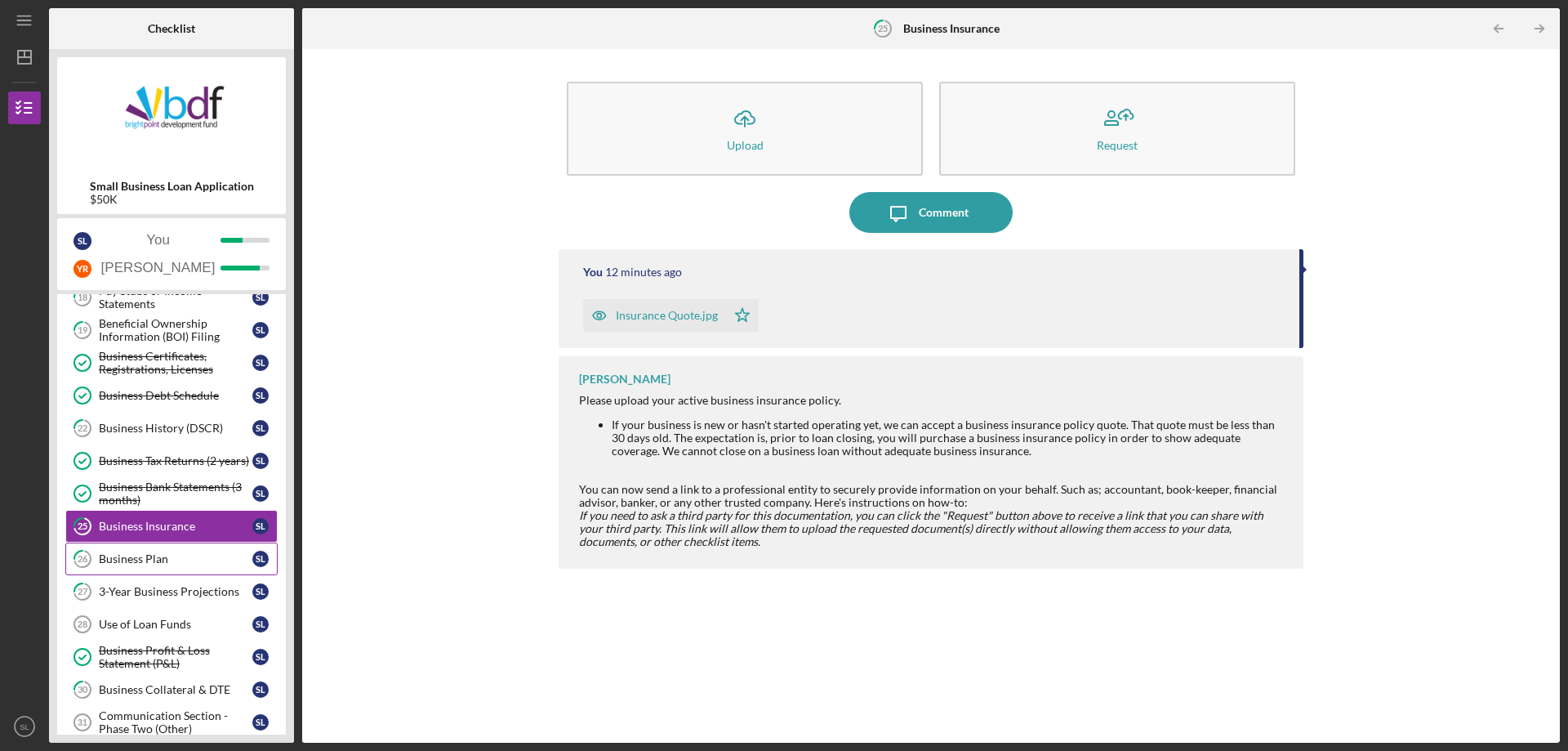
scroll to position [198, 0]
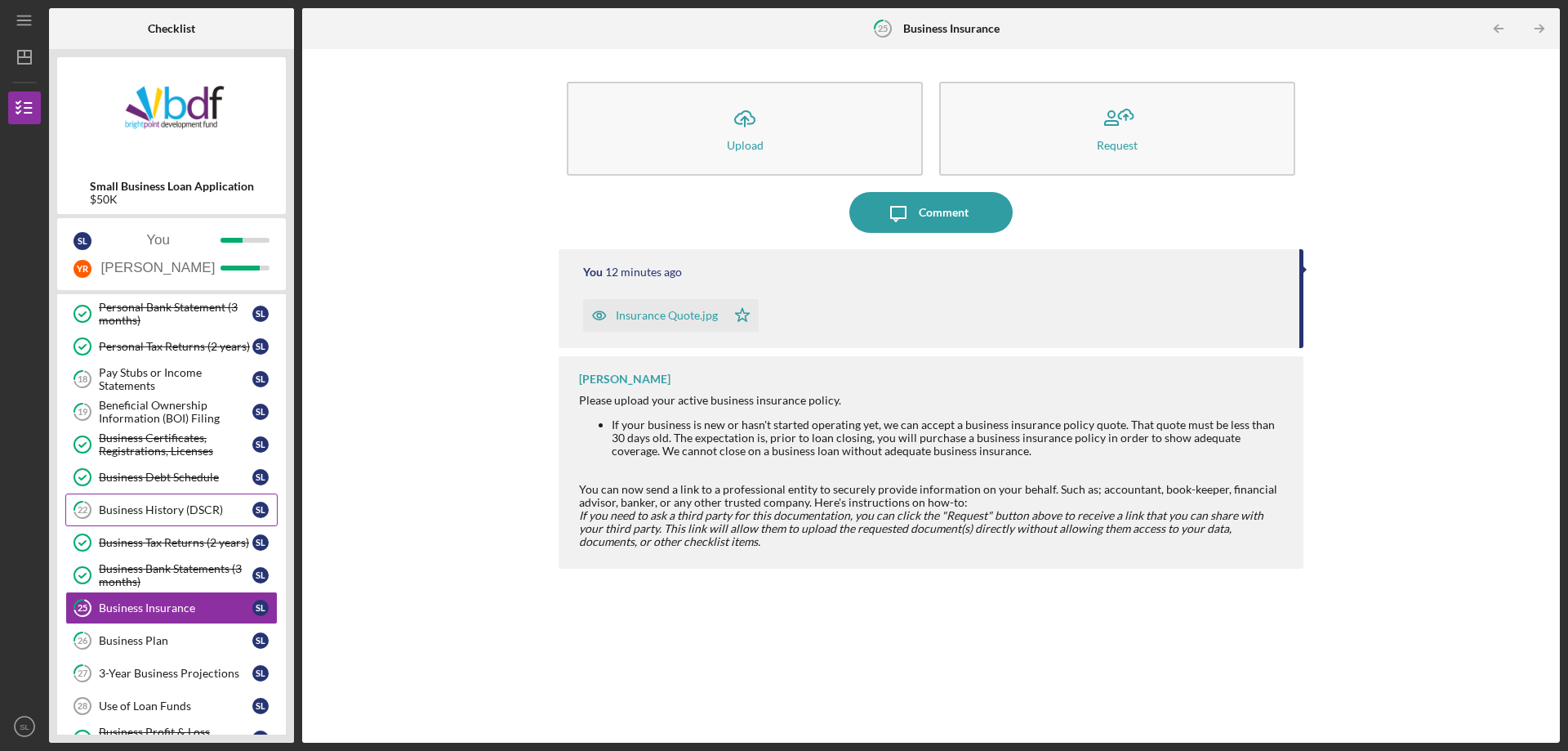
click at [194, 503] on link "22 Business History (DSCR) S L" at bounding box center [172, 510] width 213 height 33
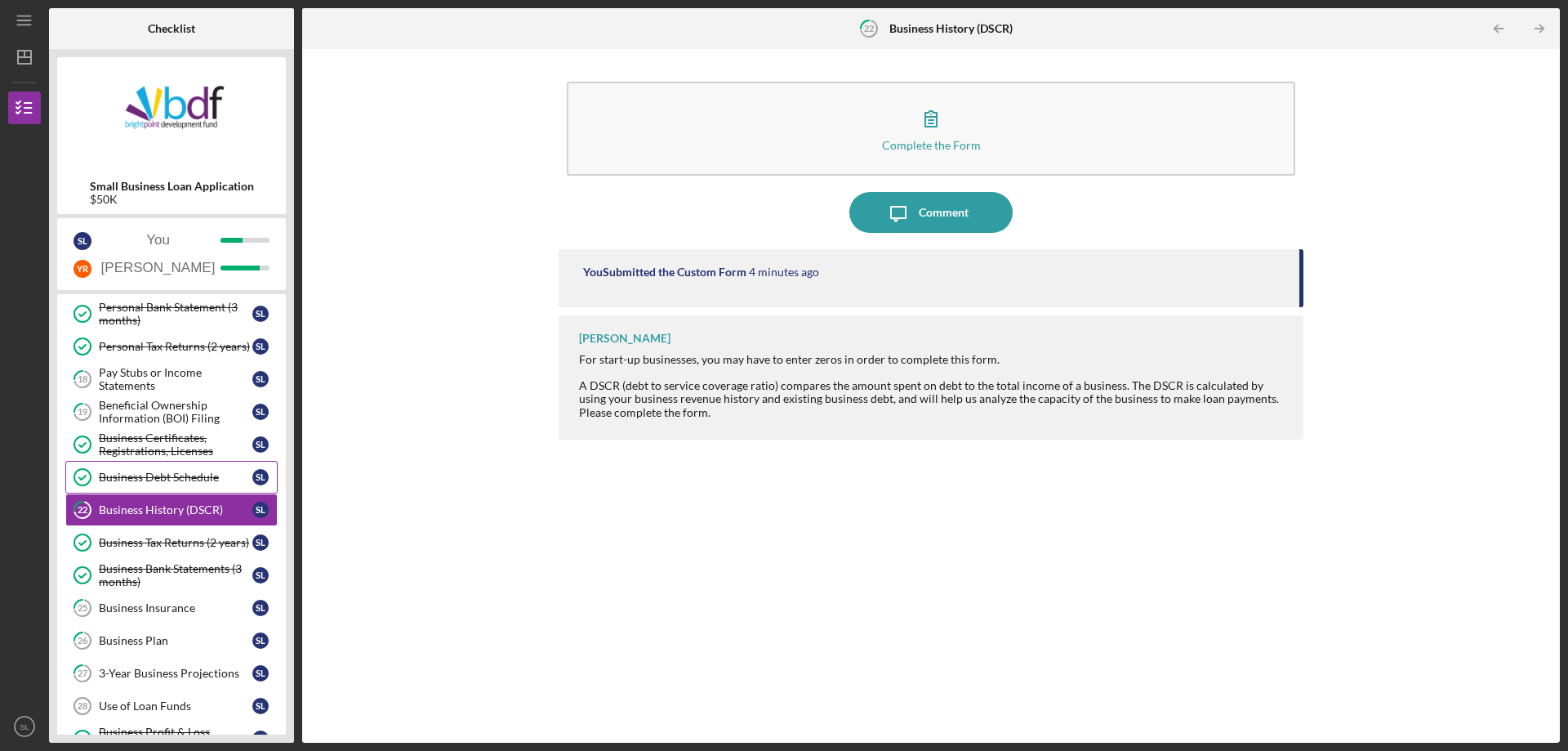
click at [190, 482] on div "Business Debt Schedule" at bounding box center [175, 477] width 154 height 14
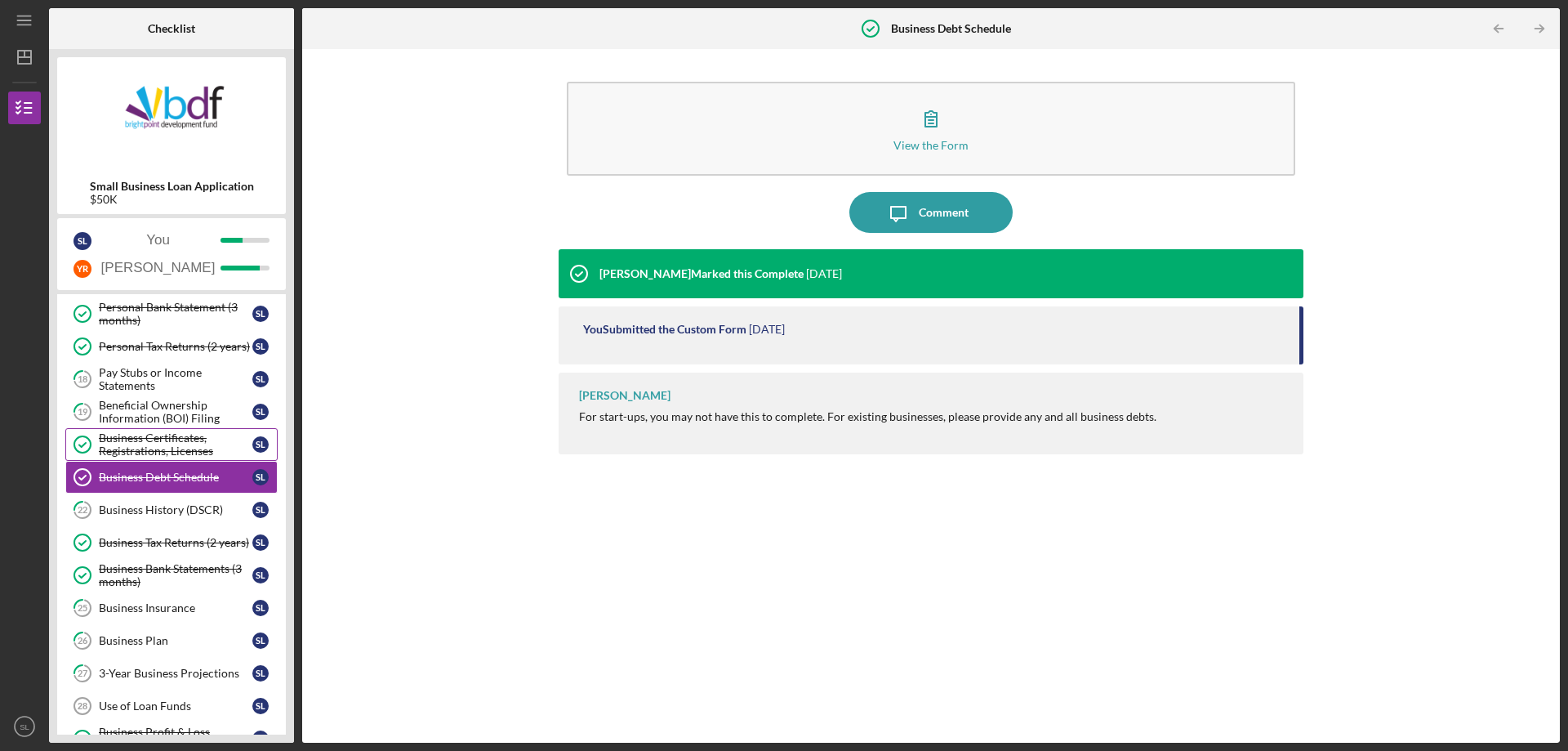
click at [198, 447] on div "Business Certificates, Registrations, Licenses" at bounding box center [175, 444] width 154 height 26
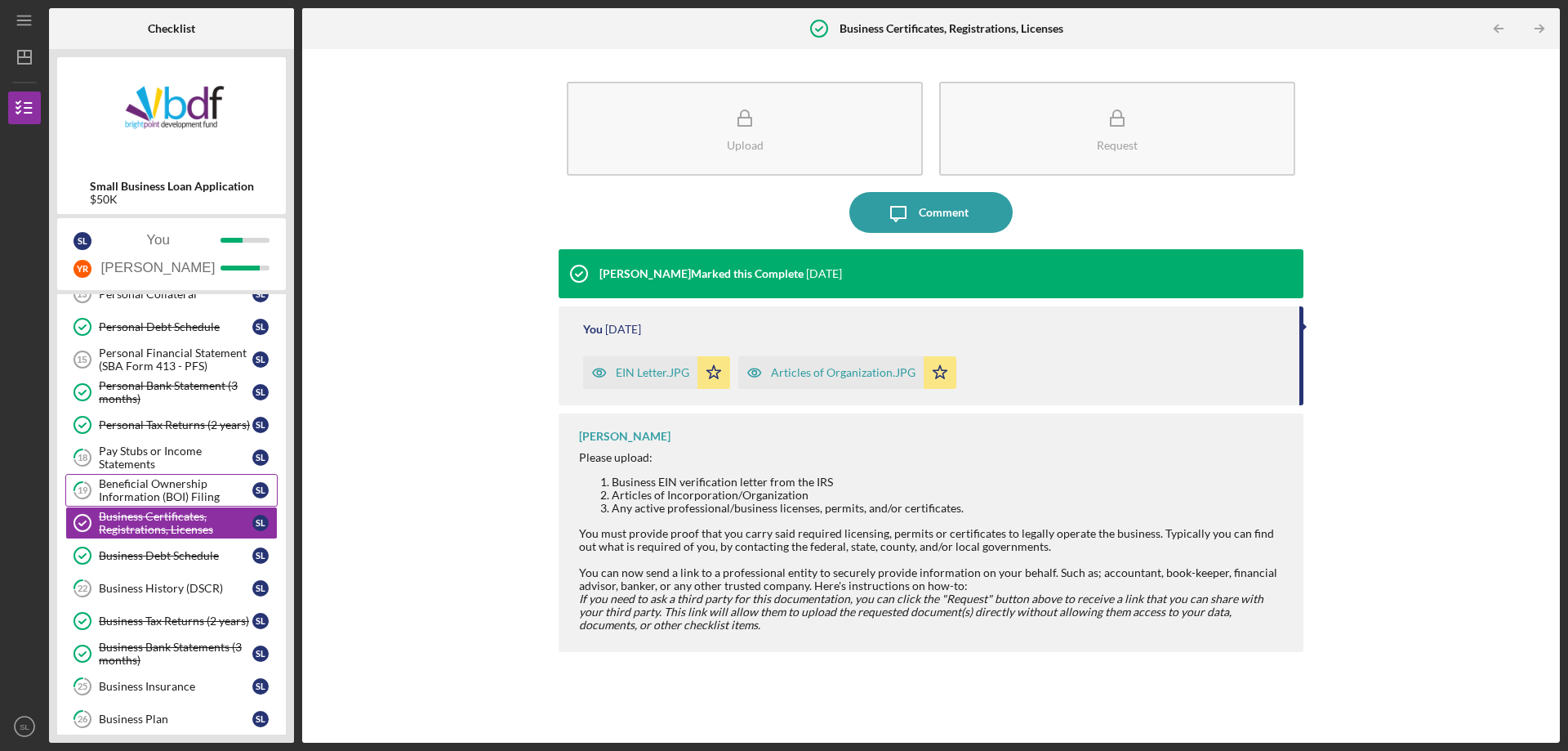
scroll to position [35, 0]
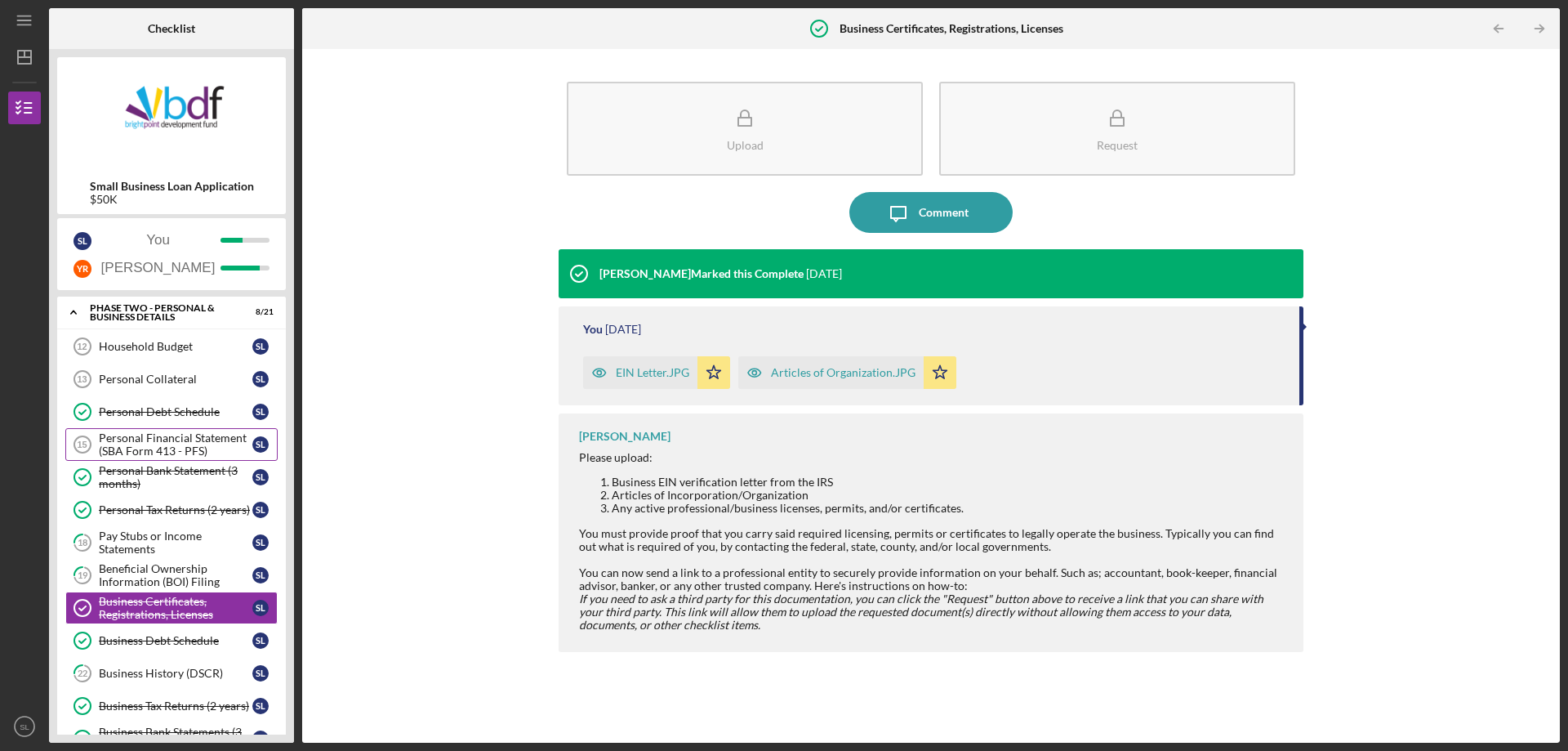
click at [187, 454] on div "Personal Financial Statement (SBA Form 413 - PFS)" at bounding box center [175, 444] width 154 height 26
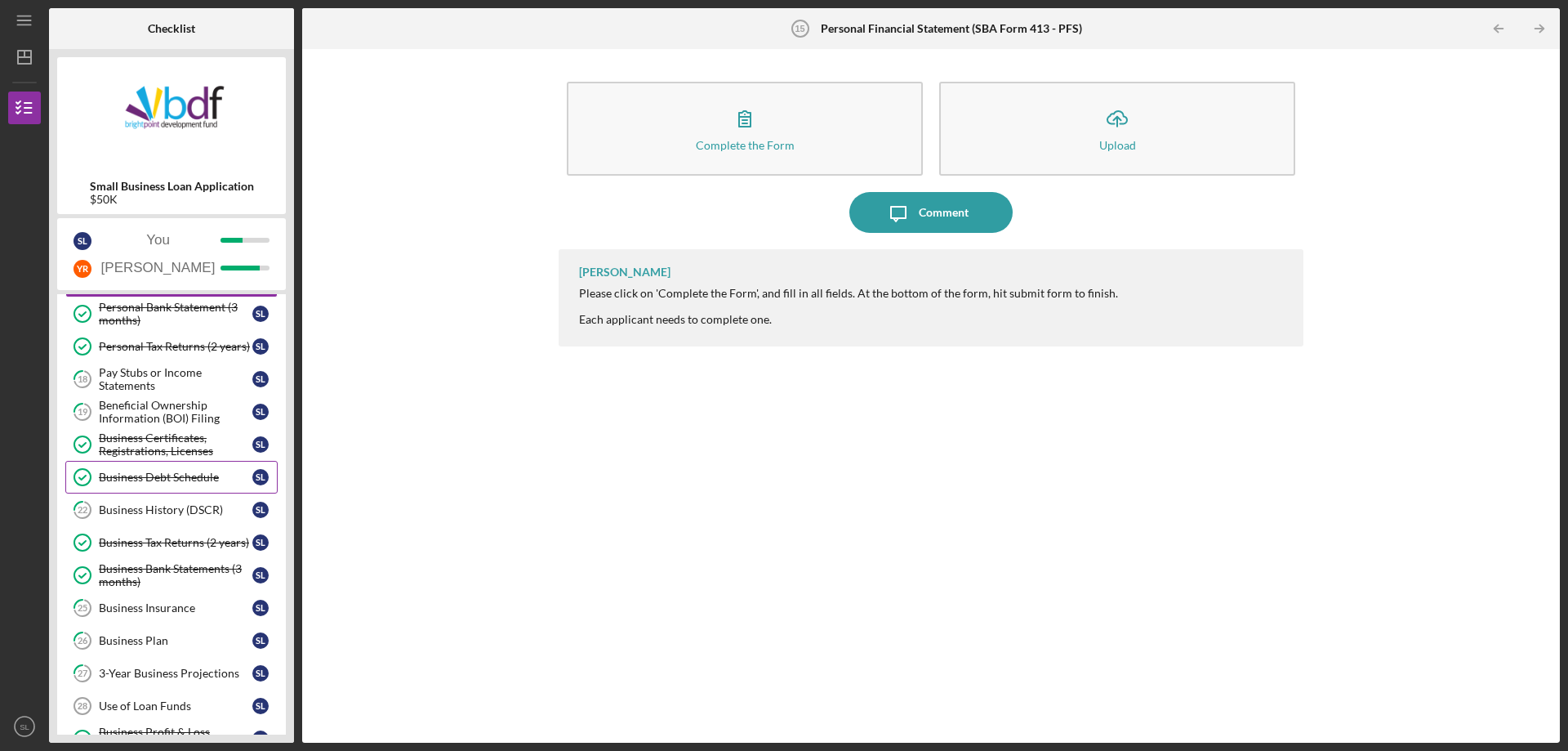
scroll to position [35, 0]
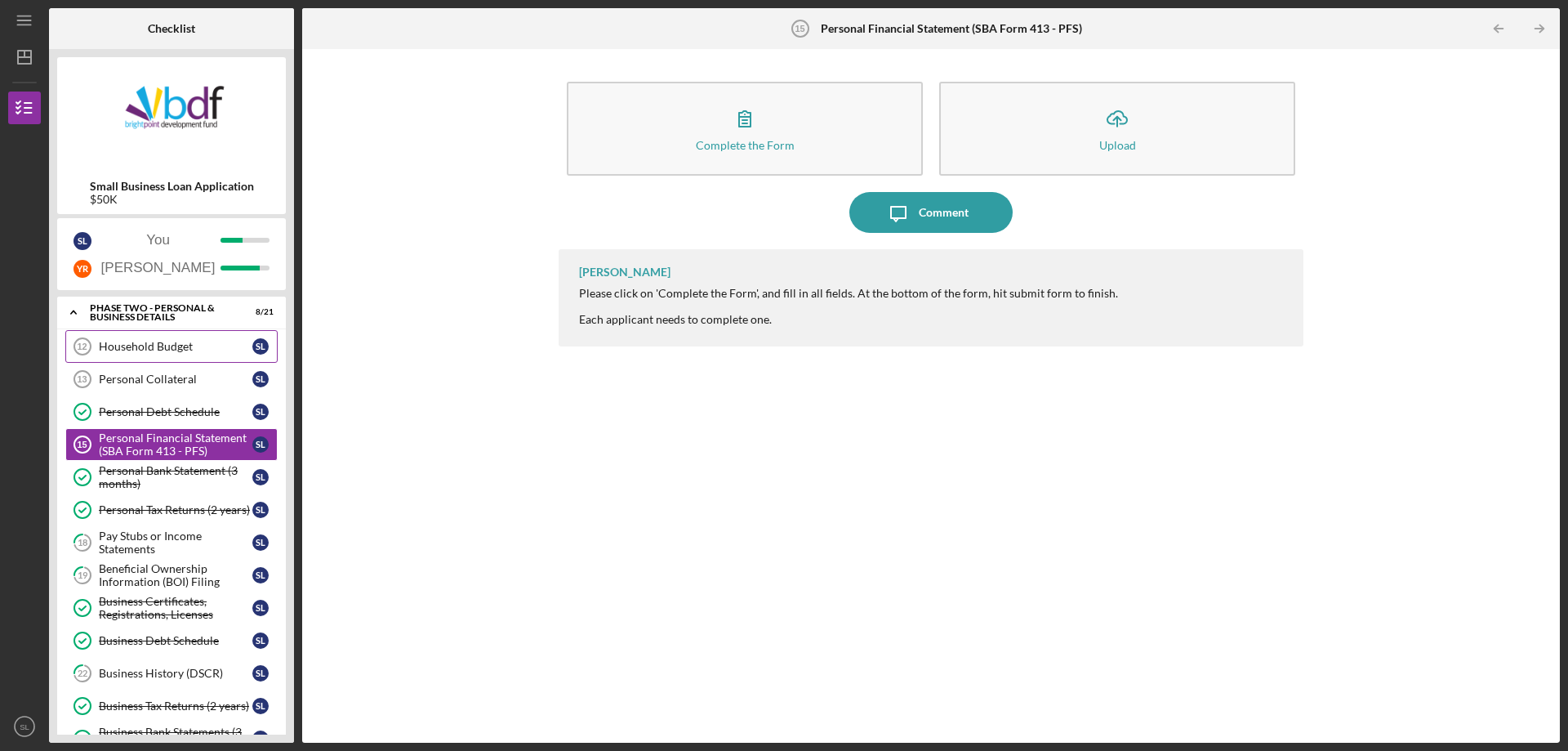
click at [167, 358] on link "Household Budget 12 Household Budget S L" at bounding box center [172, 347] width 213 height 33
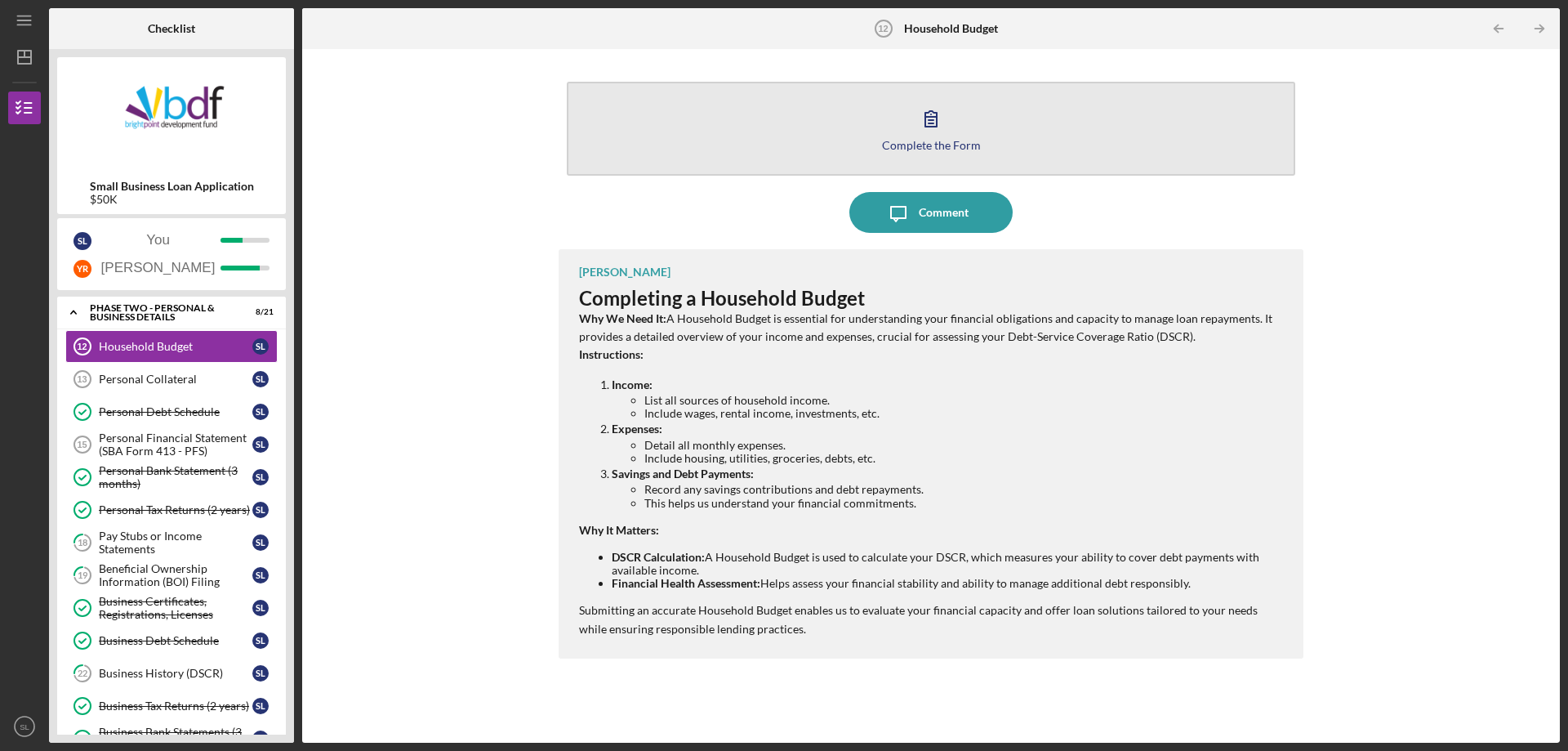
click at [981, 145] on button "Complete the Form Form" at bounding box center [931, 129] width 728 height 94
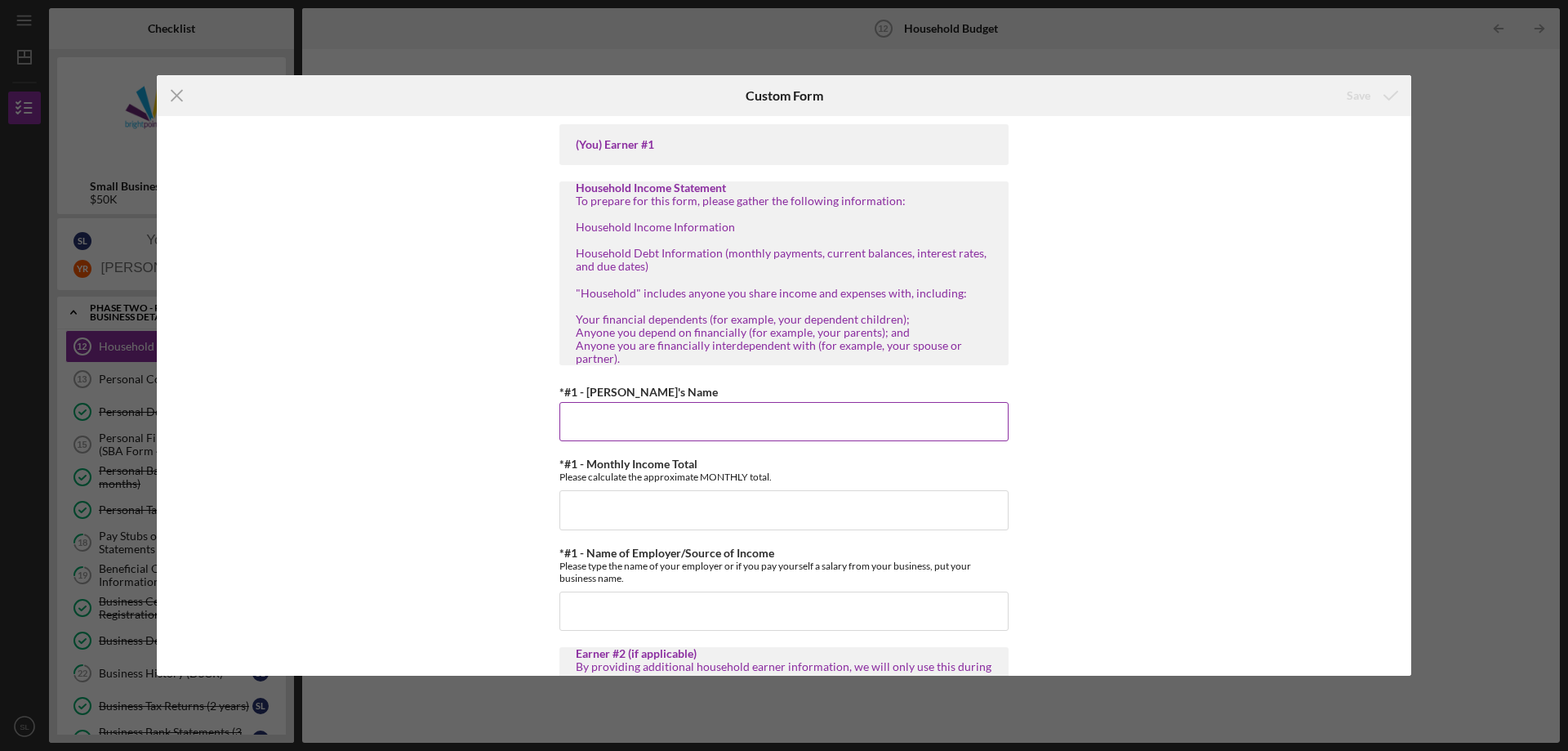
click at [673, 409] on input "*#1 - [PERSON_NAME]'s Name" at bounding box center [784, 421] width 449 height 40
type input "[PERSON_NAME]"
click at [702, 491] on input "*#1 - Monthly Income Total" at bounding box center [784, 509] width 449 height 40
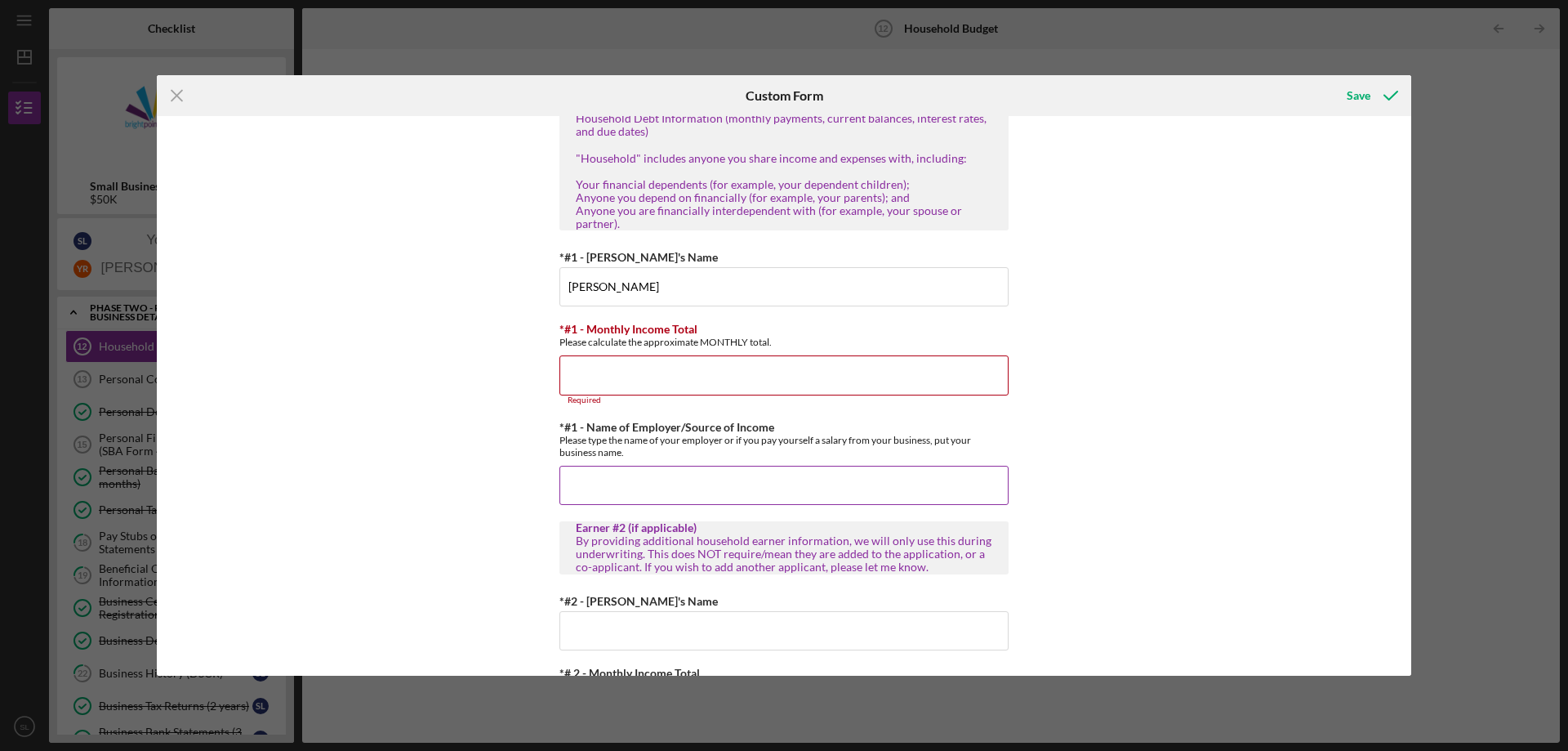
scroll to position [163, 0]
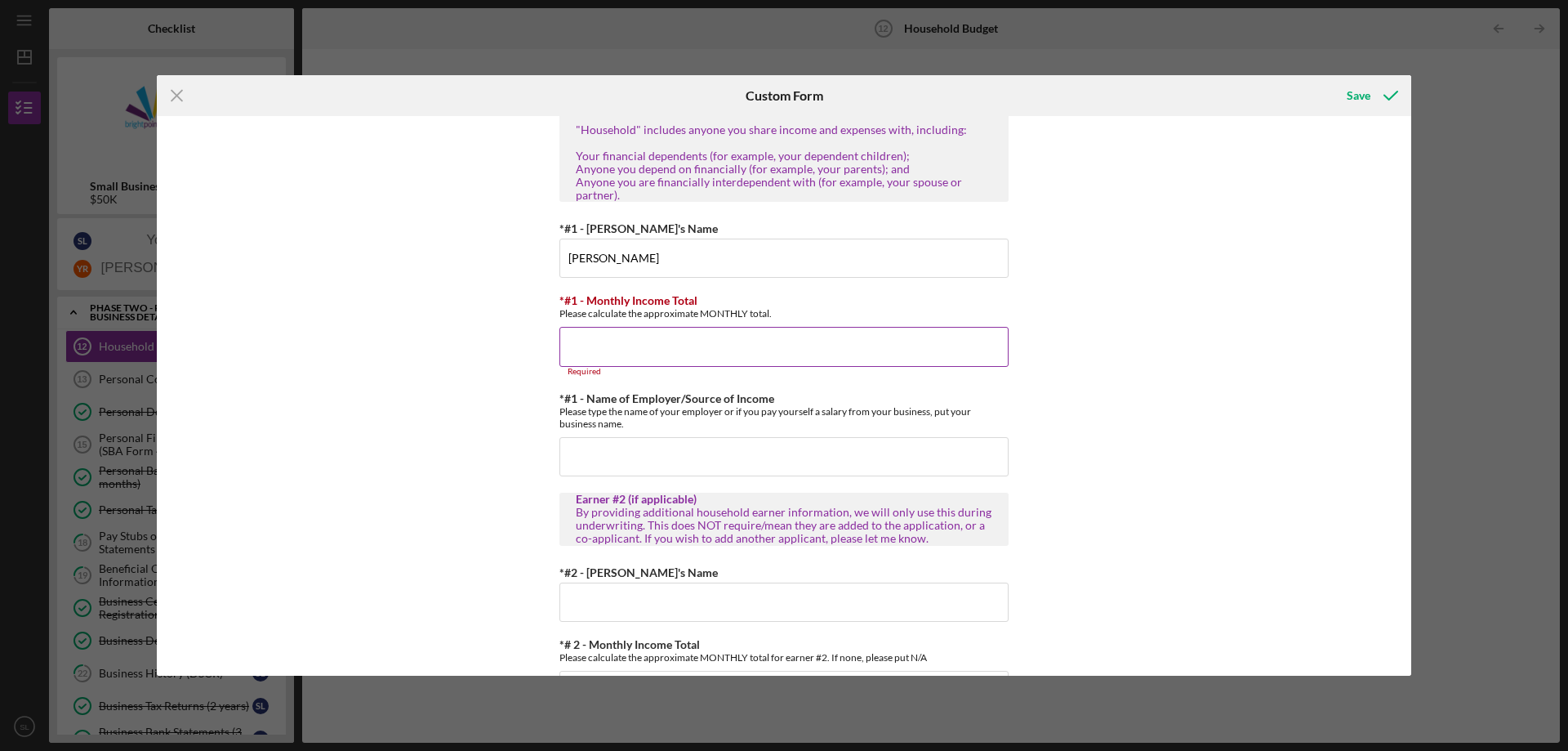
click at [852, 335] on input "*#1 - Monthly Income Total" at bounding box center [784, 346] width 449 height 40
click at [726, 345] on input "*#1 - Monthly Income Total" at bounding box center [784, 346] width 449 height 40
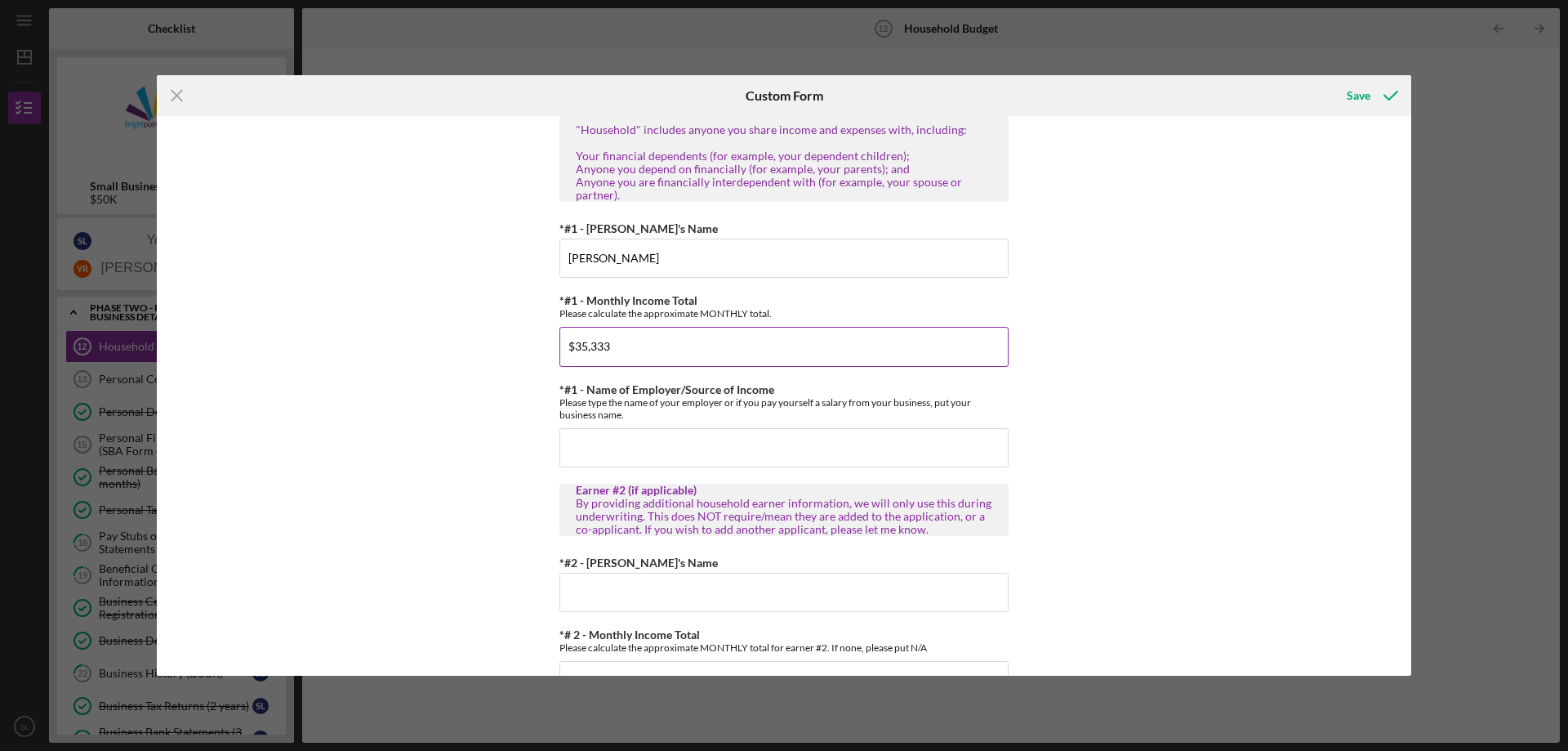
type input "$35,333"
type input "Jrs Labor Contracting"
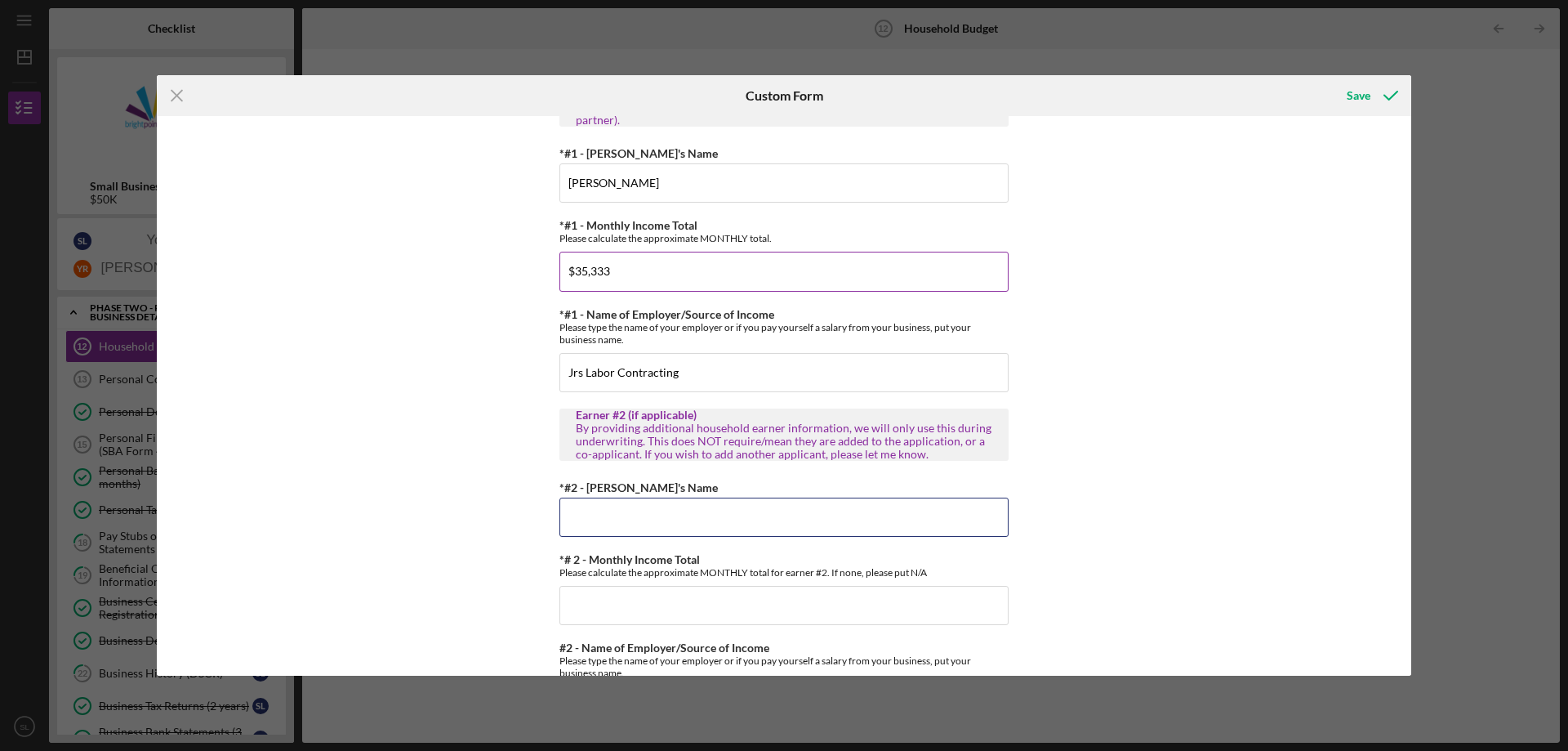
scroll to position [327, 0]
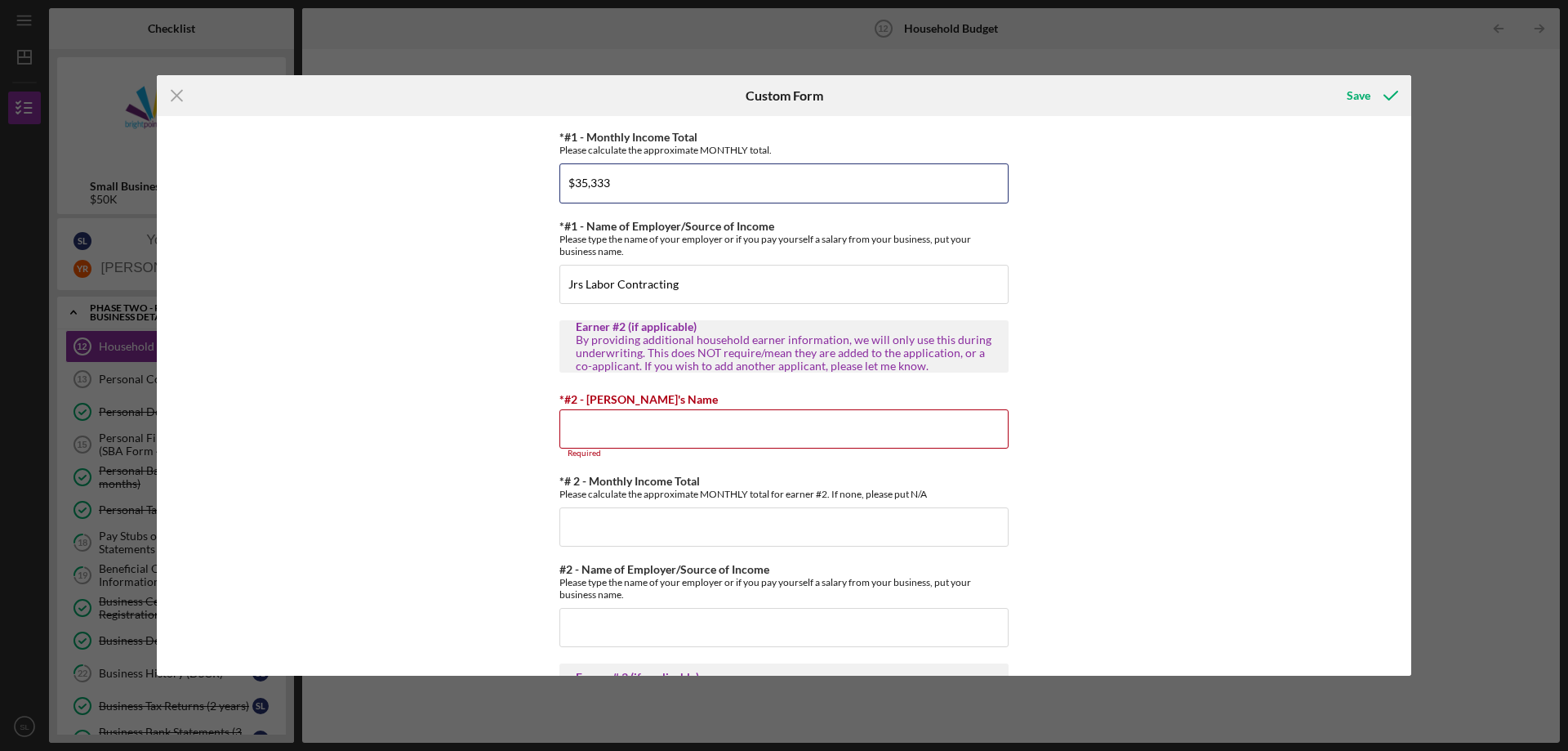
drag, startPoint x: 663, startPoint y: 181, endPoint x: 518, endPoint y: 176, distance: 145.1
click at [518, 176] on div "(You) Earner #1 Household Income Statement To prepare for this form, please gat…" at bounding box center [784, 395] width 1254 height 560
type input "$353"
click at [690, 430] on input "*#2 - [PERSON_NAME]'s Name" at bounding box center [784, 429] width 449 height 40
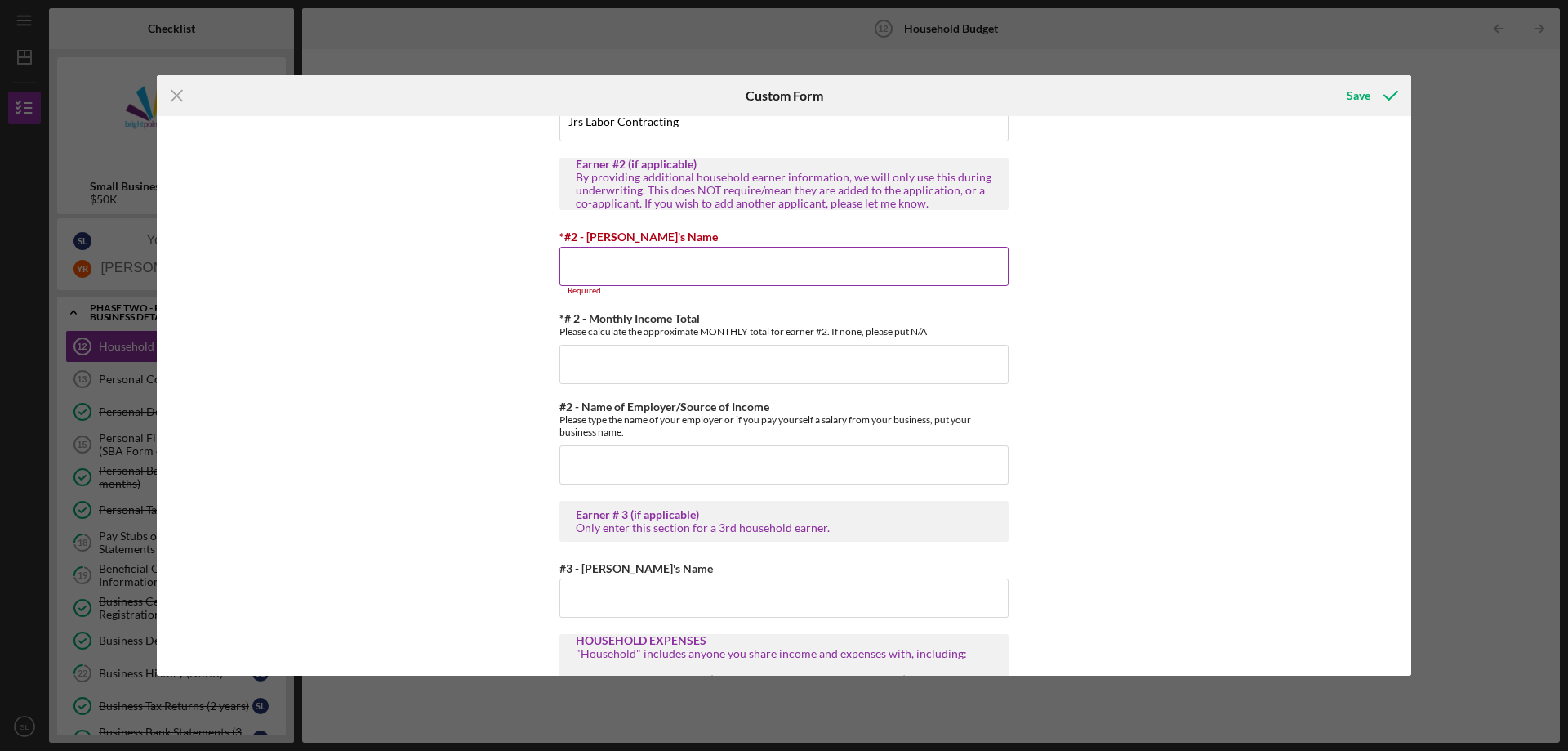
scroll to position [490, 0]
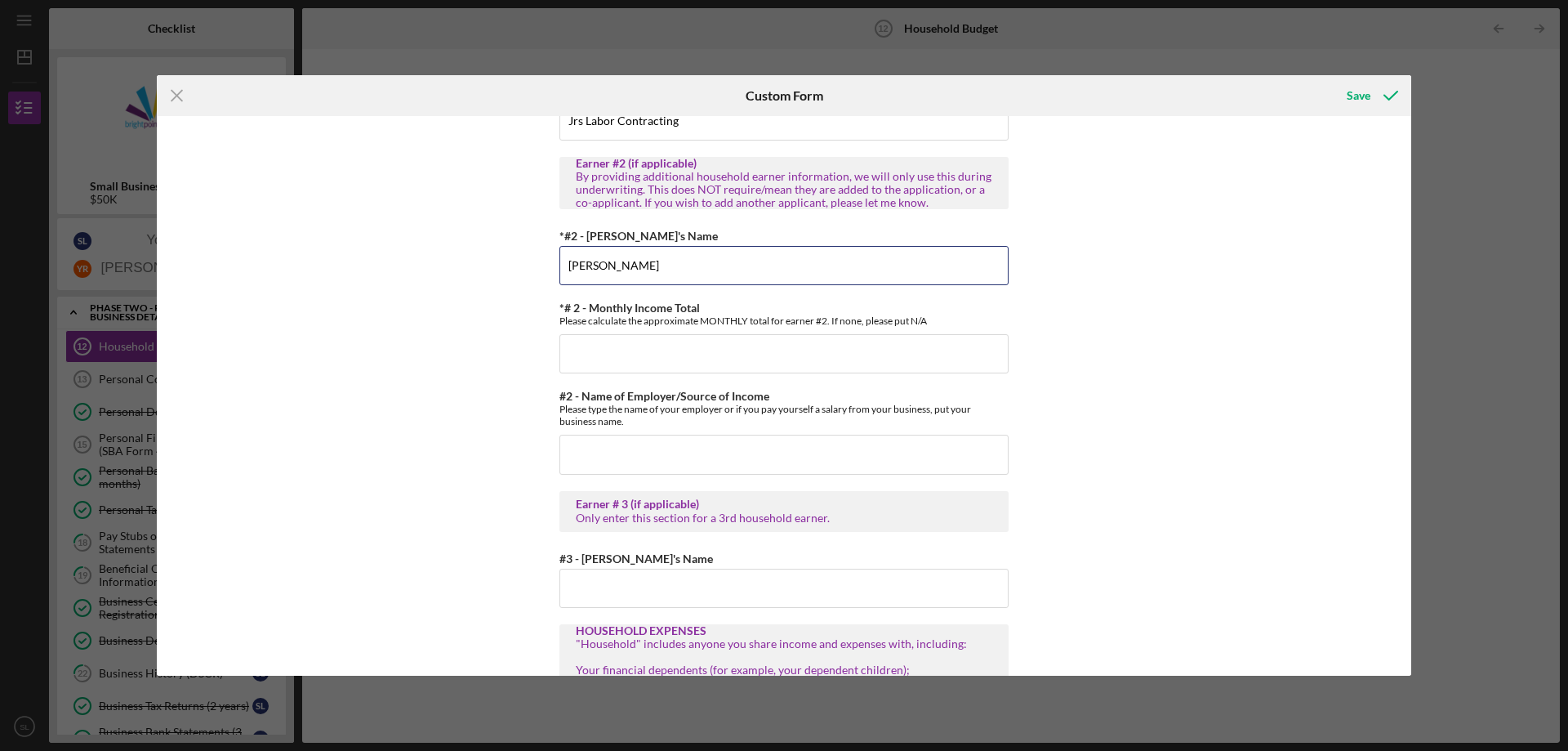
type input "[PERSON_NAME]"
type input "$34,980"
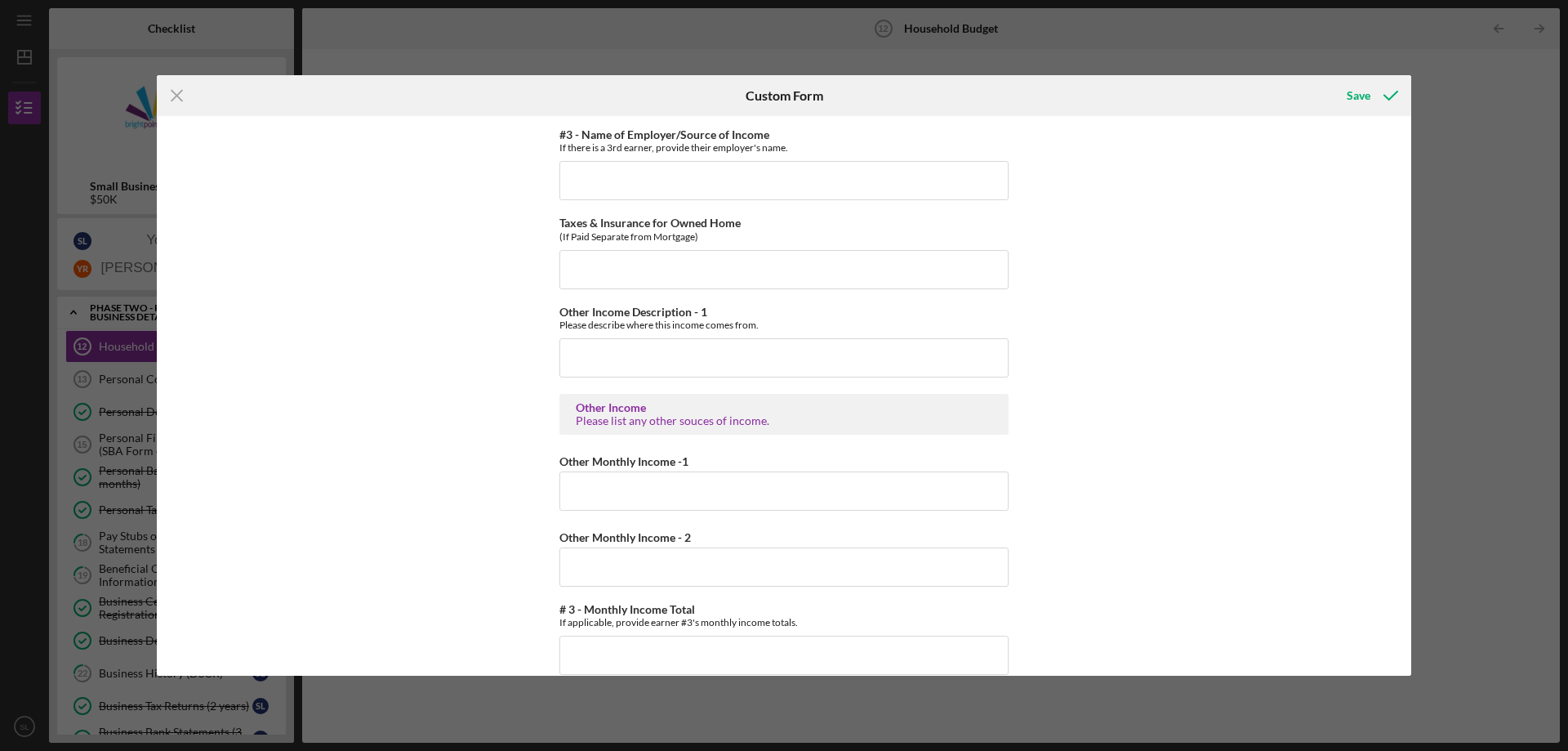
scroll to position [1226, 0]
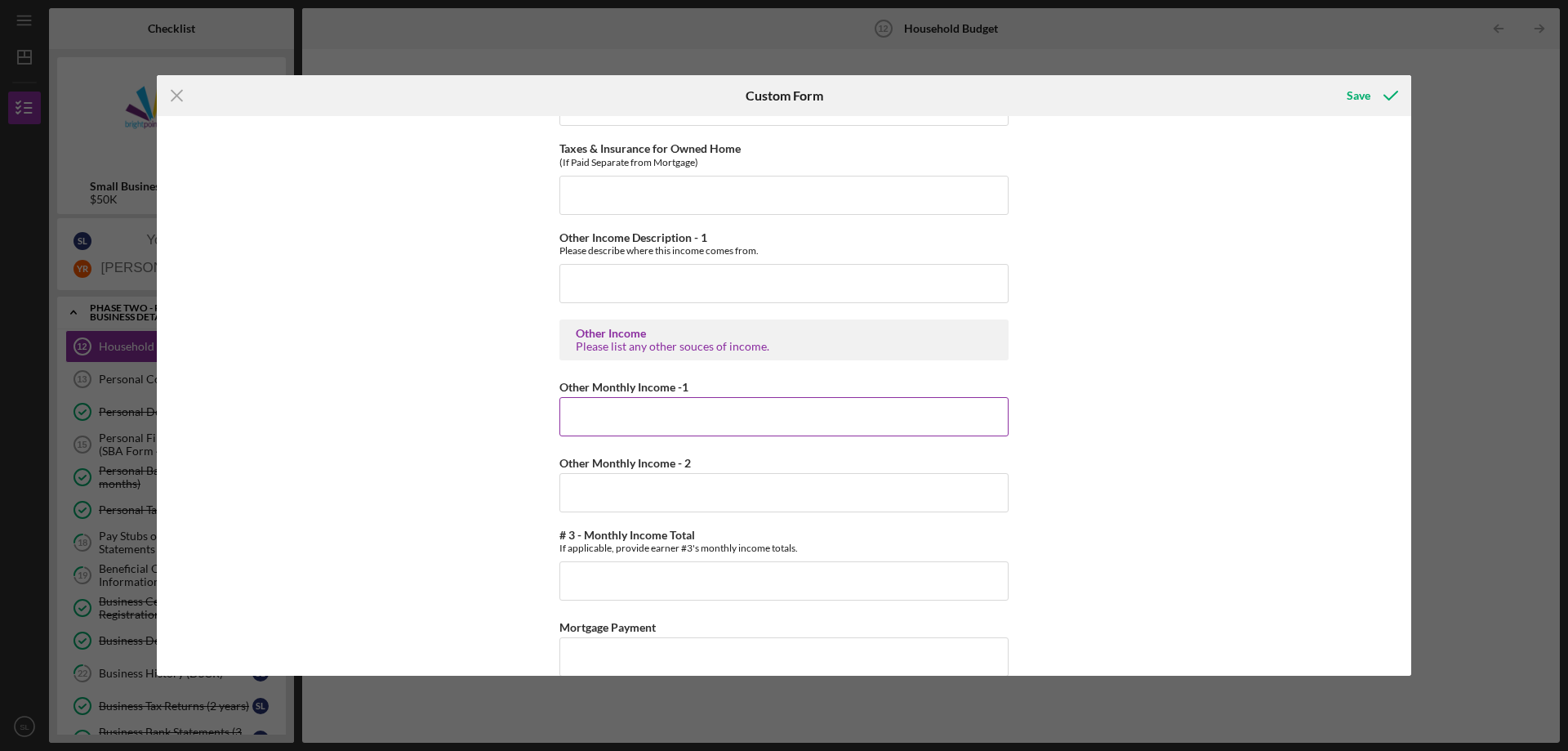
type input "Jrs Labor Contracting"
click at [832, 415] on input "Other Monthly Income -1" at bounding box center [784, 417] width 449 height 40
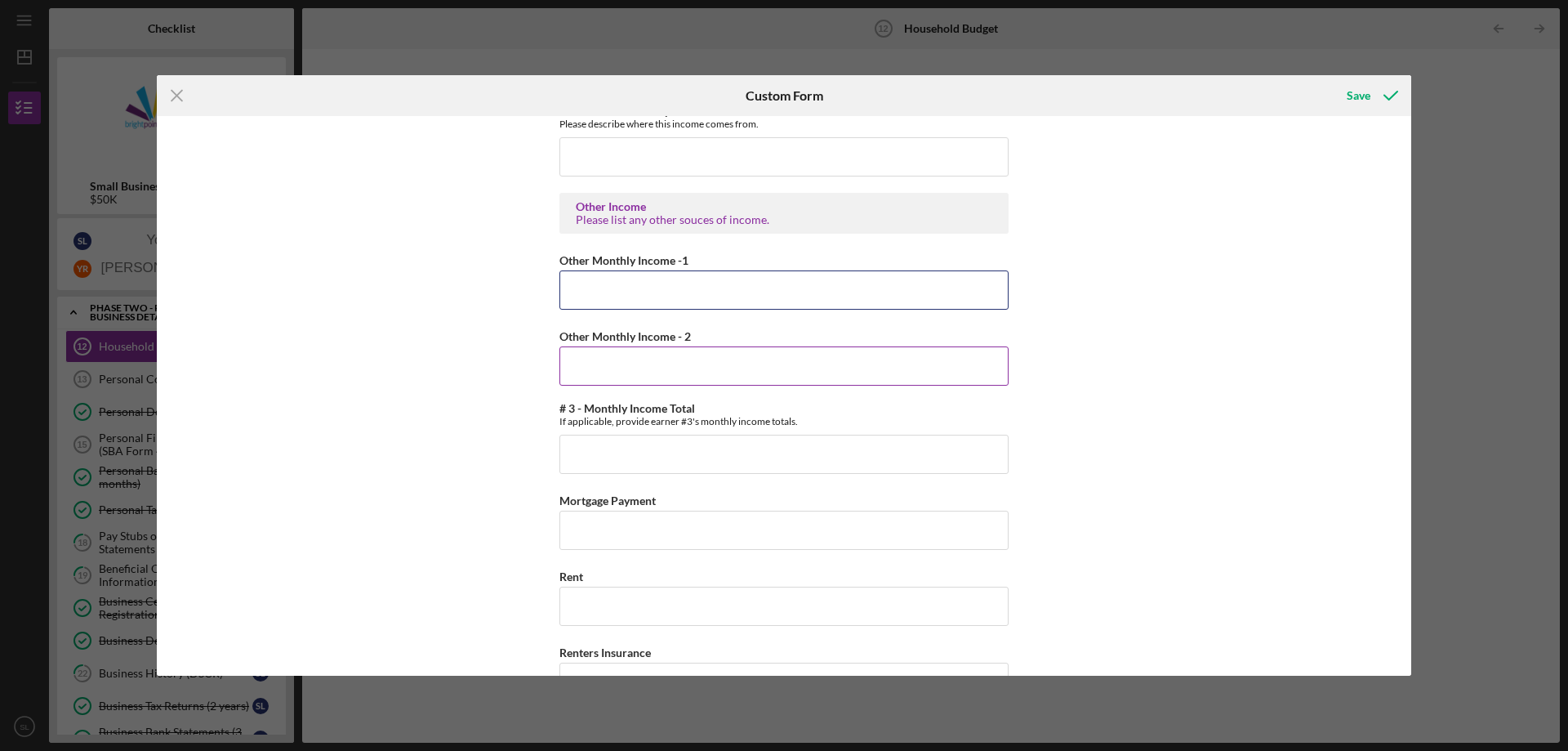
scroll to position [1389, 0]
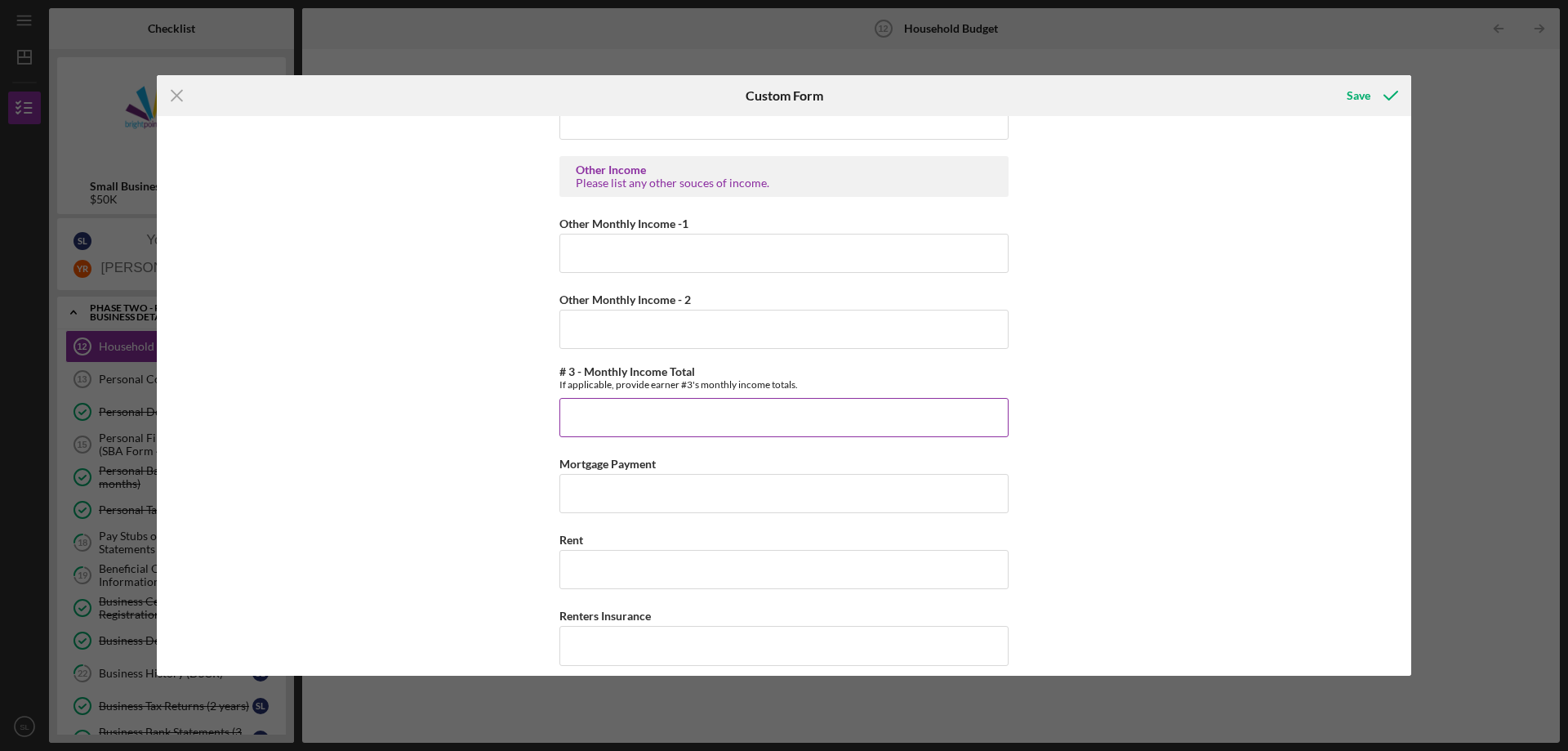
click at [866, 397] on div "# 3 - Monthly Income Total If applicable, provide earner #3's monthly income to…" at bounding box center [784, 401] width 449 height 72
click at [661, 486] on input "Mortgage Payment" at bounding box center [784, 493] width 449 height 40
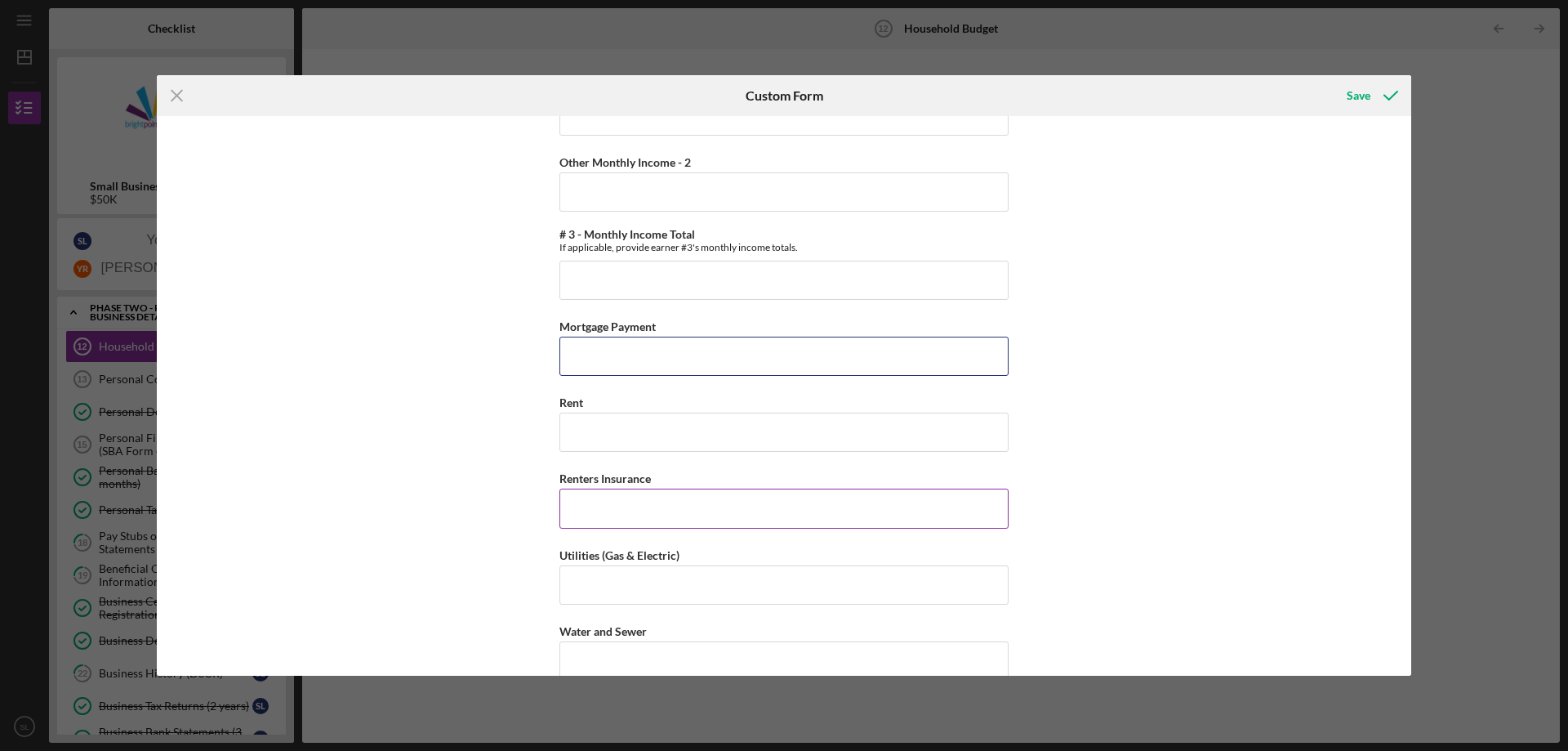
scroll to position [1552, 0]
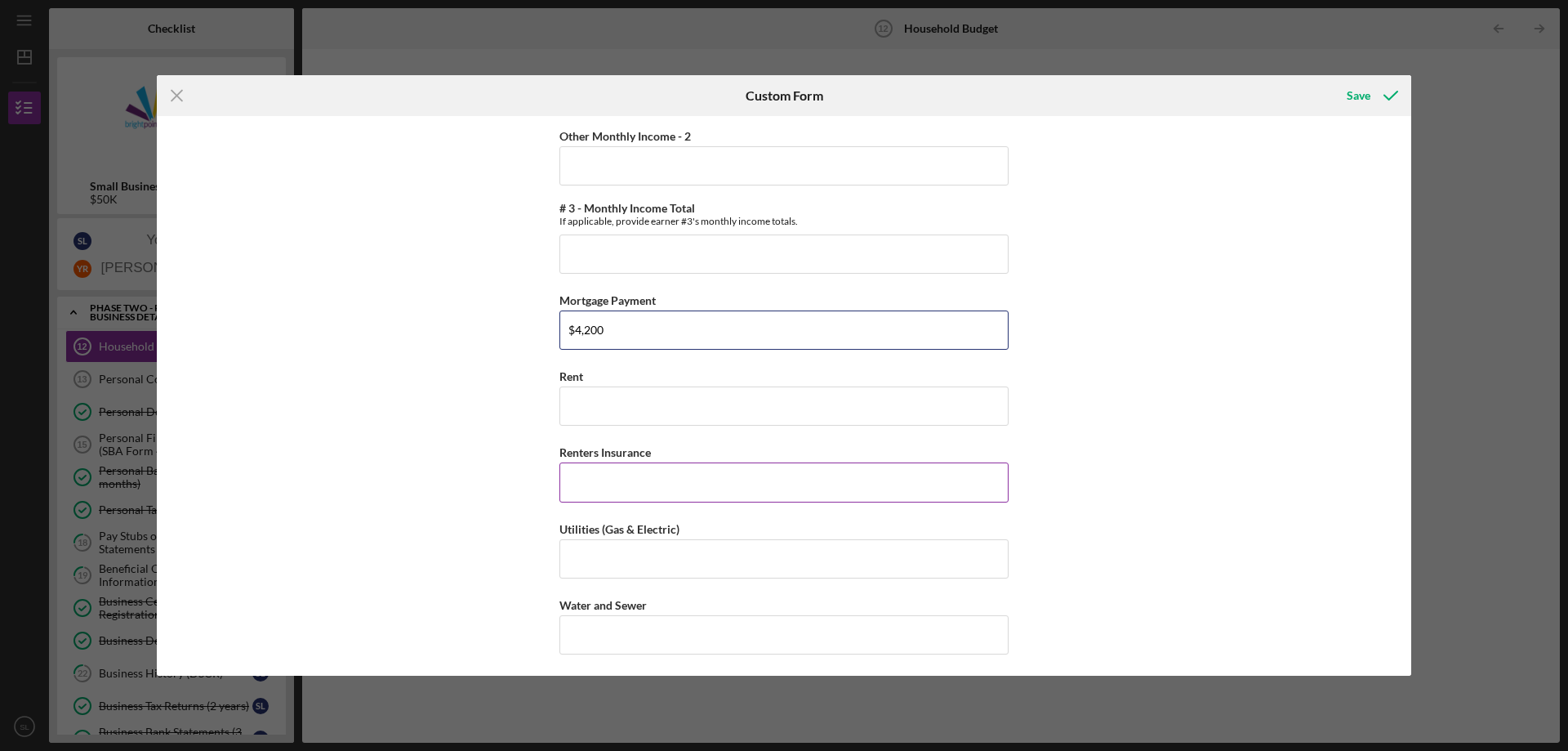
type input "$4,200"
type input "$0"
type input "$500"
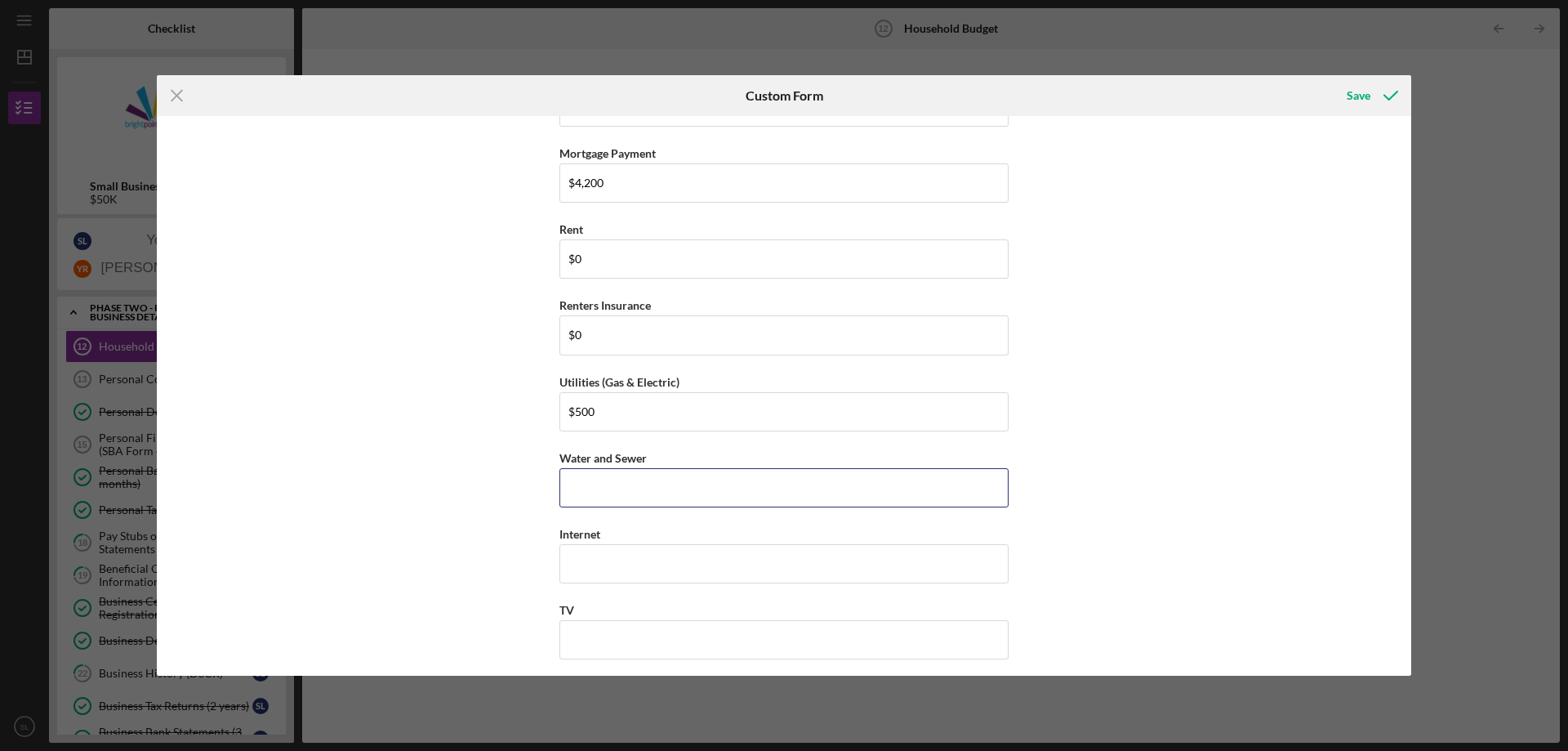
scroll to position [1716, 0]
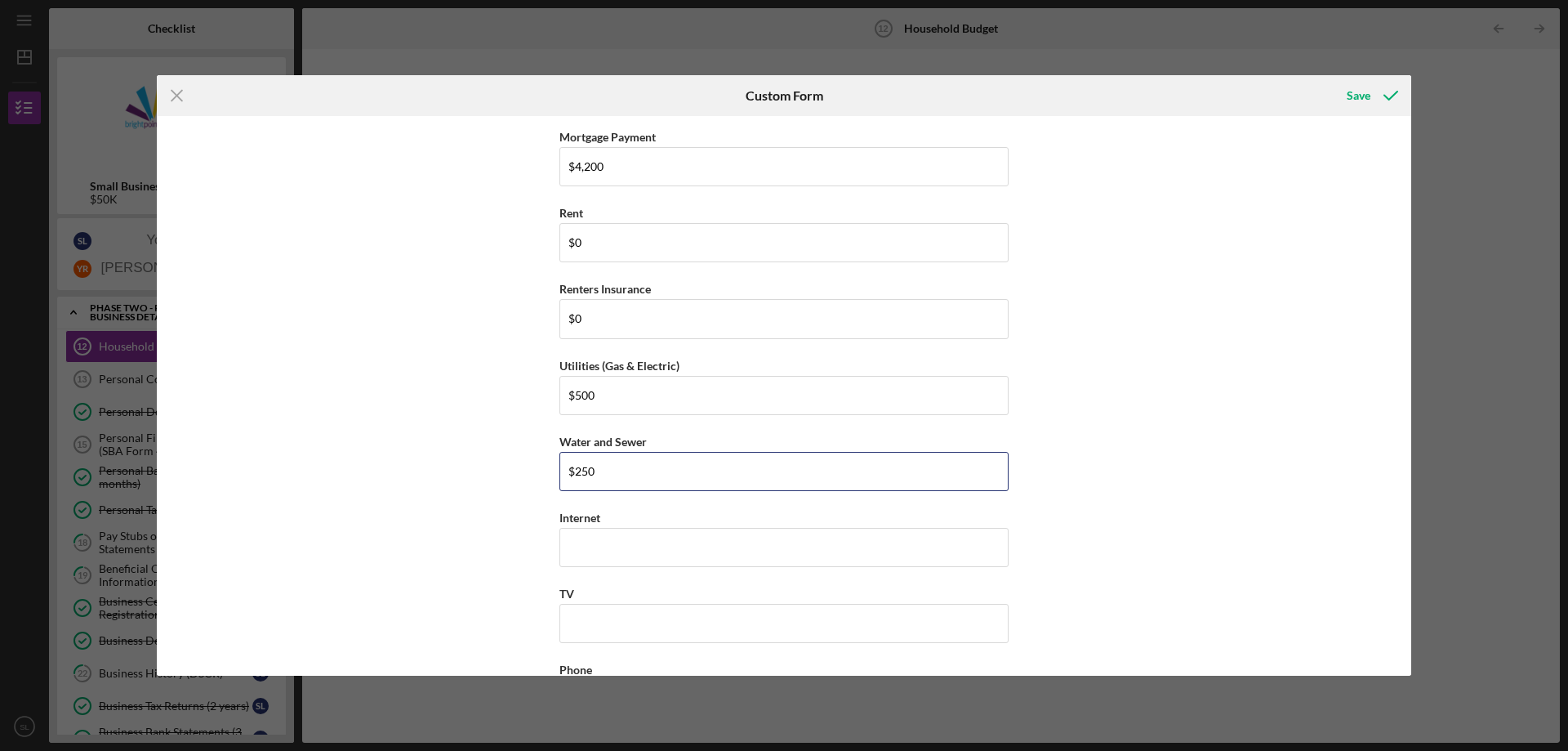
type input "$250"
type input "$150"
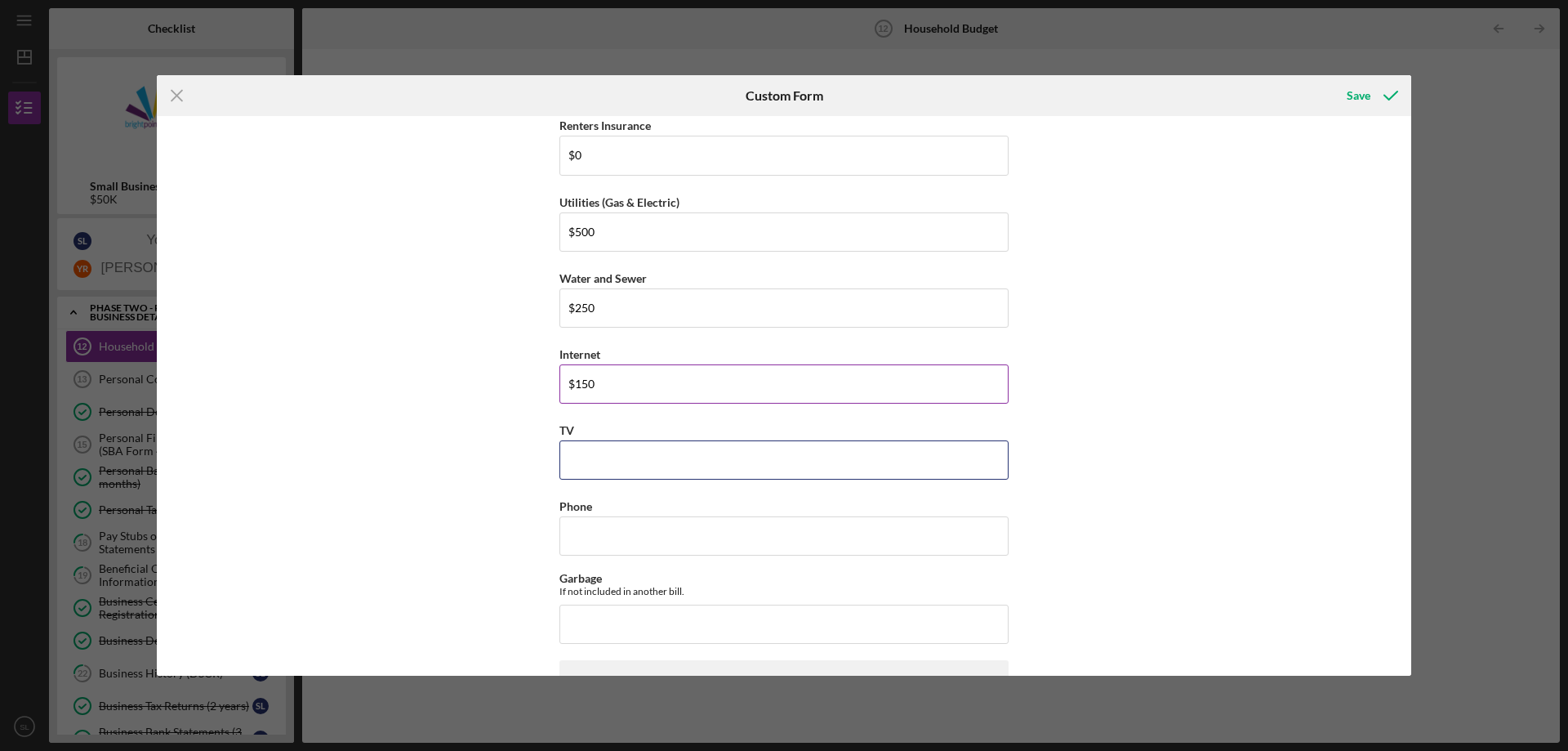
scroll to position [1961, 0]
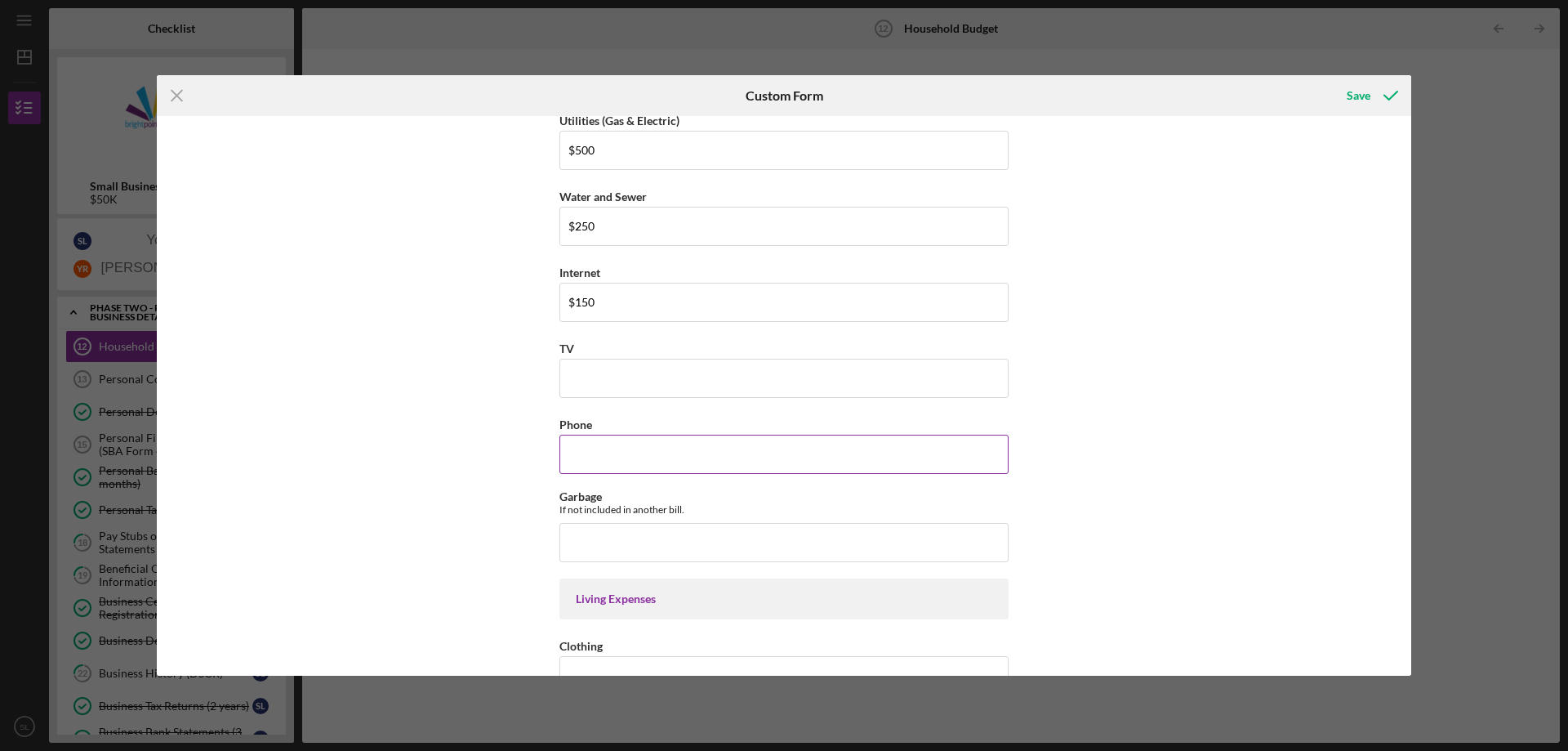
click at [705, 455] on input "Phone" at bounding box center [784, 454] width 449 height 40
type input "$470"
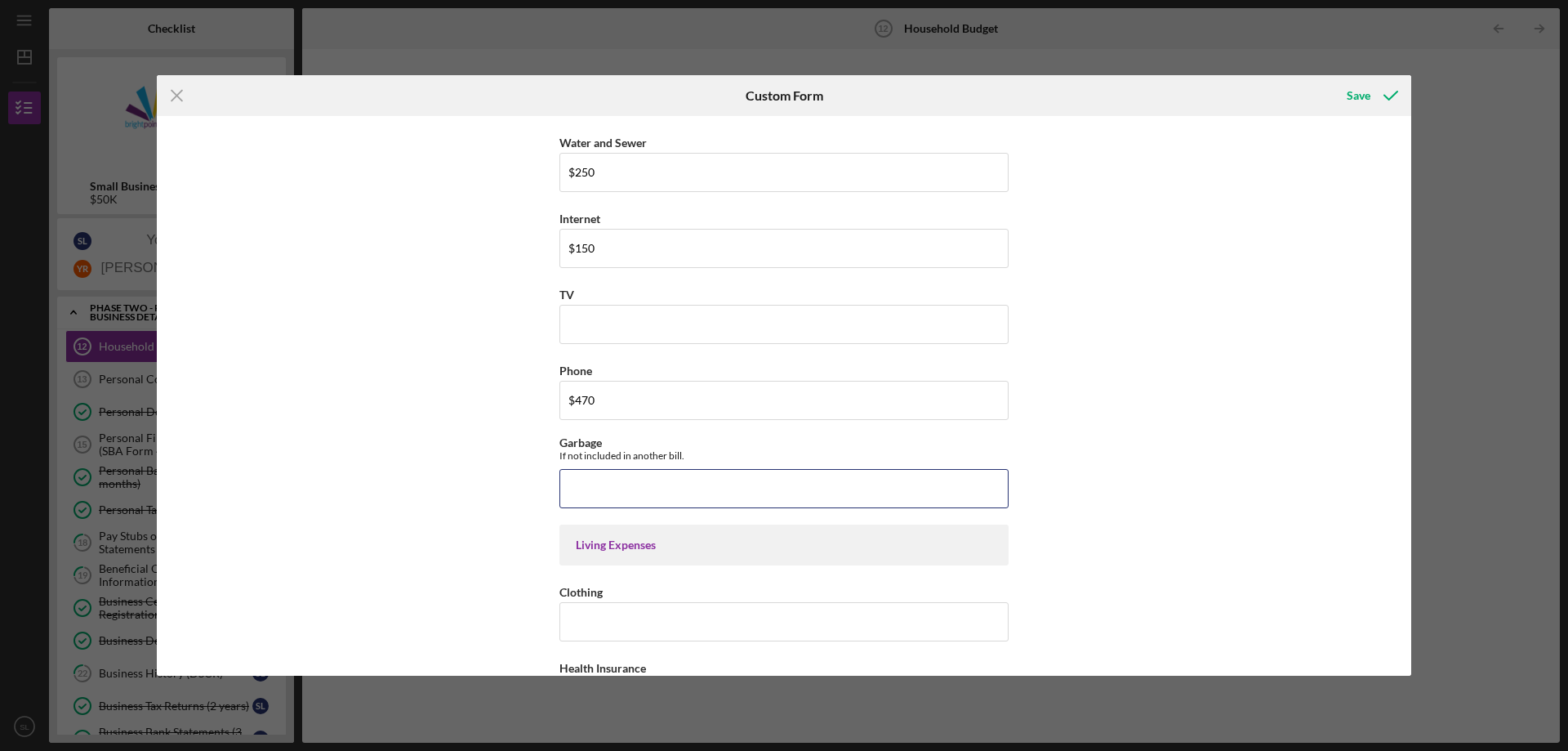
scroll to position [2042, 0]
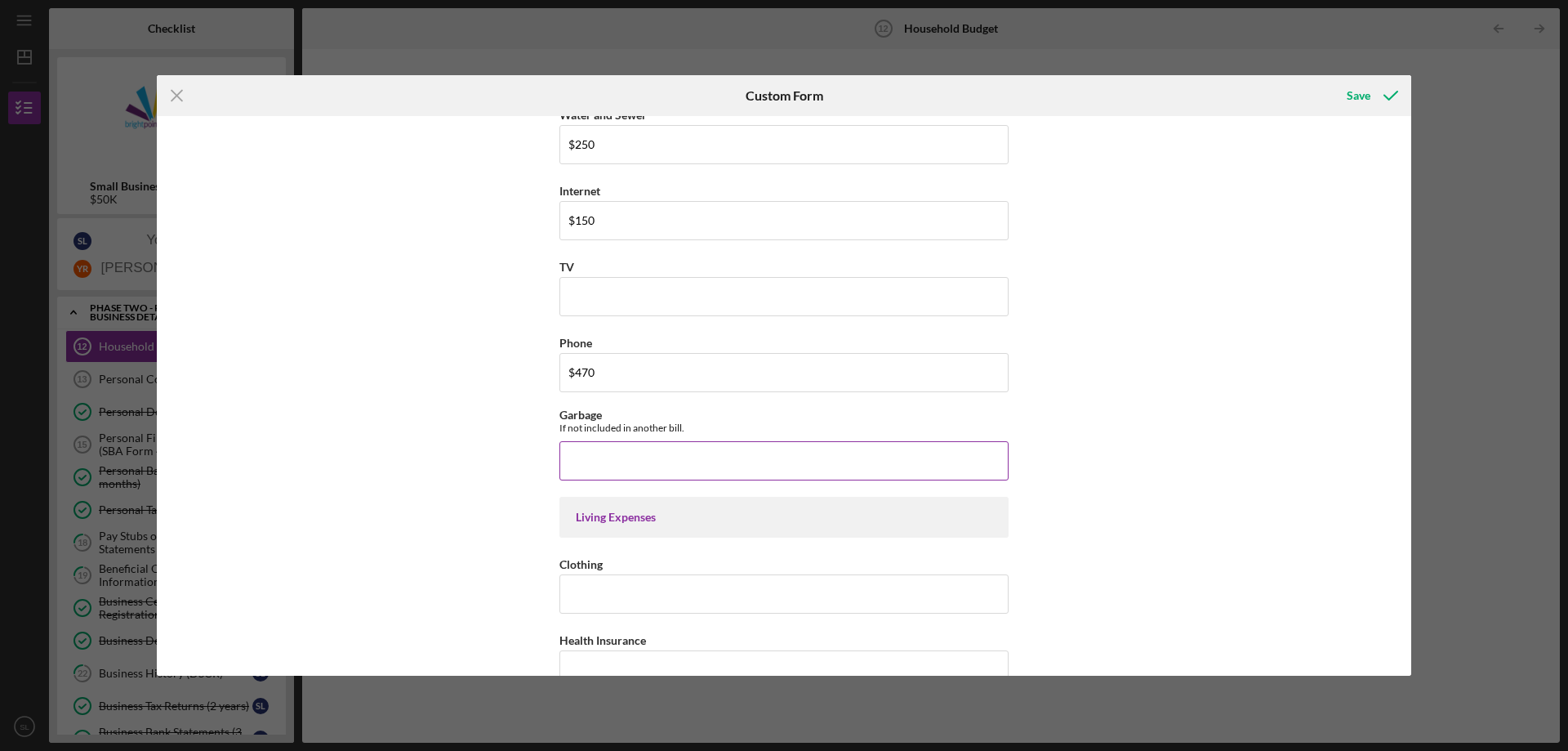
click at [662, 468] on input "Garbage" at bounding box center [784, 460] width 449 height 40
type input "$20"
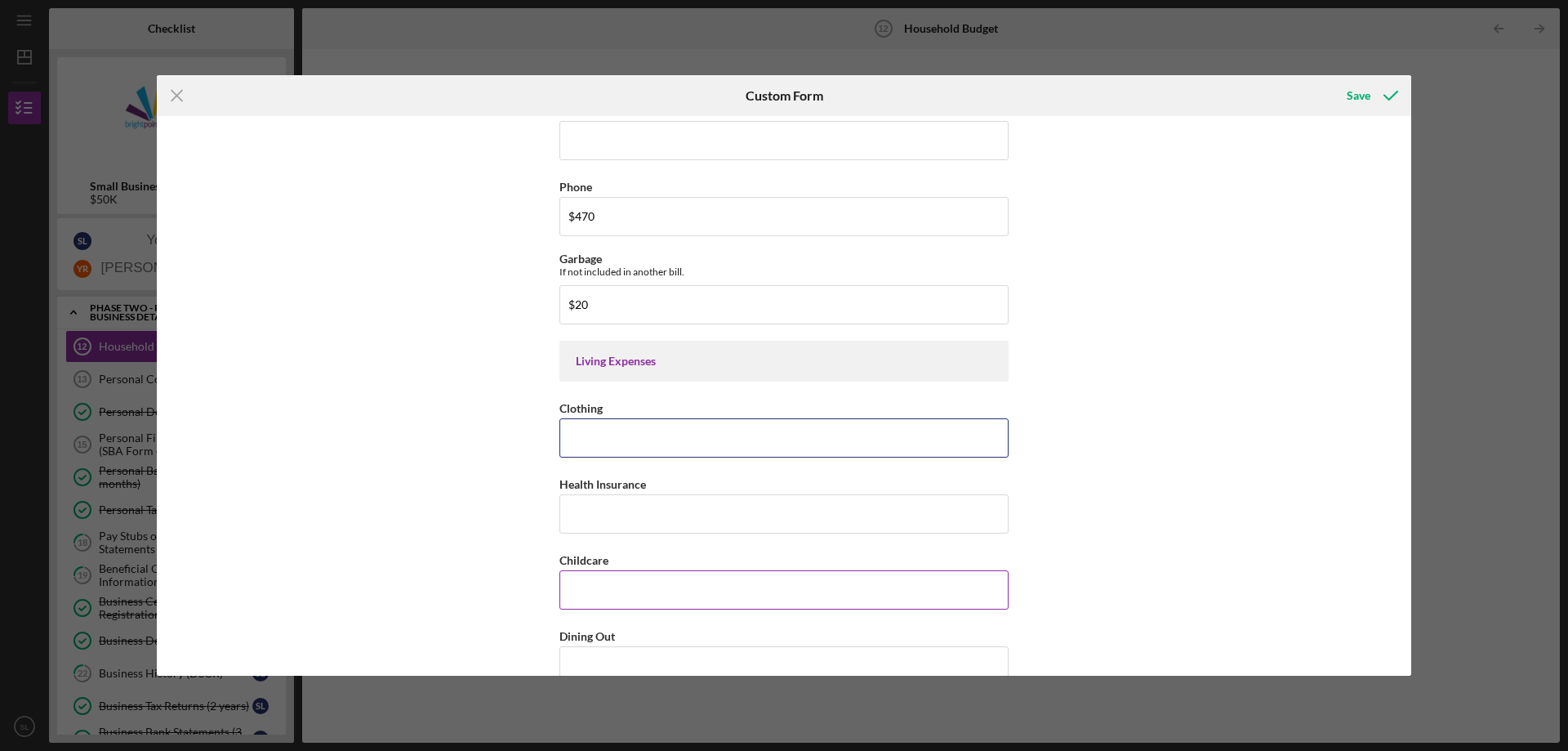
scroll to position [2206, 0]
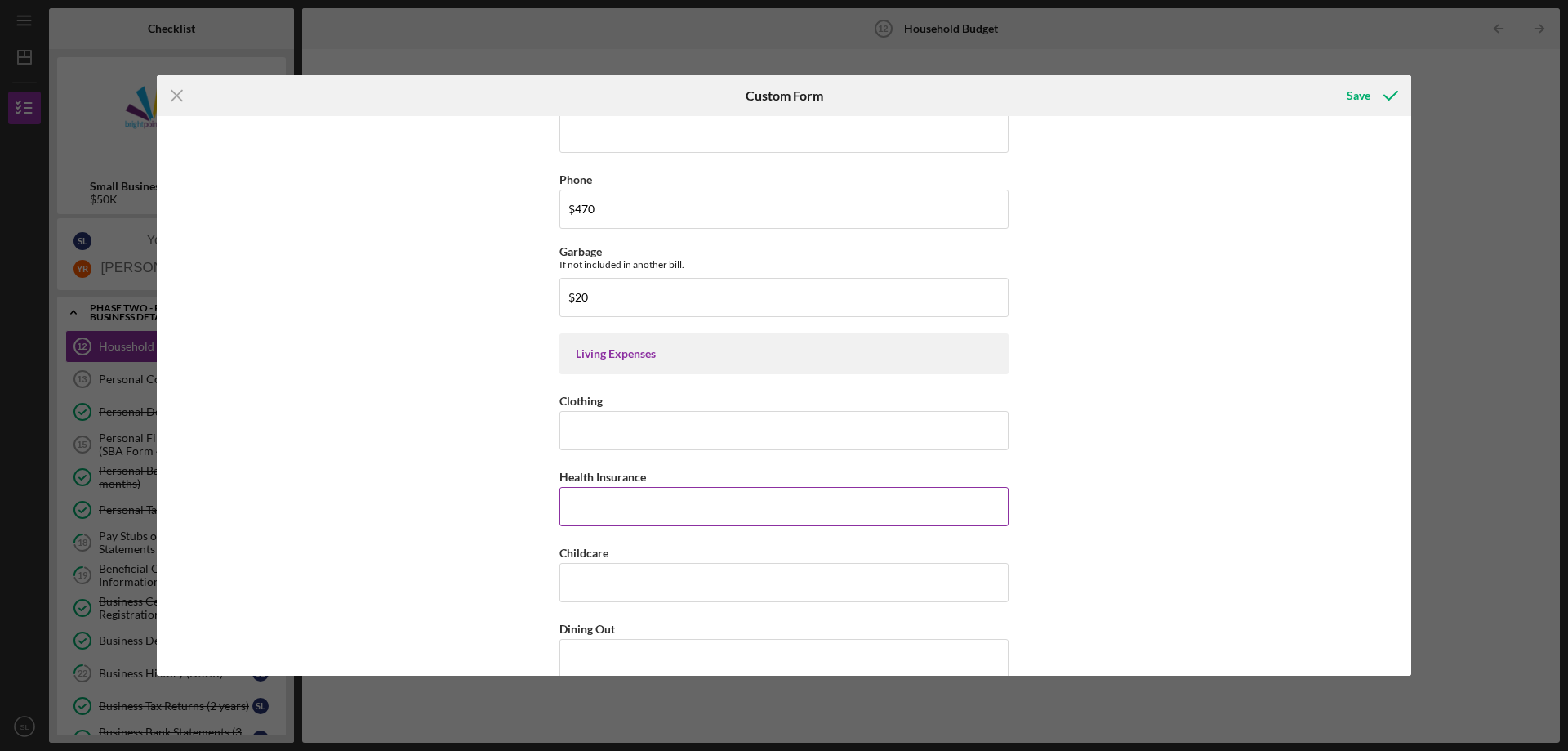
click at [645, 510] on input "Health Insurance" at bounding box center [784, 506] width 449 height 40
type input "$530"
click at [629, 433] on input "Clothing" at bounding box center [784, 430] width 449 height 40
type input "$0"
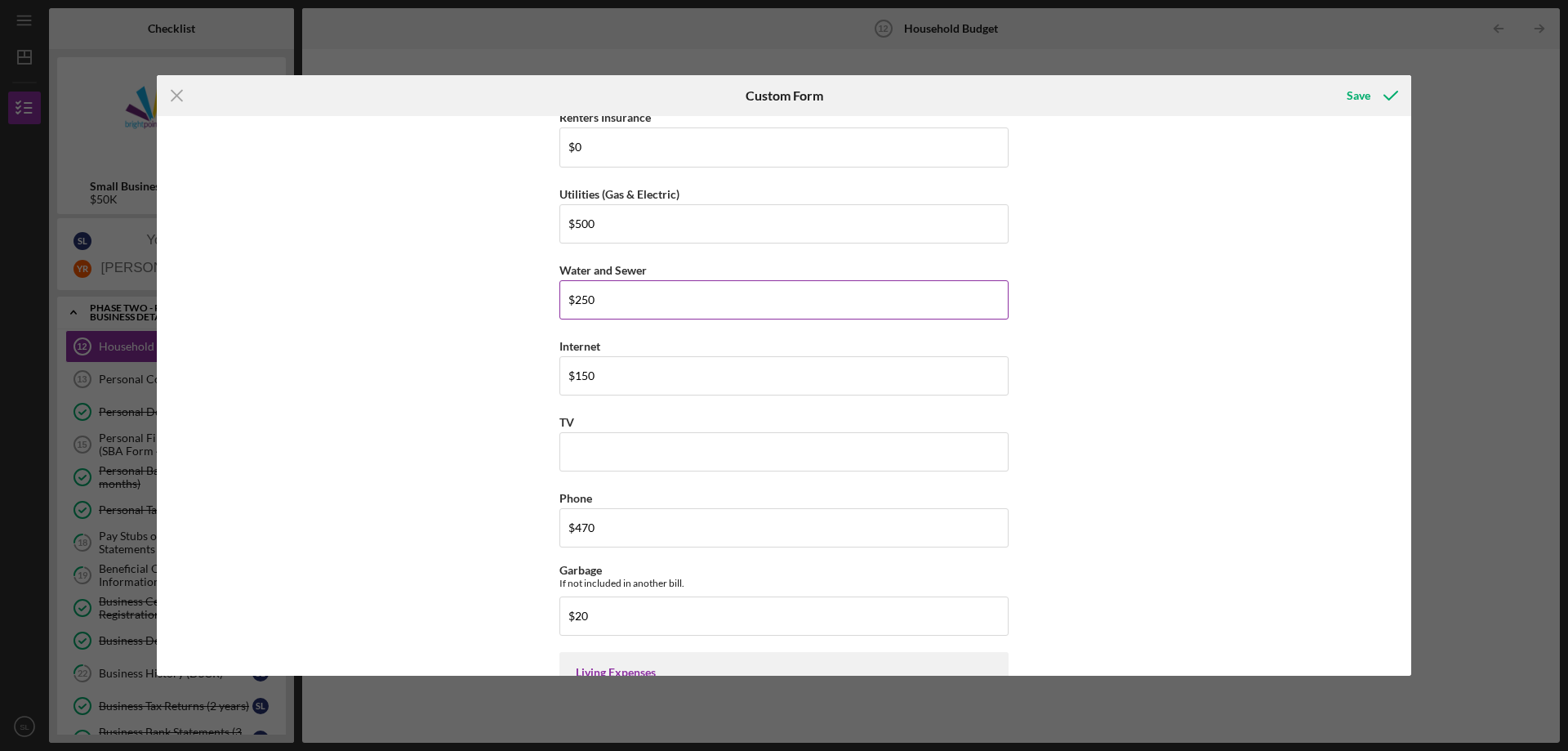
scroll to position [1798, 0]
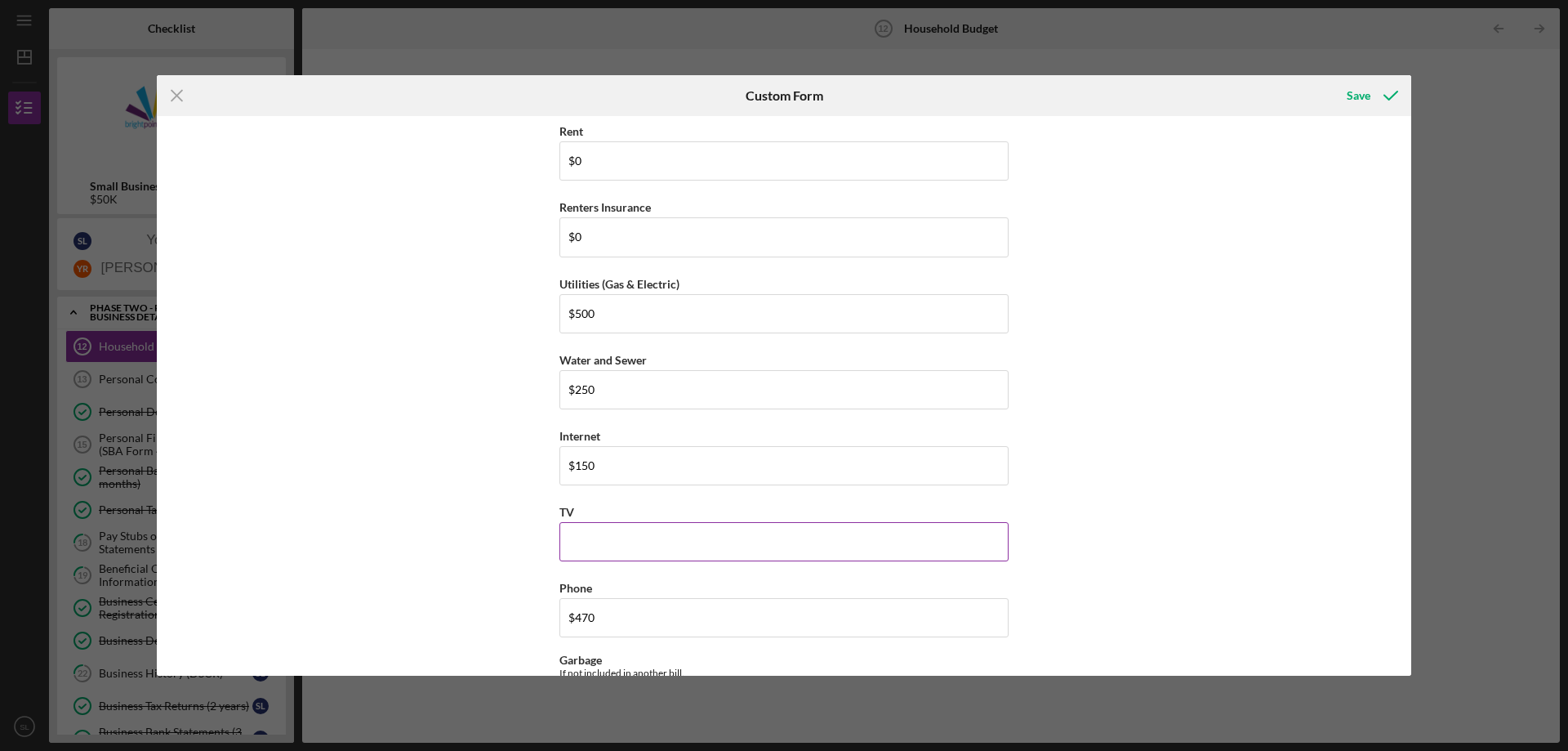
type input "$0"
click at [623, 541] on input "TV" at bounding box center [784, 541] width 449 height 40
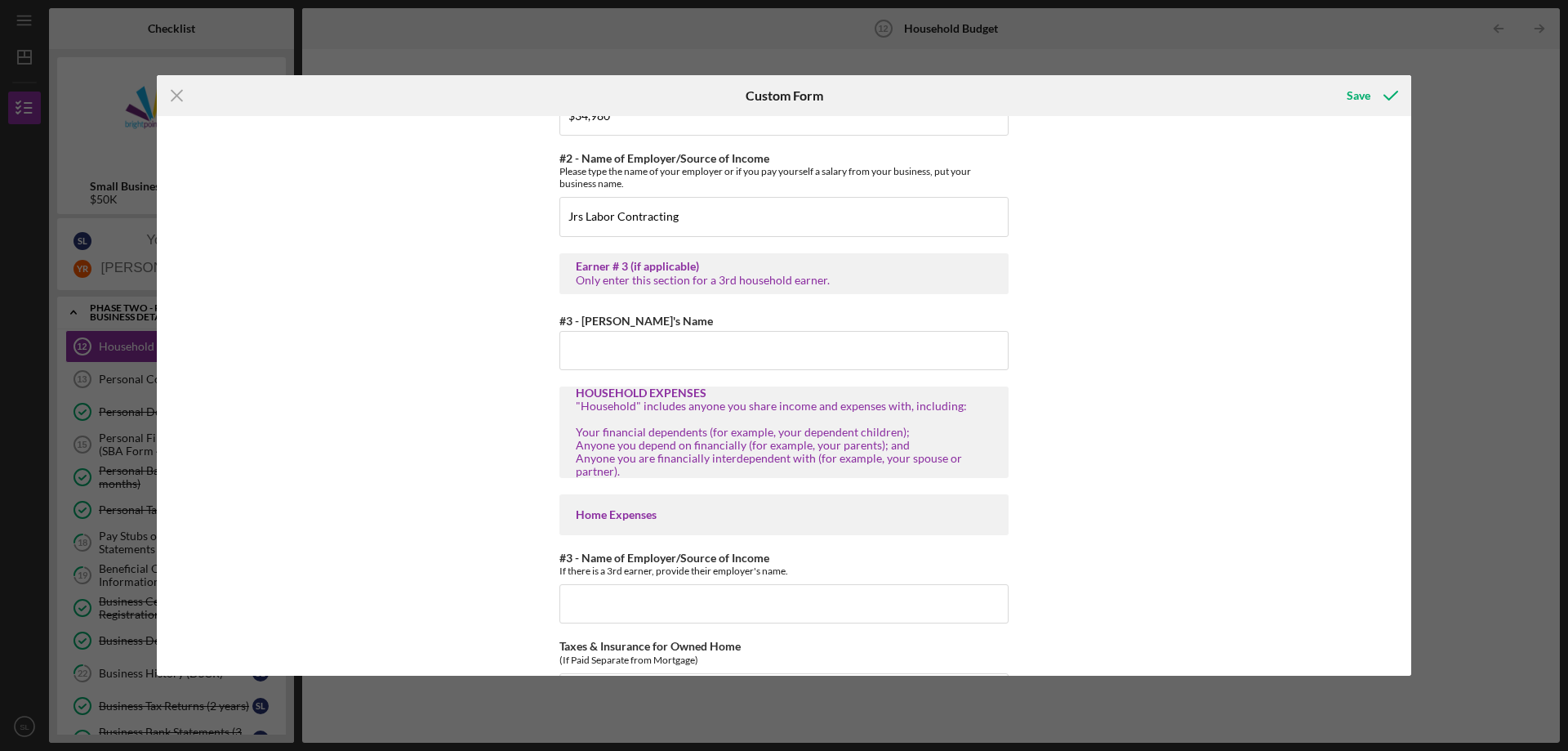
scroll to position [736, 0]
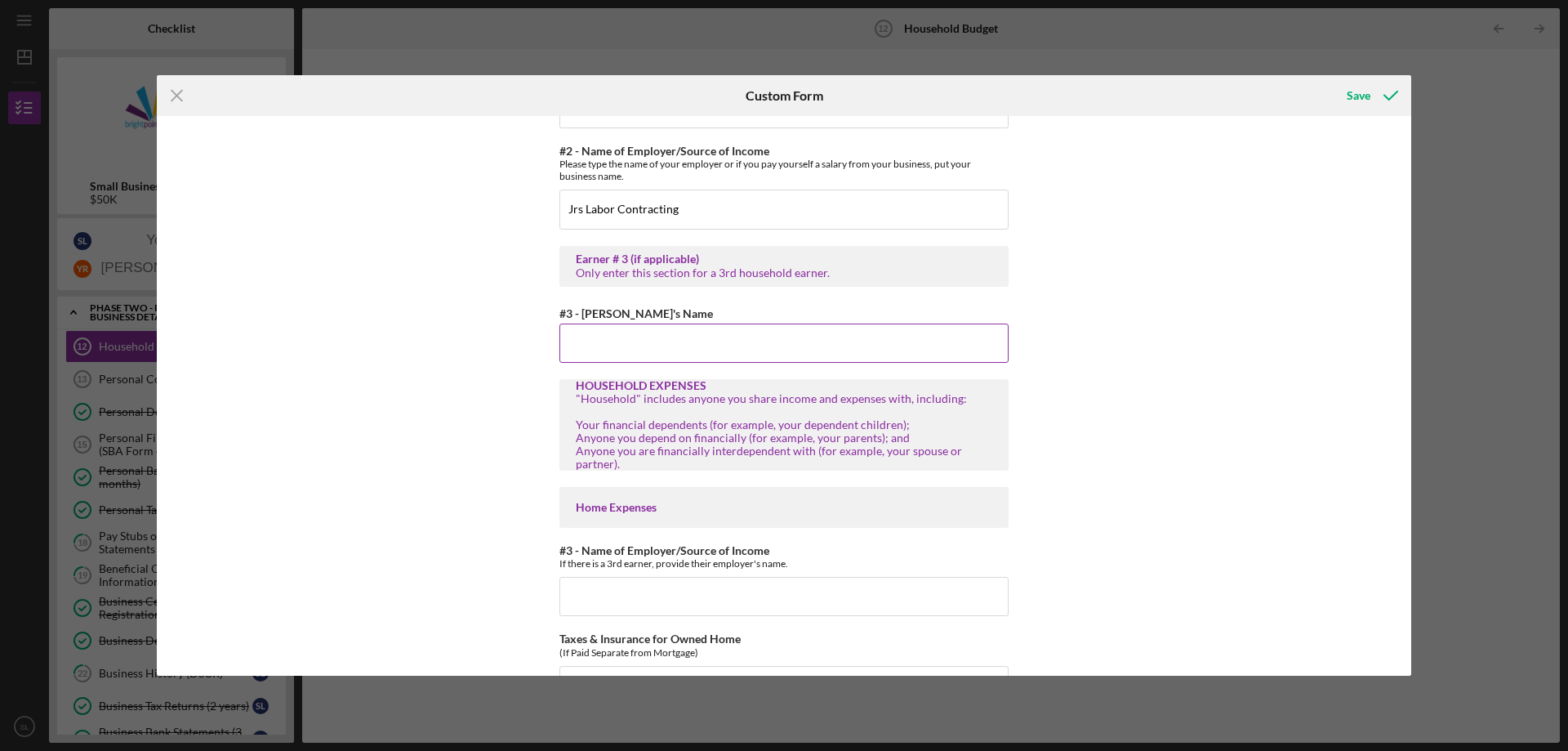
type input "$0"
click at [618, 360] on input "#3 - [PERSON_NAME]'s Name" at bounding box center [784, 343] width 449 height 40
type input "0"
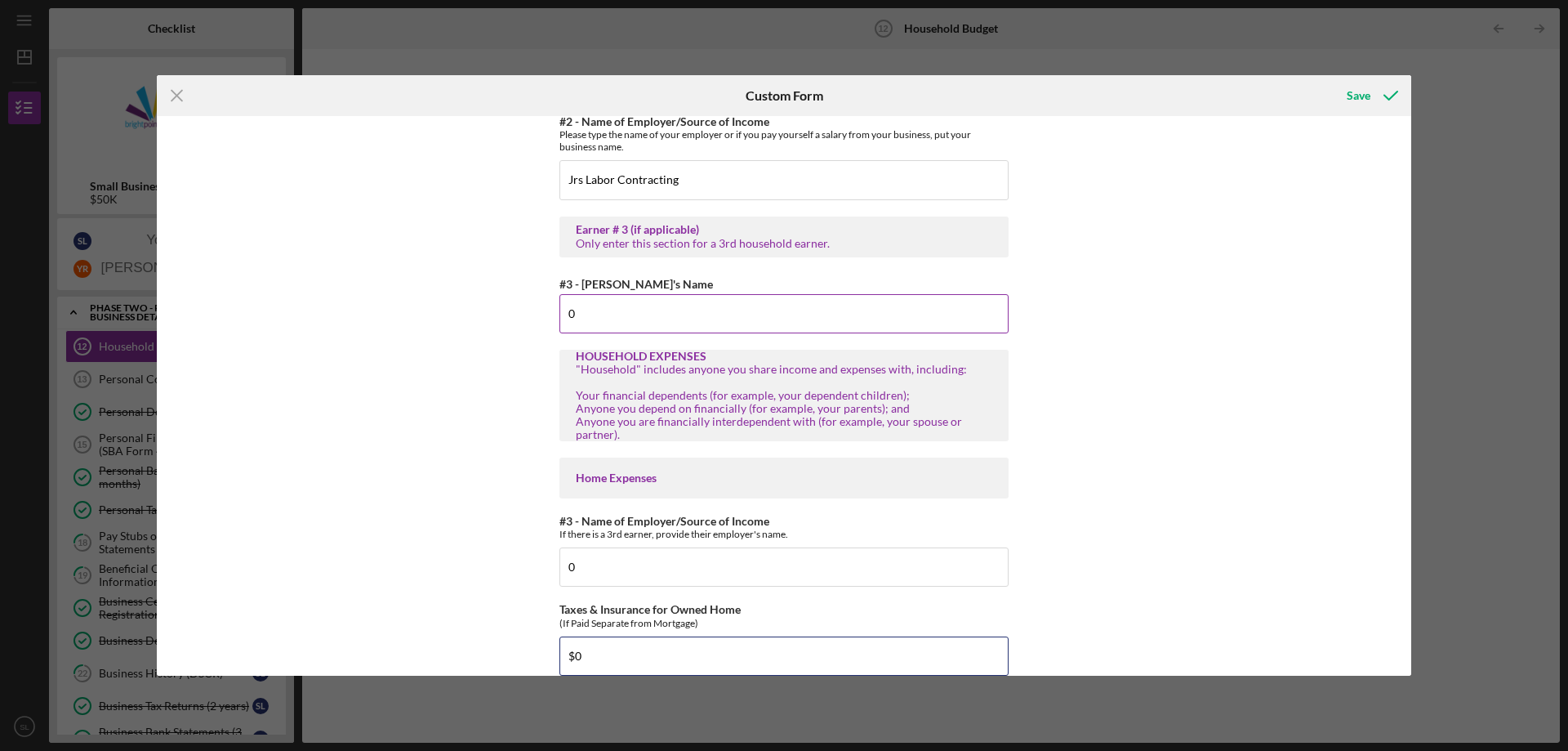
type input "$0"
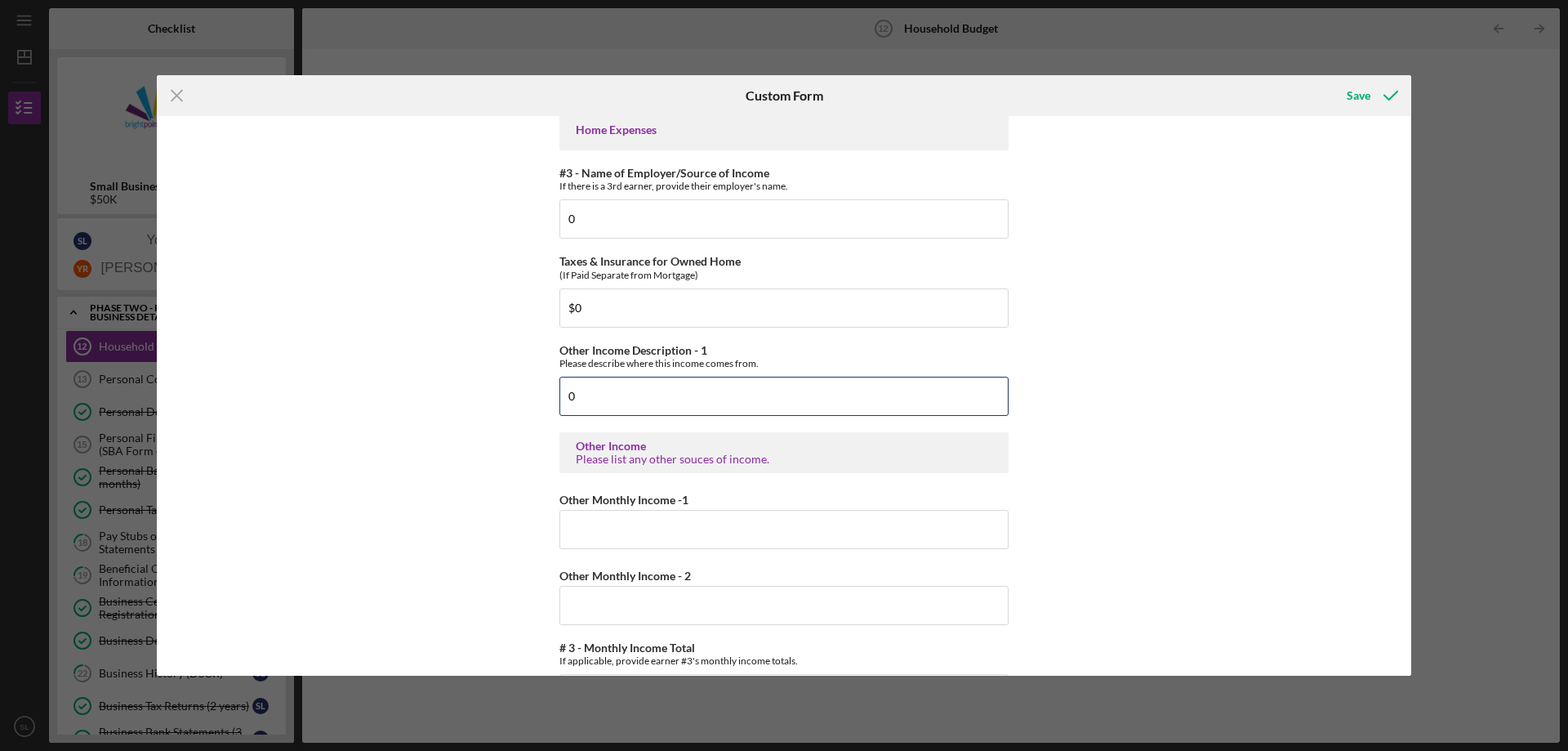
type input "0"
type input "$0"
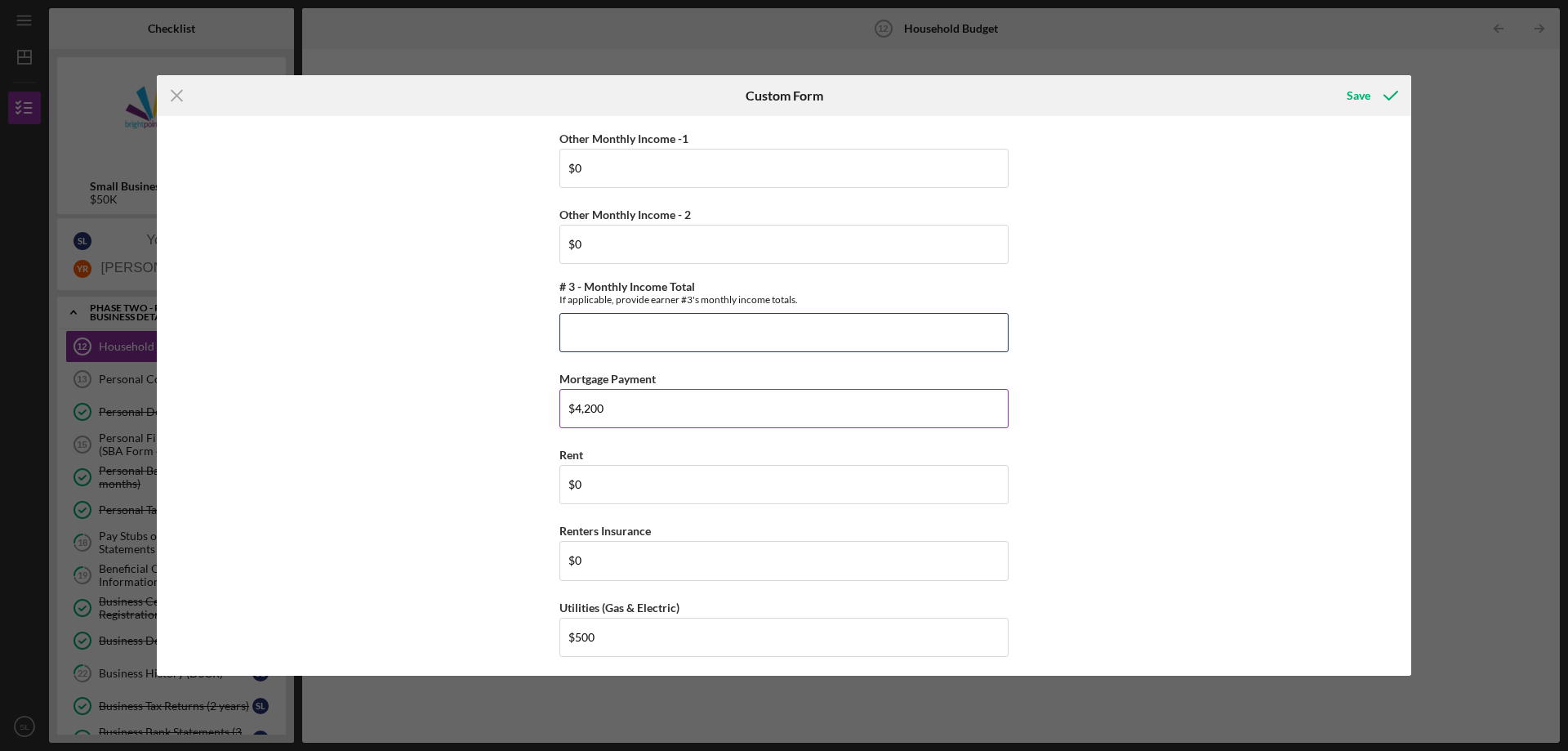
scroll to position [1477, 0]
type input "$0"
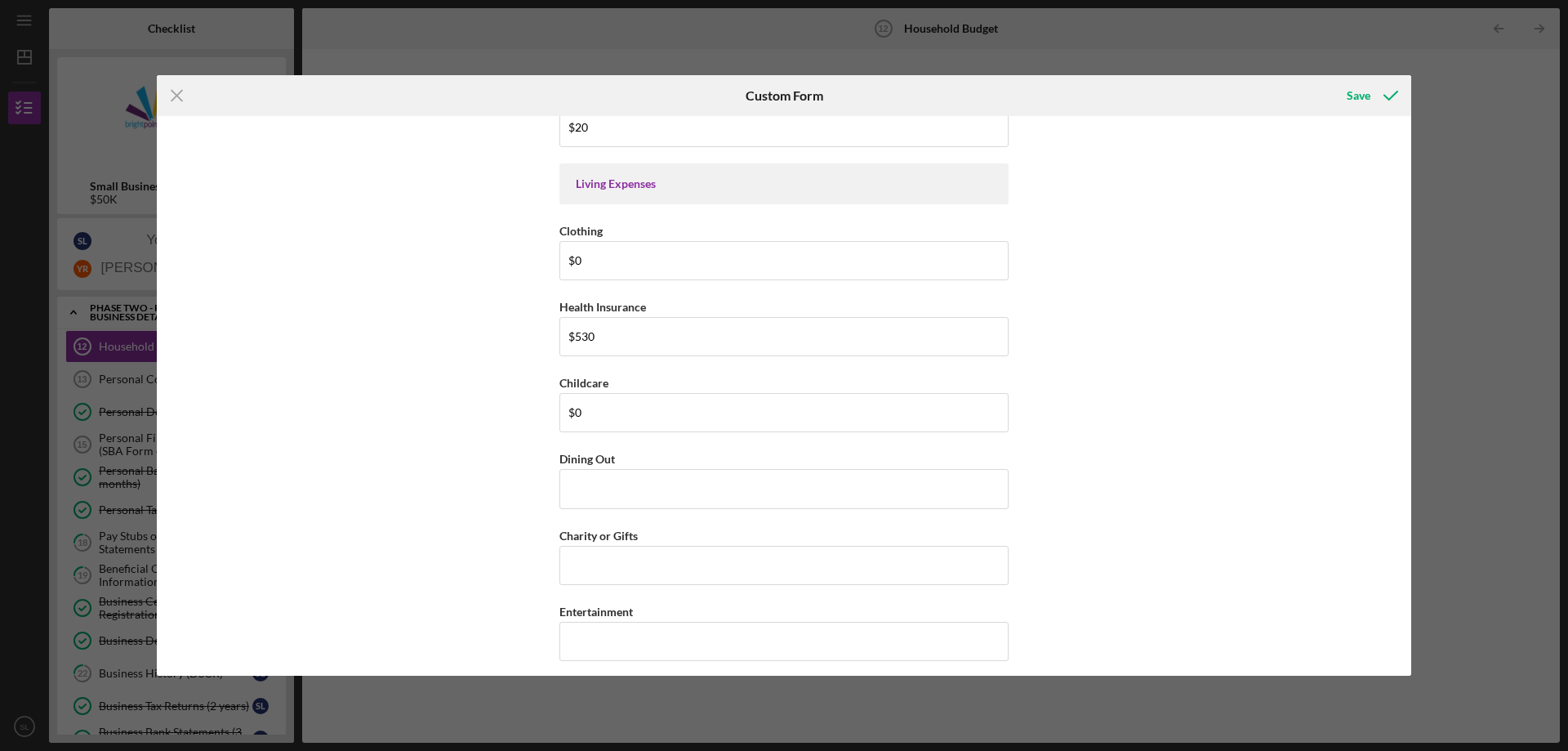
scroll to position [2539, 0]
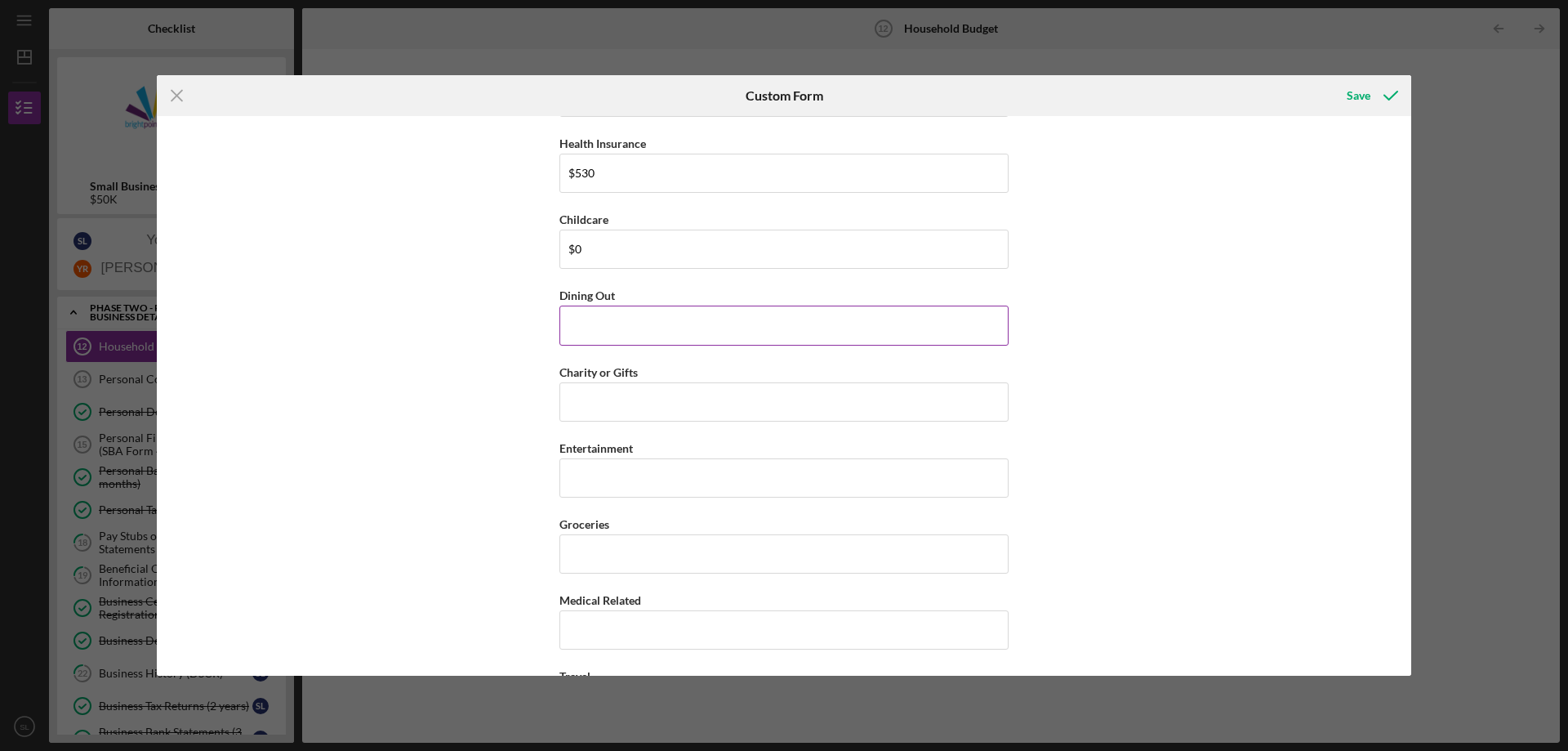
click at [682, 323] on input "Dining Out" at bounding box center [784, 325] width 449 height 40
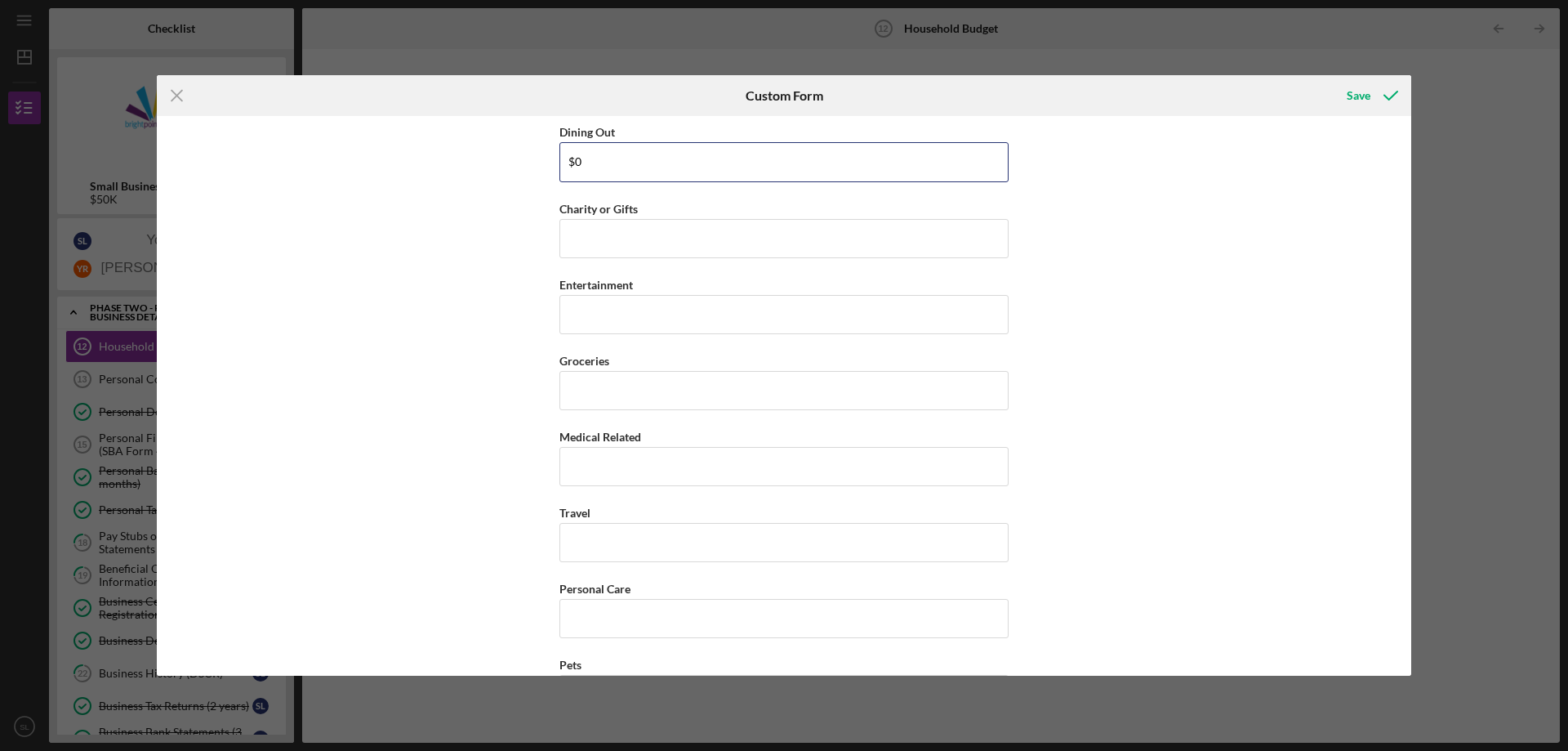
type input "$0"
type input "$500"
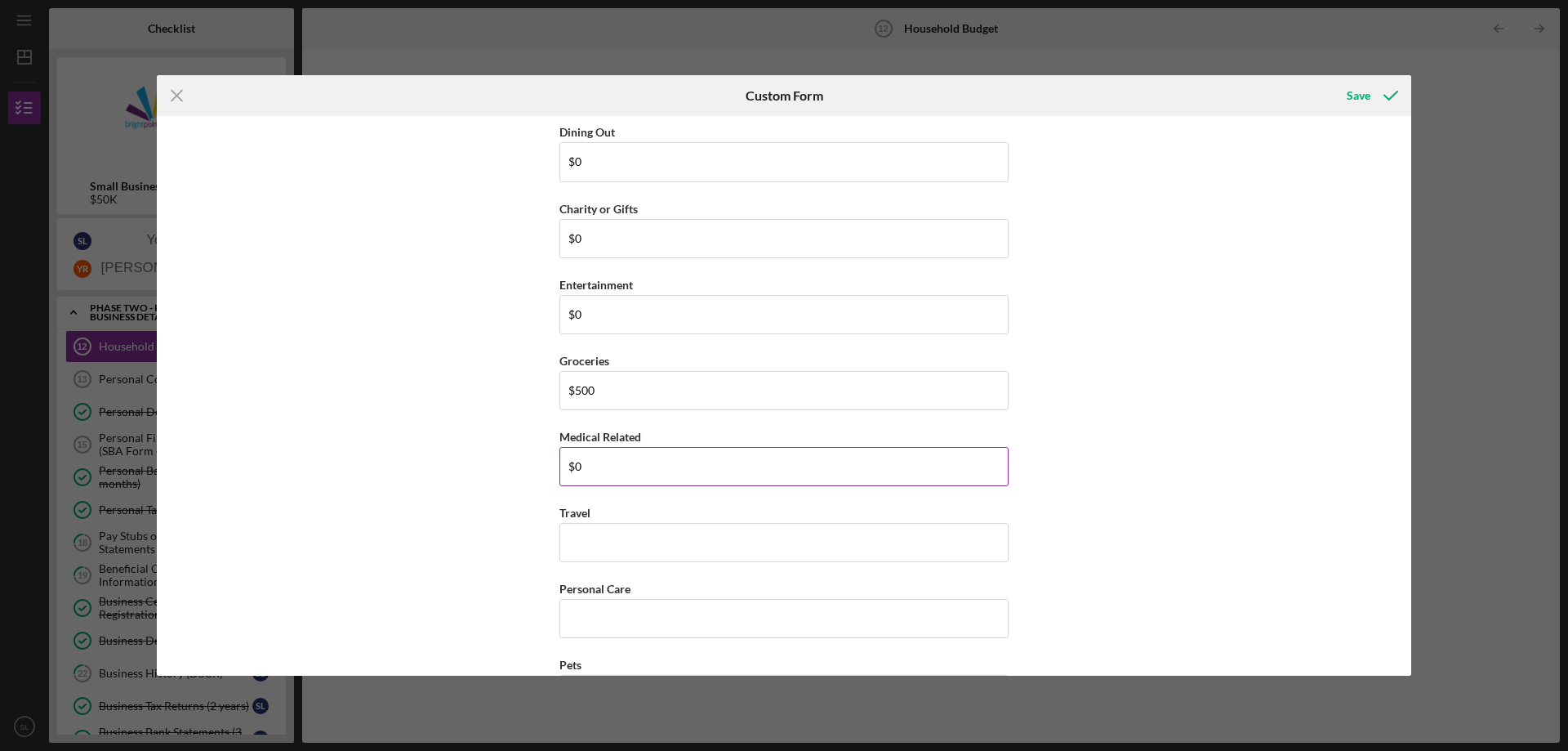
type input "$0"
type input "$50"
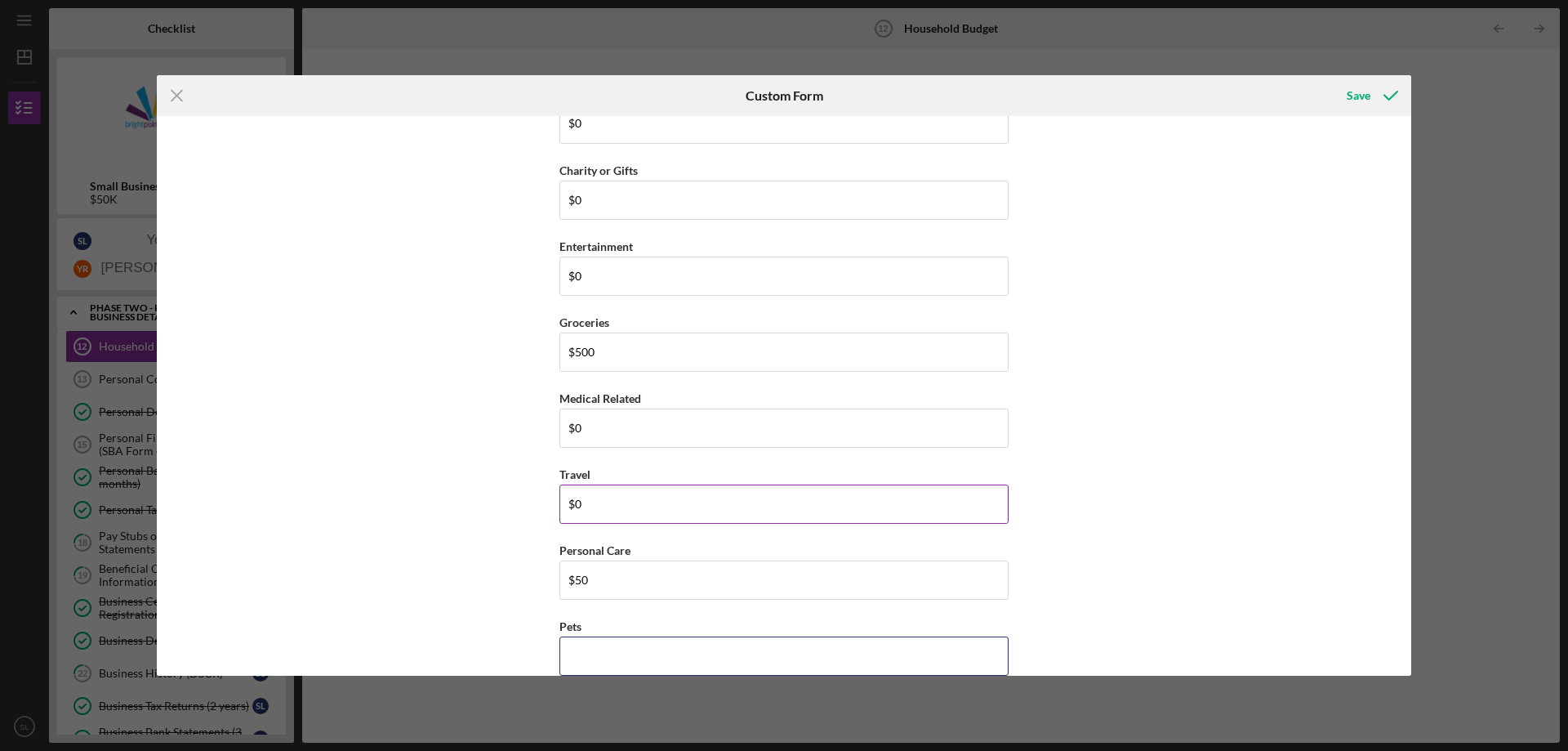
scroll to position [2904, 0]
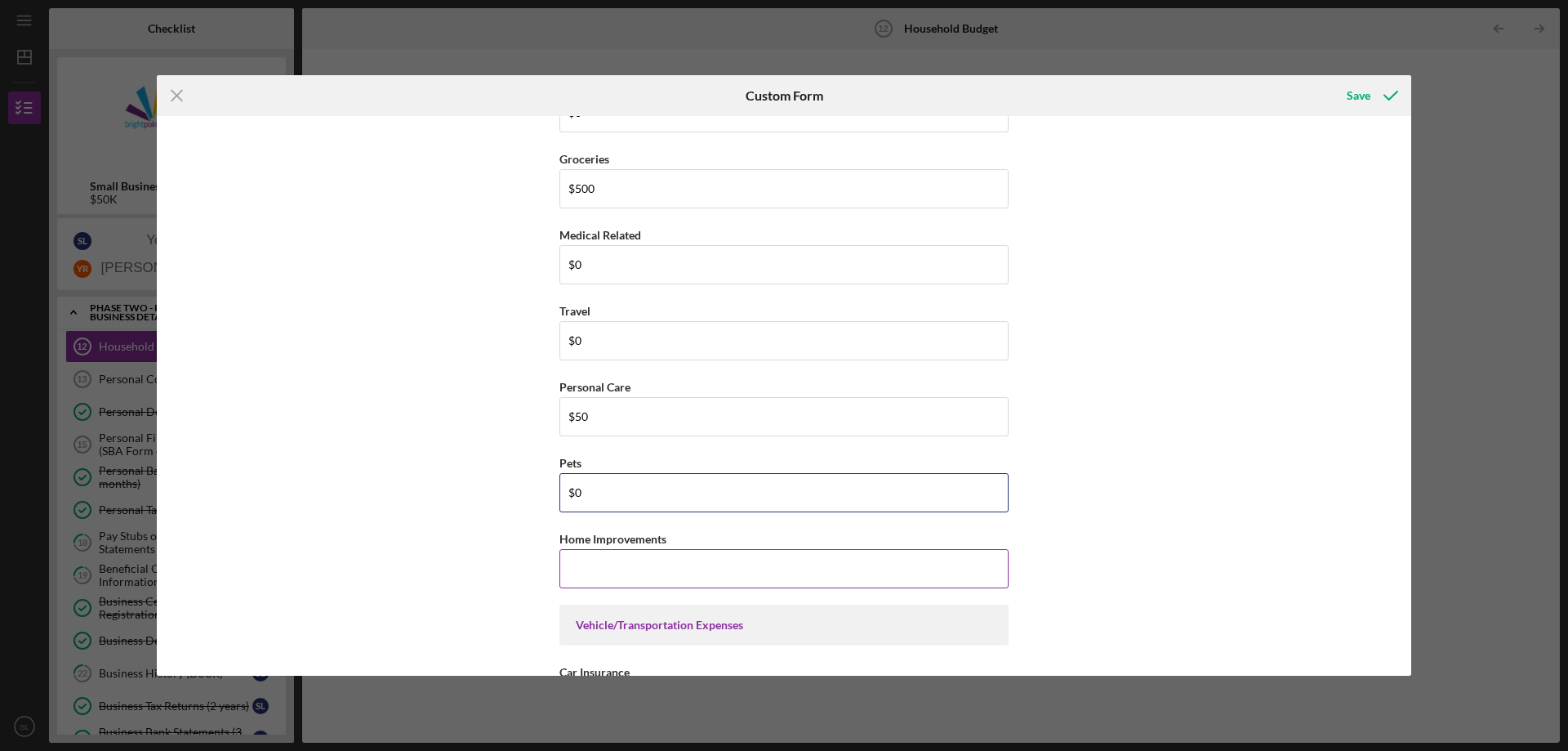
type input "$0"
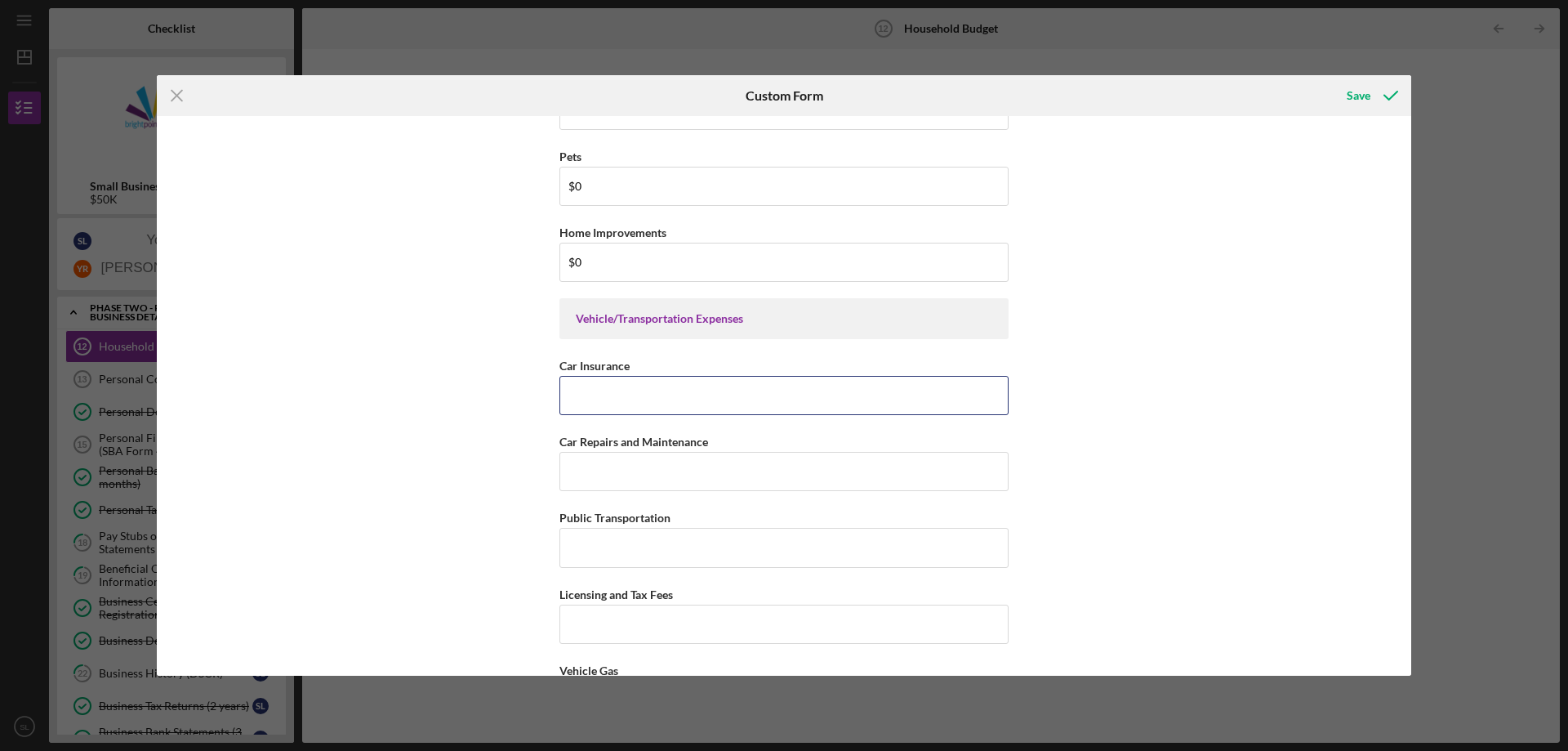
scroll to position [3374, 0]
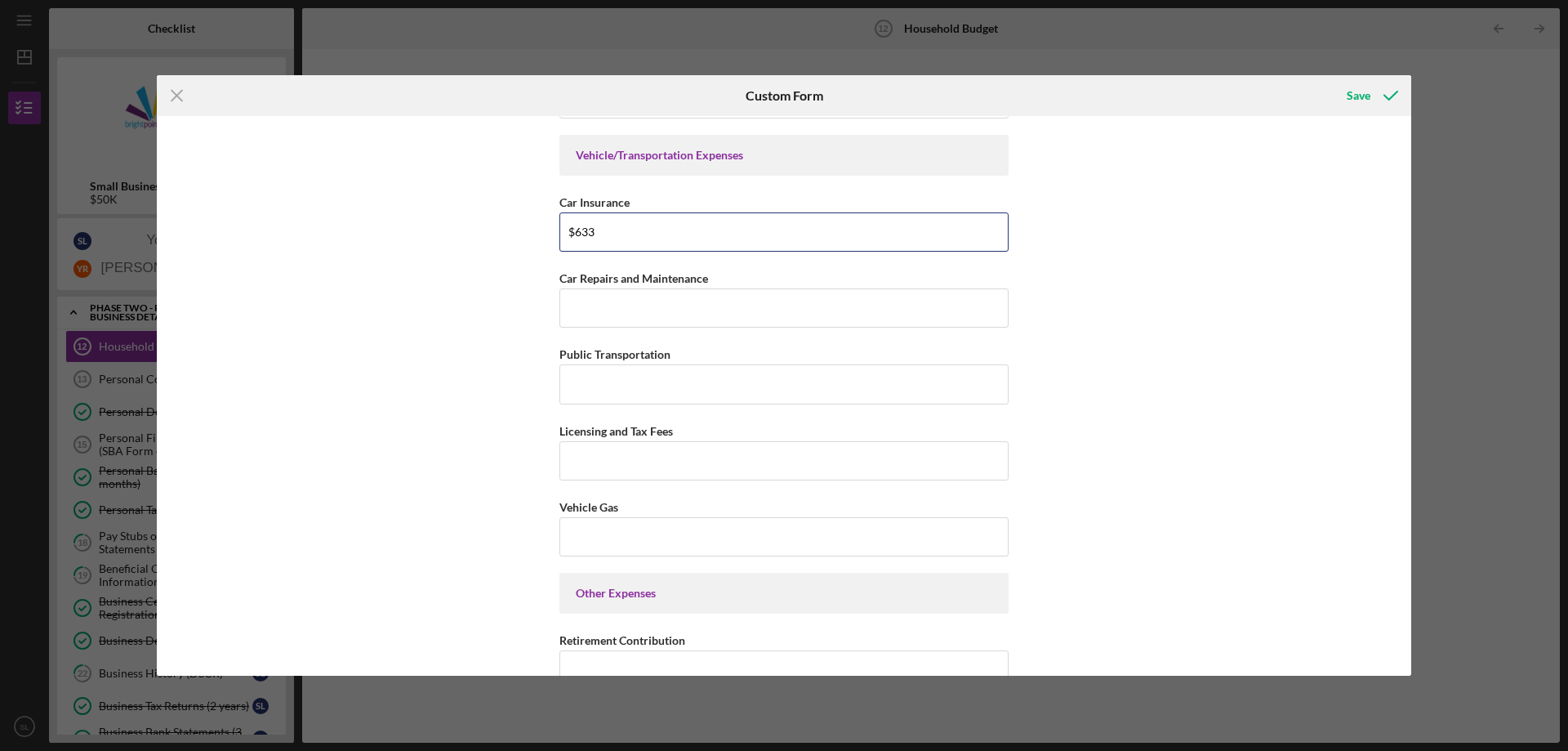
type input "$633"
type input "$0"
type input "$200"
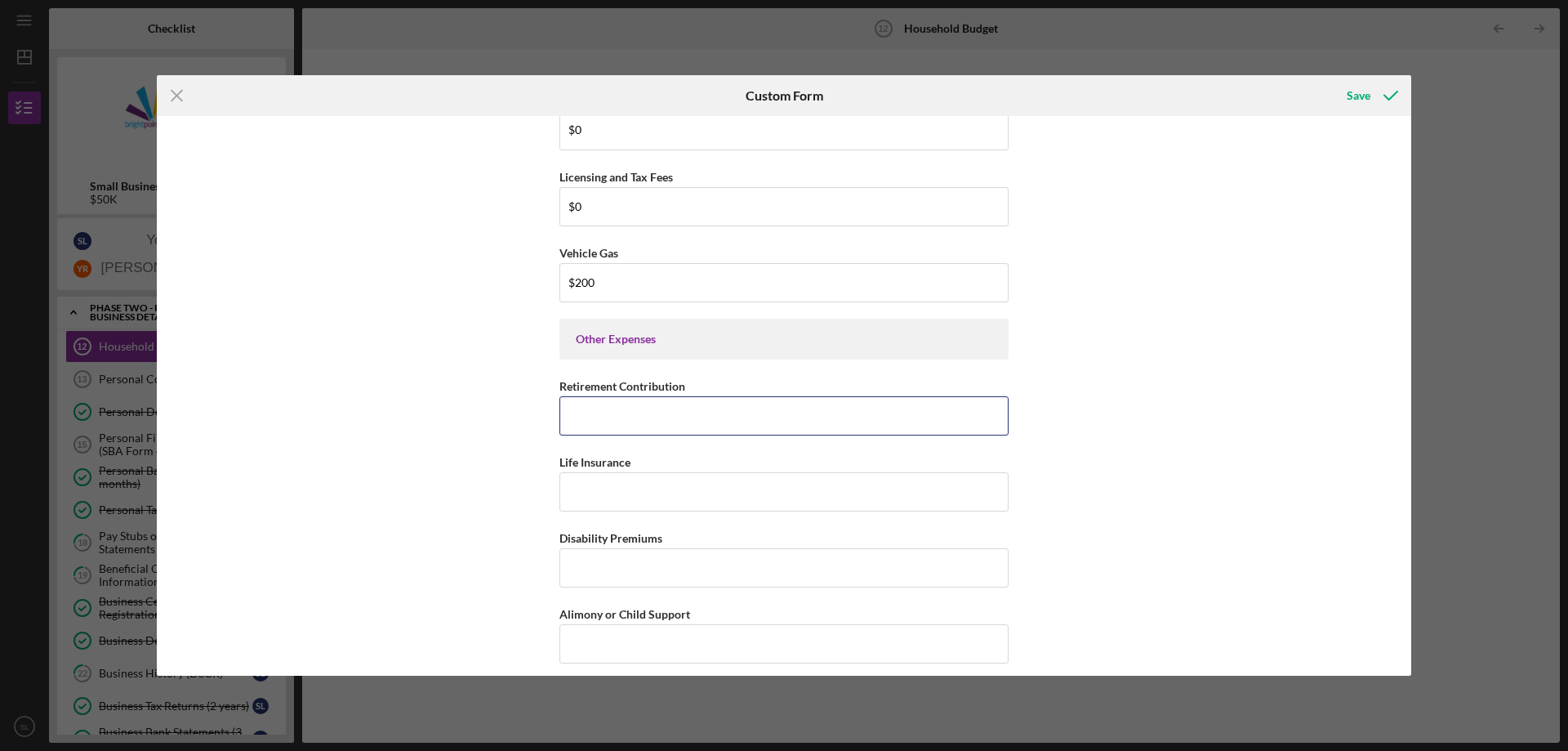
scroll to position [3633, 0]
type input "$0"
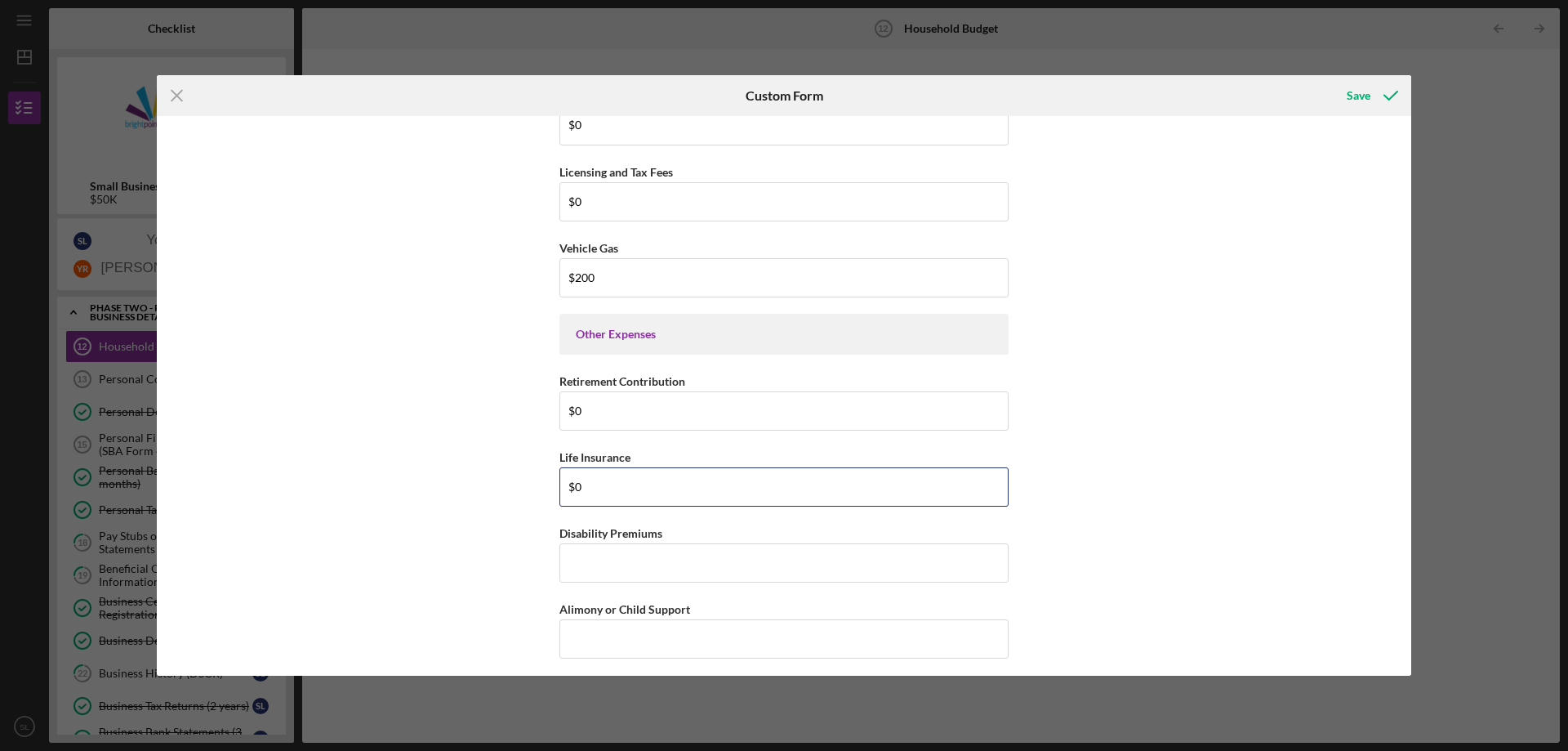
type input "$0"
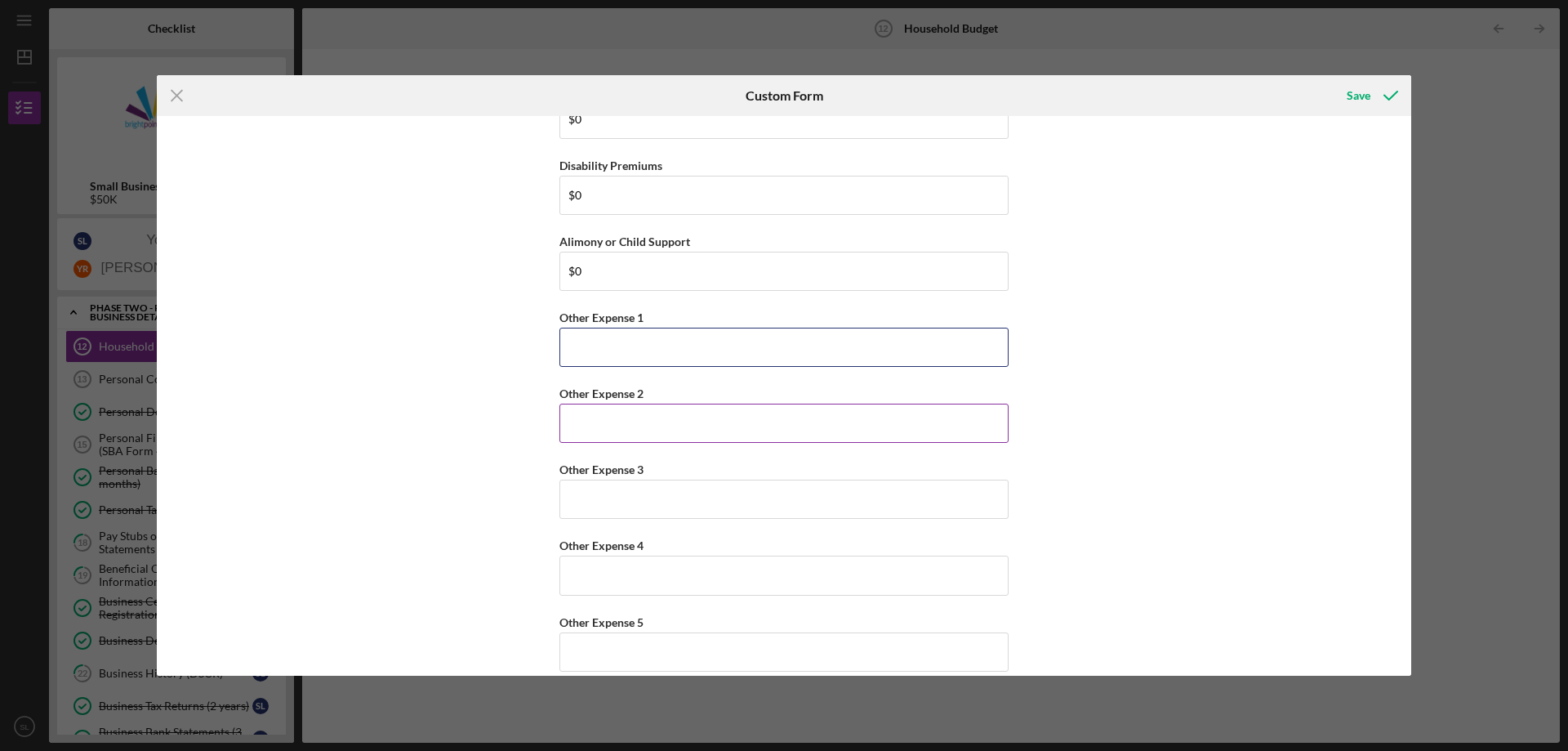
scroll to position [4022, 0]
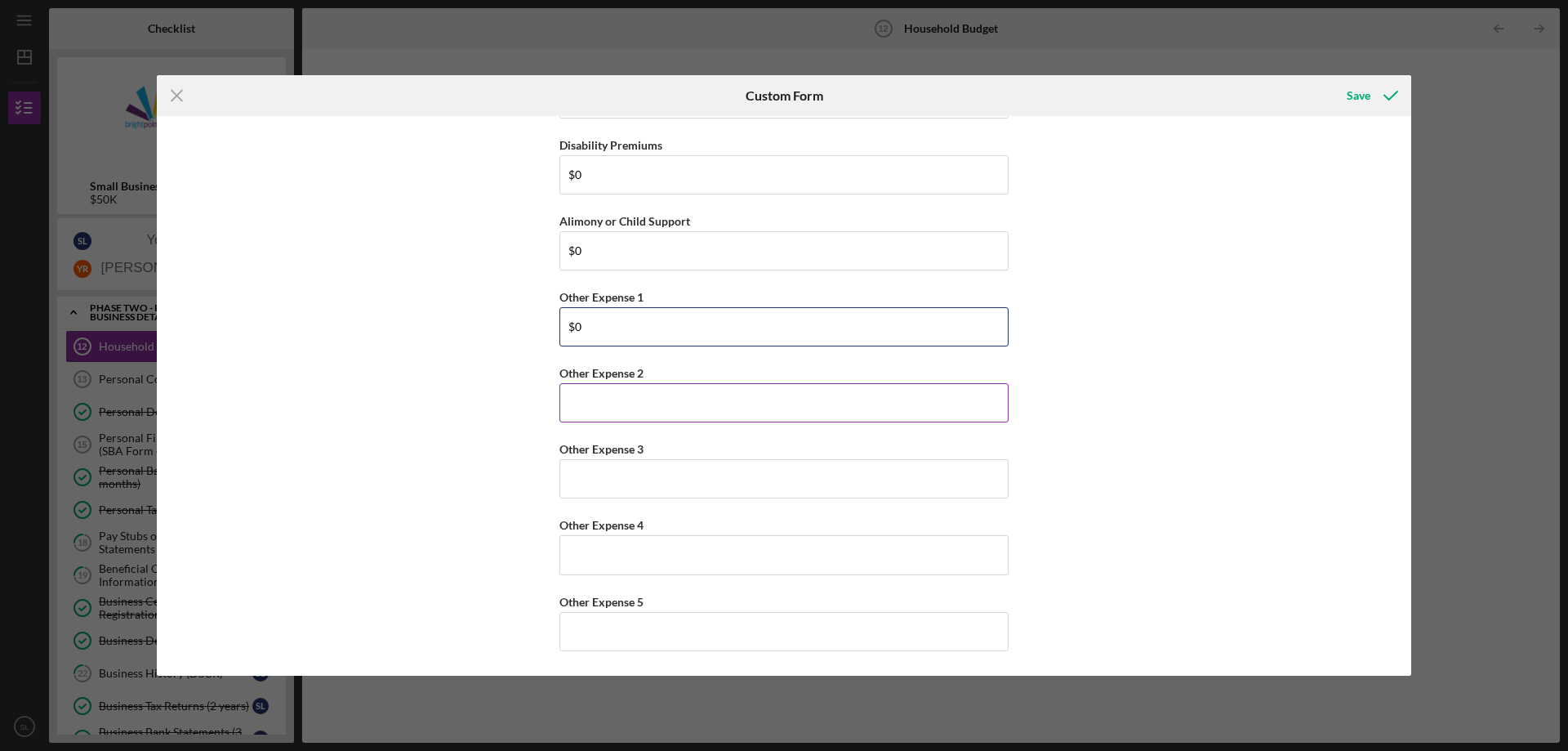
type input "$0"
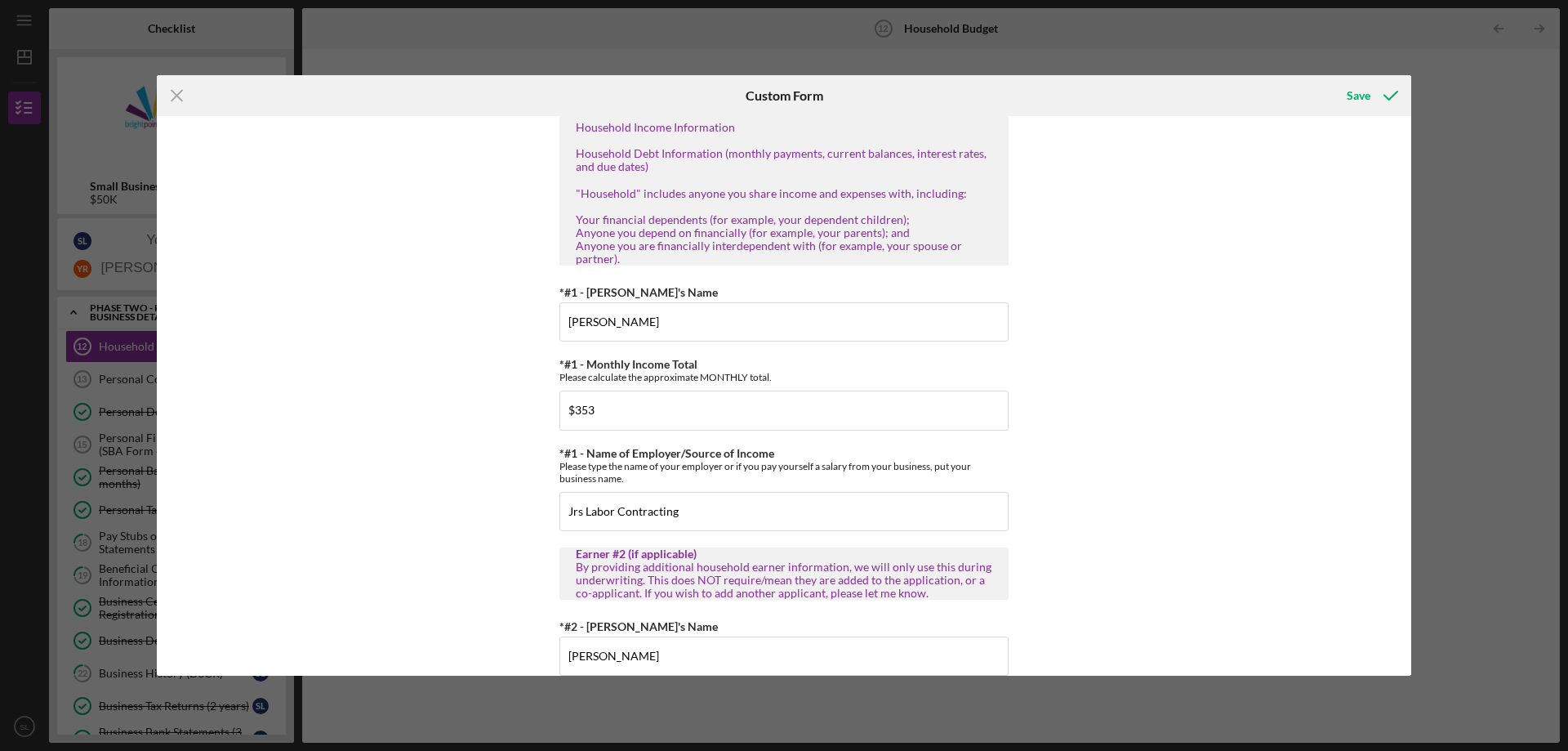
scroll to position [0, 0]
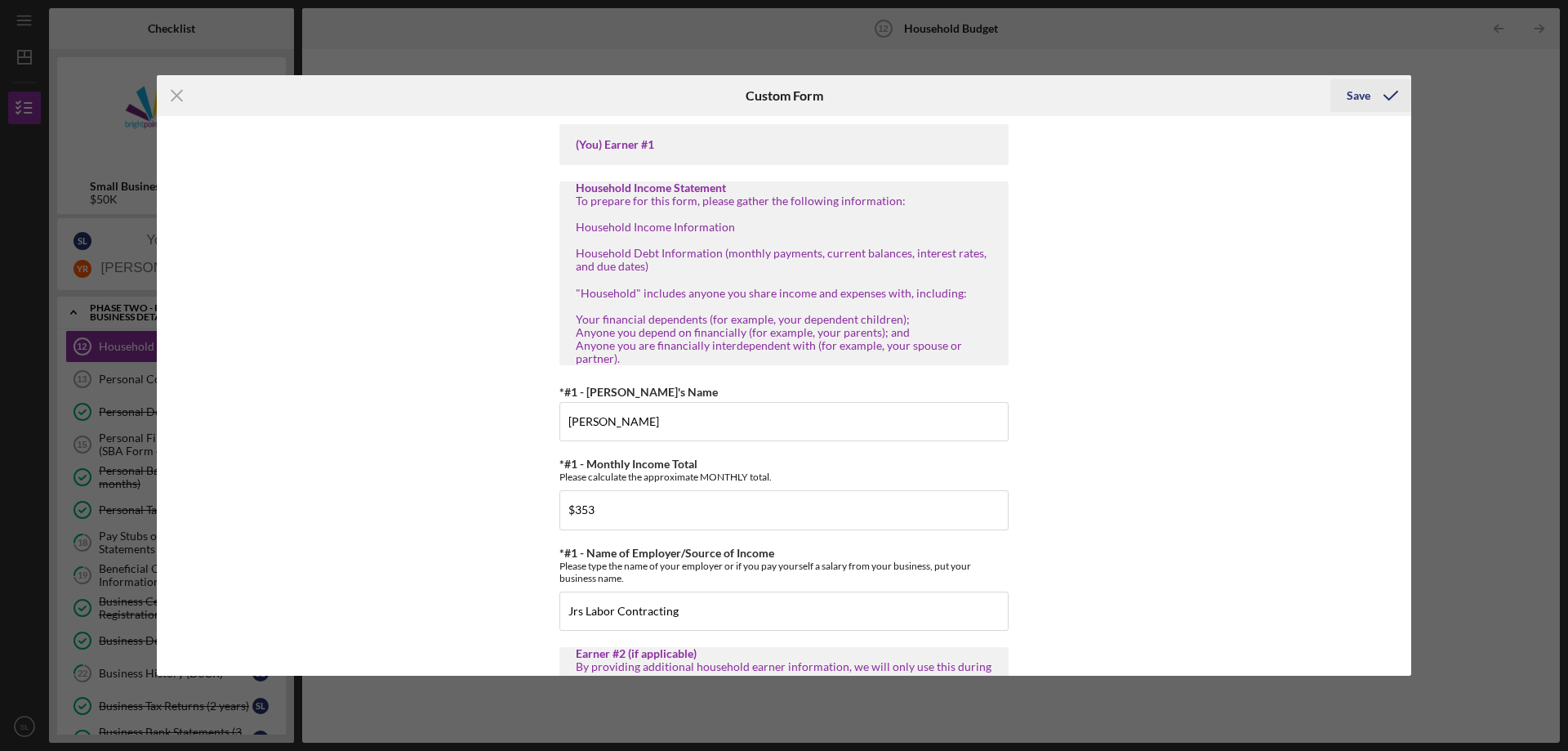
click at [1366, 92] on div "Save" at bounding box center [1358, 96] width 24 height 33
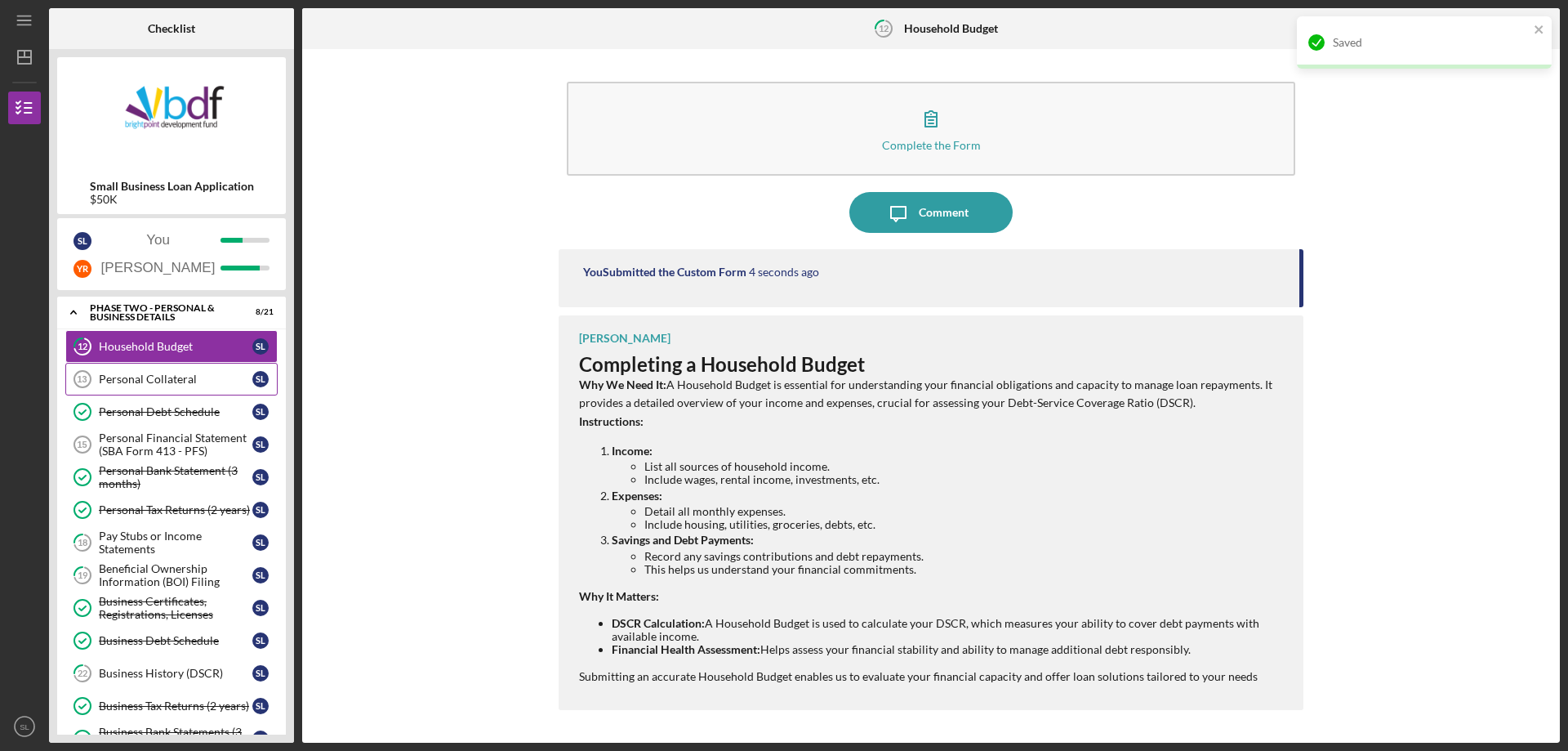
click at [141, 375] on div "Personal Collateral" at bounding box center [175, 379] width 154 height 14
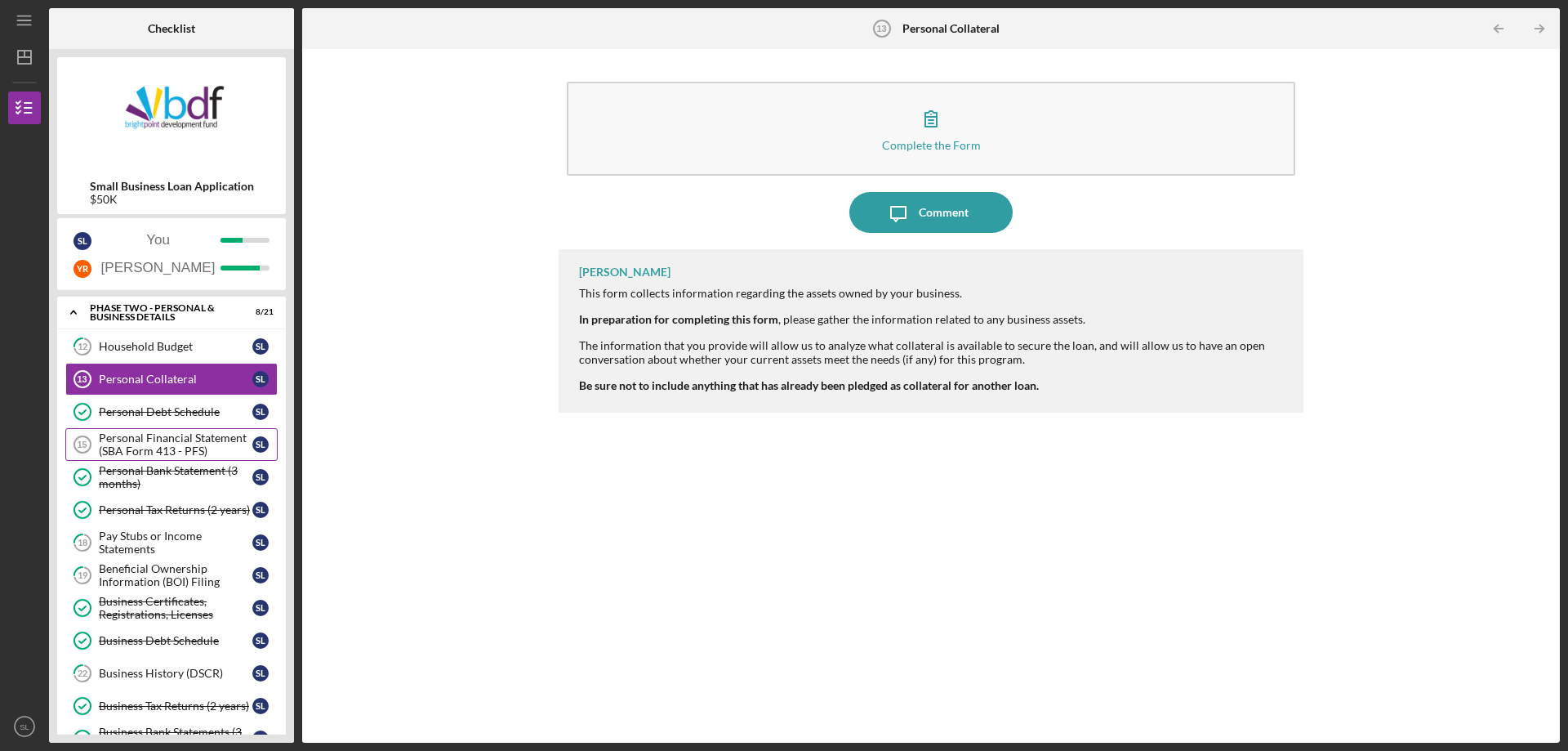
click at [140, 440] on div "Personal Financial Statement (SBA Form 413 - PFS)" at bounding box center [175, 444] width 154 height 26
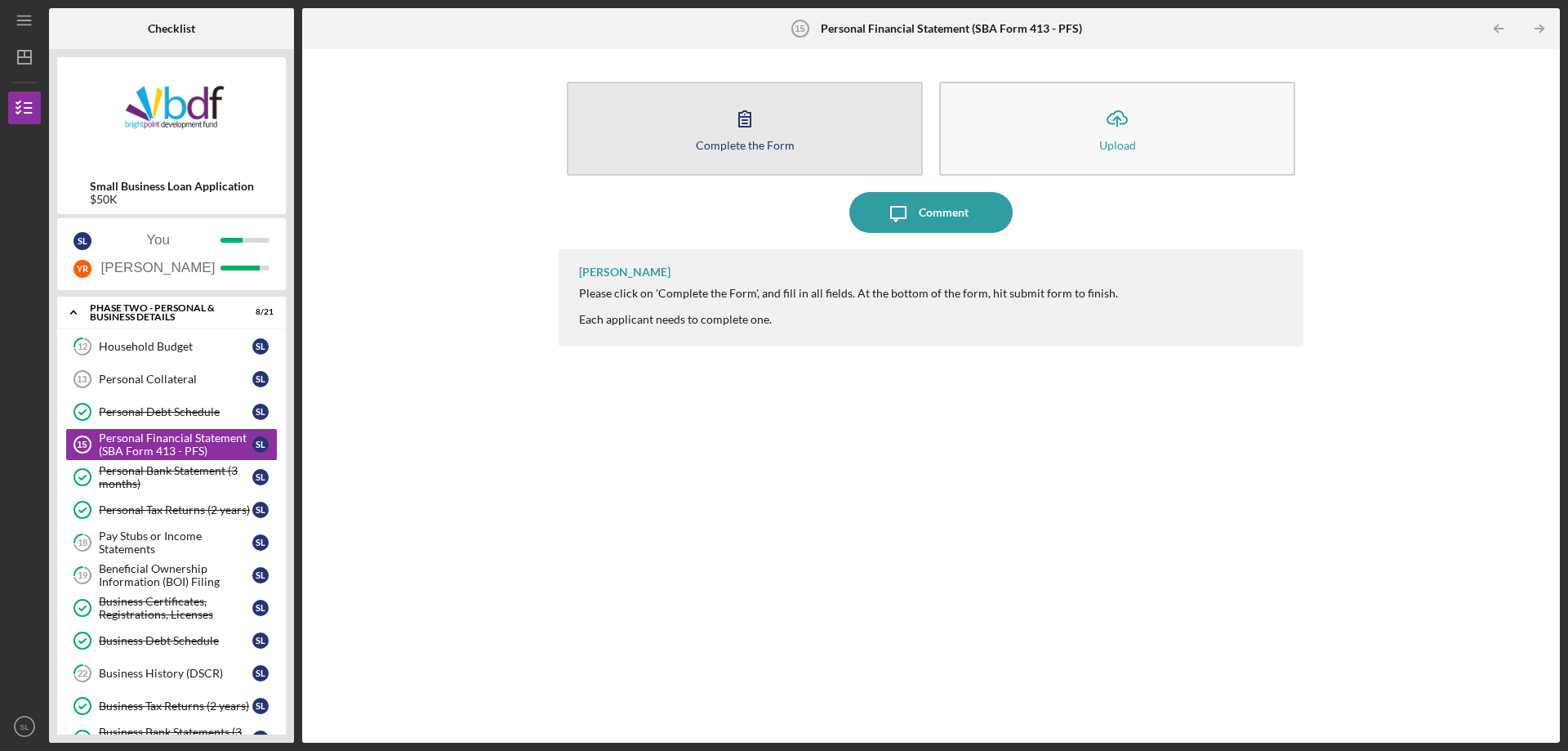
click at [821, 142] on button "Complete the Form Form" at bounding box center [745, 129] width 356 height 94
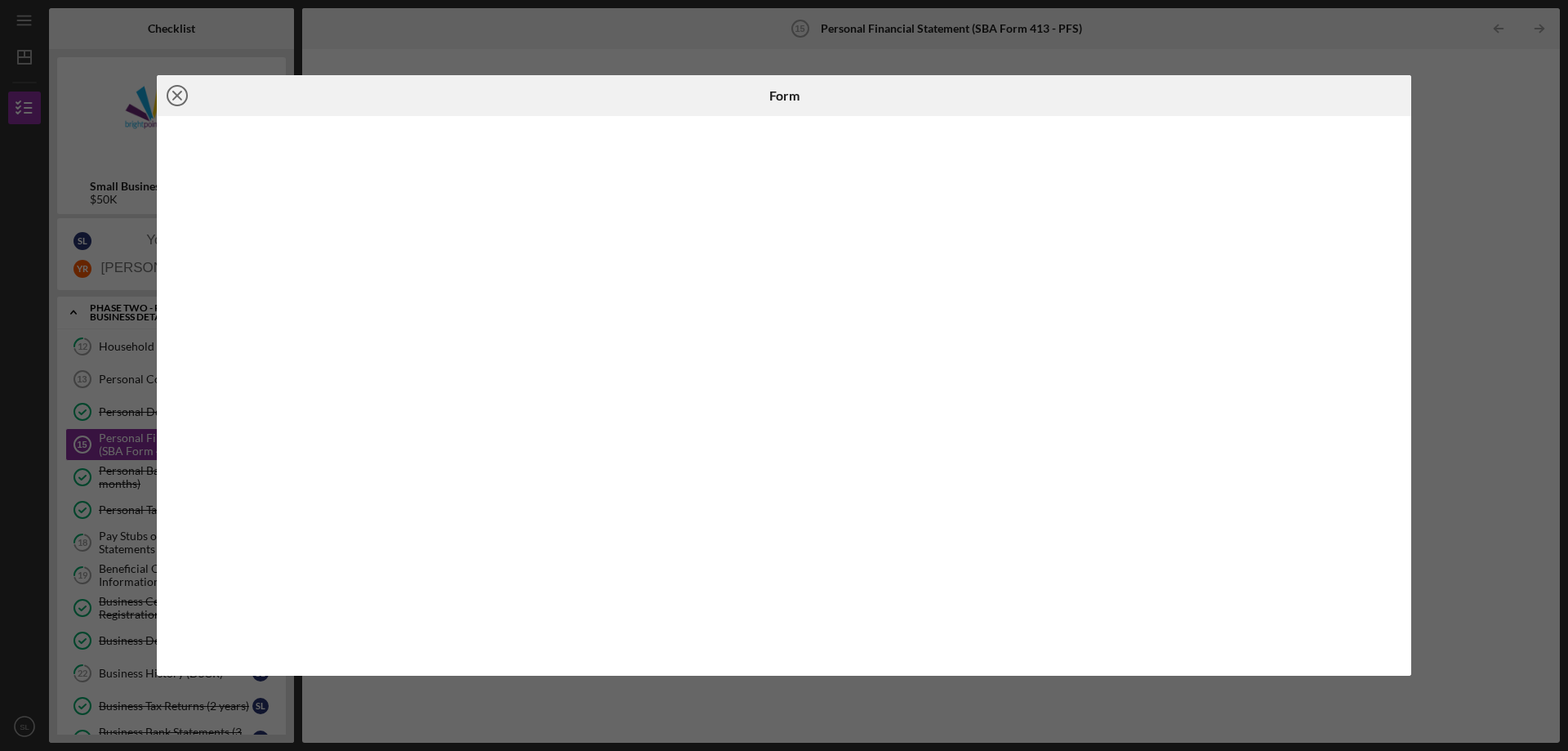
click at [193, 92] on icon "Icon/Close" at bounding box center [177, 96] width 41 height 41
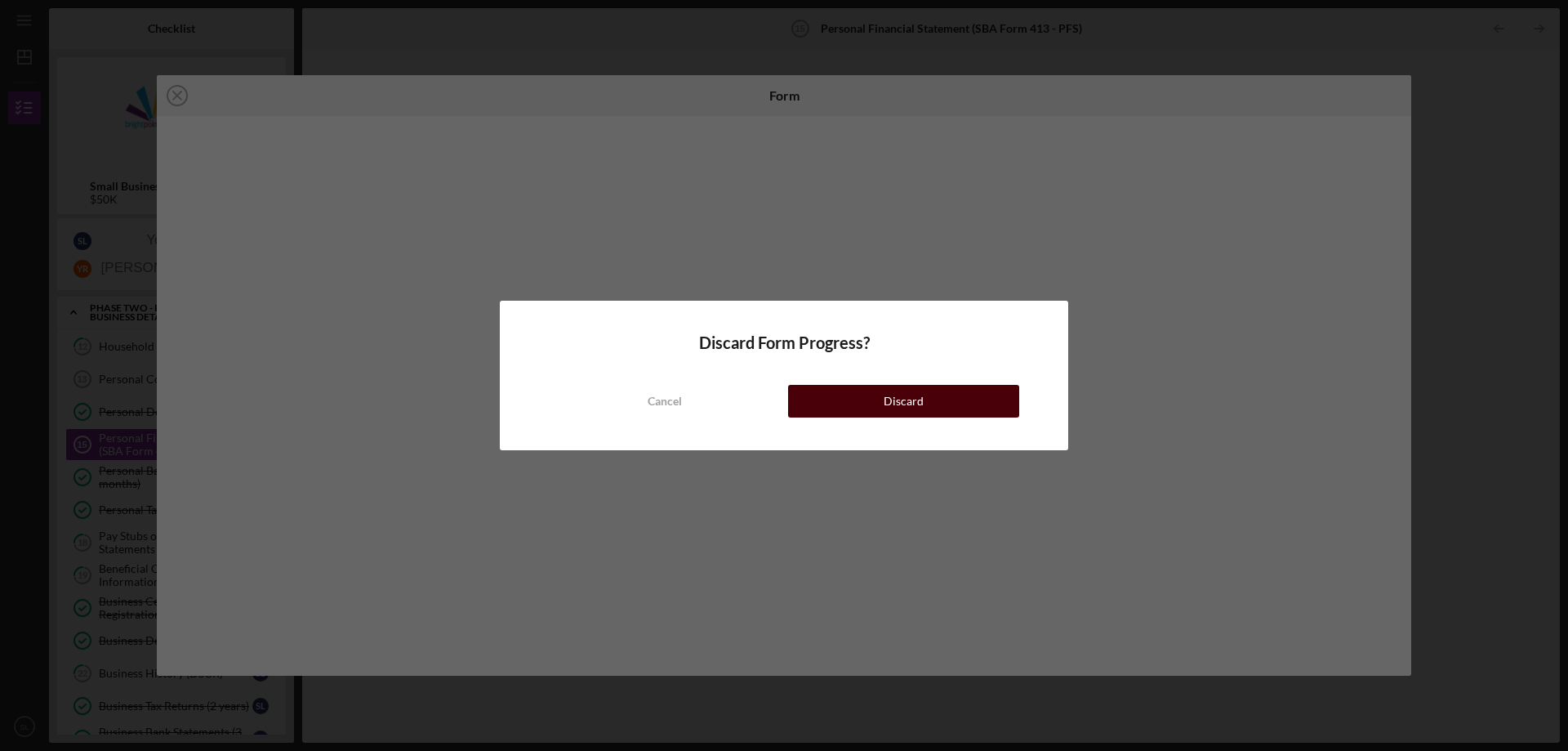
click at [810, 403] on button "Discard" at bounding box center [903, 401] width 231 height 33
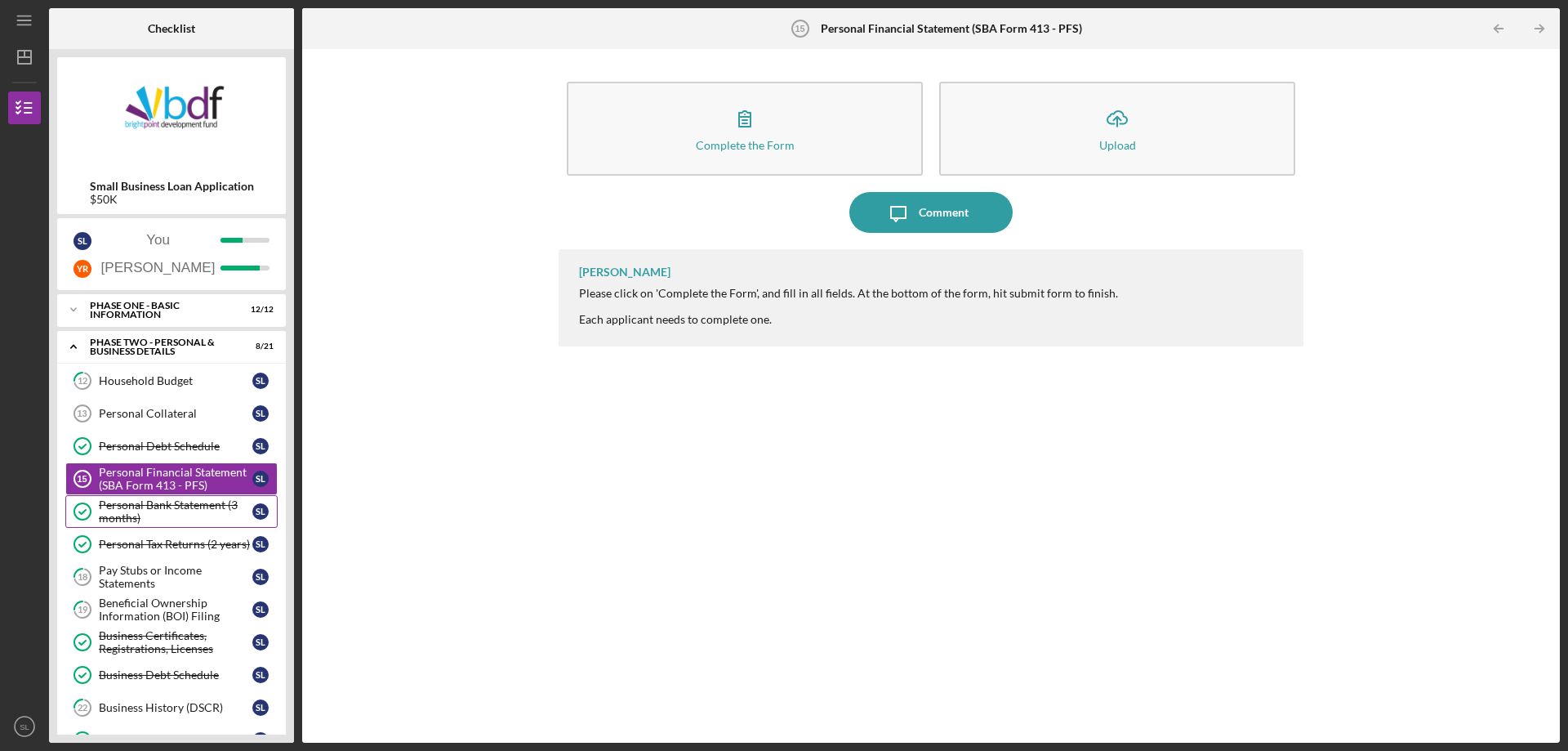
click at [167, 495] on link "Personal Bank Statement (3 months) Personal Bank Statement (3 months) S L" at bounding box center [172, 511] width 213 height 33
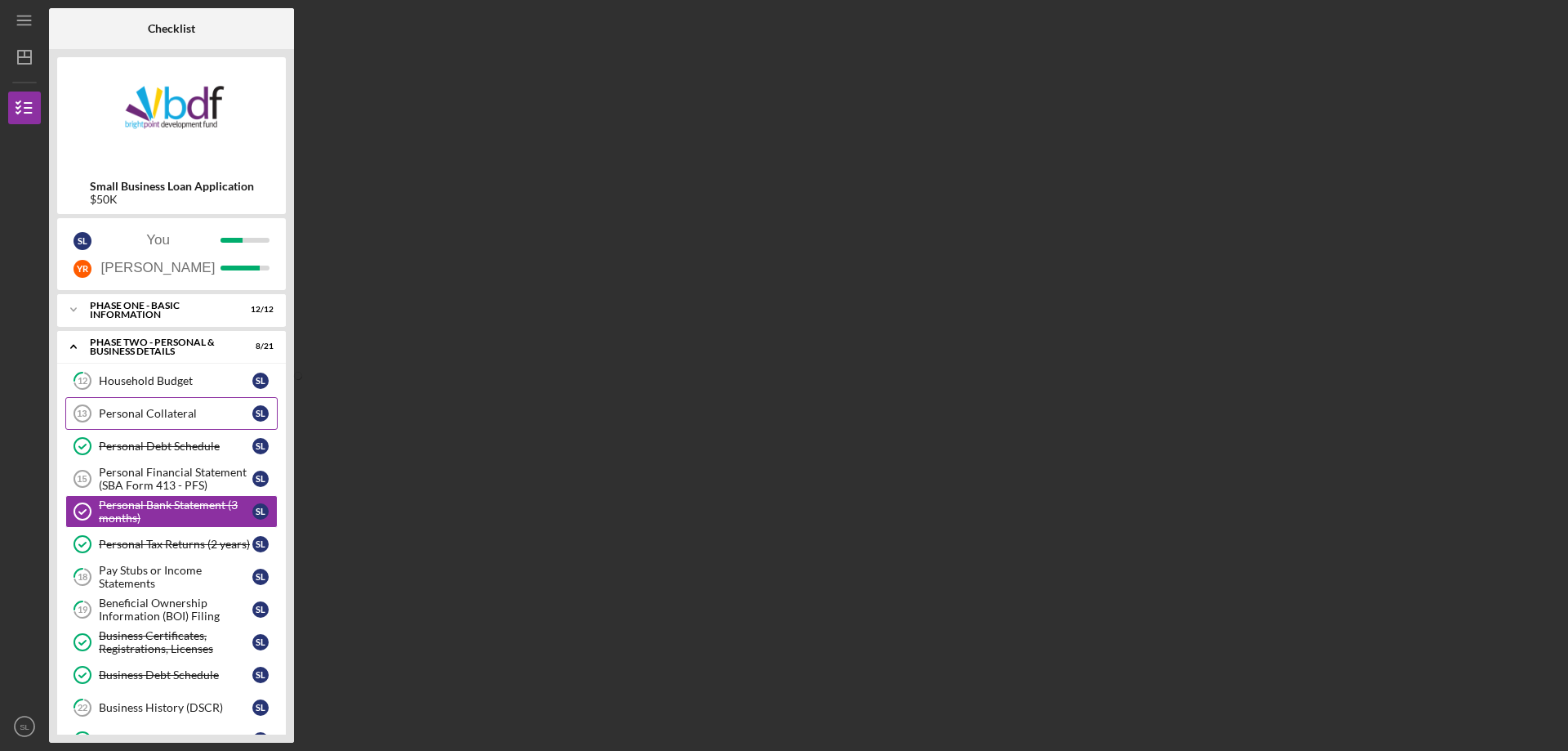
click at [195, 425] on link "Personal Collateral 13 Personal Collateral S L" at bounding box center [172, 414] width 213 height 33
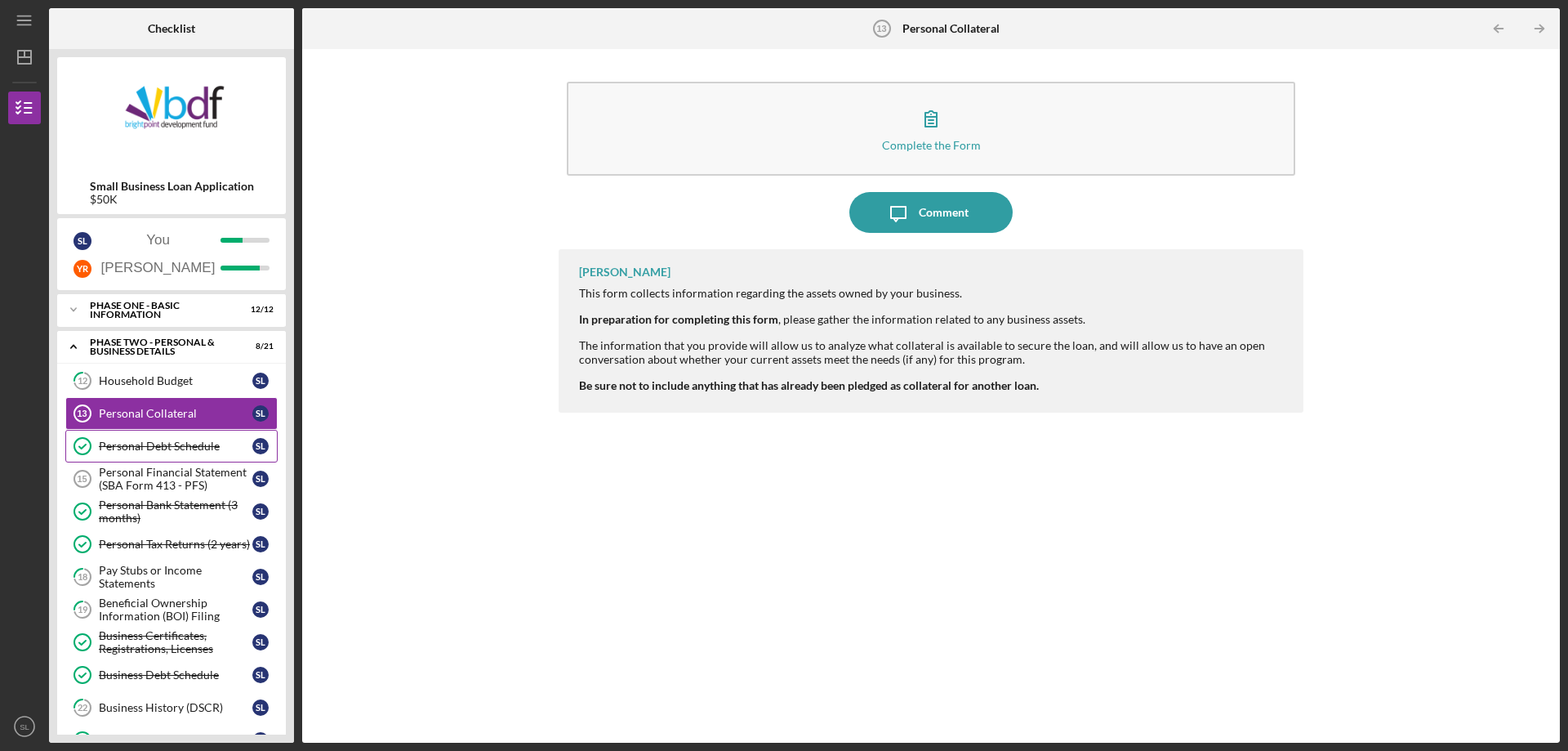
click at [184, 447] on div "Personal Debt Schedule" at bounding box center [175, 447] width 154 height 14
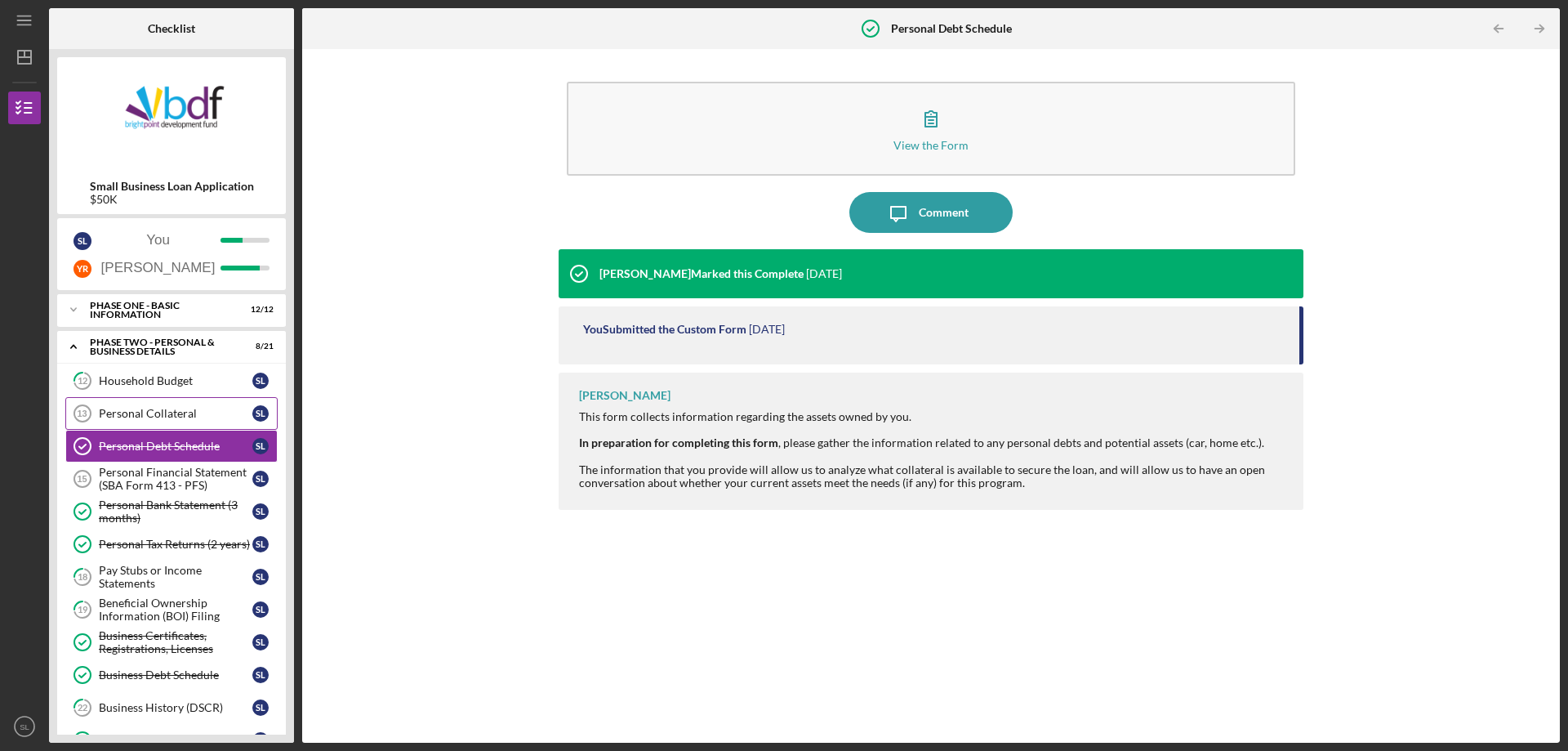
click at [185, 399] on link "Personal Collateral 13 Personal Collateral S L" at bounding box center [172, 414] width 213 height 33
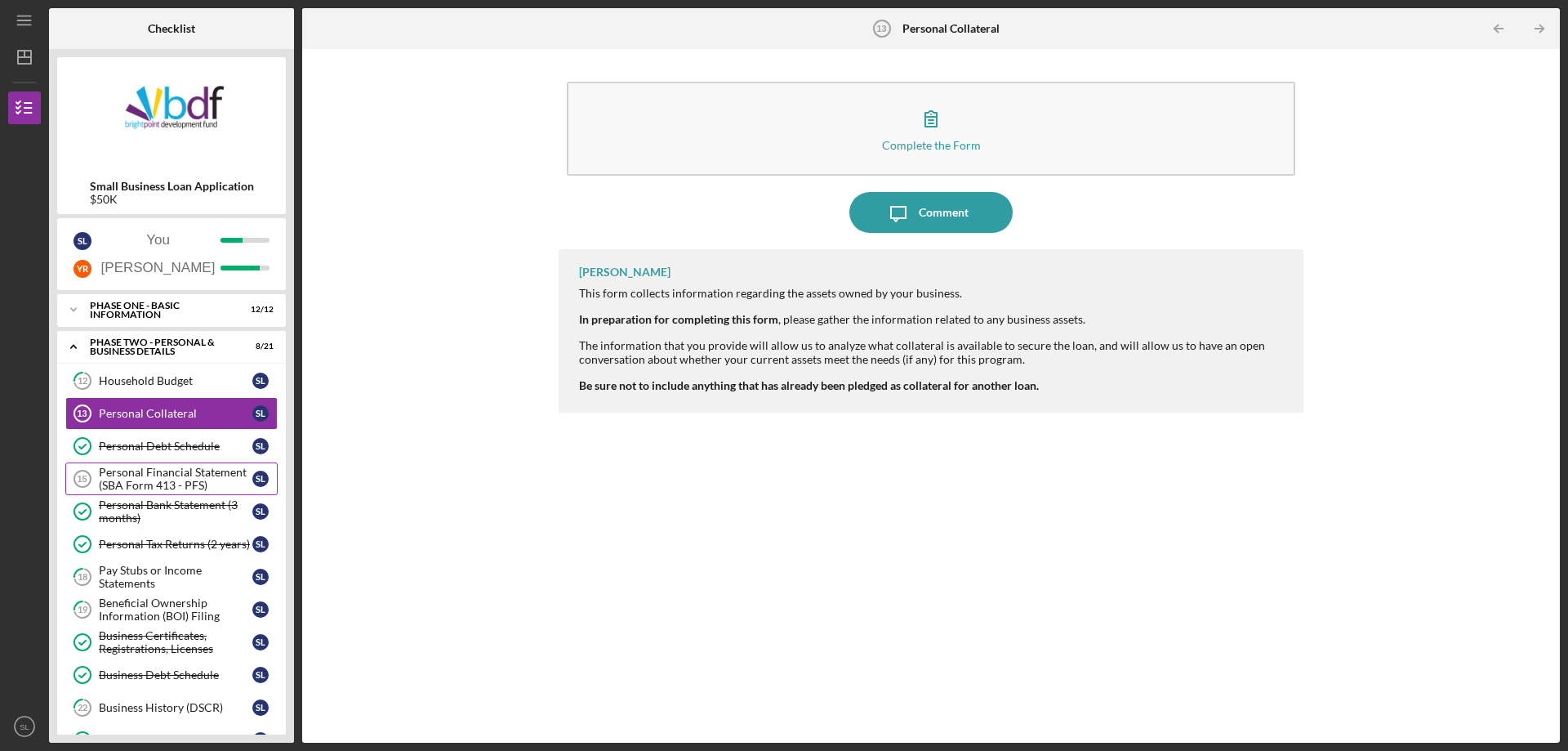
click at [169, 473] on div "Personal Financial Statement (SBA Form 413 - PFS)" at bounding box center [175, 478] width 154 height 26
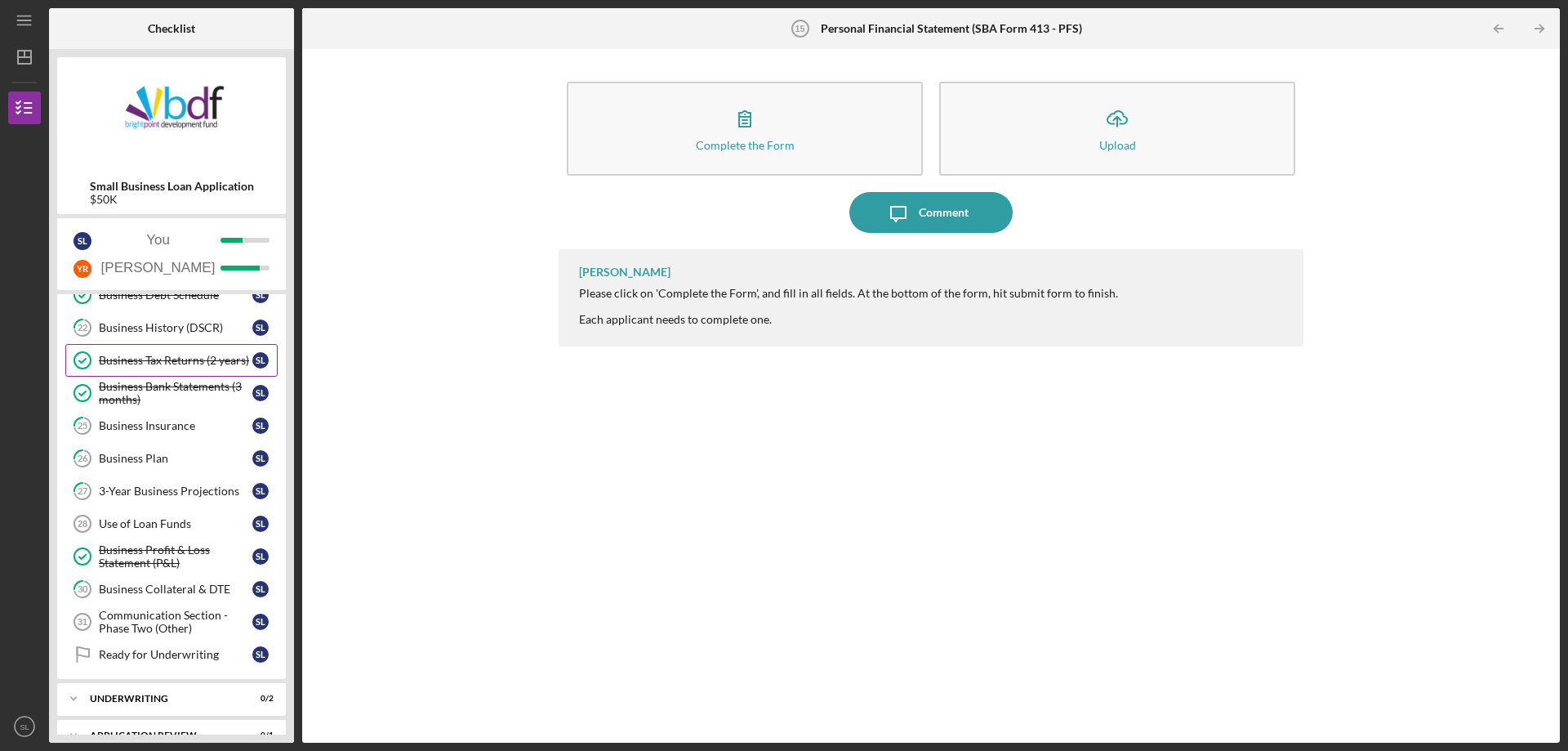
scroll to position [409, 0]
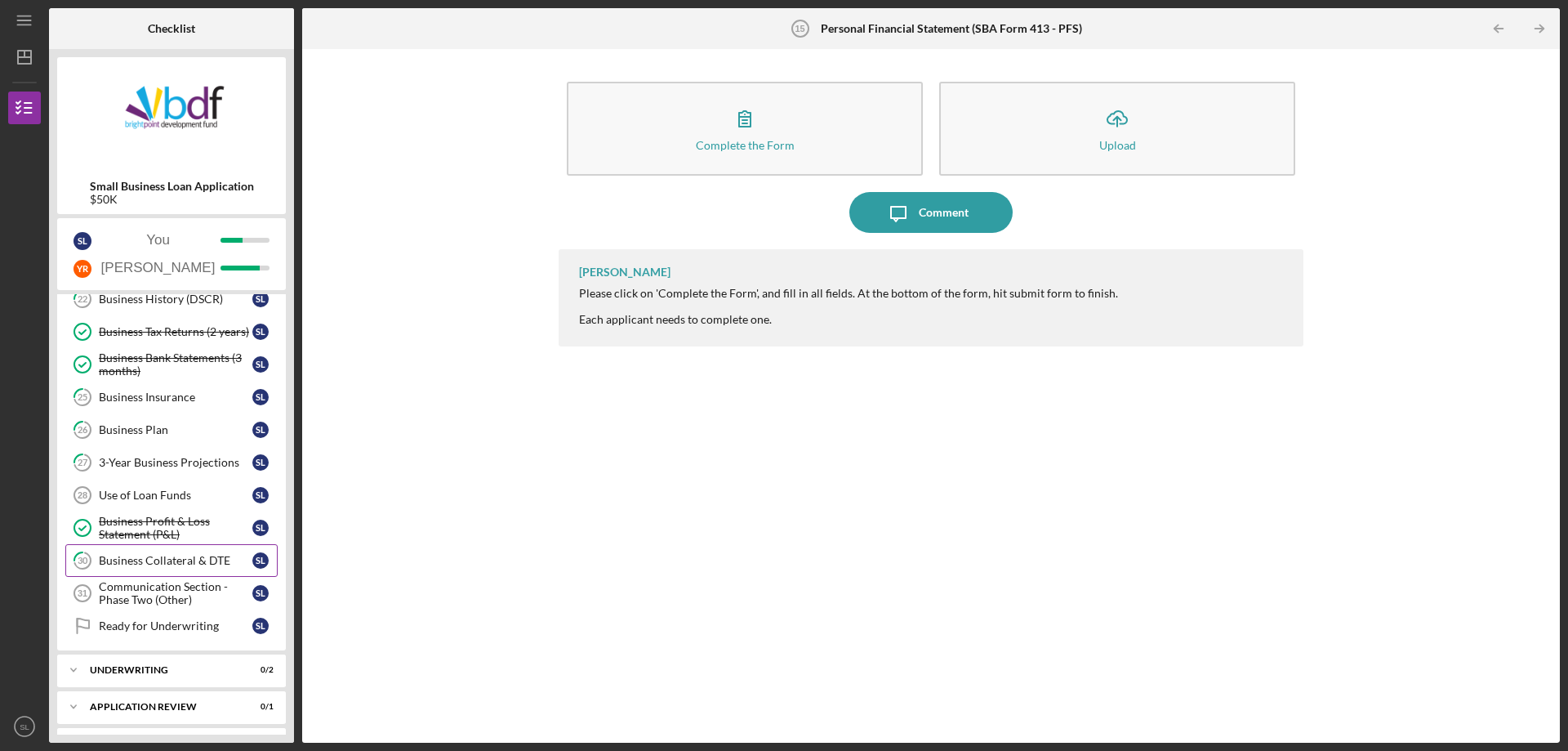
click at [176, 557] on div "Business Collateral & DTE" at bounding box center [175, 561] width 154 height 14
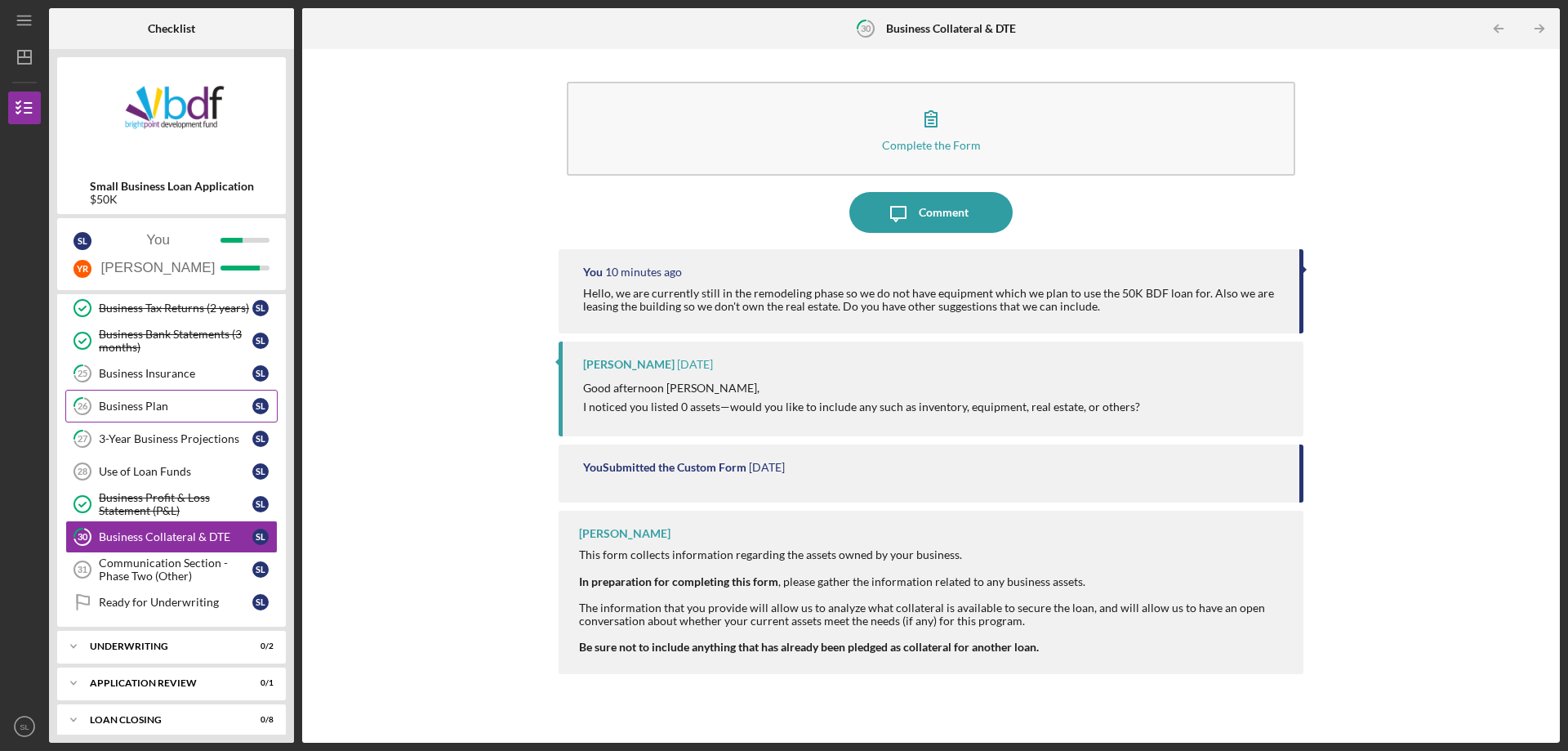
scroll to position [443, 0]
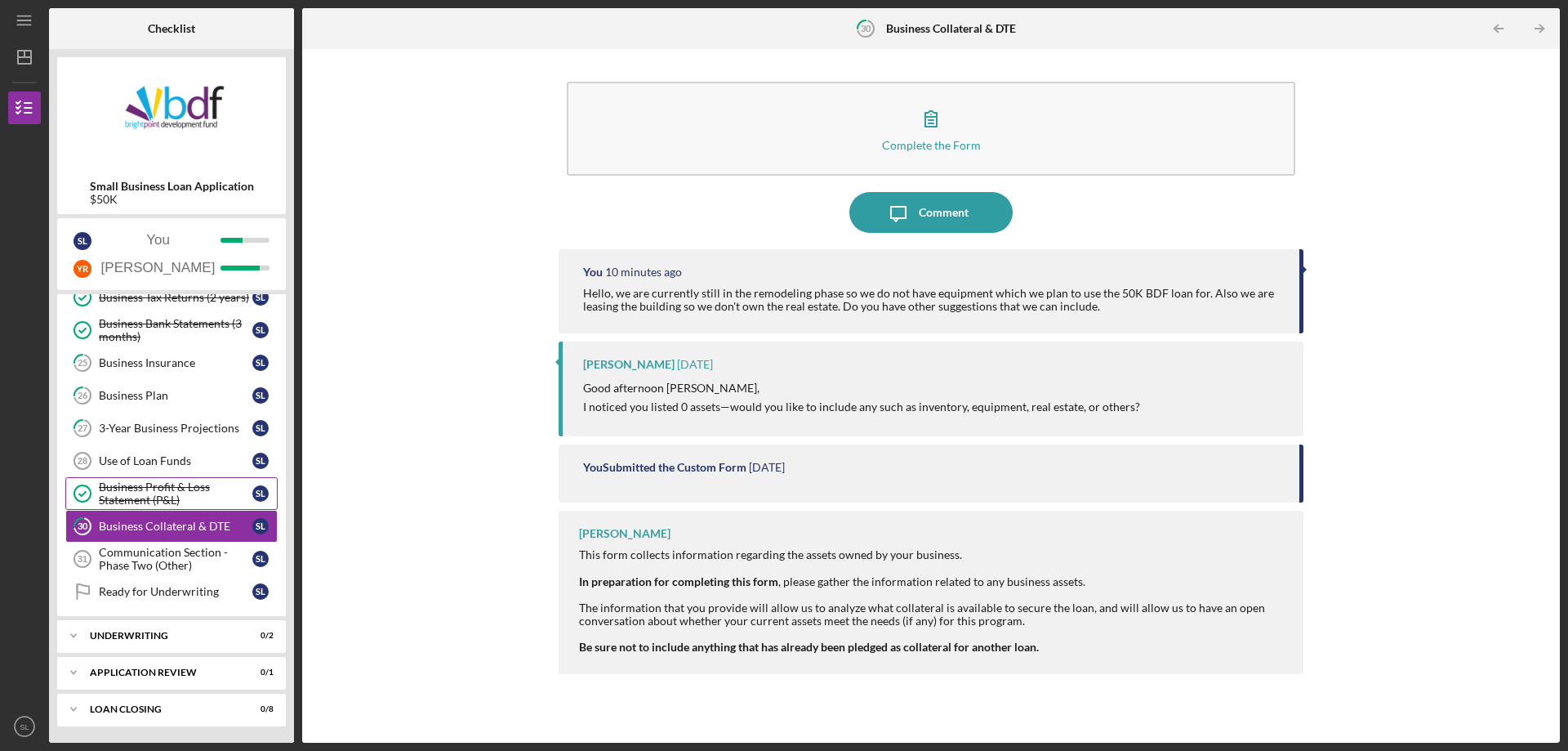
click at [205, 489] on div "Business Profit & Loss Statement (P&L)" at bounding box center [175, 493] width 154 height 26
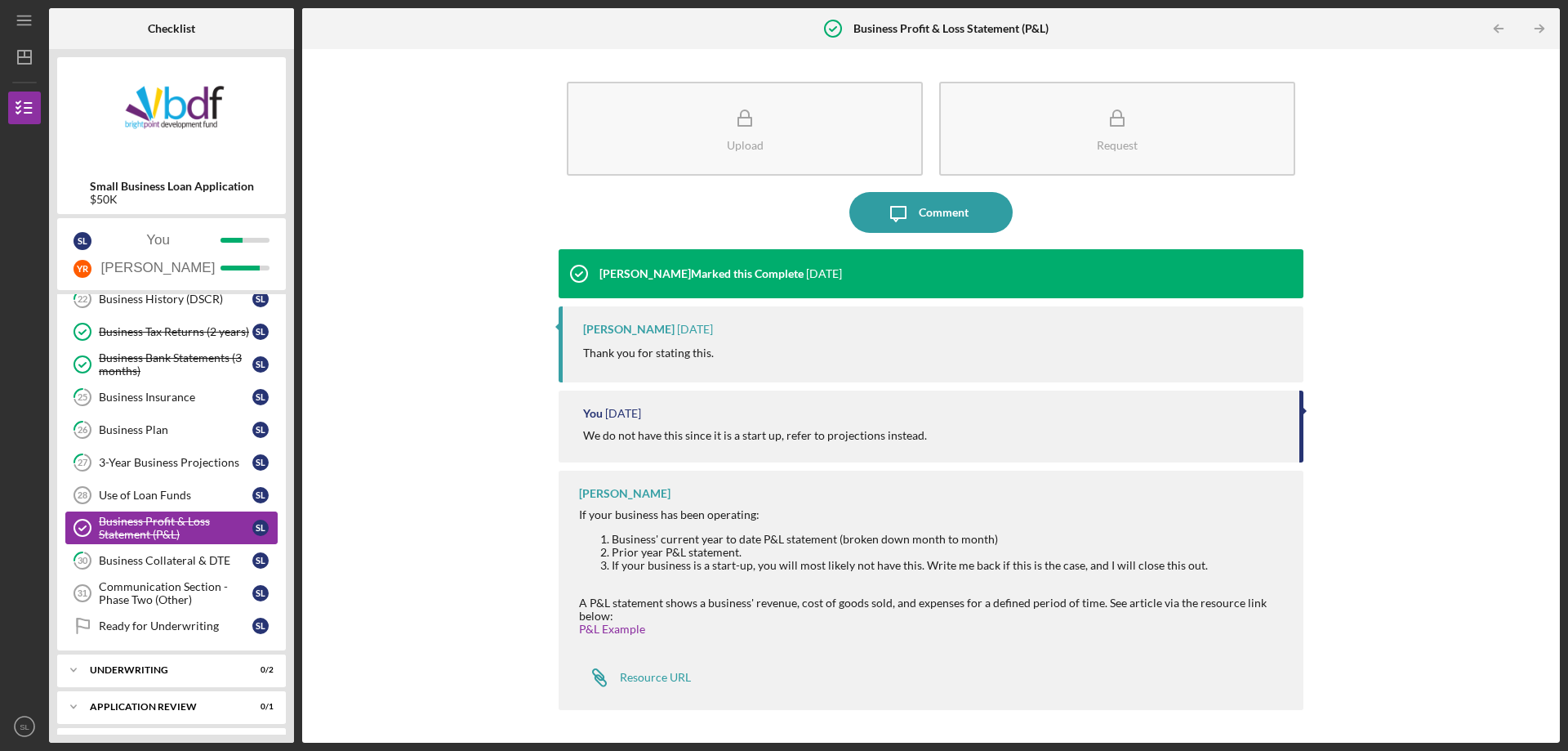
scroll to position [327, 0]
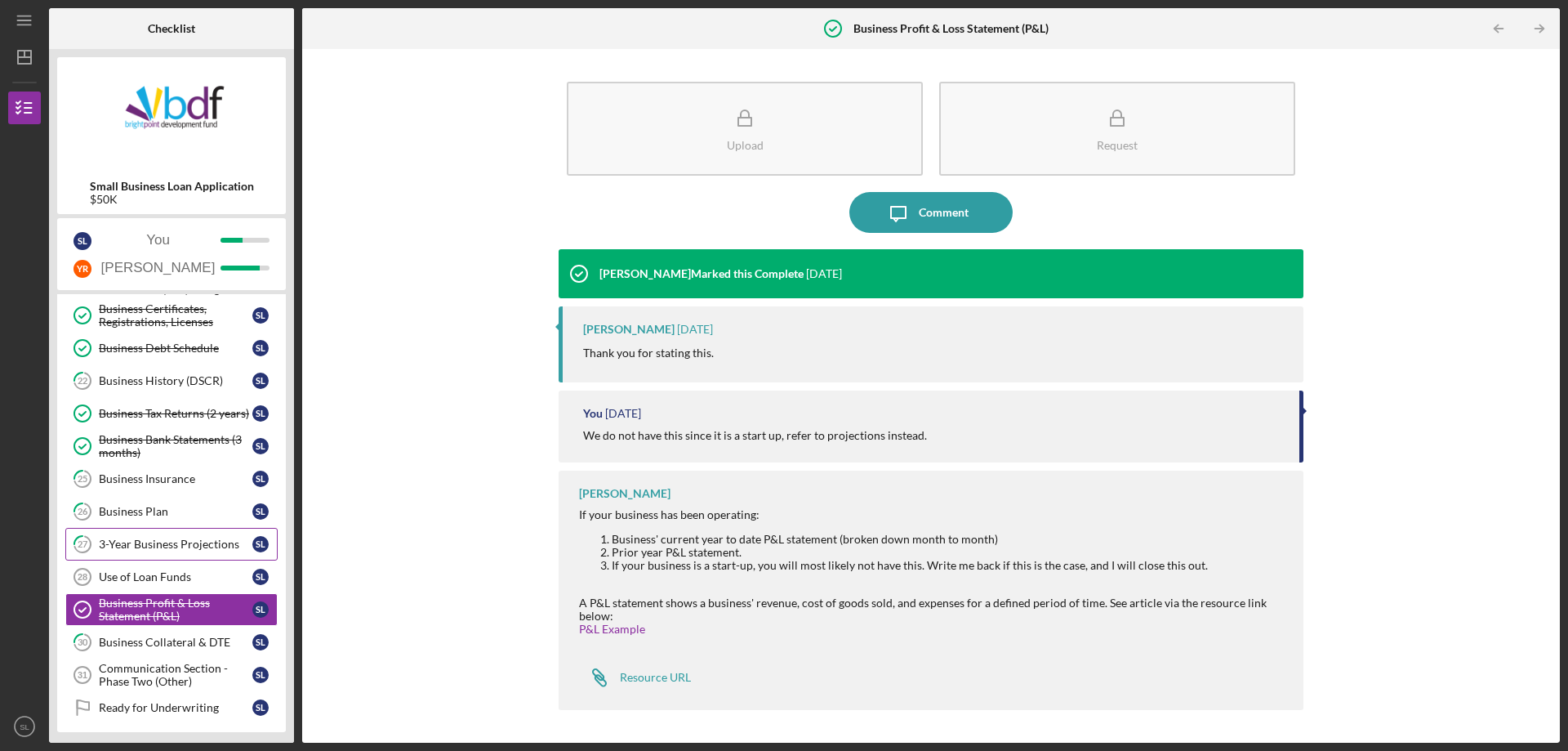
click at [193, 555] on link "27 3-Year Business Projections S L" at bounding box center [172, 544] width 213 height 33
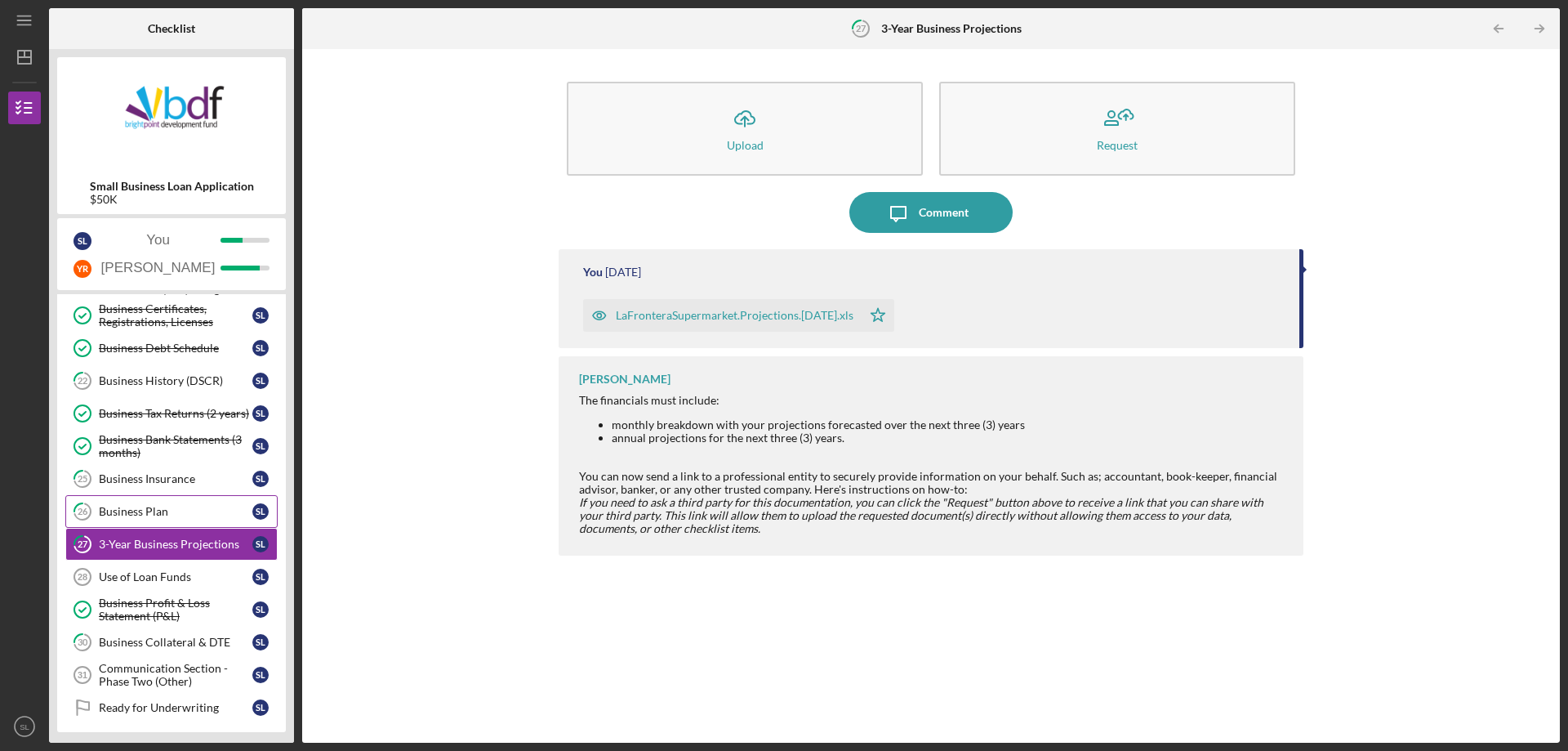
click at [189, 517] on div "Business Plan" at bounding box center [175, 511] width 154 height 14
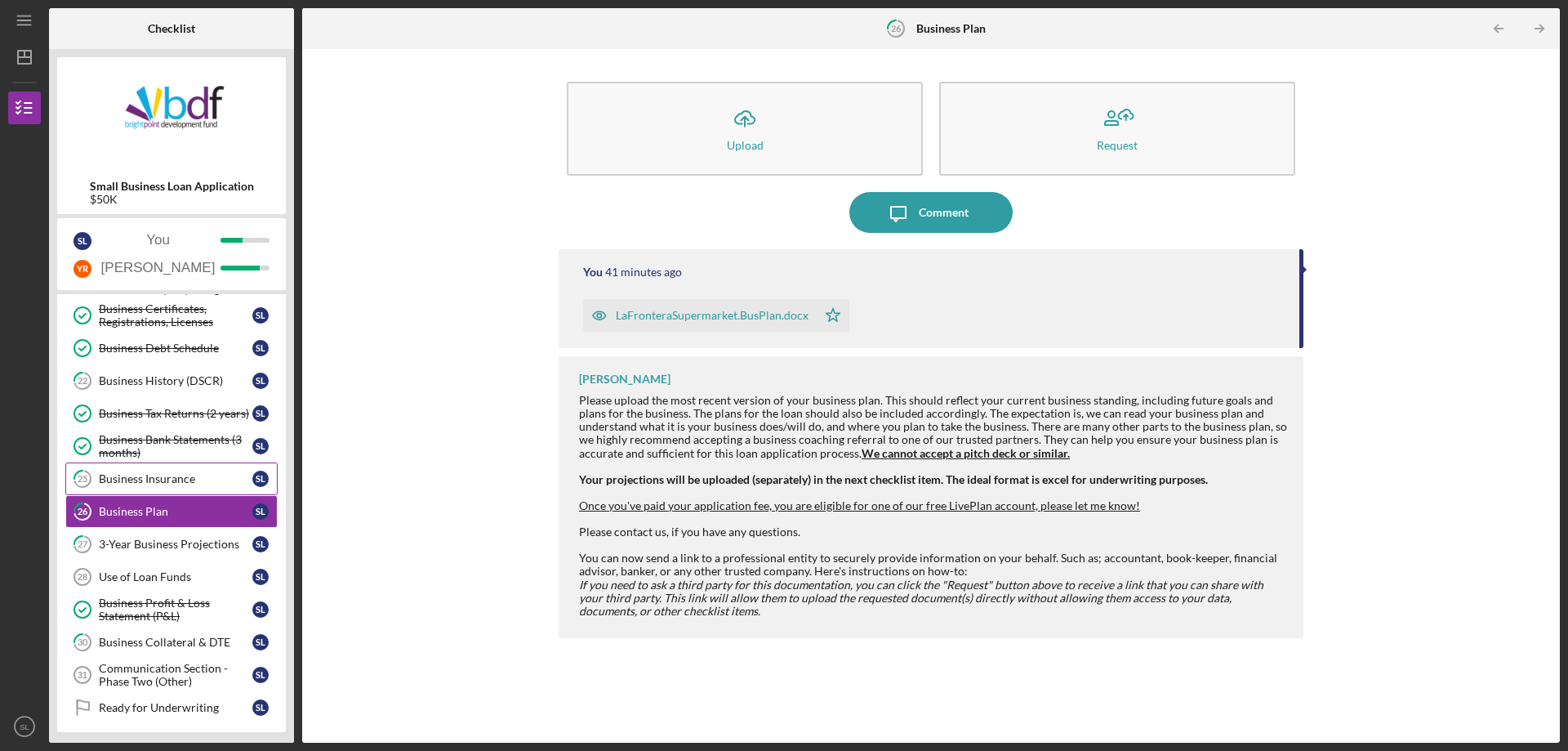
click at [187, 486] on link "25 Business Insurance S L" at bounding box center [172, 478] width 213 height 33
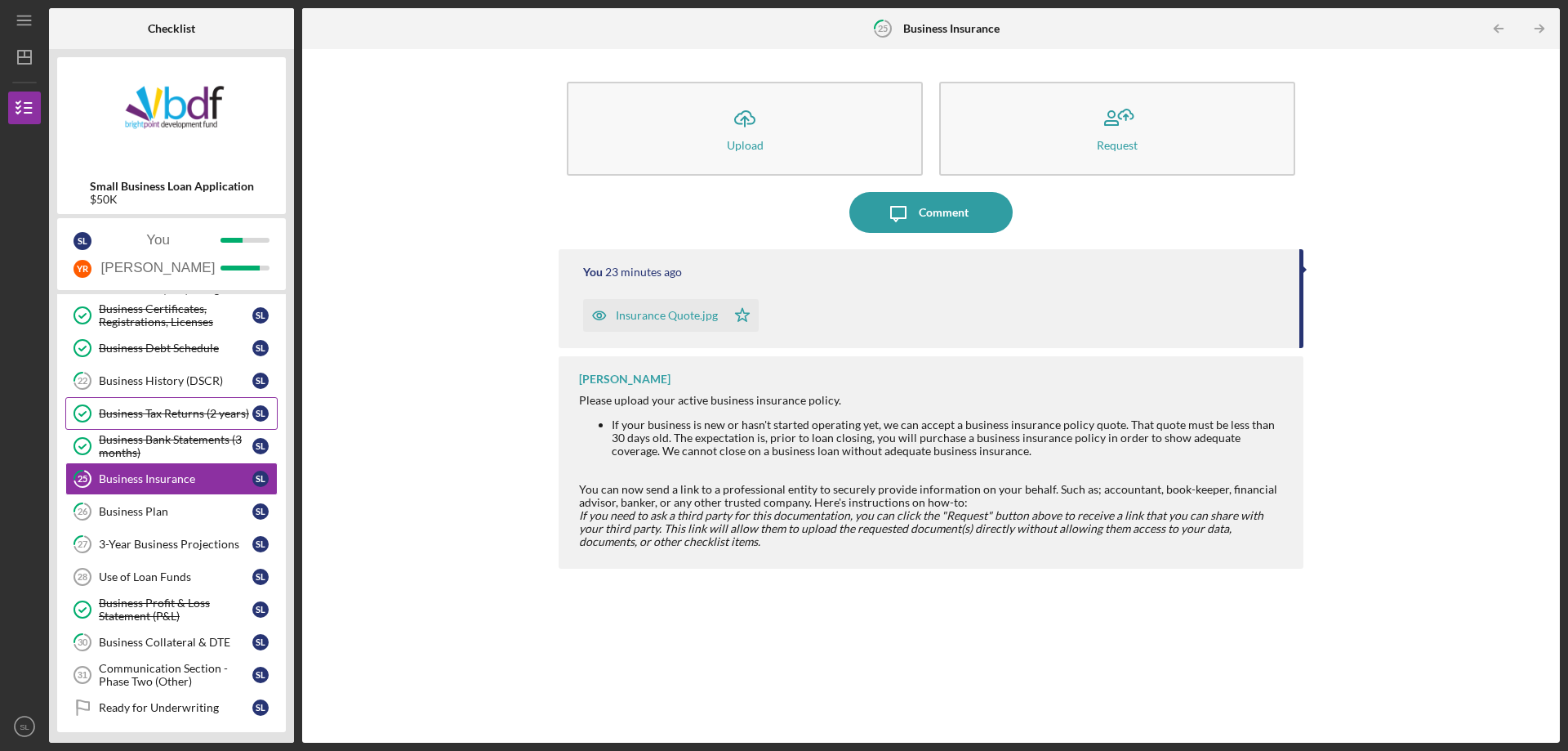
click at [192, 427] on link "Business Tax Returns (2 years) Business Tax Returns (2 years) S L" at bounding box center [172, 414] width 213 height 33
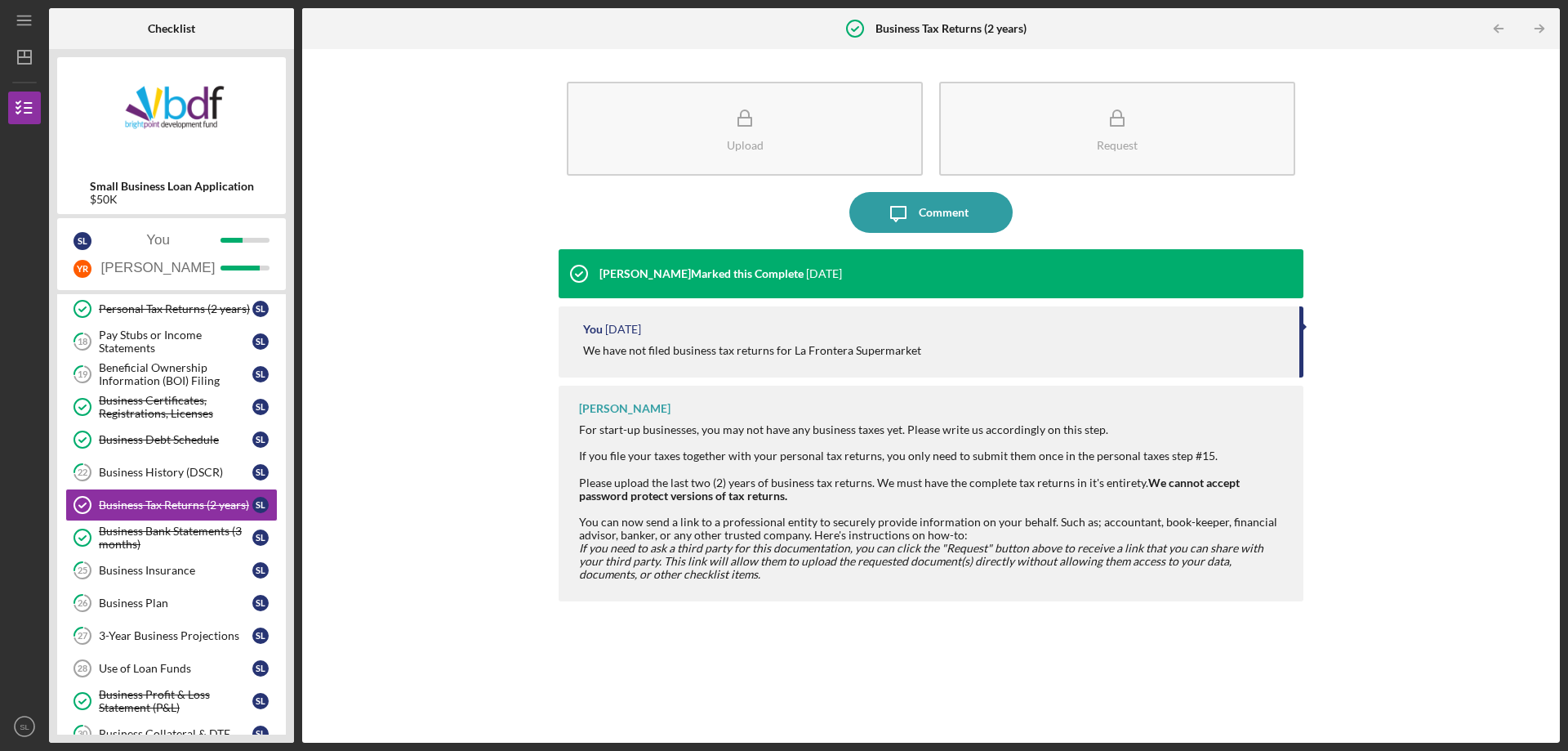
scroll to position [246, 0]
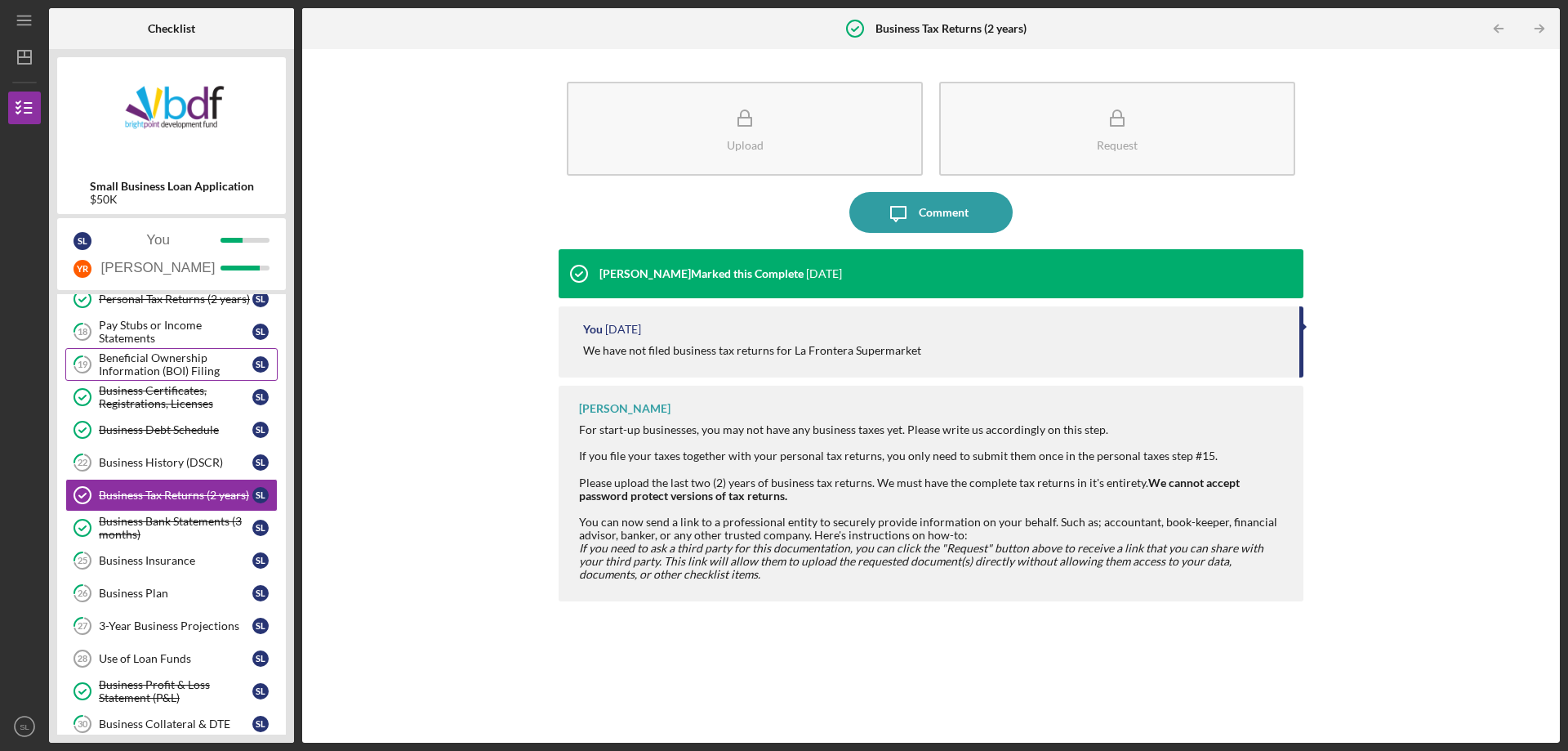
click at [190, 358] on div "Beneficial Ownership Information (BOI) Filing" at bounding box center [175, 363] width 154 height 26
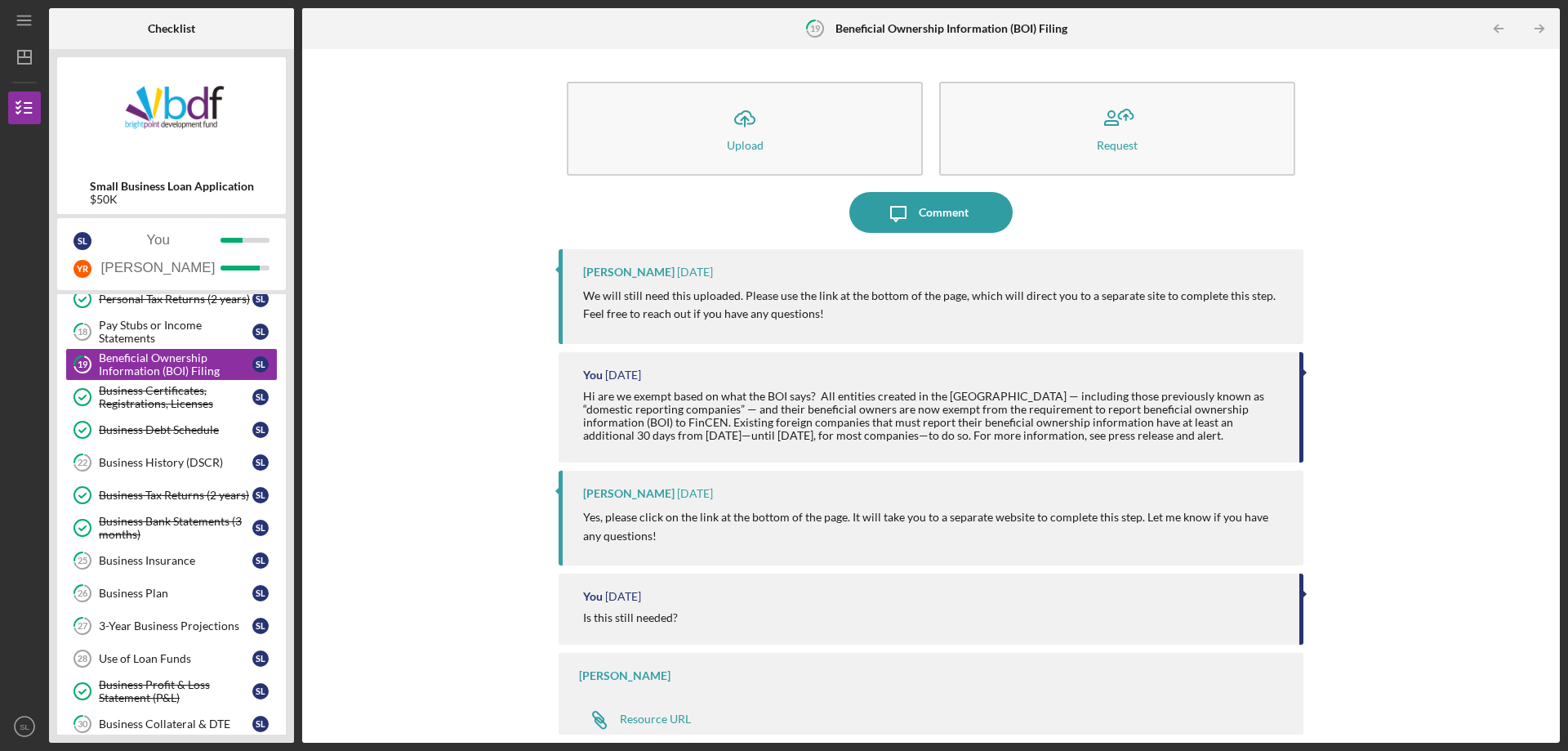
scroll to position [2, 0]
click at [652, 710] on div "Resource URL" at bounding box center [656, 717] width 71 height 14
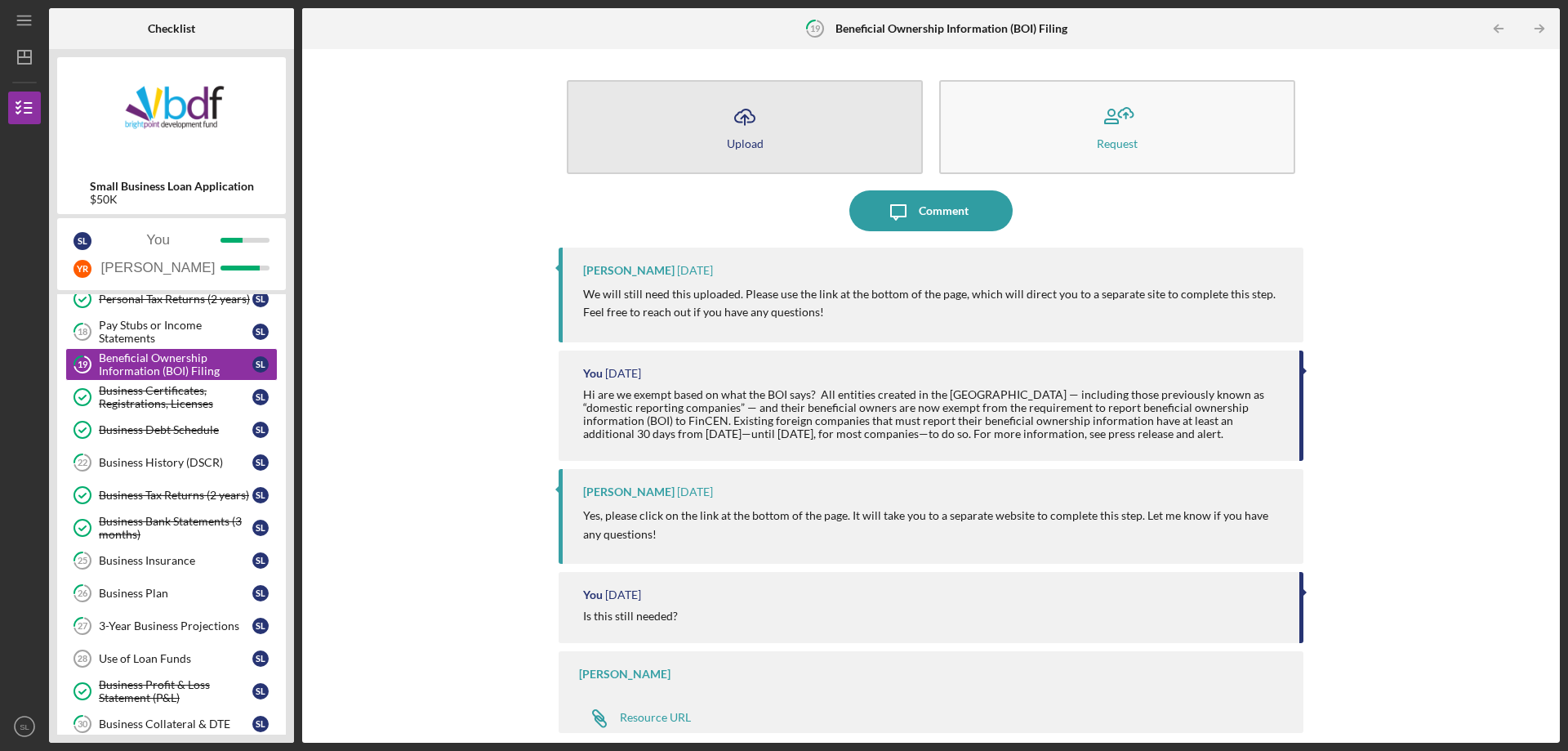
click at [799, 119] on button "Icon/Upload Upload" at bounding box center [745, 127] width 356 height 94
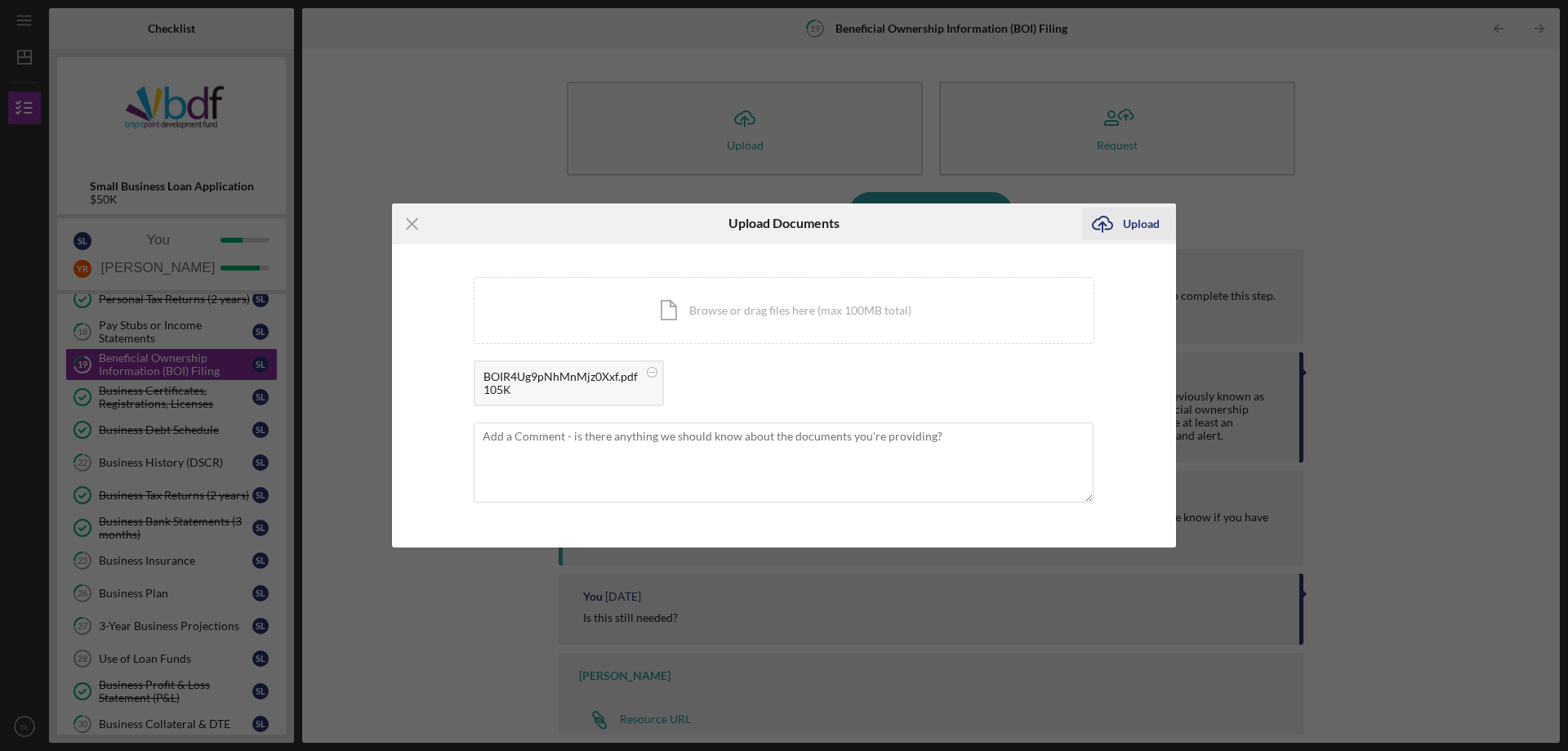
click at [1141, 214] on div "Upload" at bounding box center [1141, 224] width 37 height 33
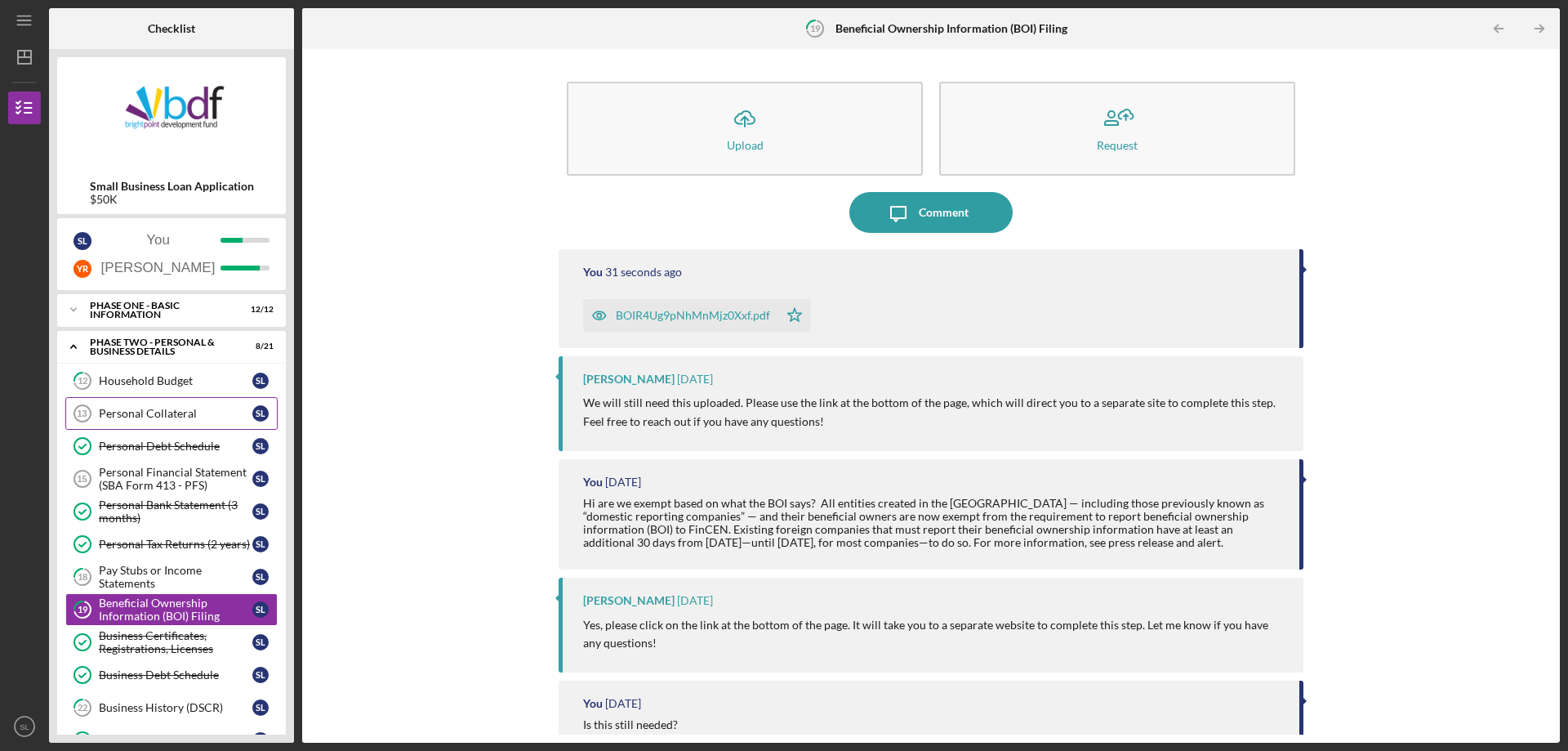
click at [153, 404] on link "Personal Collateral 13 Personal Collateral S L" at bounding box center [172, 414] width 213 height 33
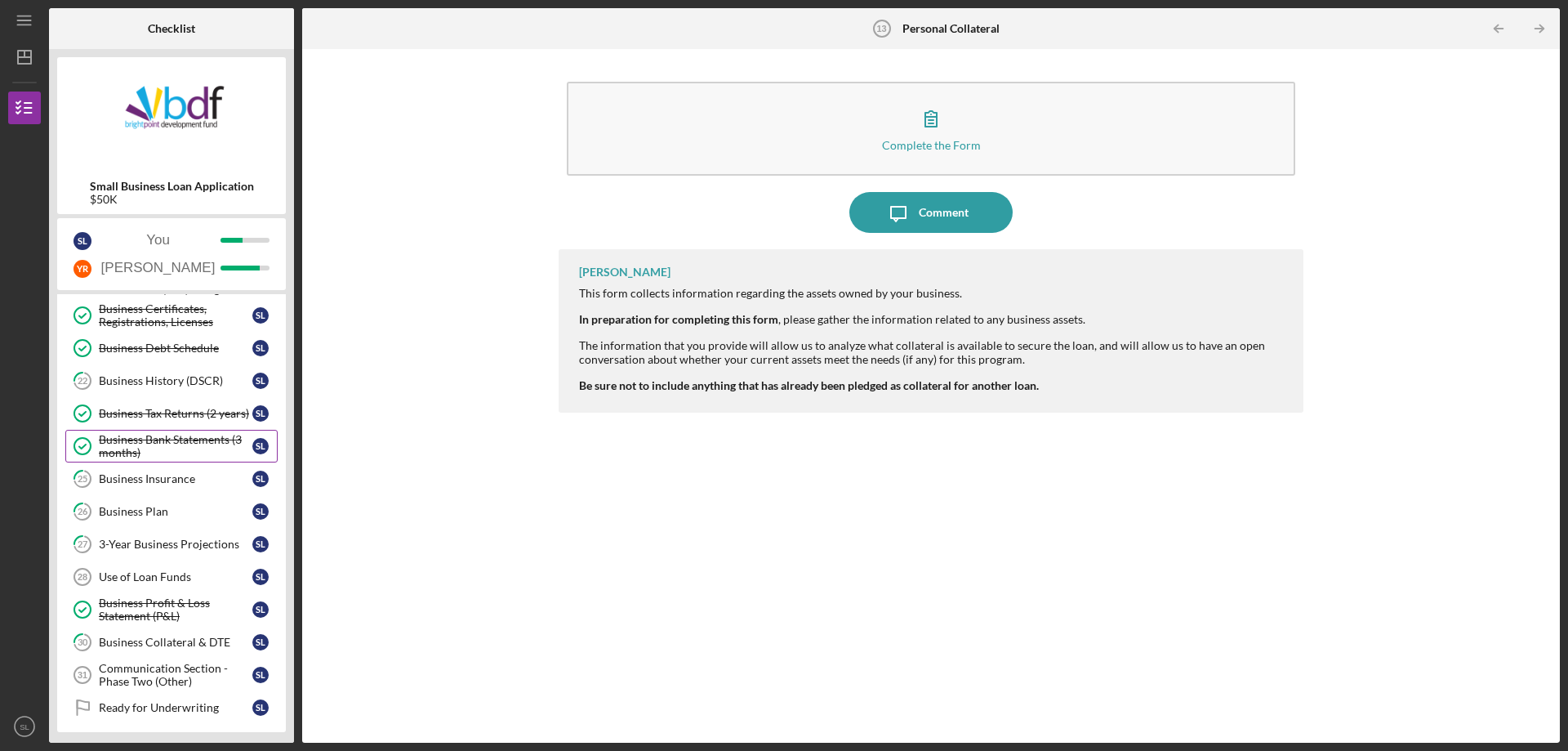
scroll to position [443, 0]
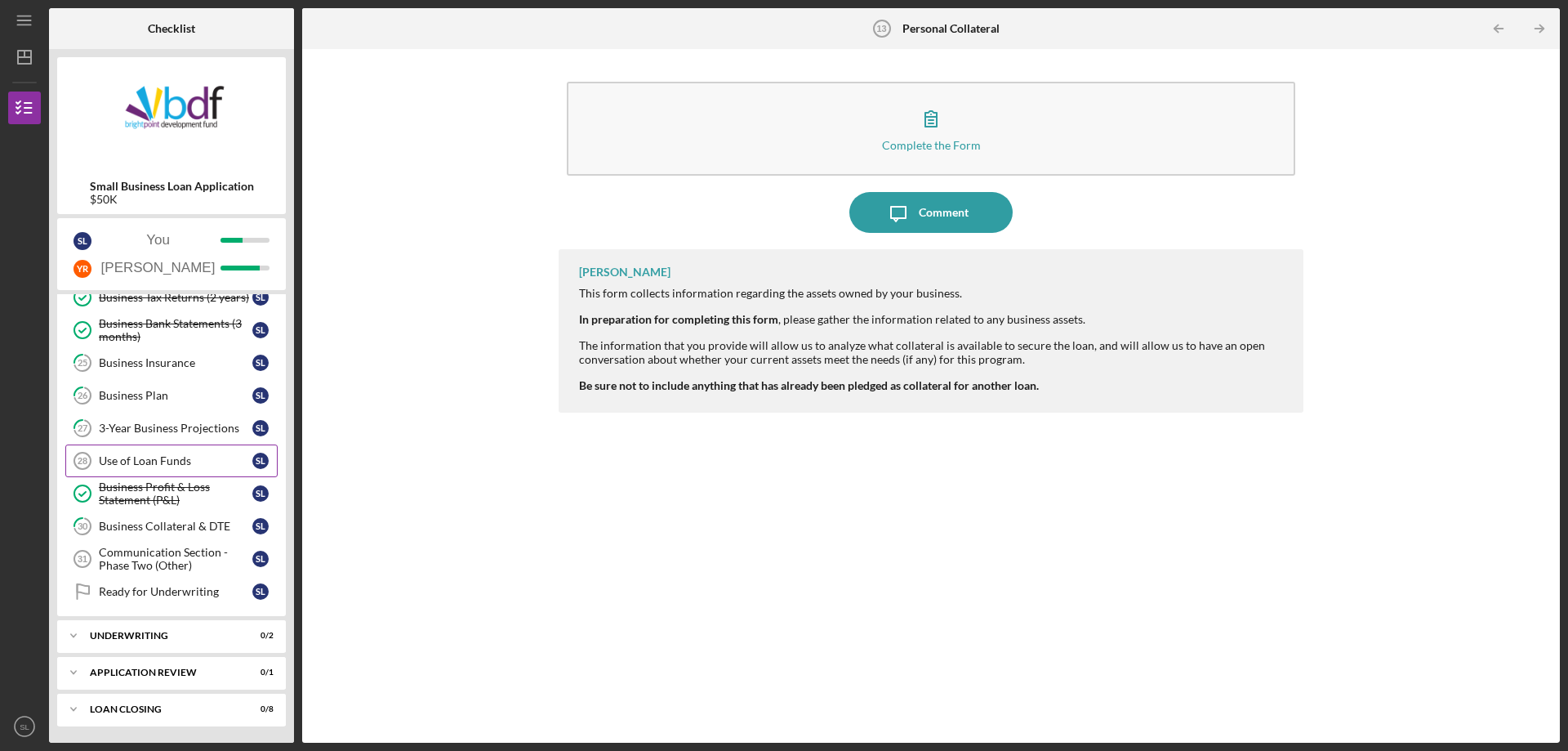
click at [140, 459] on div "Use of Loan Funds" at bounding box center [175, 461] width 154 height 14
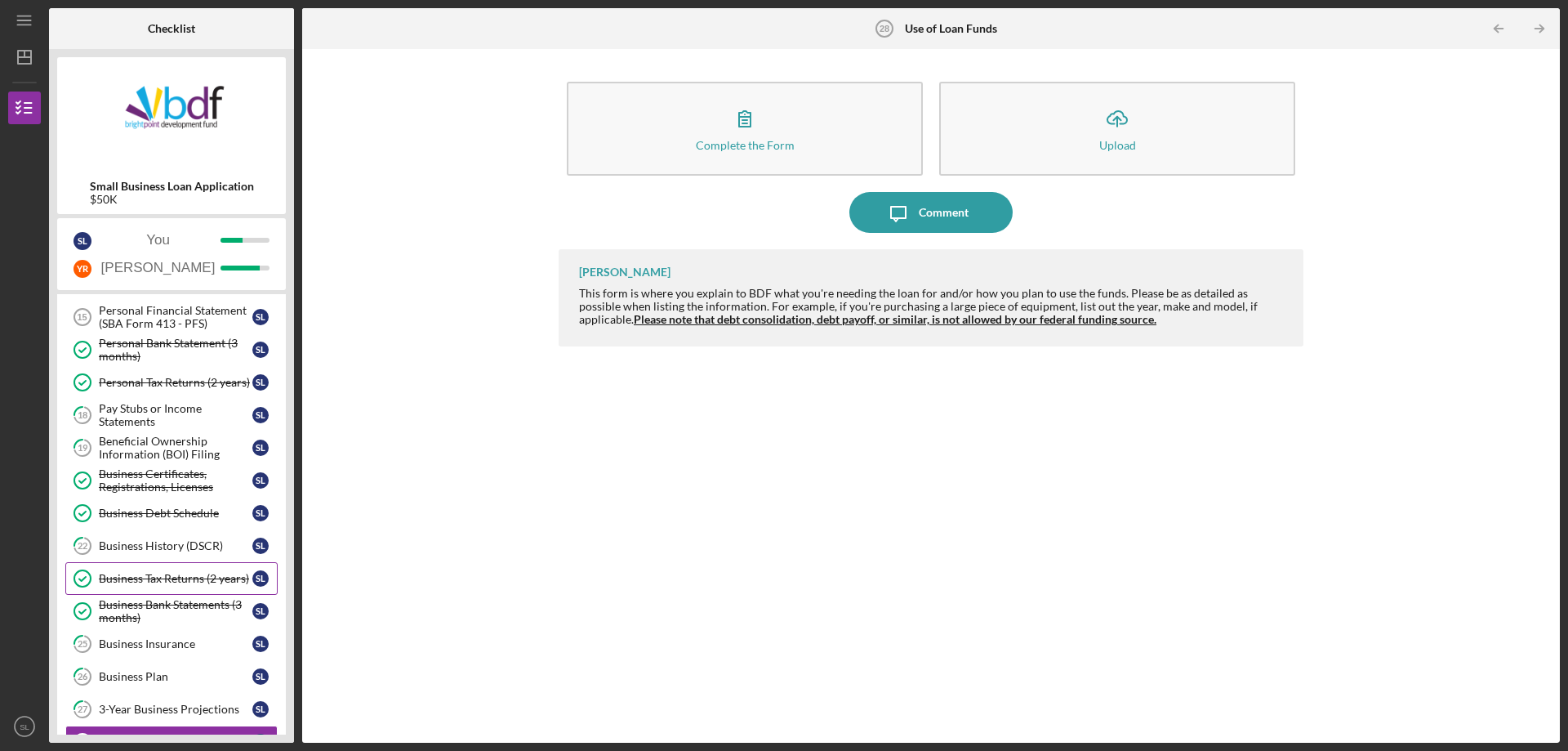
scroll to position [163, 0]
click at [180, 547] on div "Business History (DSCR)" at bounding box center [175, 544] width 154 height 14
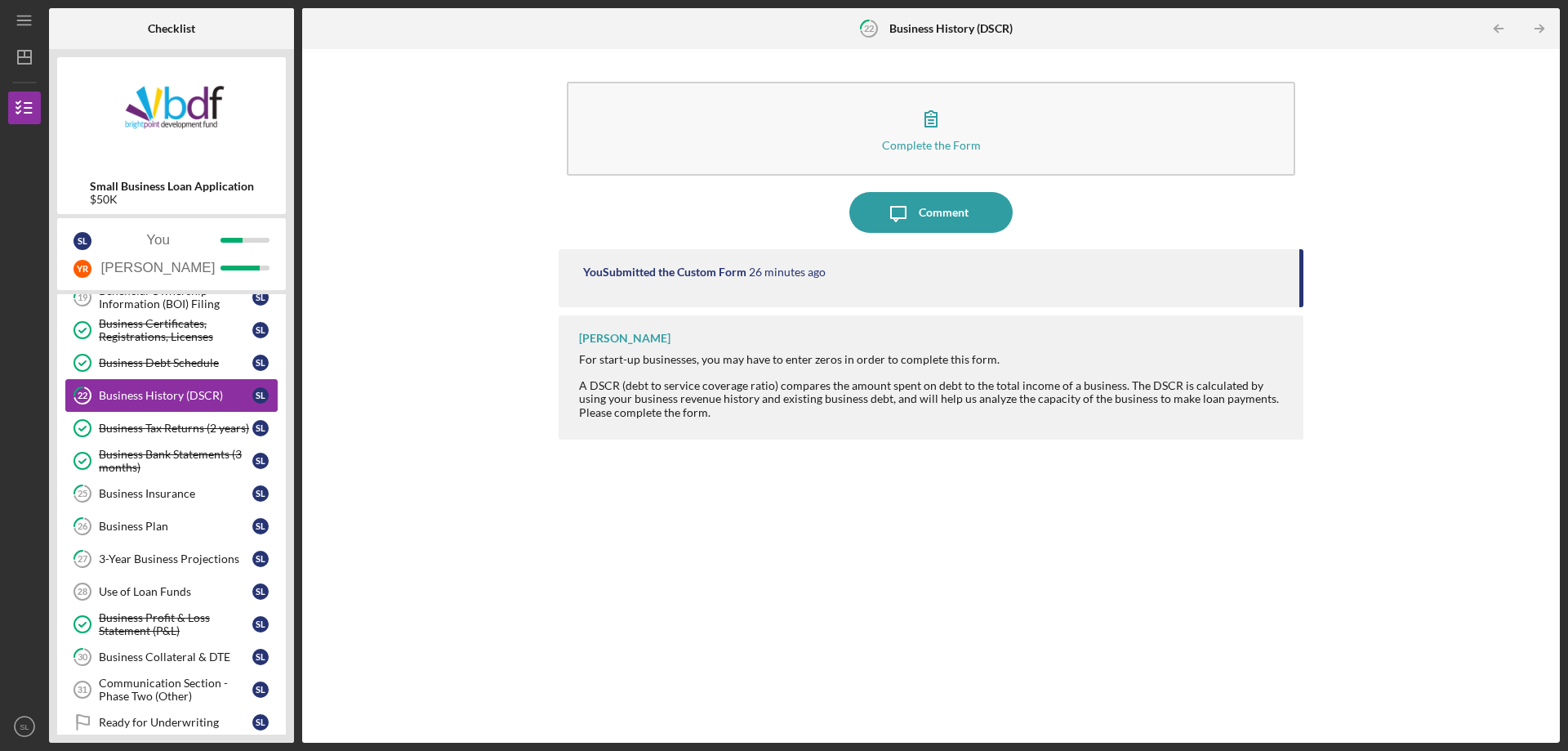
scroll to position [327, 0]
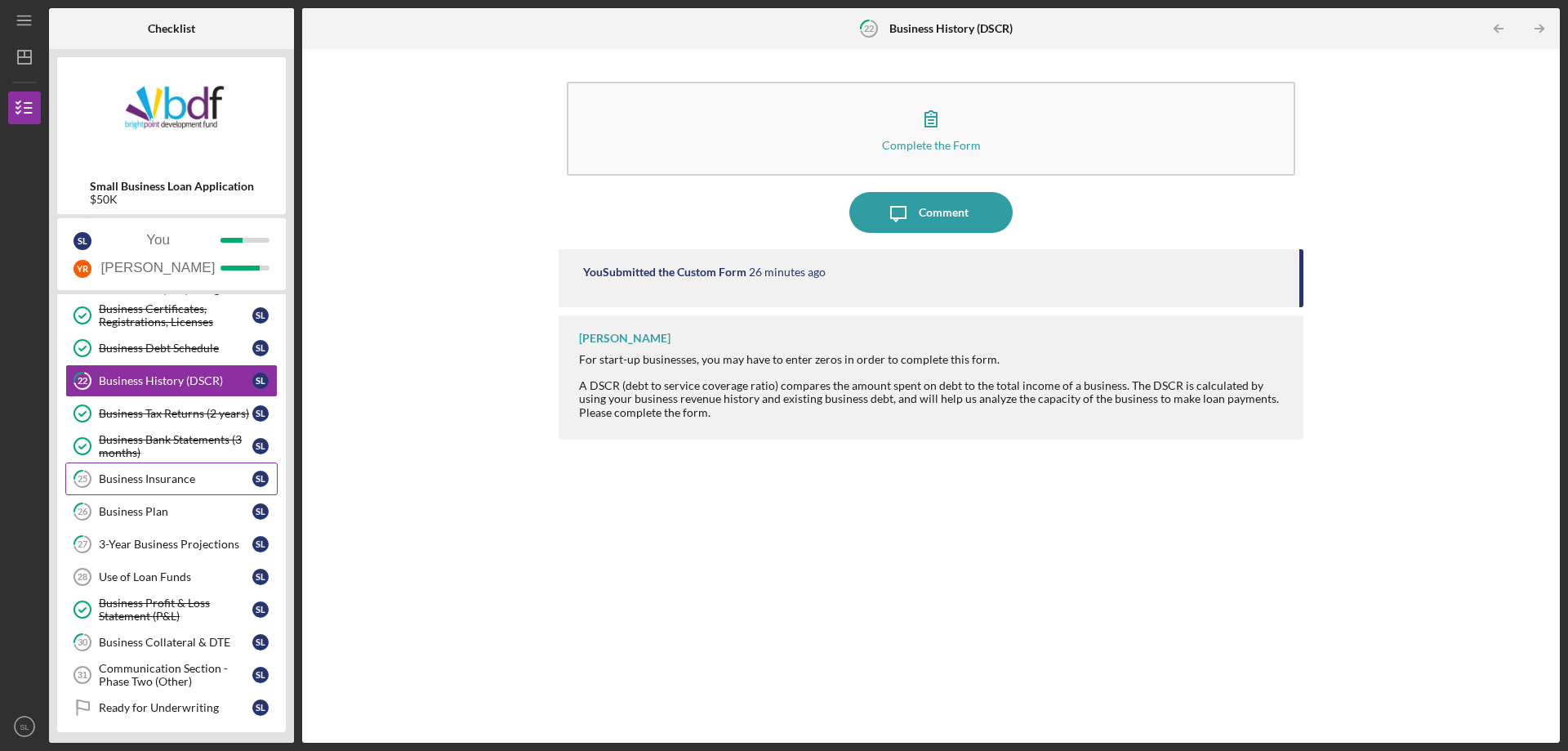
click at [144, 488] on link "25 Business Insurance S L" at bounding box center [172, 478] width 213 height 33
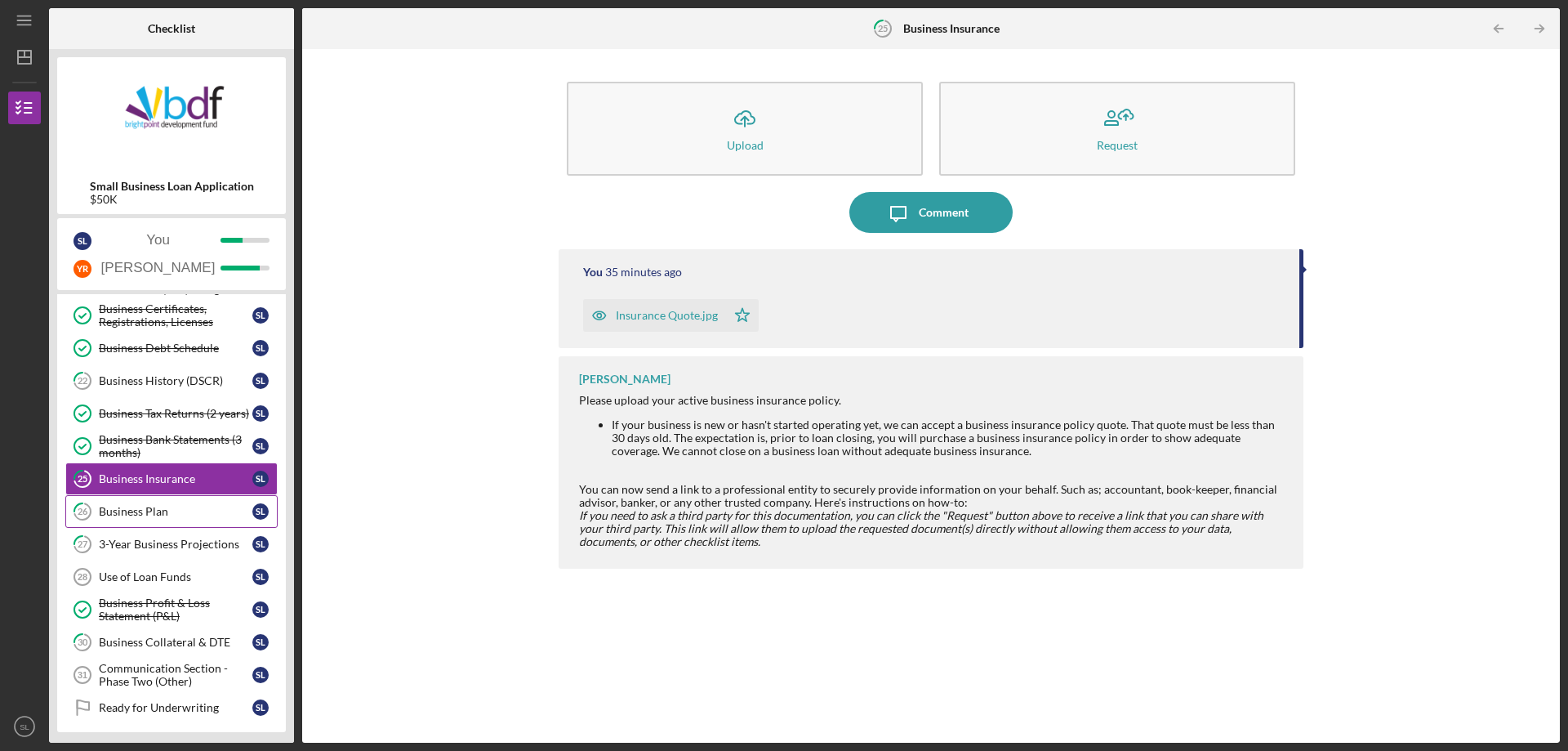
click at [141, 502] on link "26 Business Plan S L" at bounding box center [172, 511] width 213 height 33
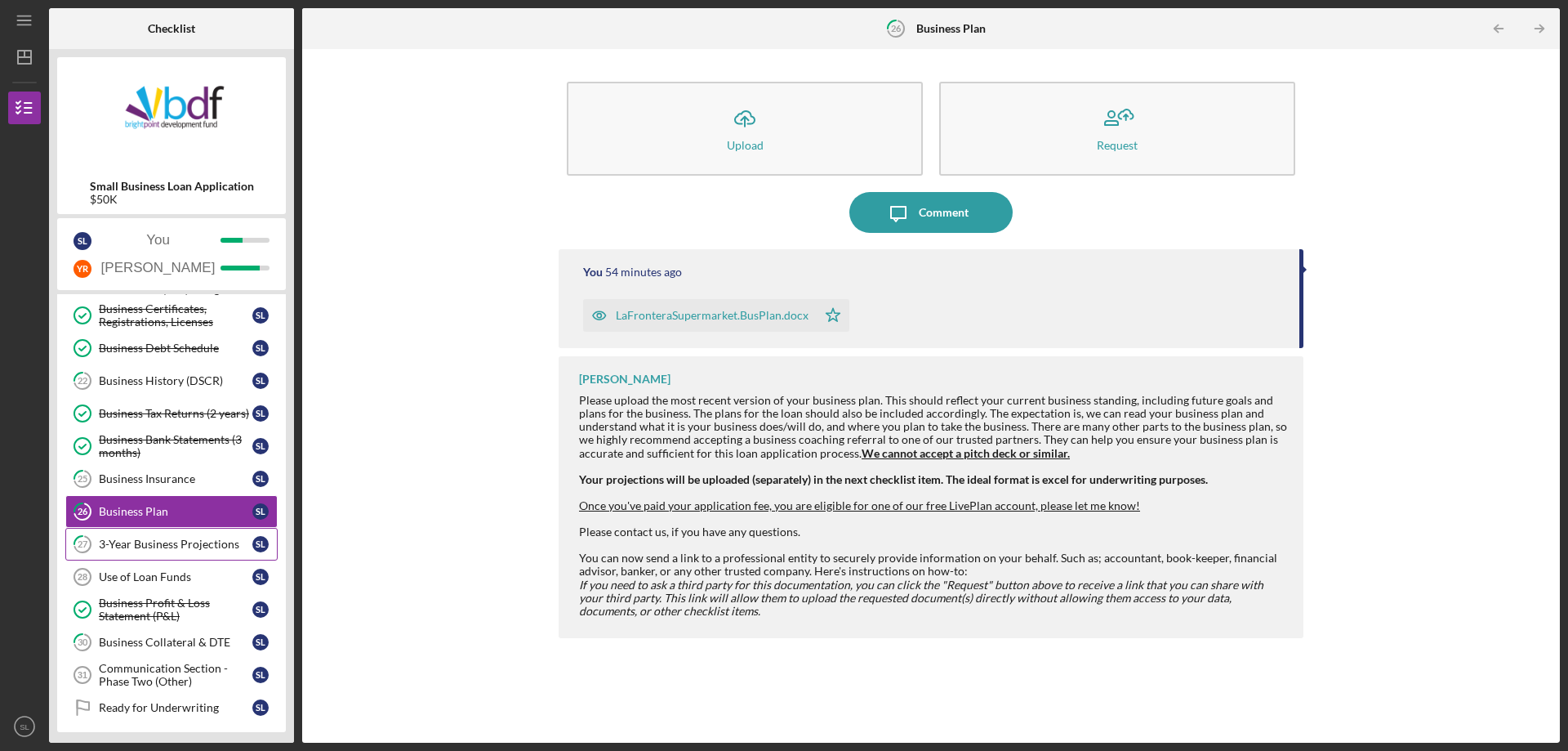
click at [153, 547] on div "3-Year Business Projections" at bounding box center [175, 544] width 154 height 14
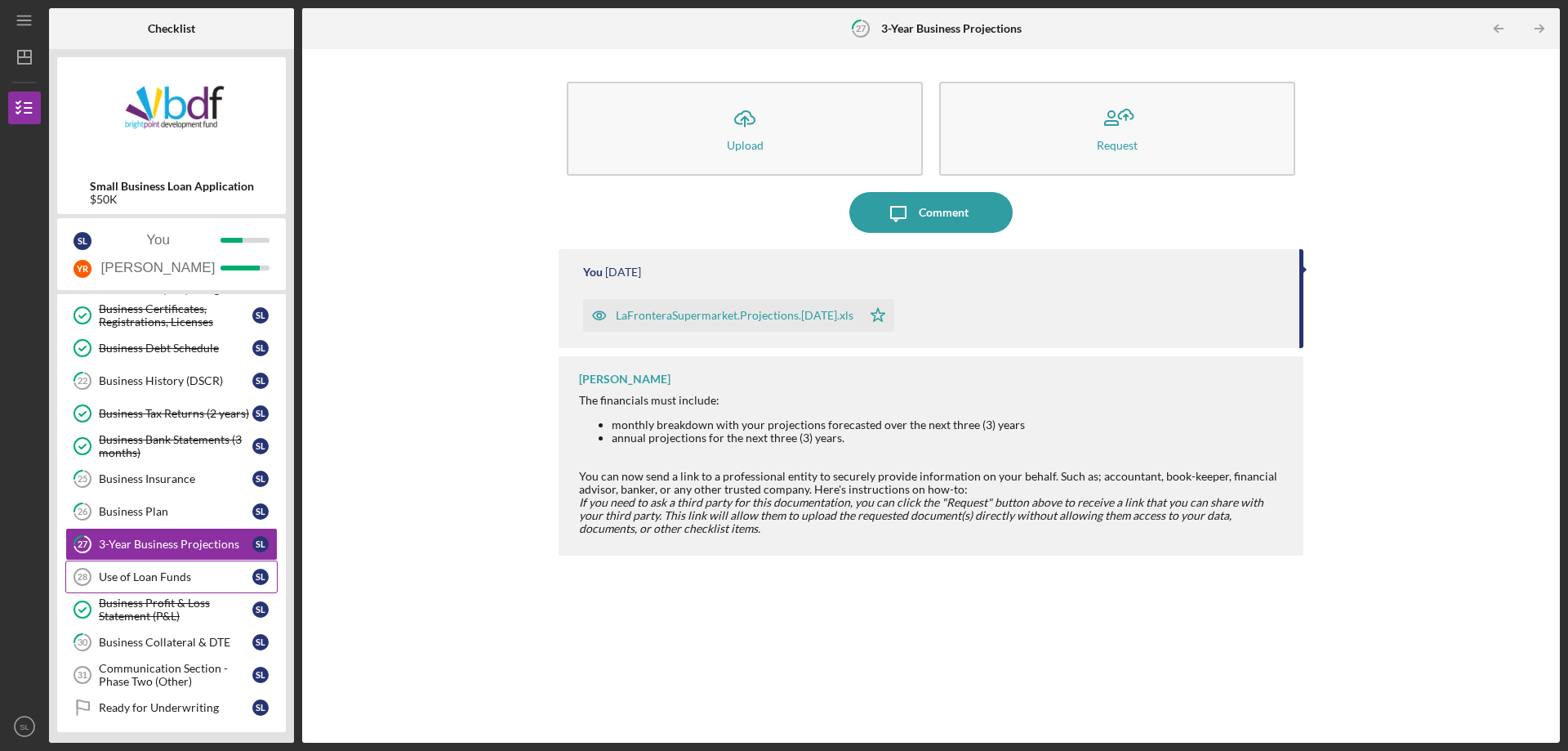
click at [153, 578] on div "Use of Loan Funds" at bounding box center [175, 577] width 154 height 14
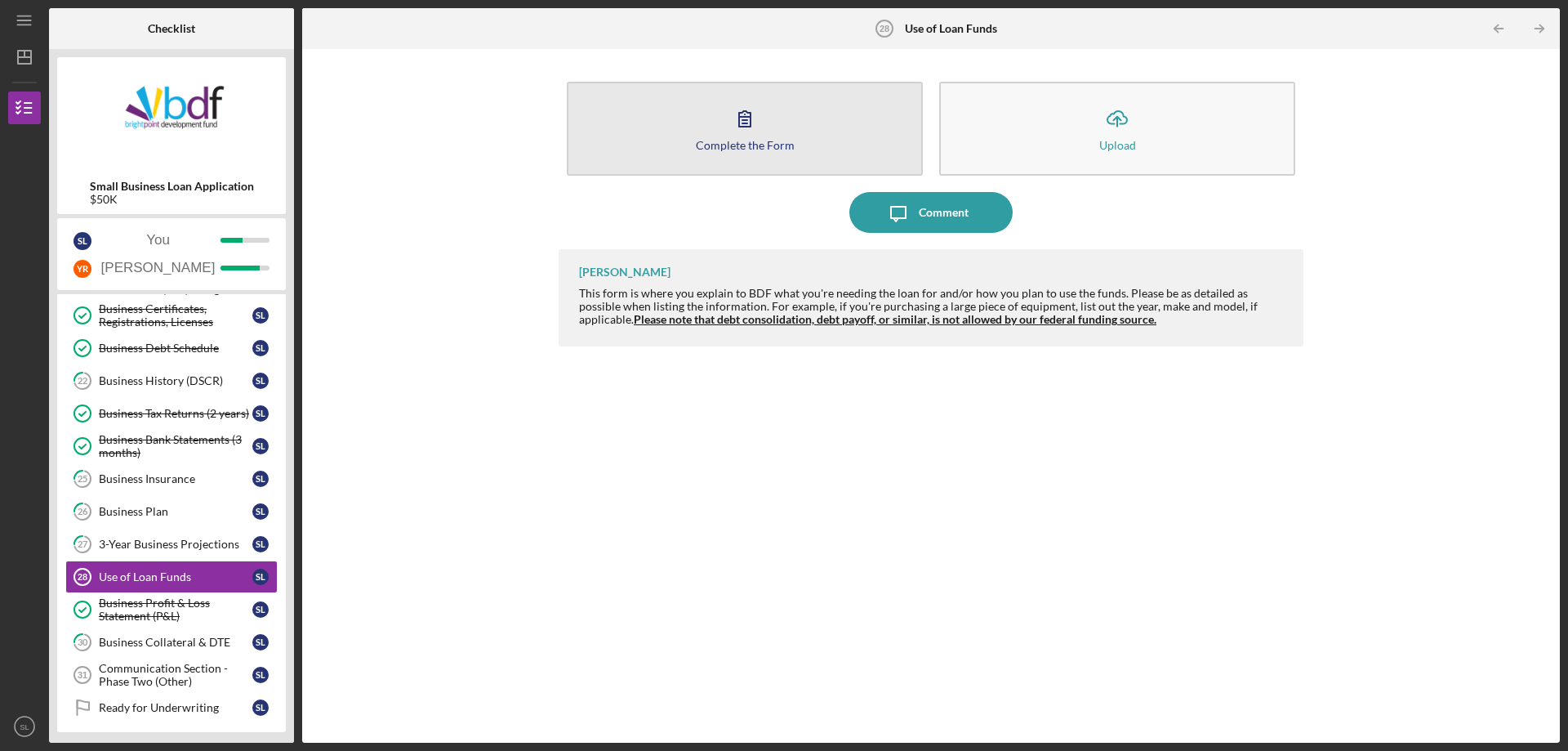
click at [843, 158] on button "Complete the Form Form" at bounding box center [745, 129] width 356 height 94
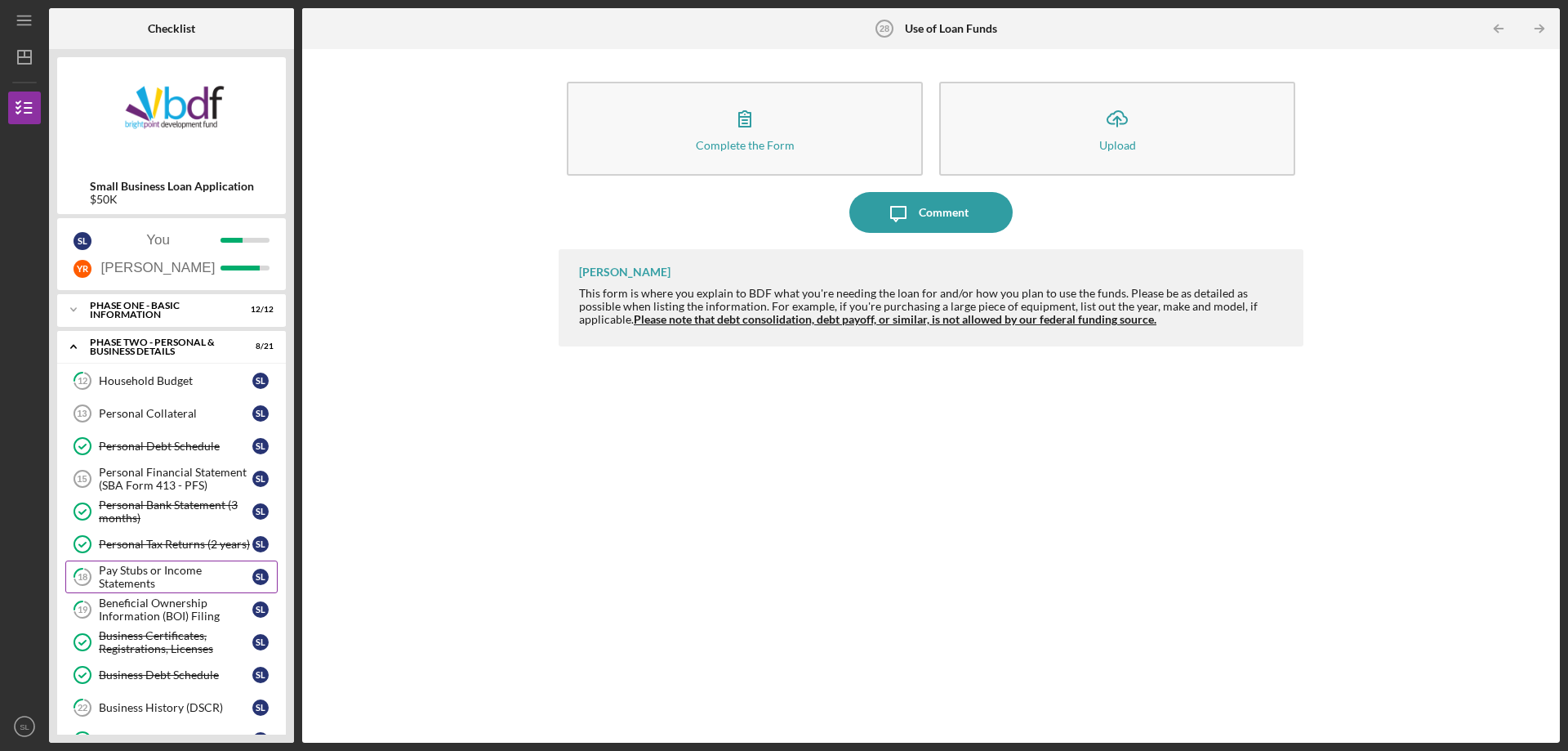
click at [181, 565] on div "Pay Stubs or Income Statements" at bounding box center [175, 576] width 154 height 26
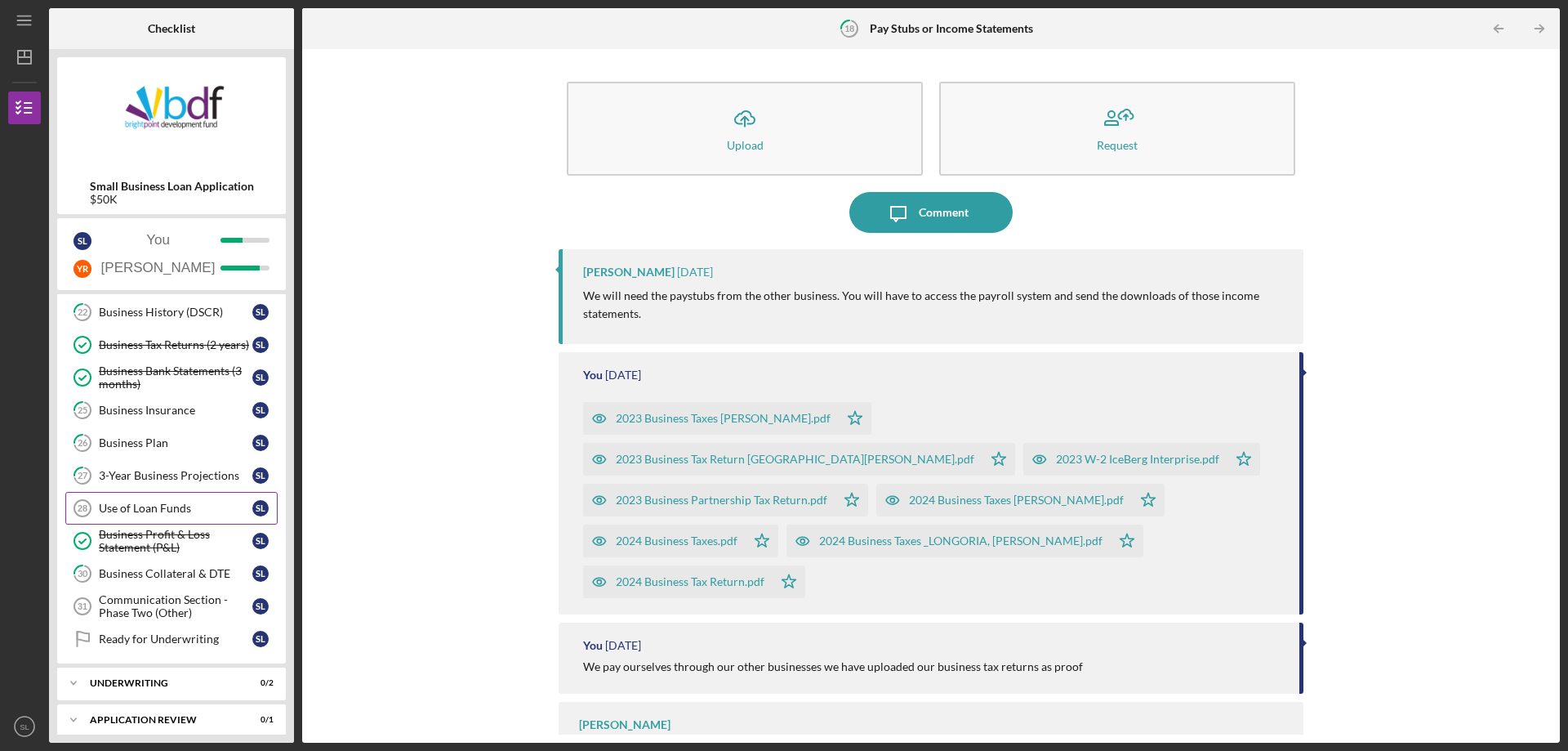
scroll to position [409, 0]
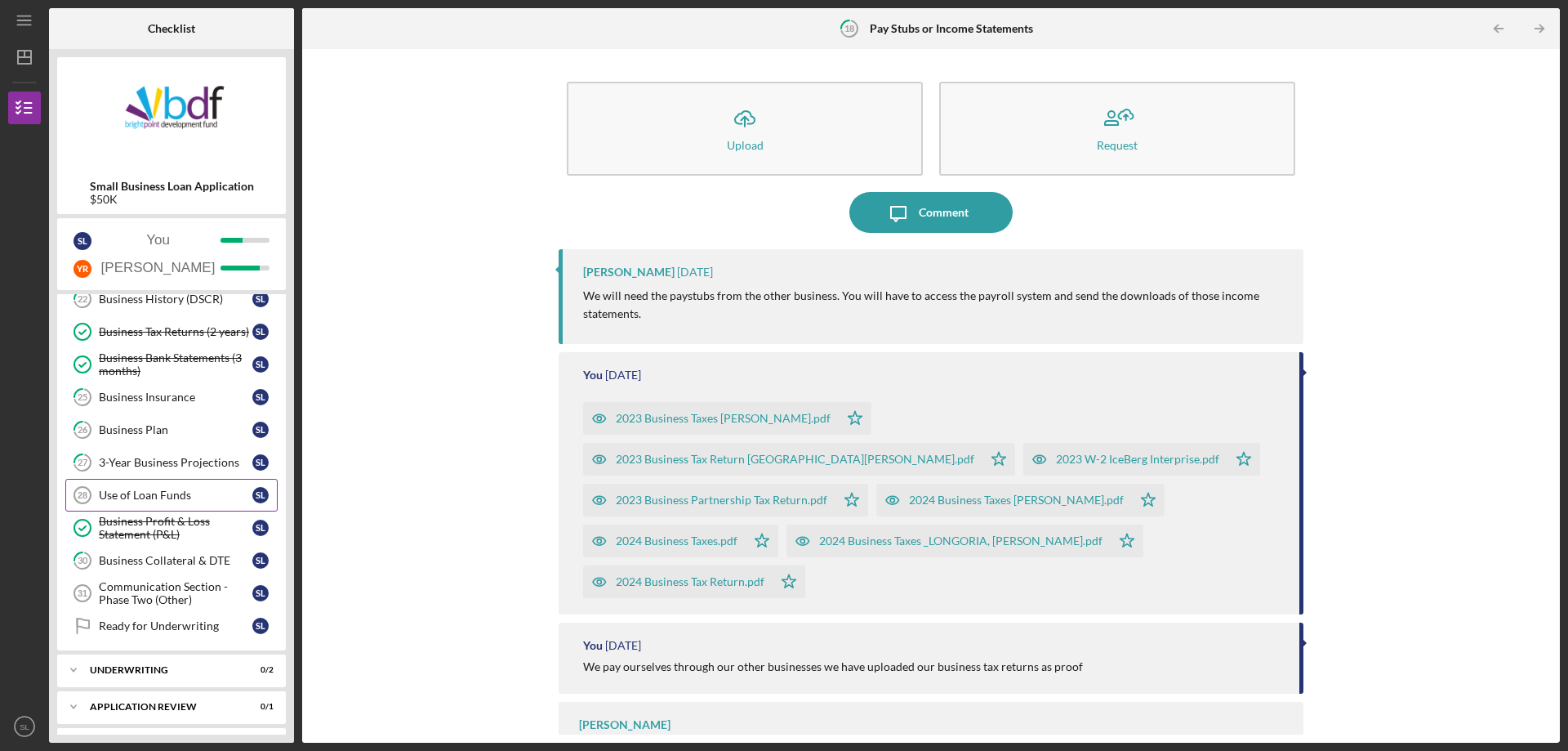
click at [152, 494] on div "Use of Loan Funds" at bounding box center [175, 496] width 154 height 14
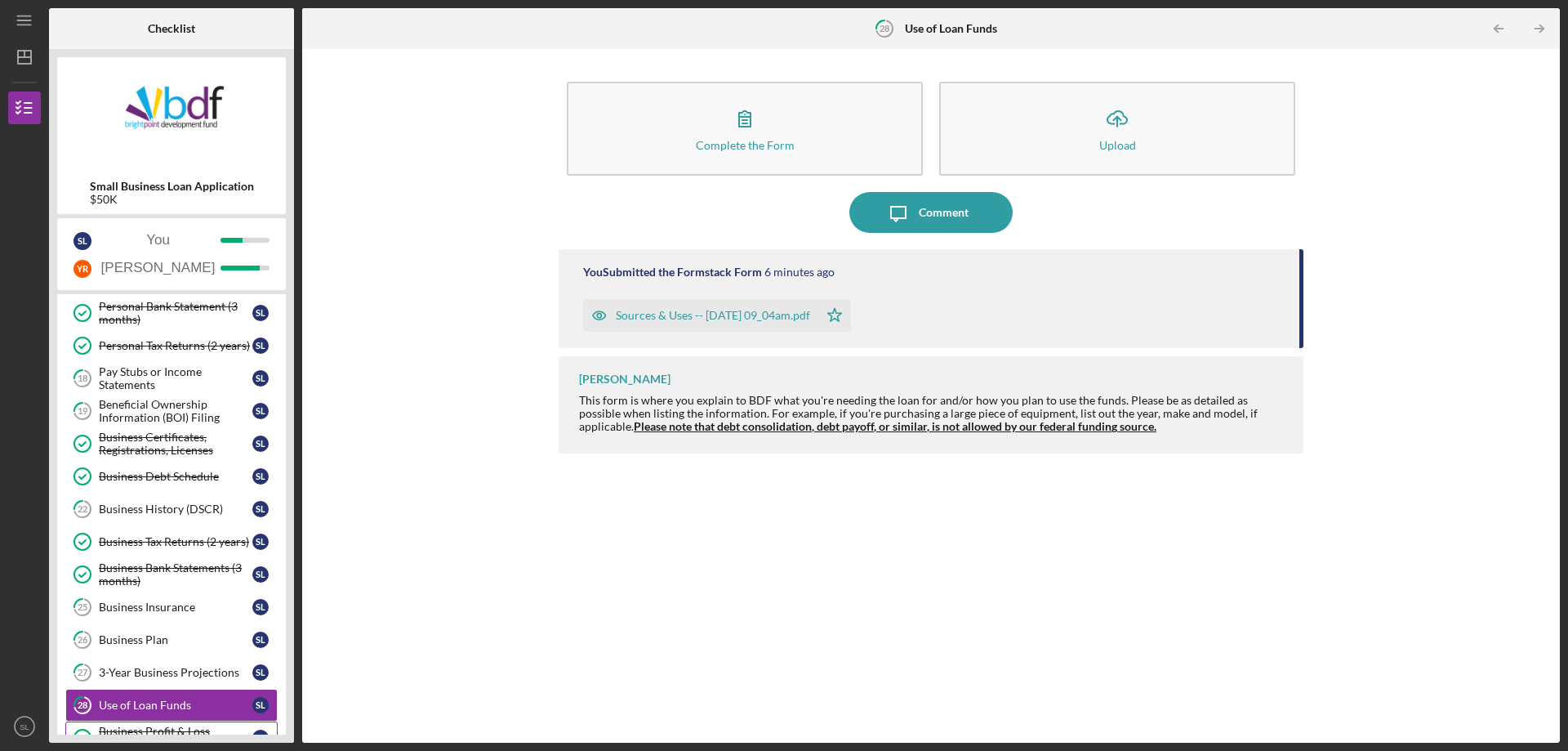
scroll to position [35, 0]
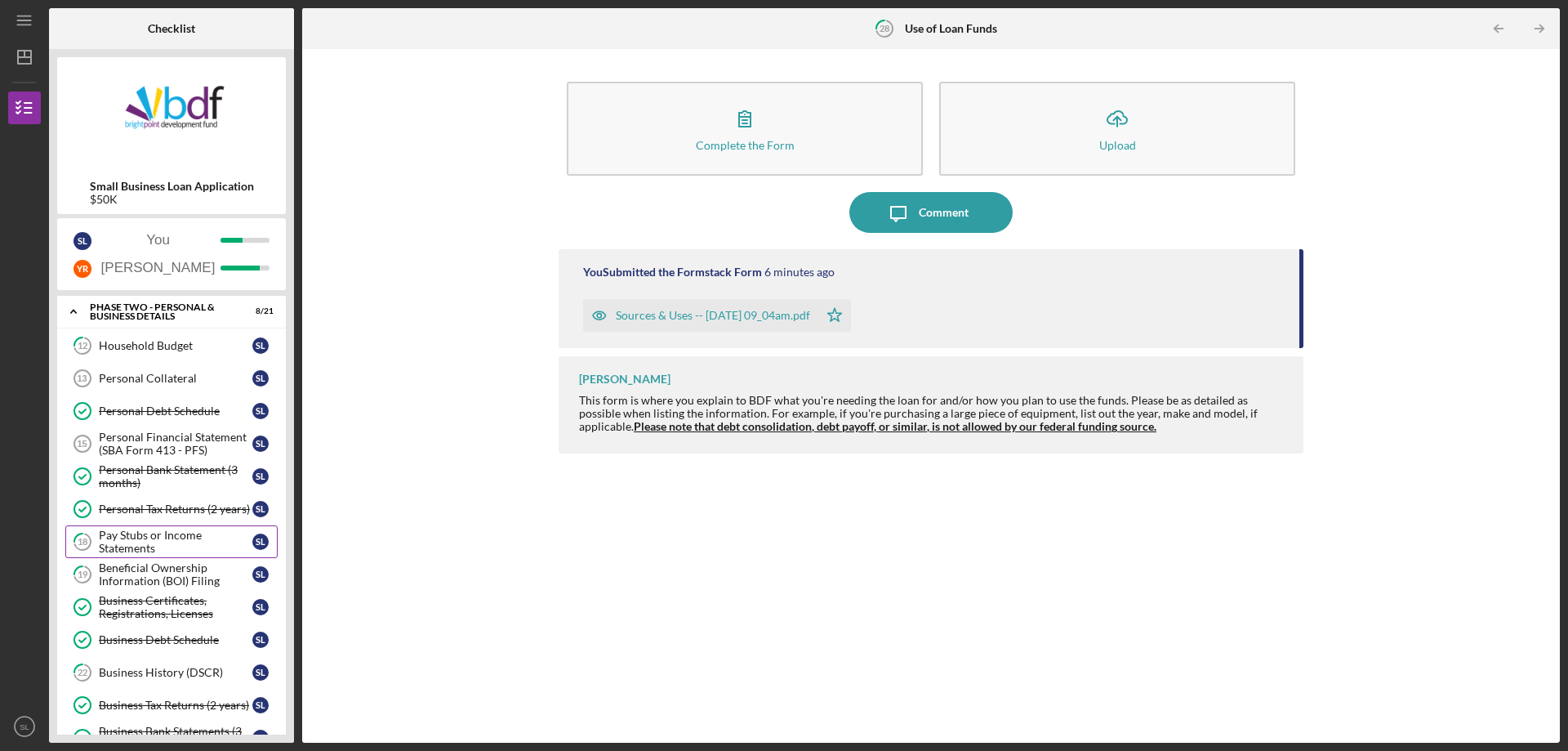
click at [189, 552] on div "Pay Stubs or Income Statements" at bounding box center [175, 541] width 154 height 26
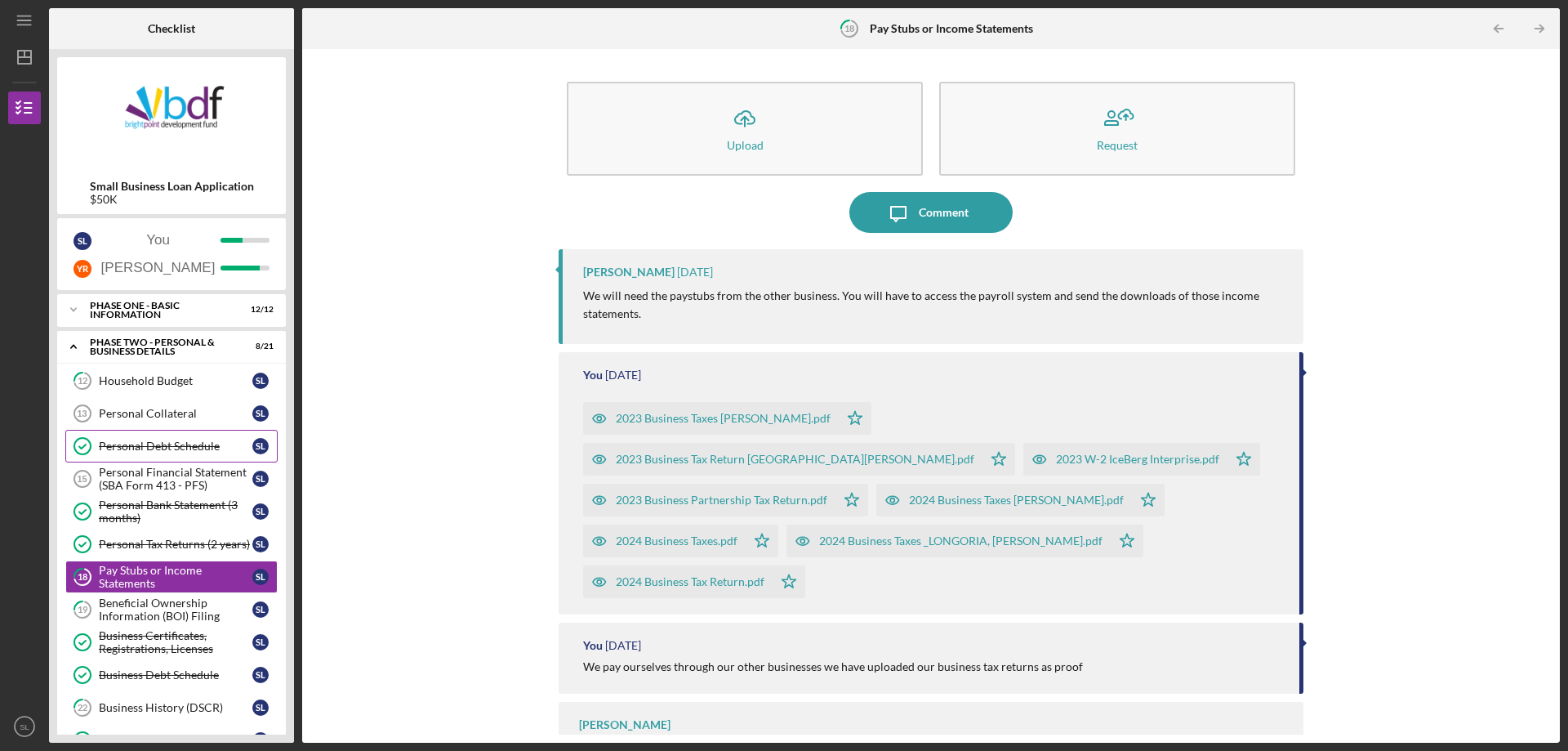
click at [133, 430] on link "Personal Debt Schedule Personal Debt Schedule S L" at bounding box center [172, 447] width 213 height 33
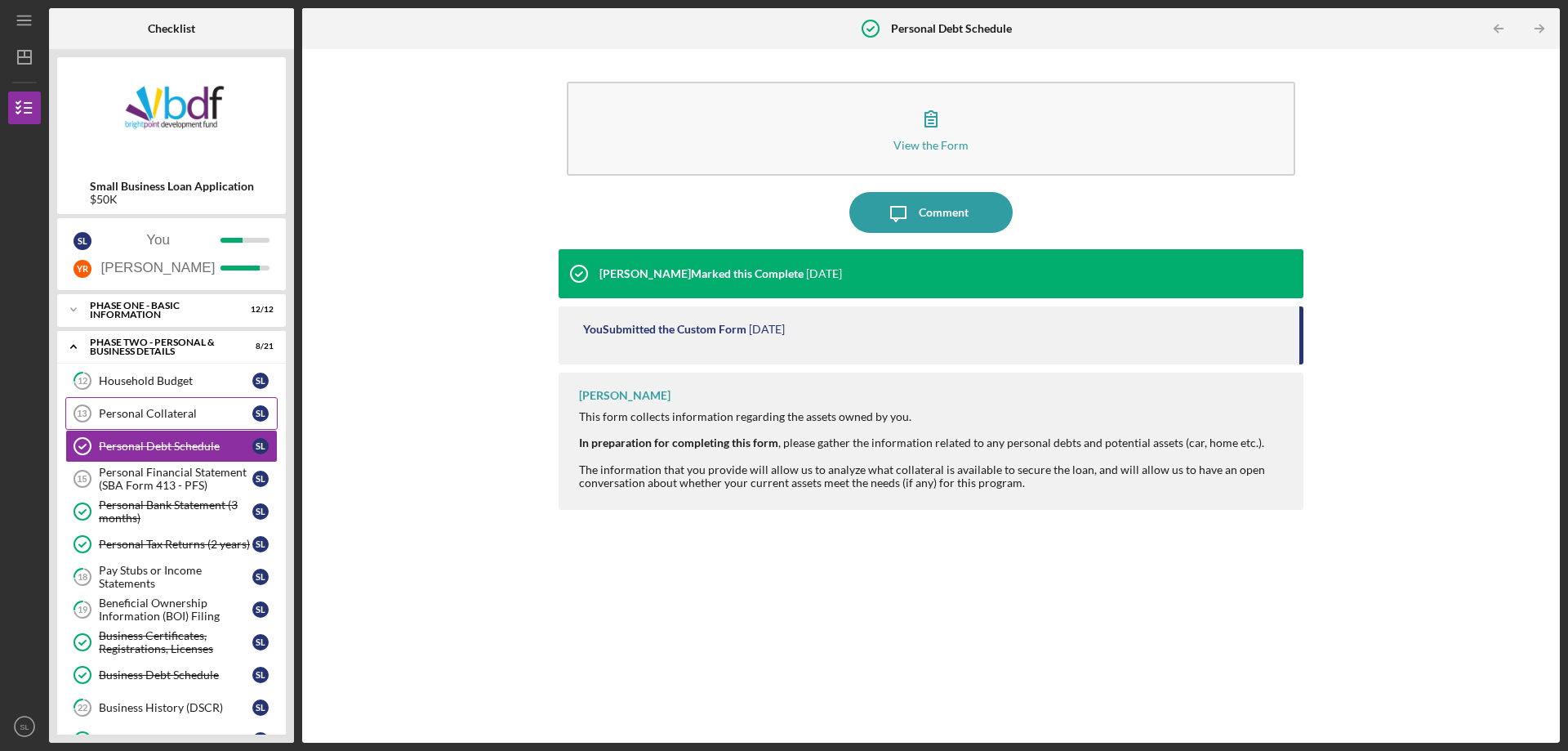
click at [133, 421] on link "Personal Collateral 13 Personal Collateral S L" at bounding box center [172, 414] width 213 height 33
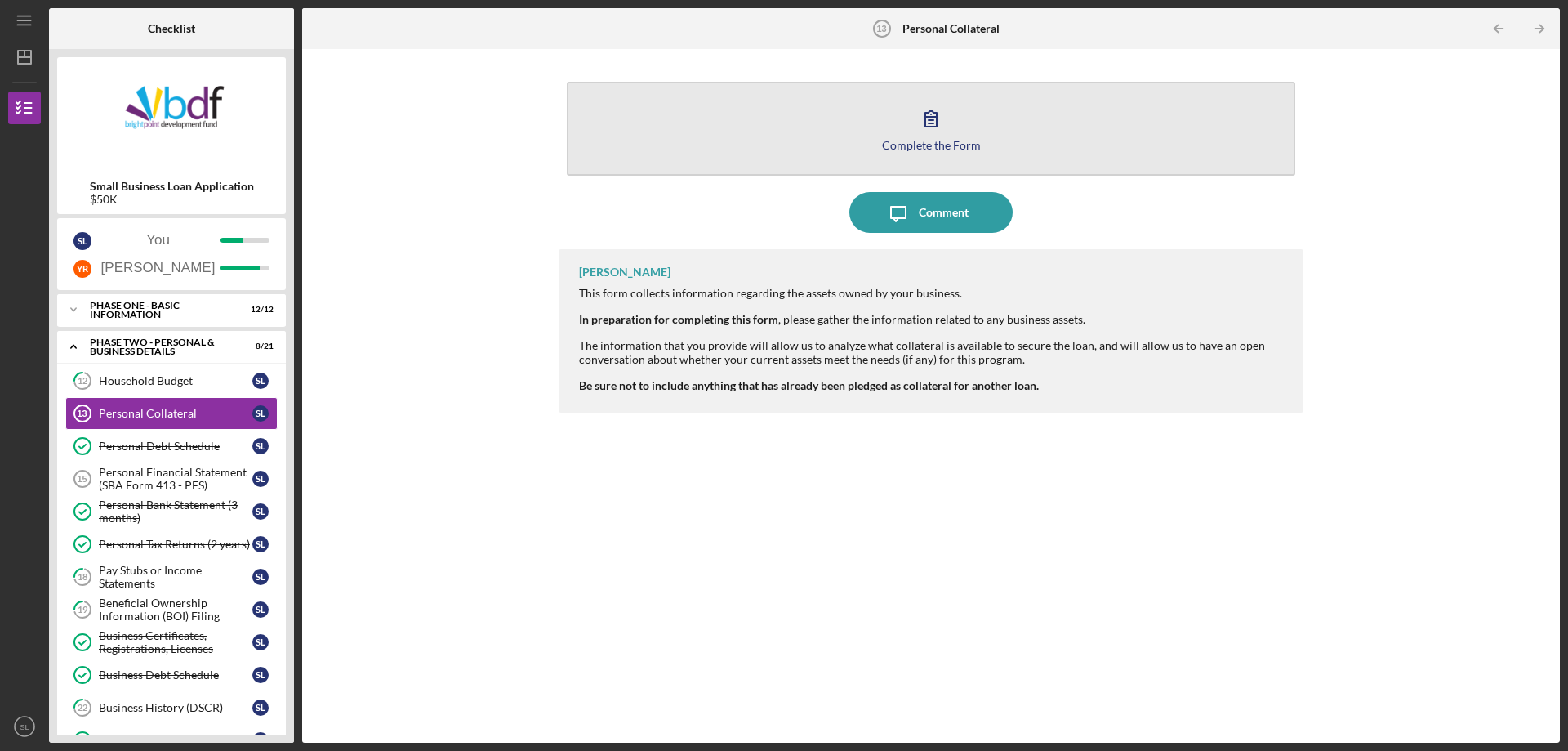
click at [964, 152] on button "Complete the Form Form" at bounding box center [931, 129] width 728 height 94
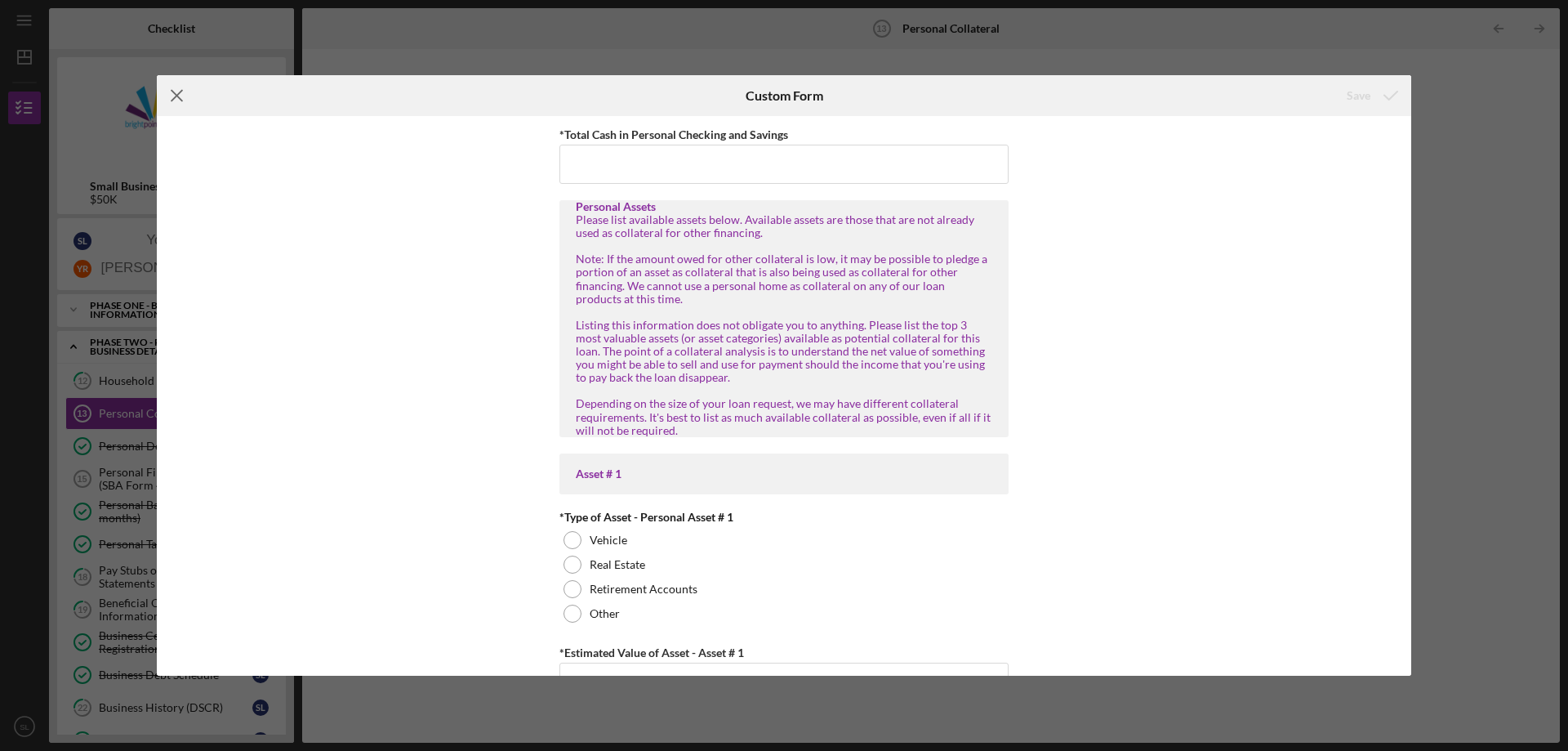
click at [185, 95] on icon "Icon/Menu Close" at bounding box center [177, 96] width 41 height 41
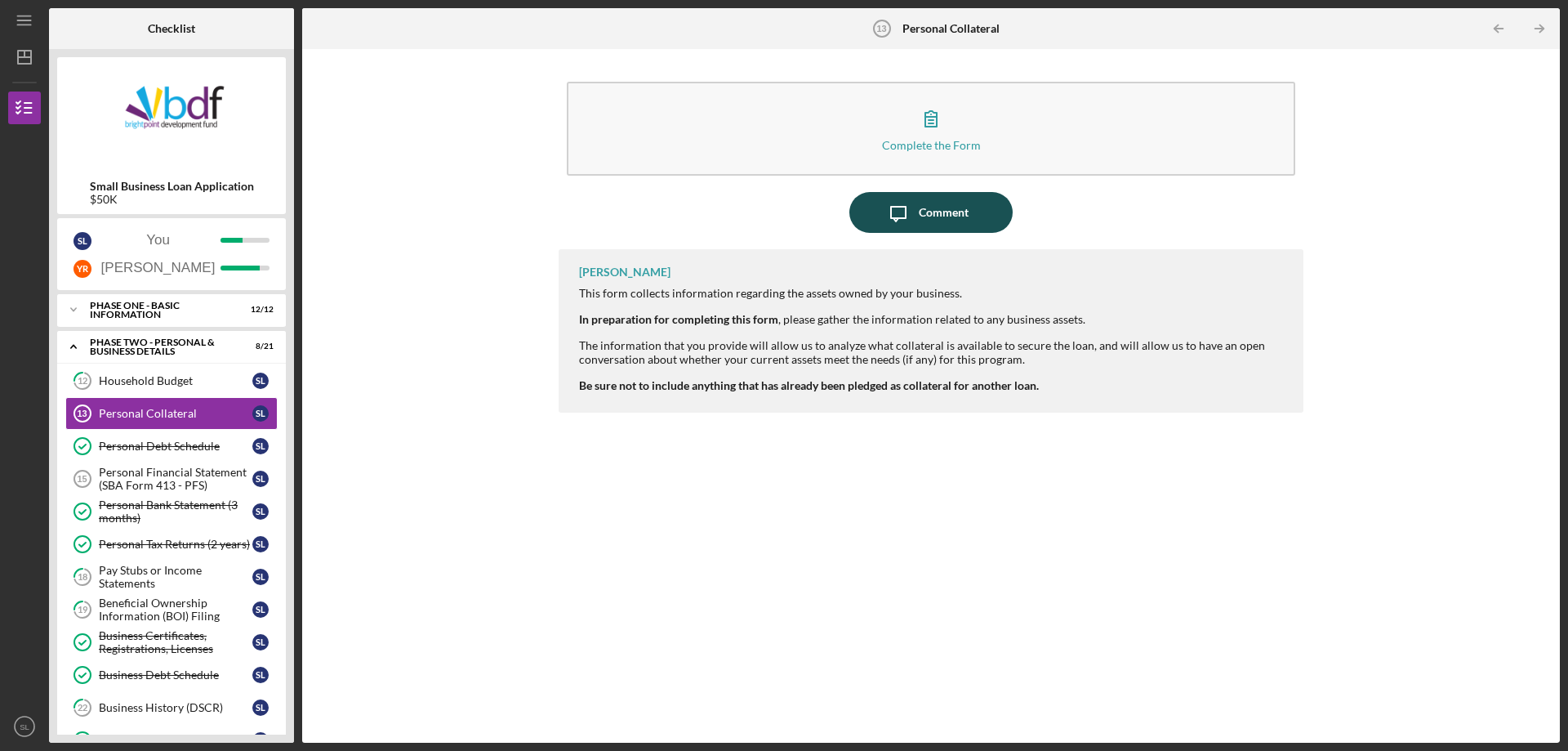
click at [979, 207] on button "Icon/Message Comment" at bounding box center [930, 213] width 163 height 41
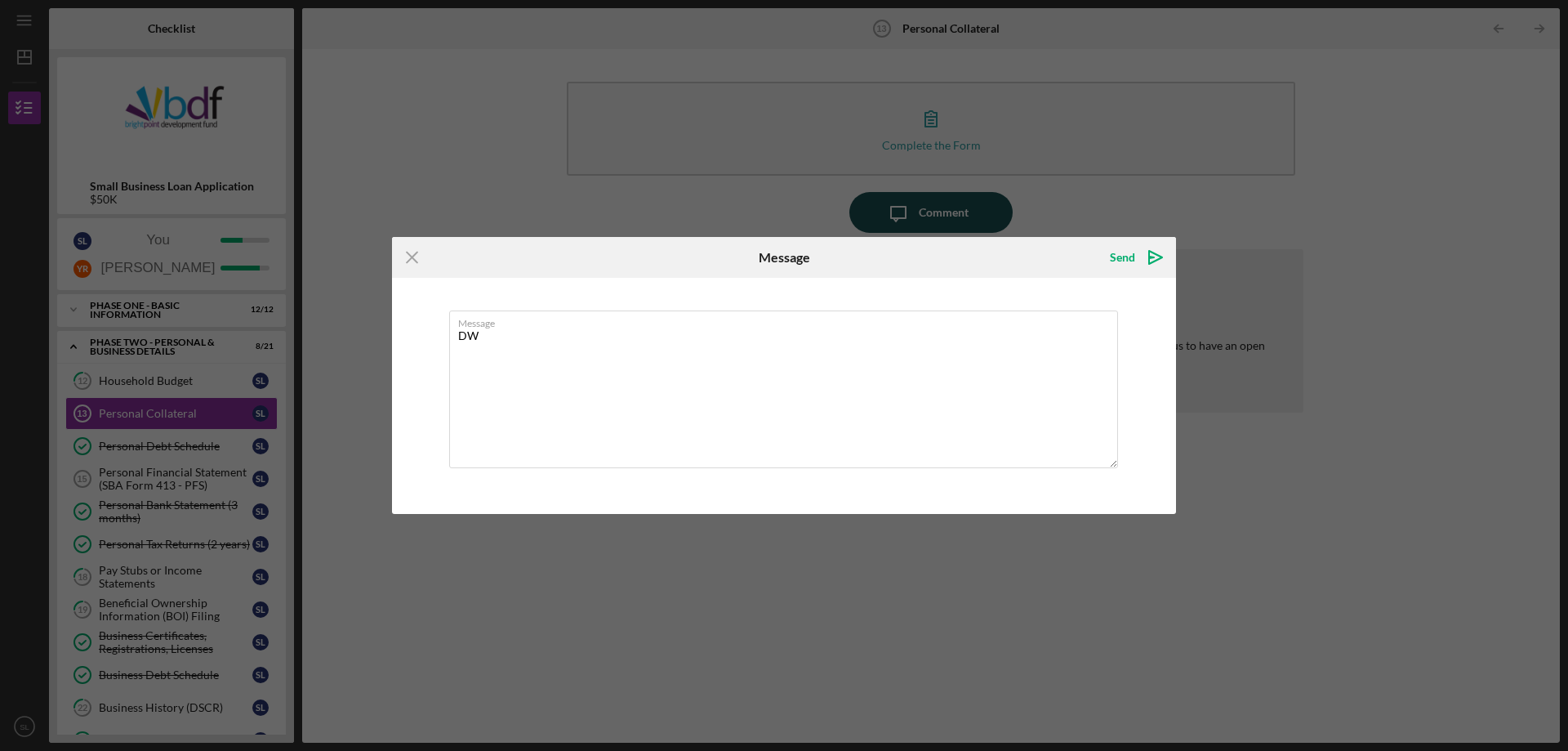
type textarea "D"
type textarea "We don't want to put any personal collateral, is this needed?"
click at [1125, 263] on div "Send" at bounding box center [1123, 257] width 25 height 33
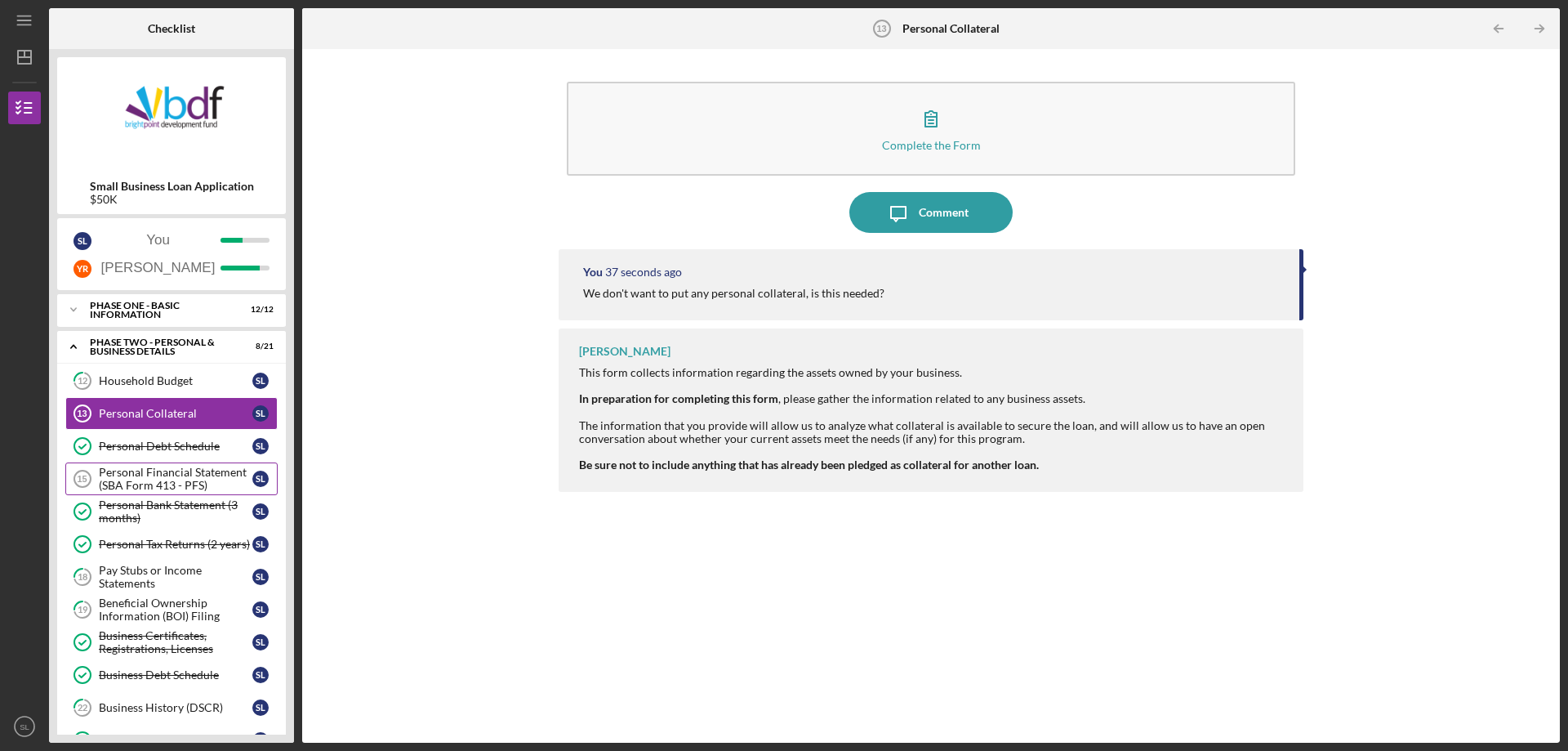
click at [100, 475] on div "Personal Financial Statement (SBA Form 413 - PFS)" at bounding box center [175, 478] width 154 height 26
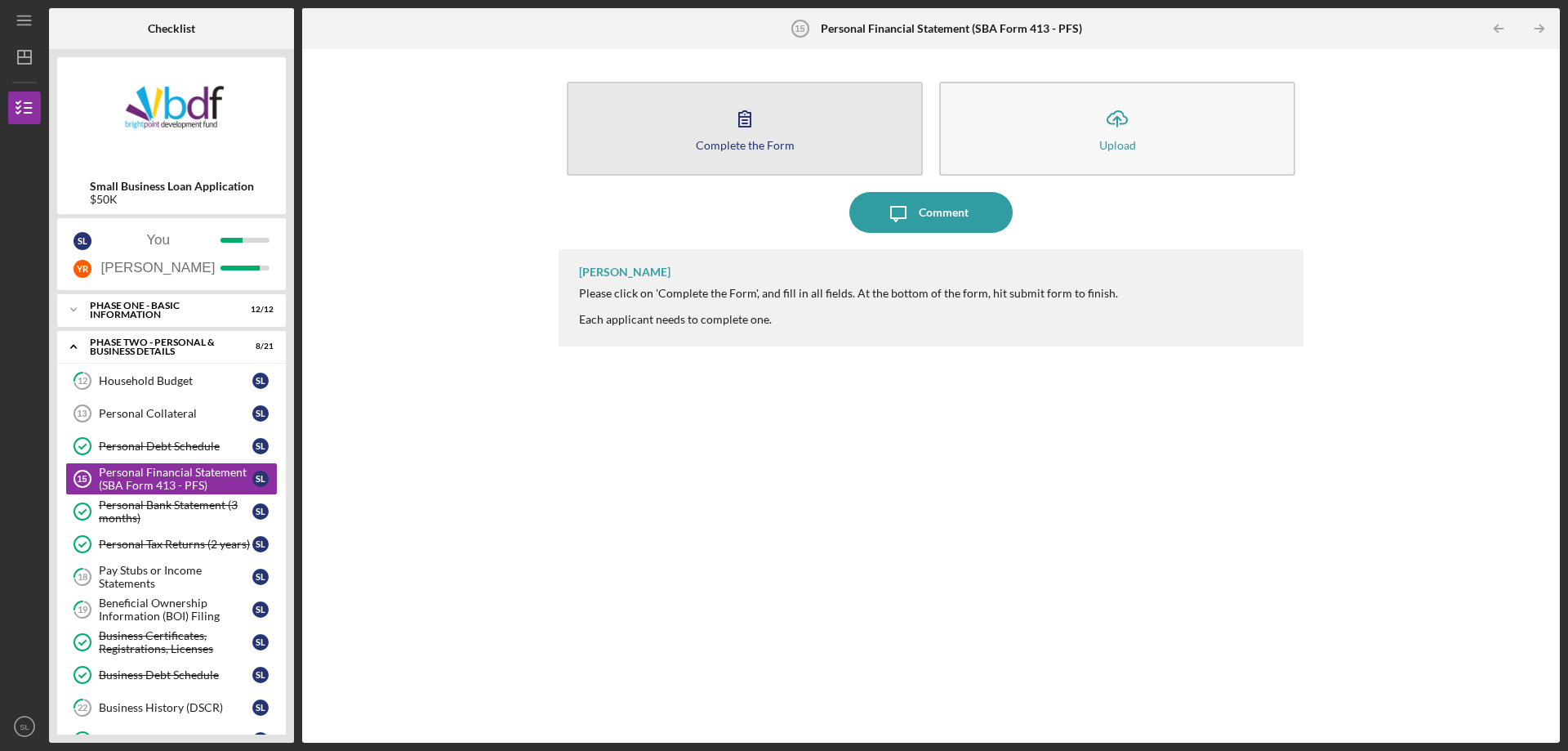
click at [911, 145] on button "Complete the Form Form" at bounding box center [745, 129] width 356 height 94
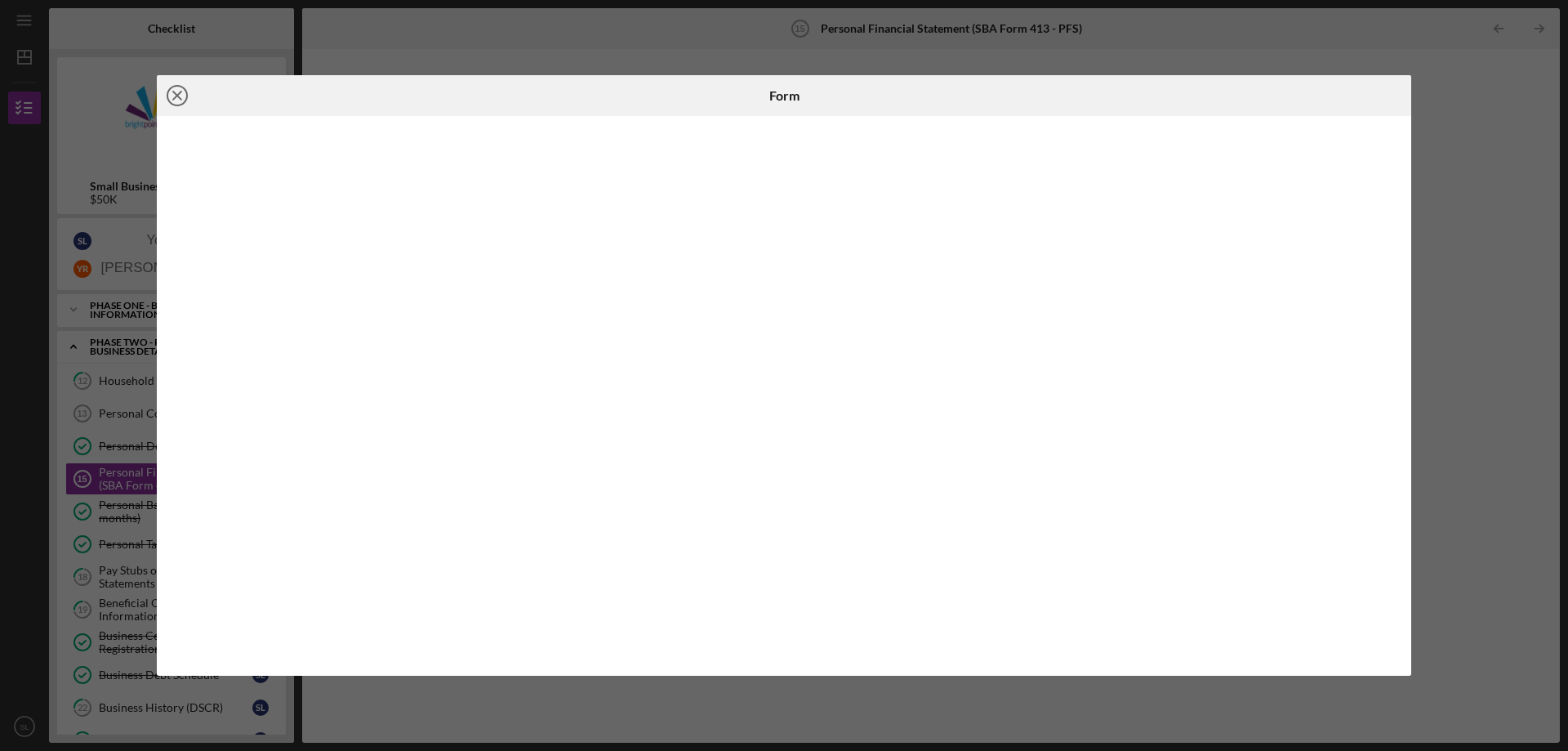
click at [178, 101] on icon "Icon/Close" at bounding box center [177, 96] width 41 height 41
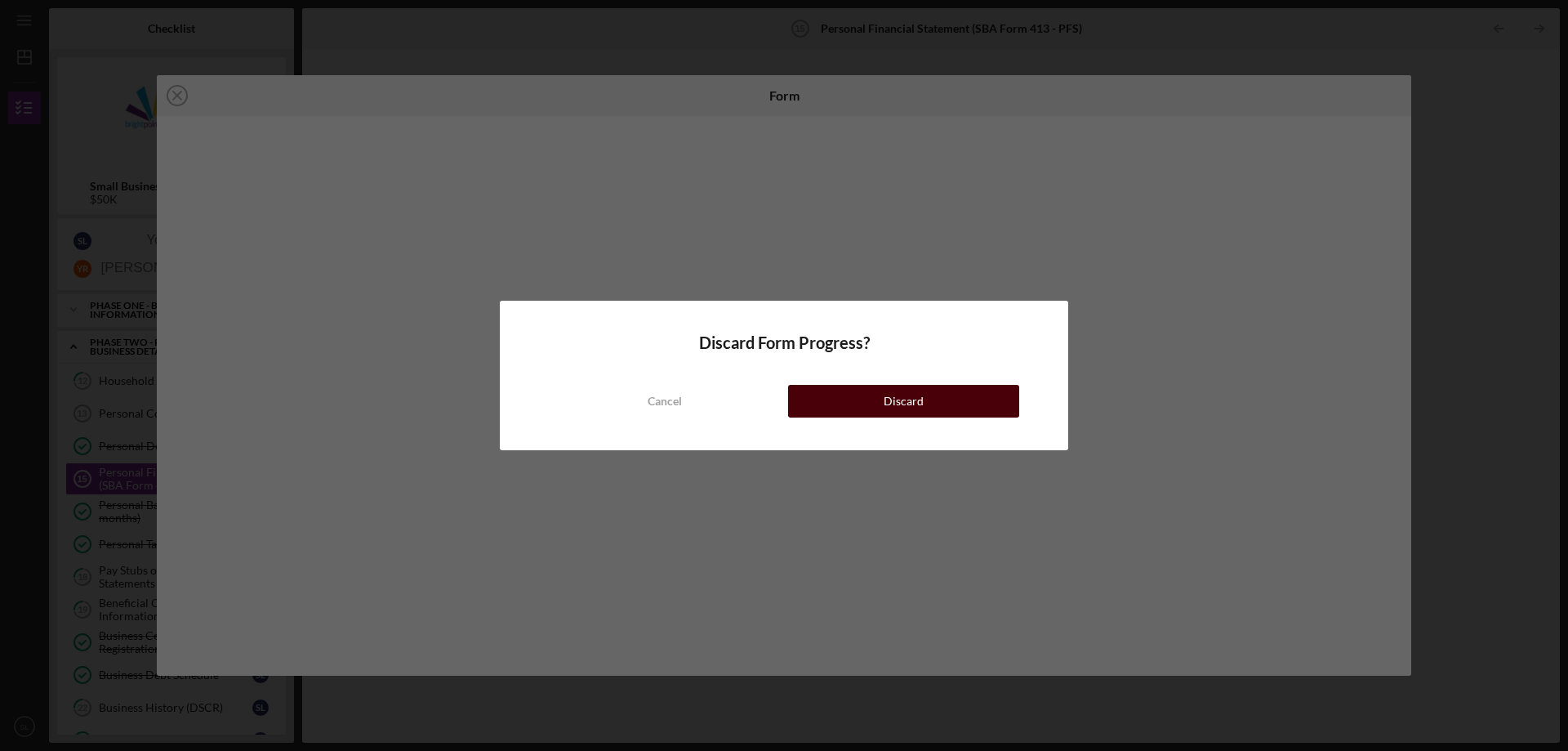
click at [886, 395] on div "Discard" at bounding box center [903, 401] width 40 height 33
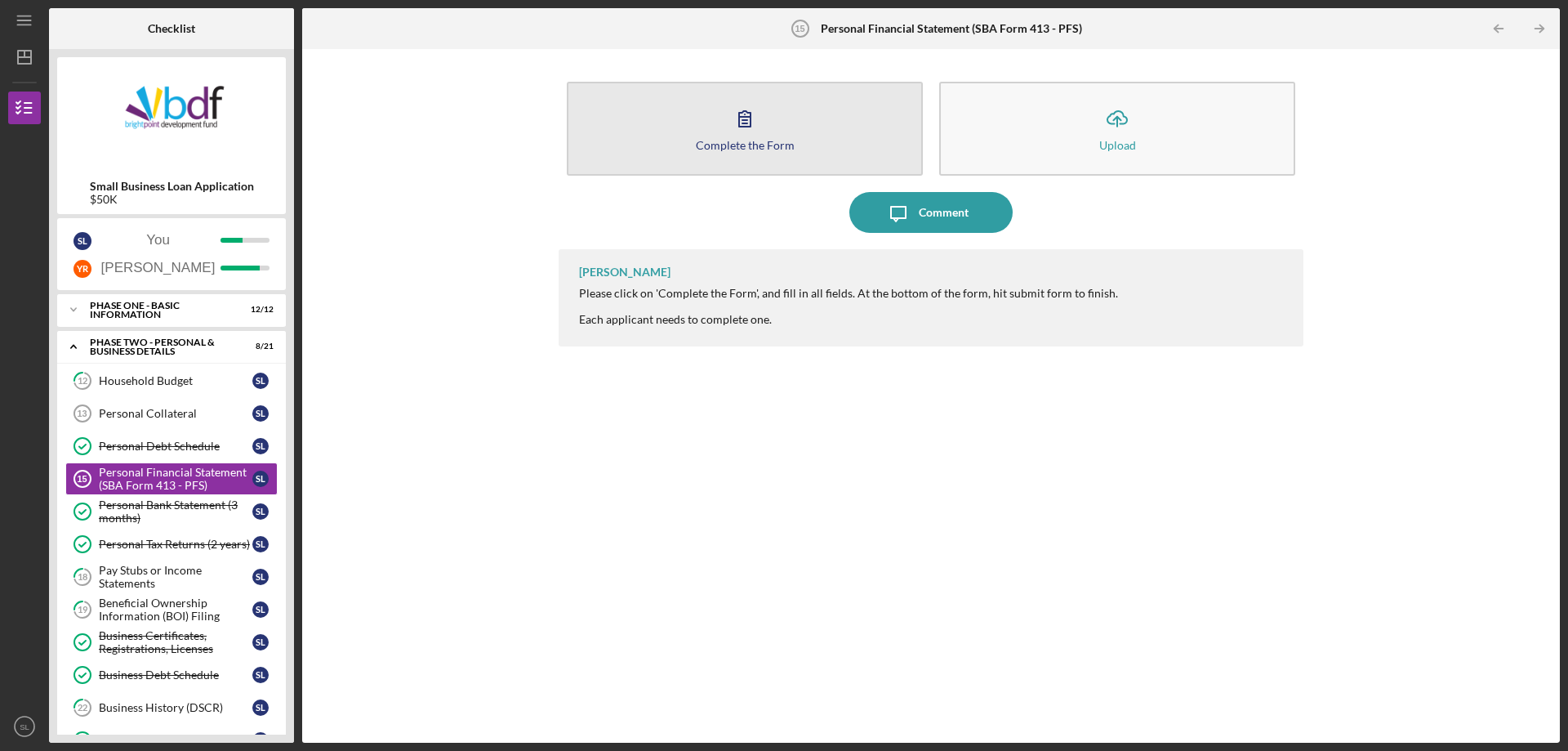
click at [753, 158] on button "Complete the Form Form" at bounding box center [745, 129] width 356 height 94
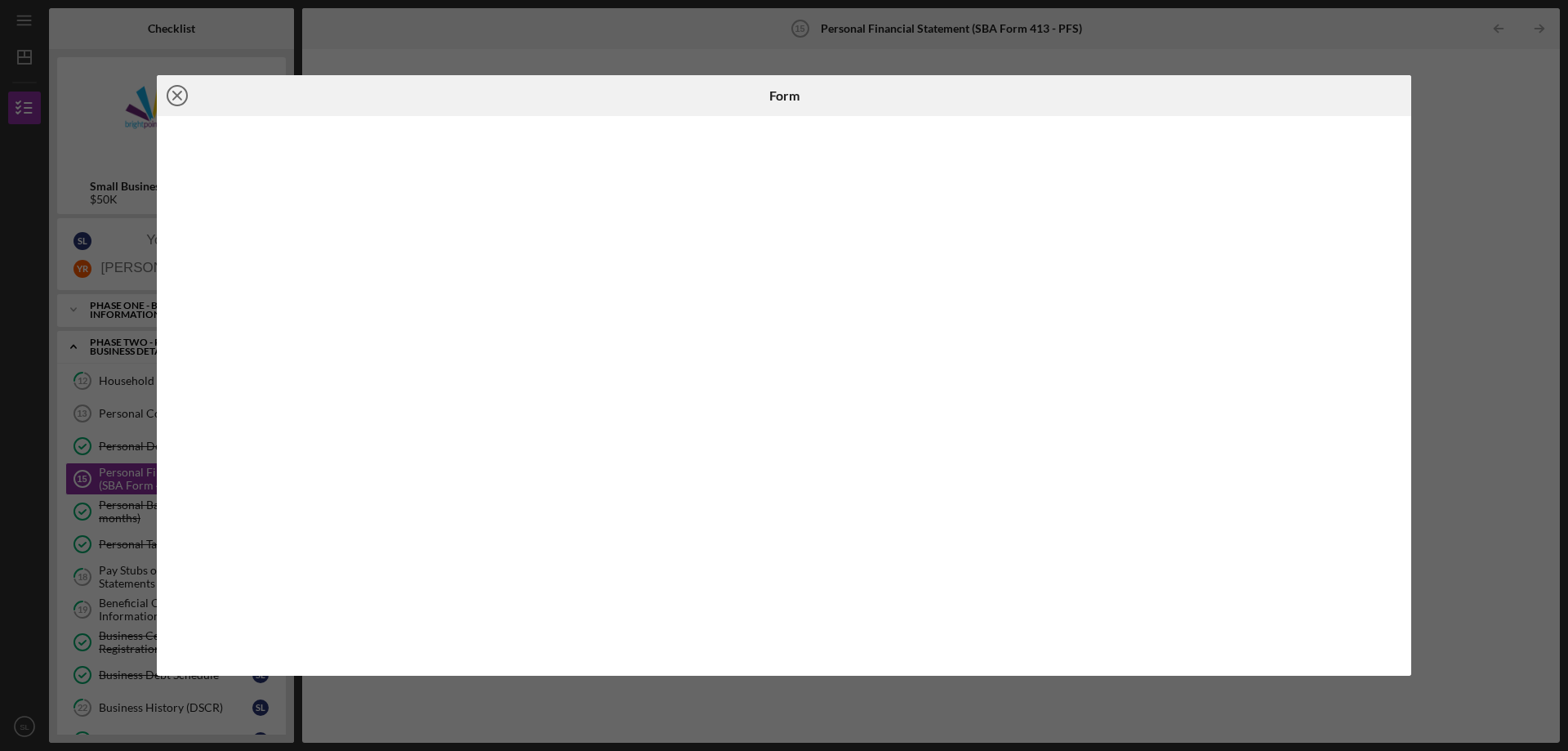
click at [172, 99] on icon "Icon/Close" at bounding box center [177, 96] width 41 height 41
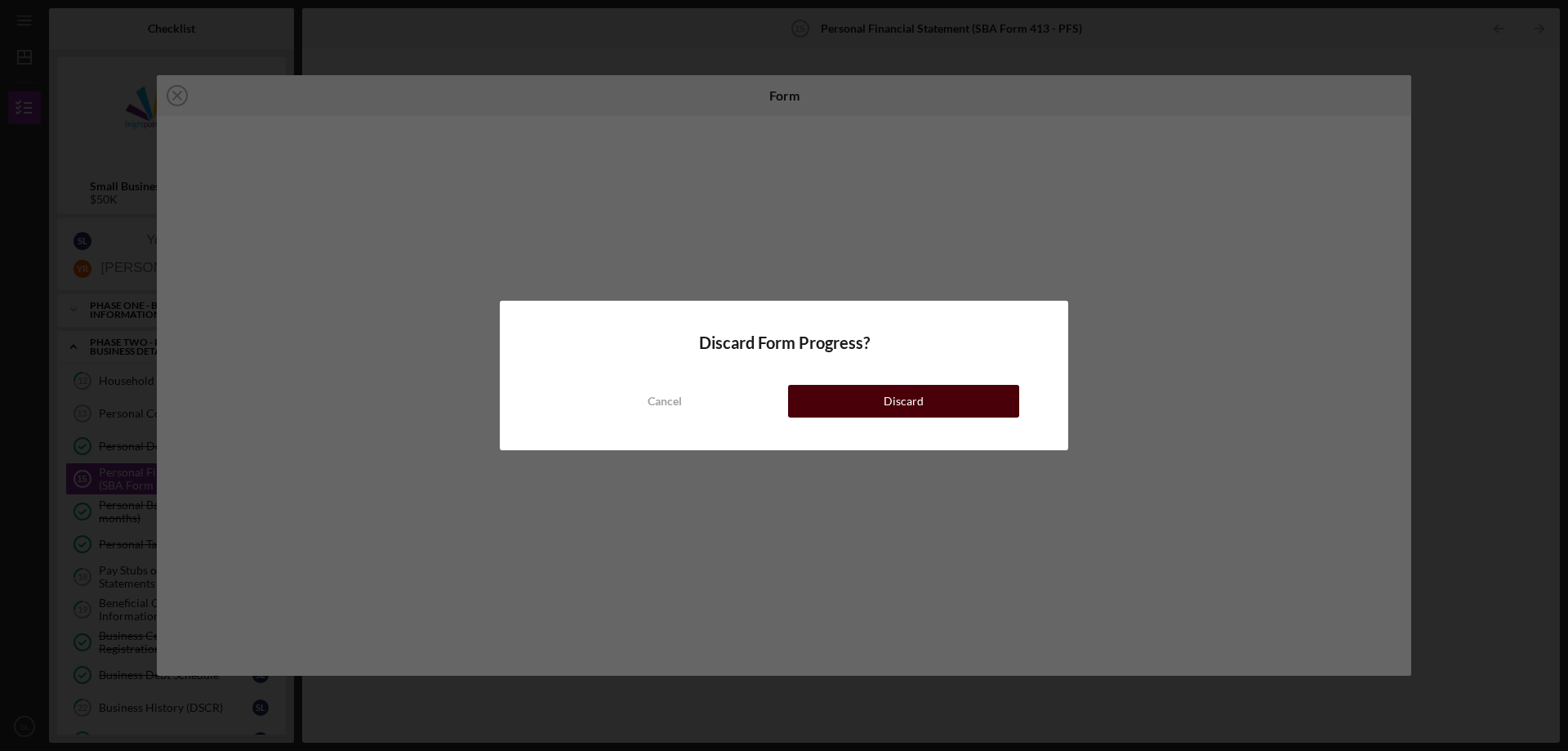
click at [892, 396] on div "Discard" at bounding box center [903, 401] width 40 height 33
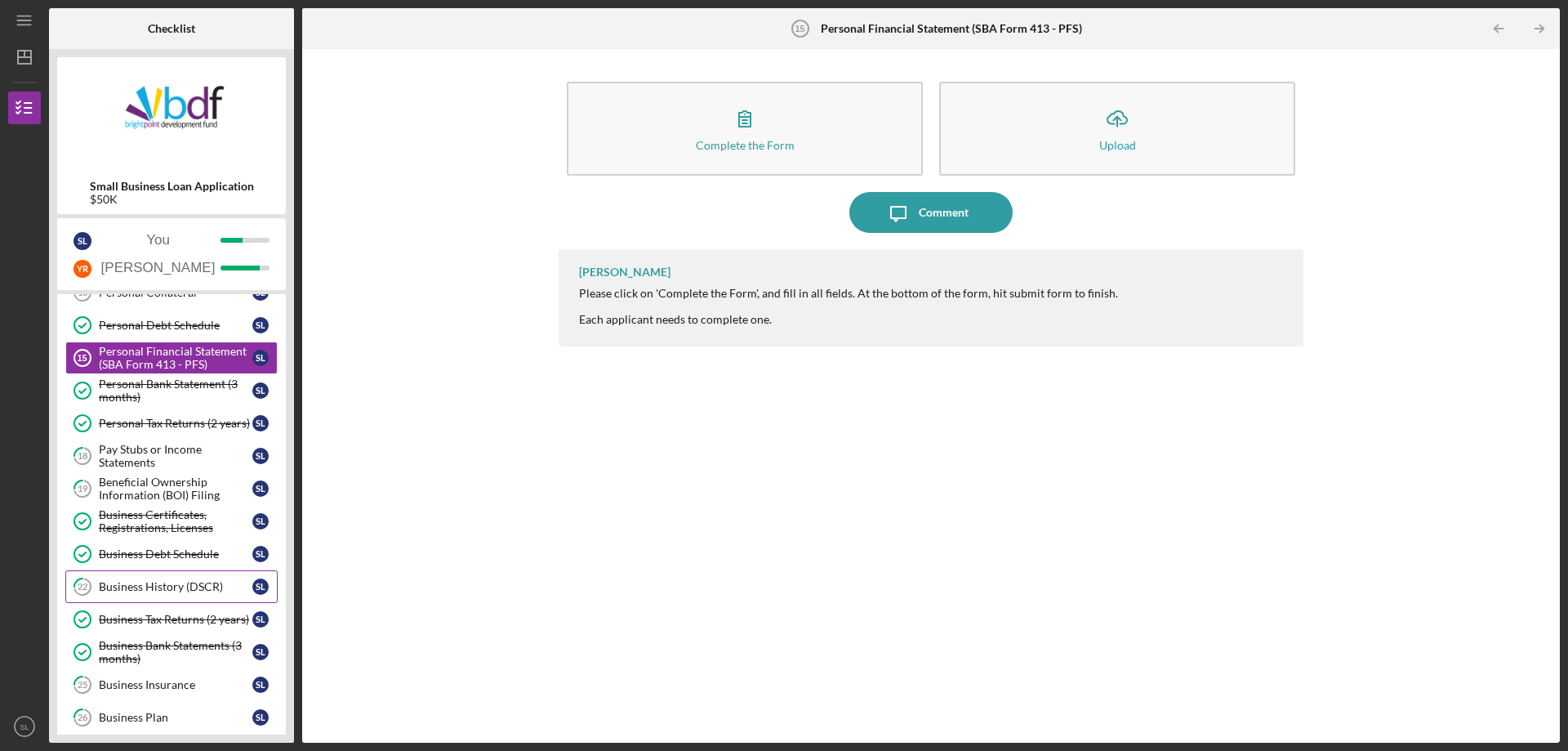
scroll to position [116, 0]
